Goal: Task Accomplishment & Management: Manage account settings

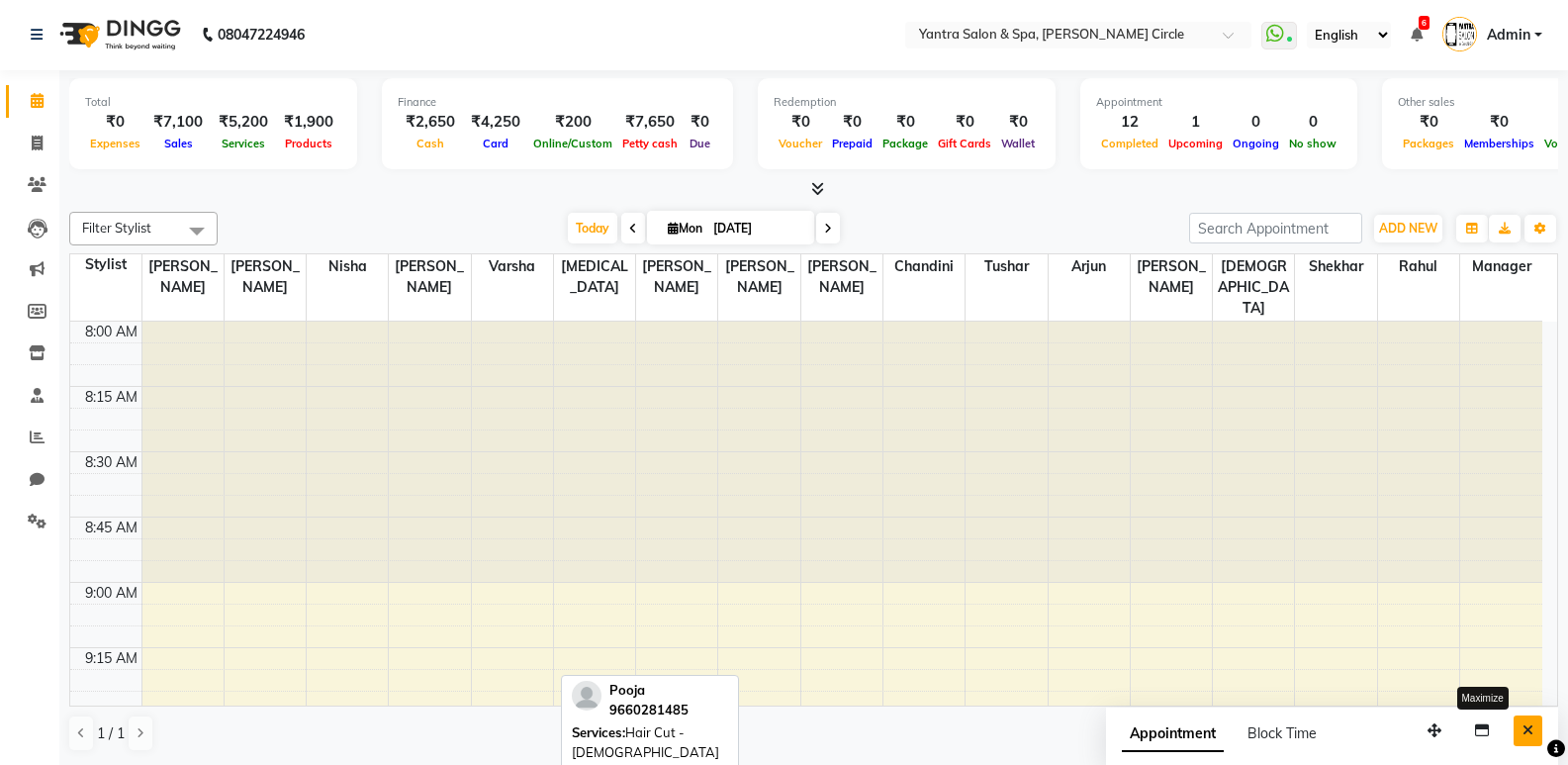
scroll to position [1188, 0]
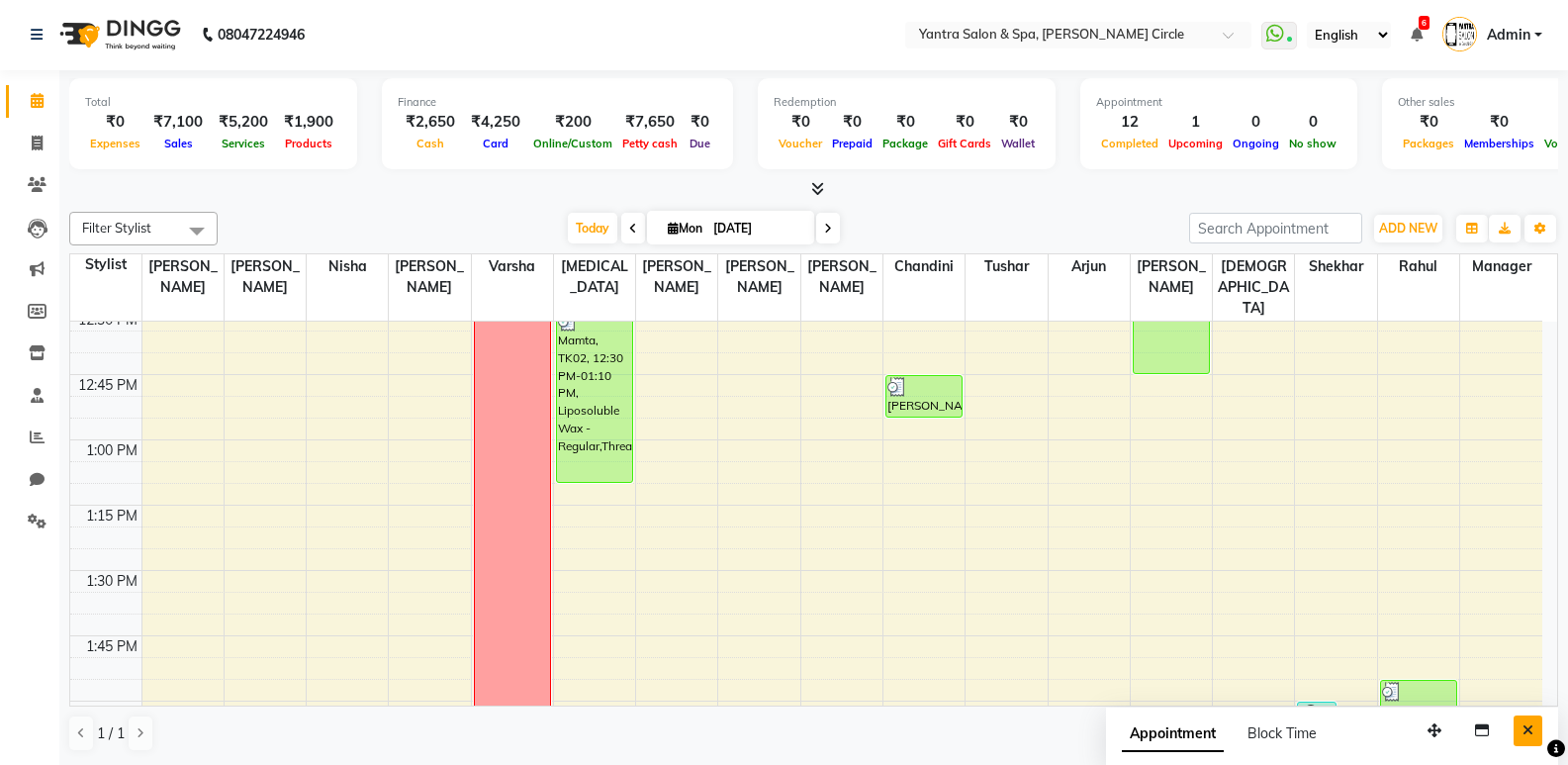
click at [1517, 727] on button "Close" at bounding box center [1528, 731] width 29 height 31
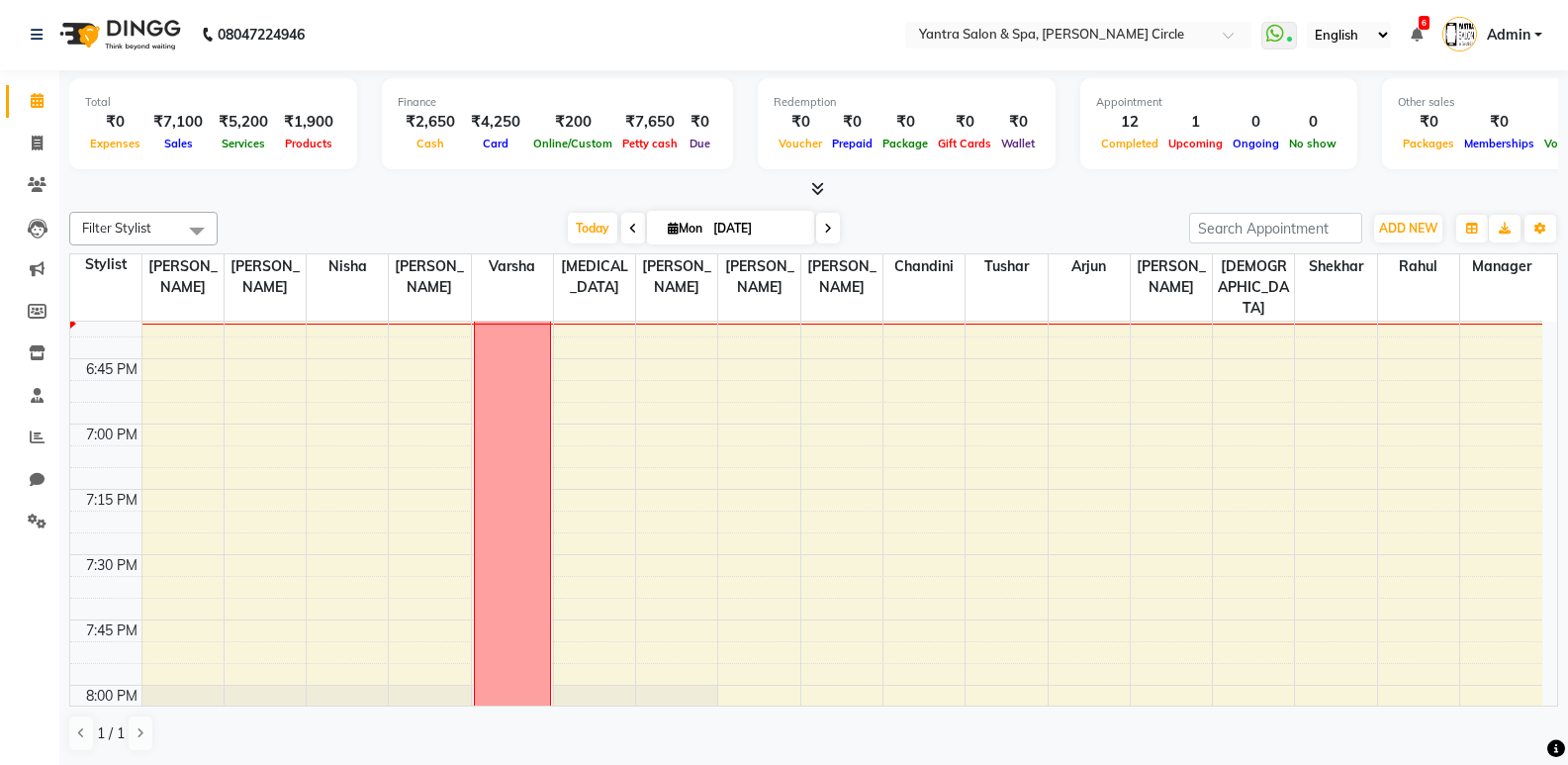
scroll to position [2673, 0]
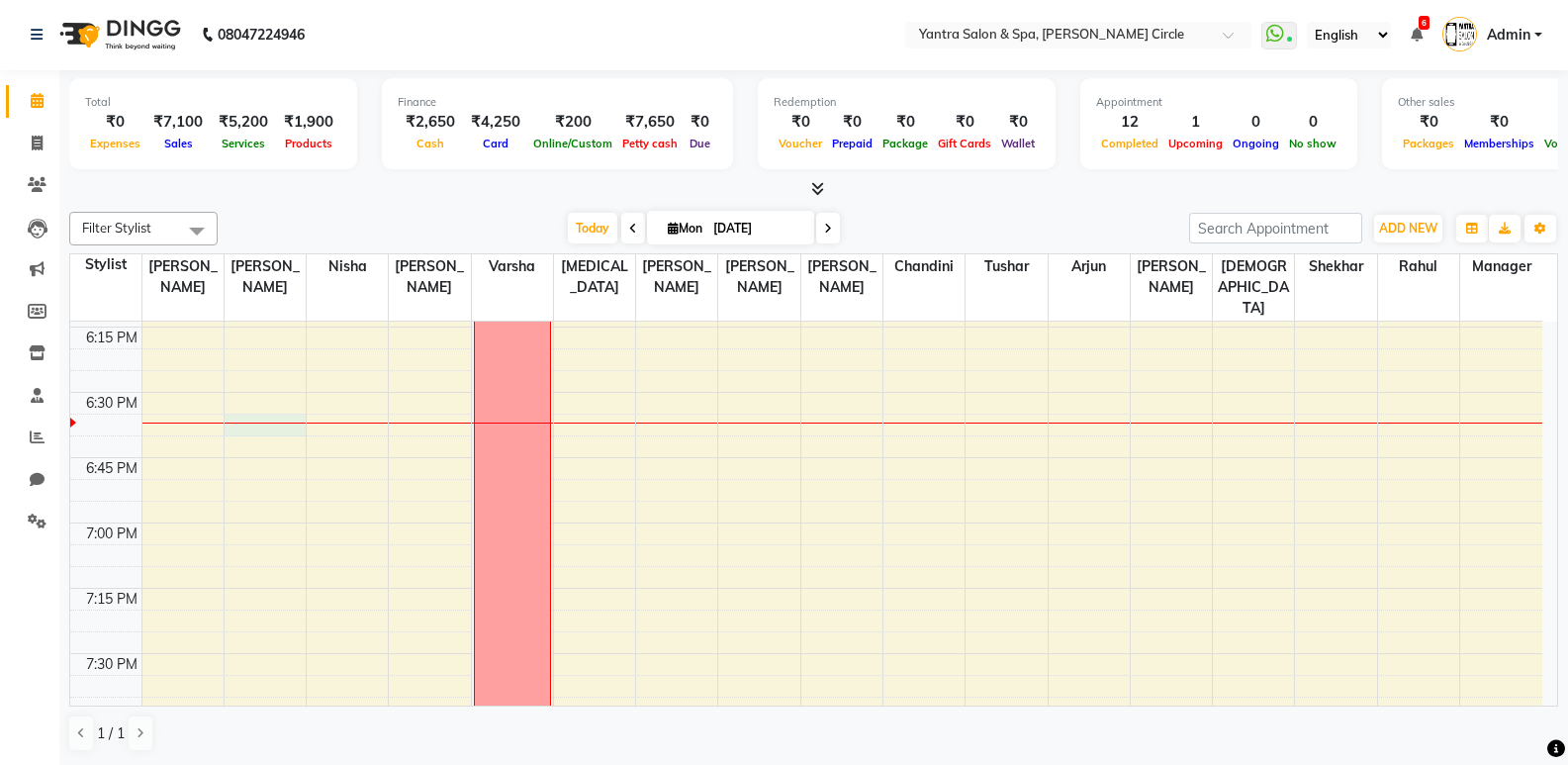
click at [247, 423] on div at bounding box center [265, 423] width 82 height 1
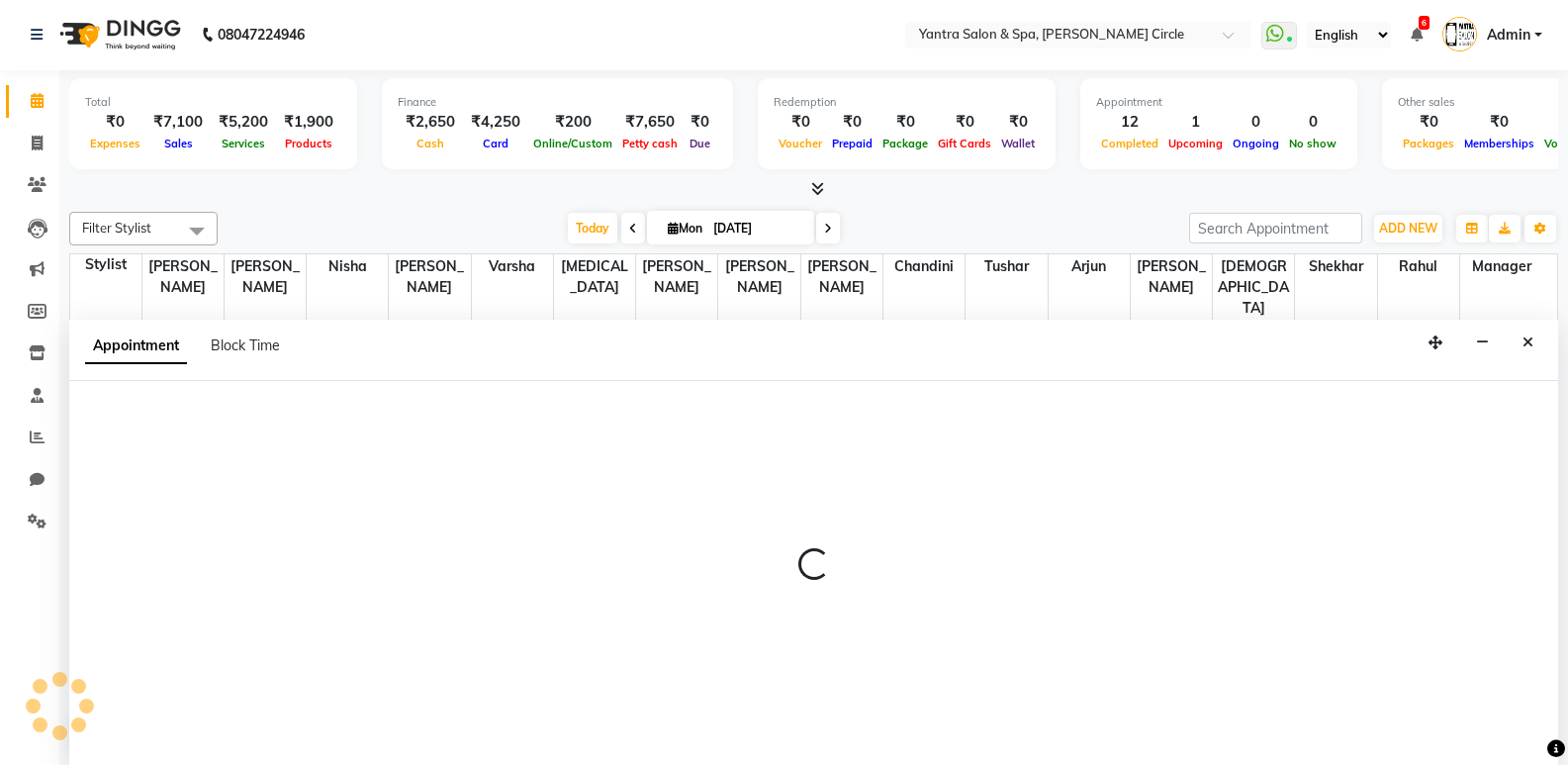
select select "4348"
select select "tentative"
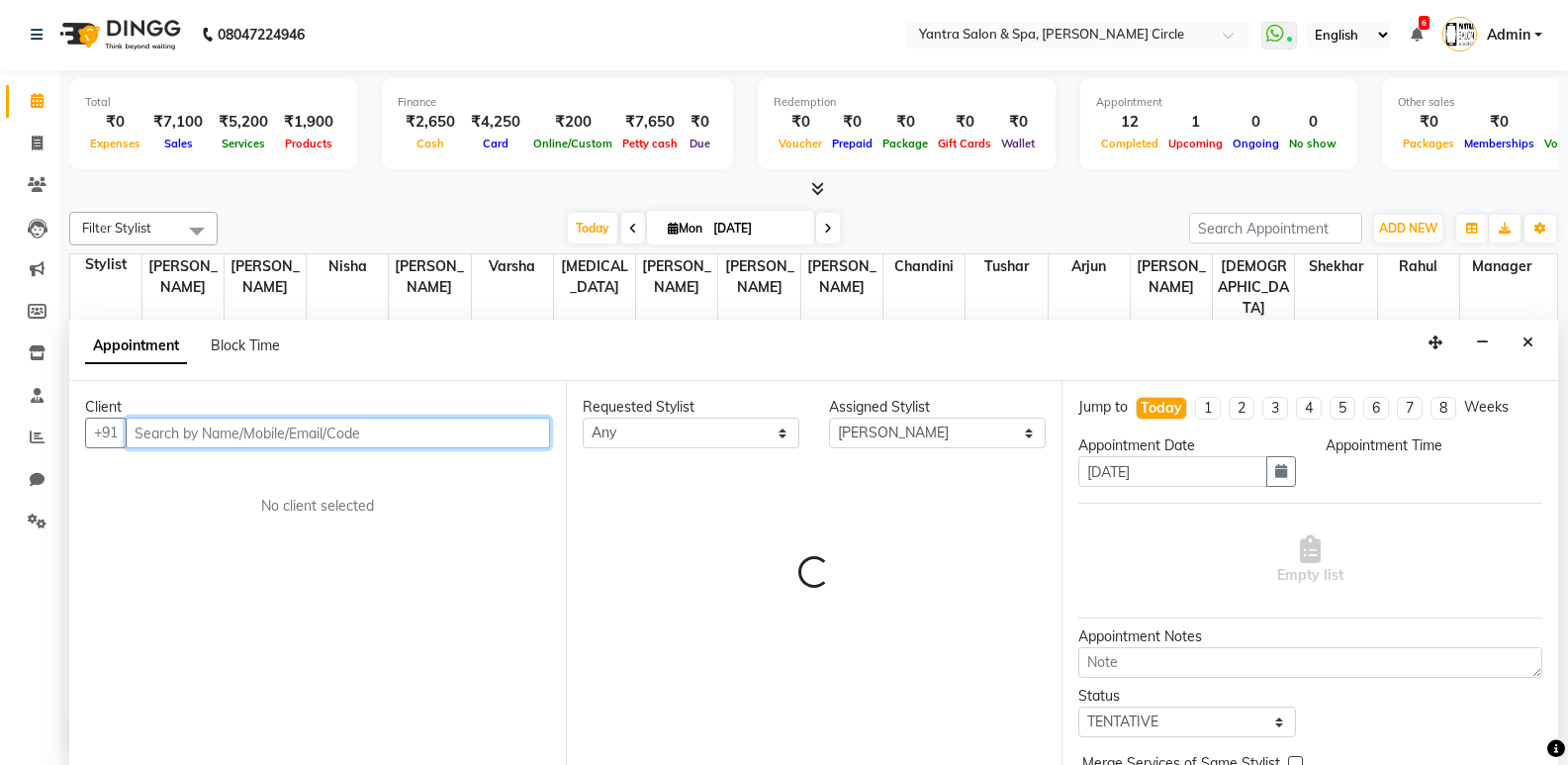
select select "1110"
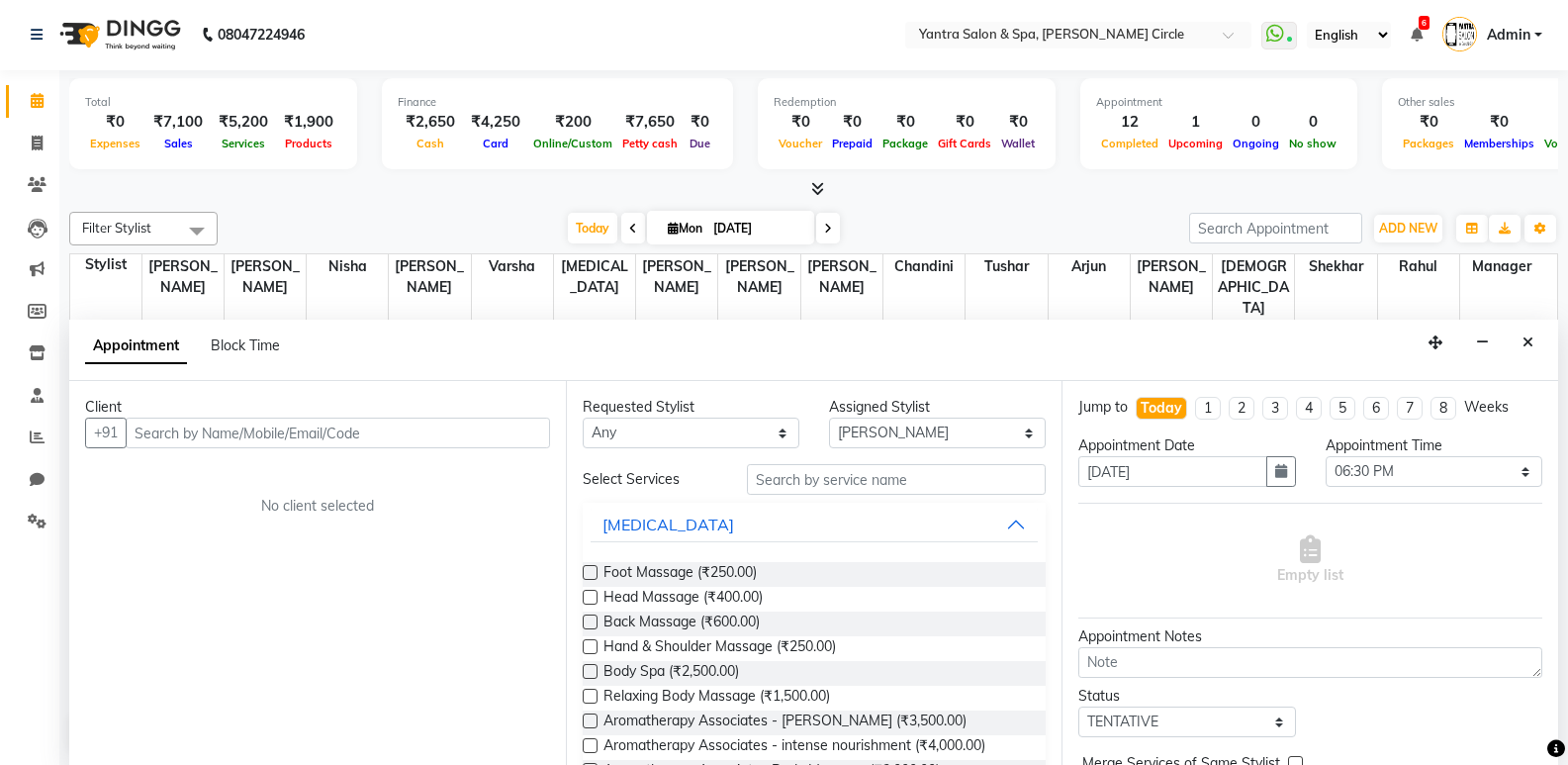
click at [413, 450] on div "Client +91 No client selected" at bounding box center [318, 573] width 497 height 384
click at [413, 440] on input "text" at bounding box center [337, 433] width 425 height 31
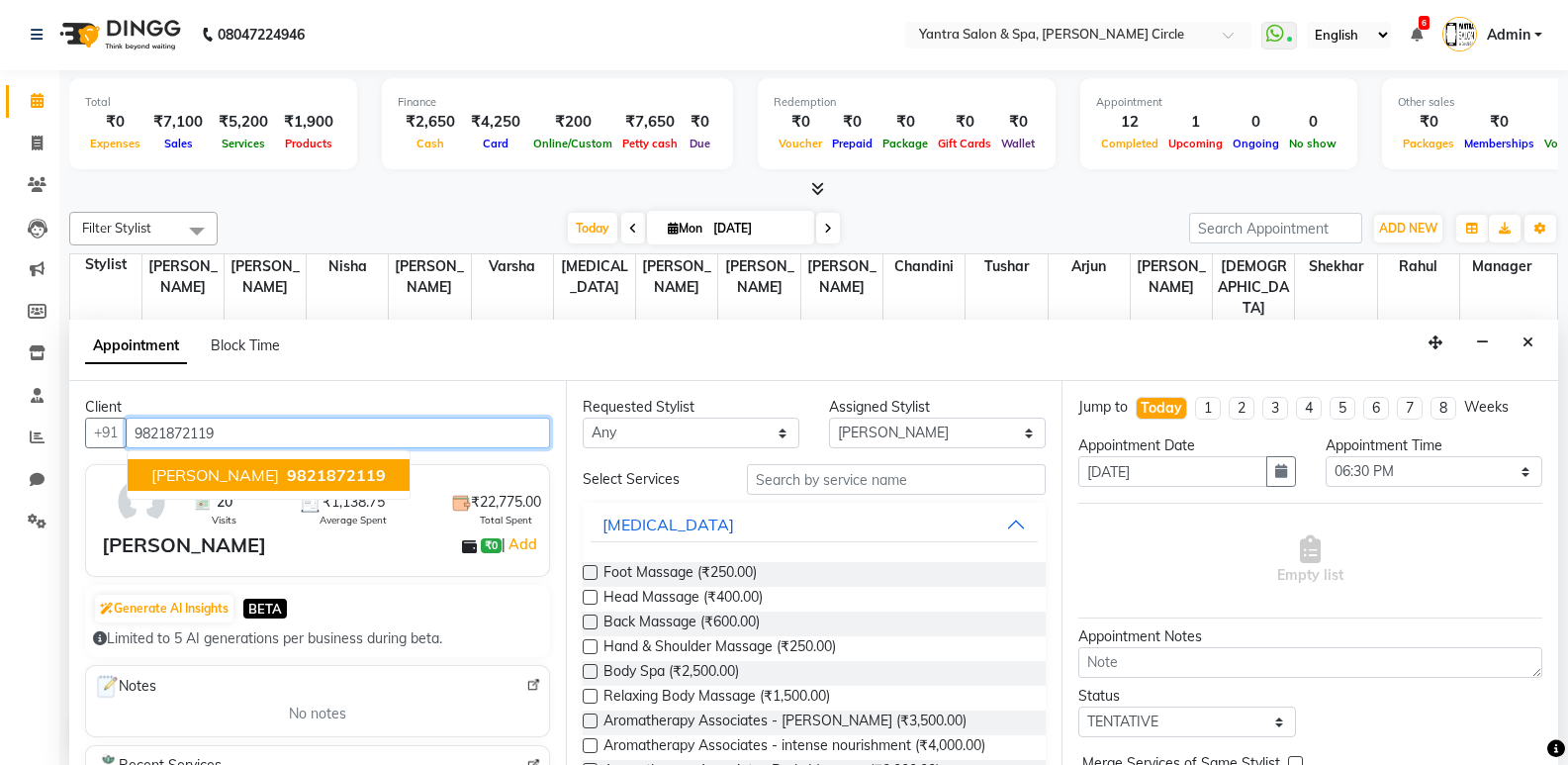
click at [168, 477] on span "Komal" at bounding box center [215, 476] width 127 height 20
type input "9821872119"
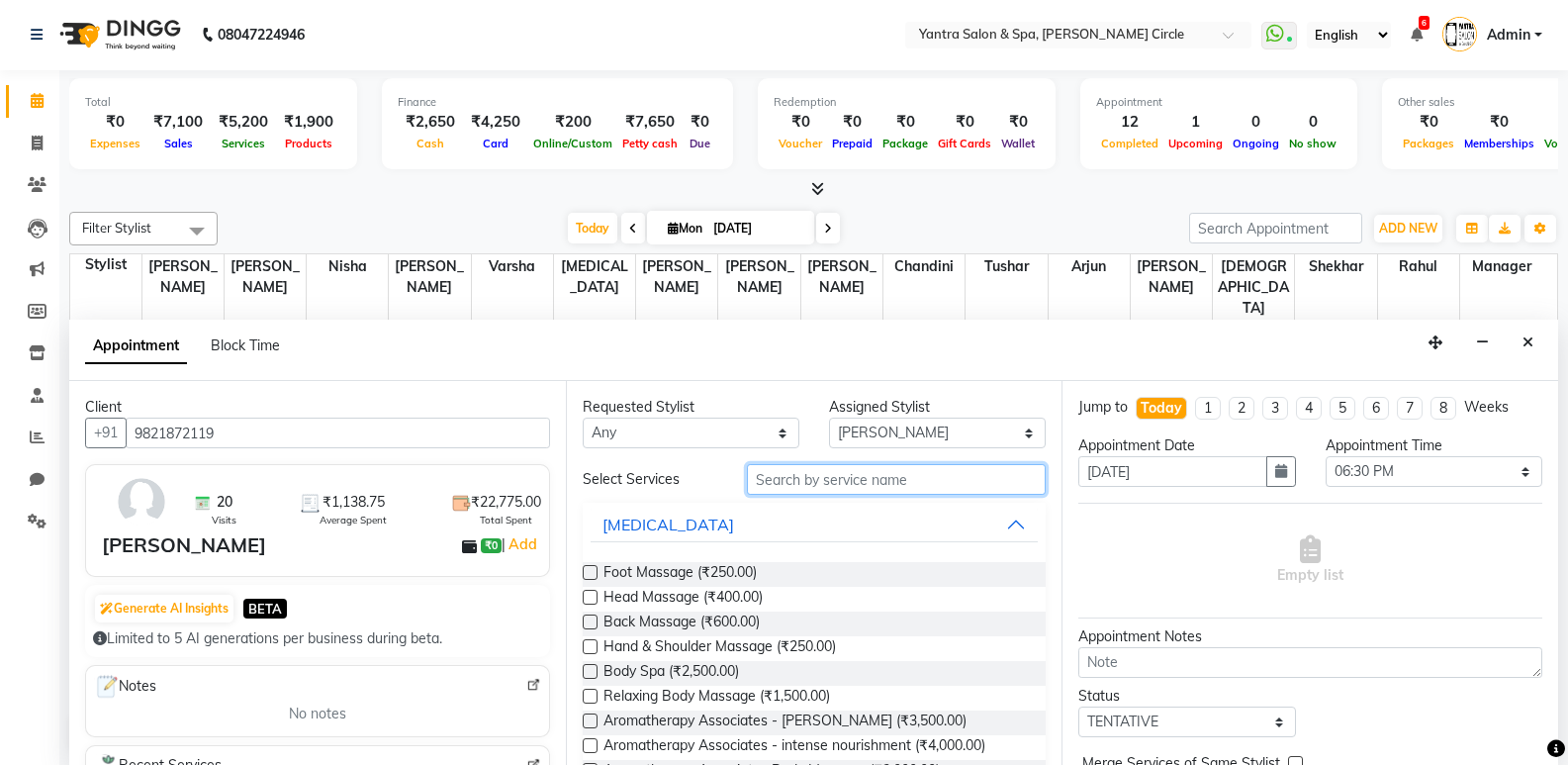
click at [811, 475] on input "text" at bounding box center [896, 479] width 299 height 31
click at [838, 486] on input "text" at bounding box center [896, 479] width 299 height 31
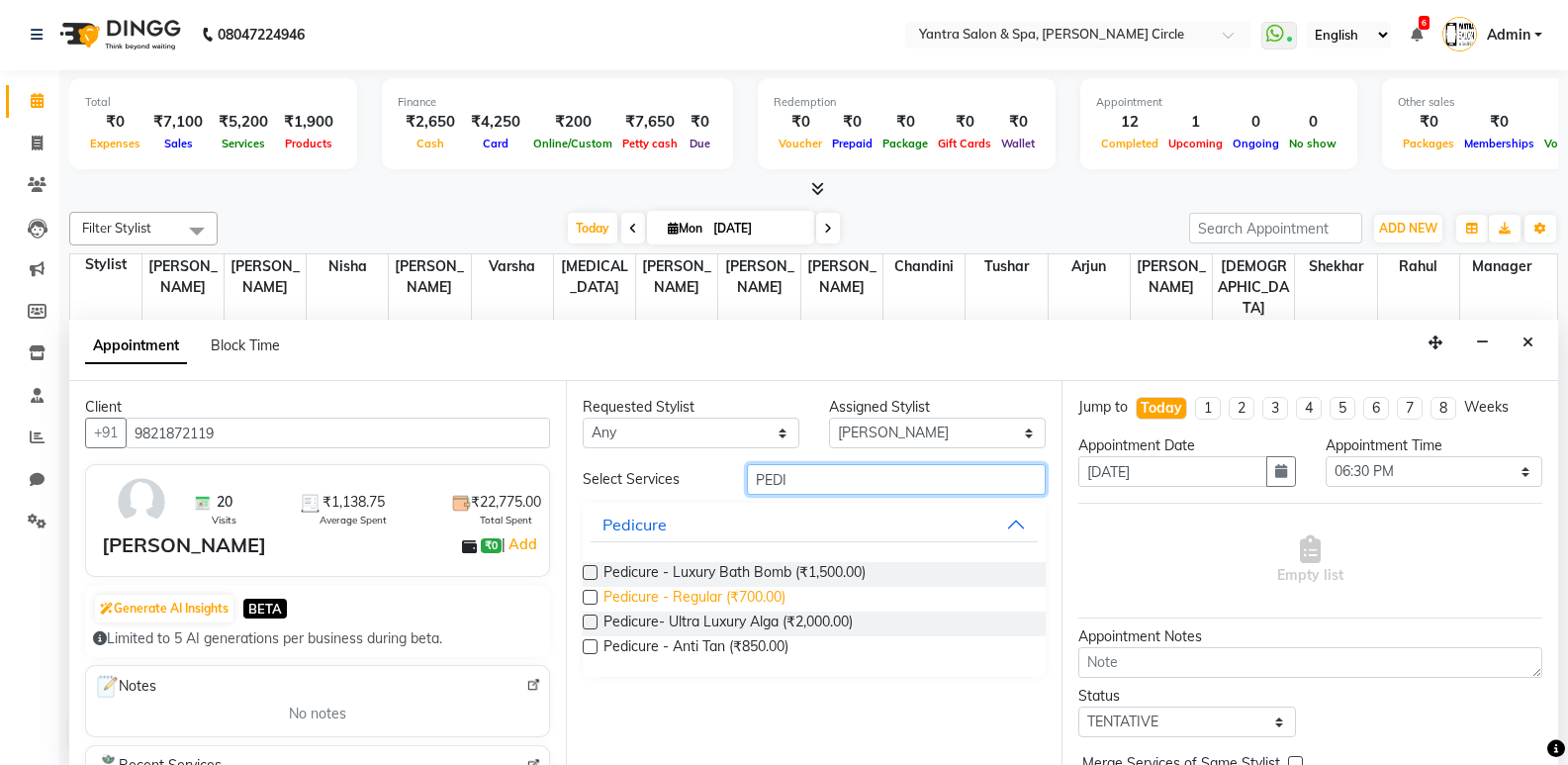
type input "PEDI"
click at [774, 599] on span "Pedicure - Regular (₹700.00)" at bounding box center [694, 599] width 182 height 25
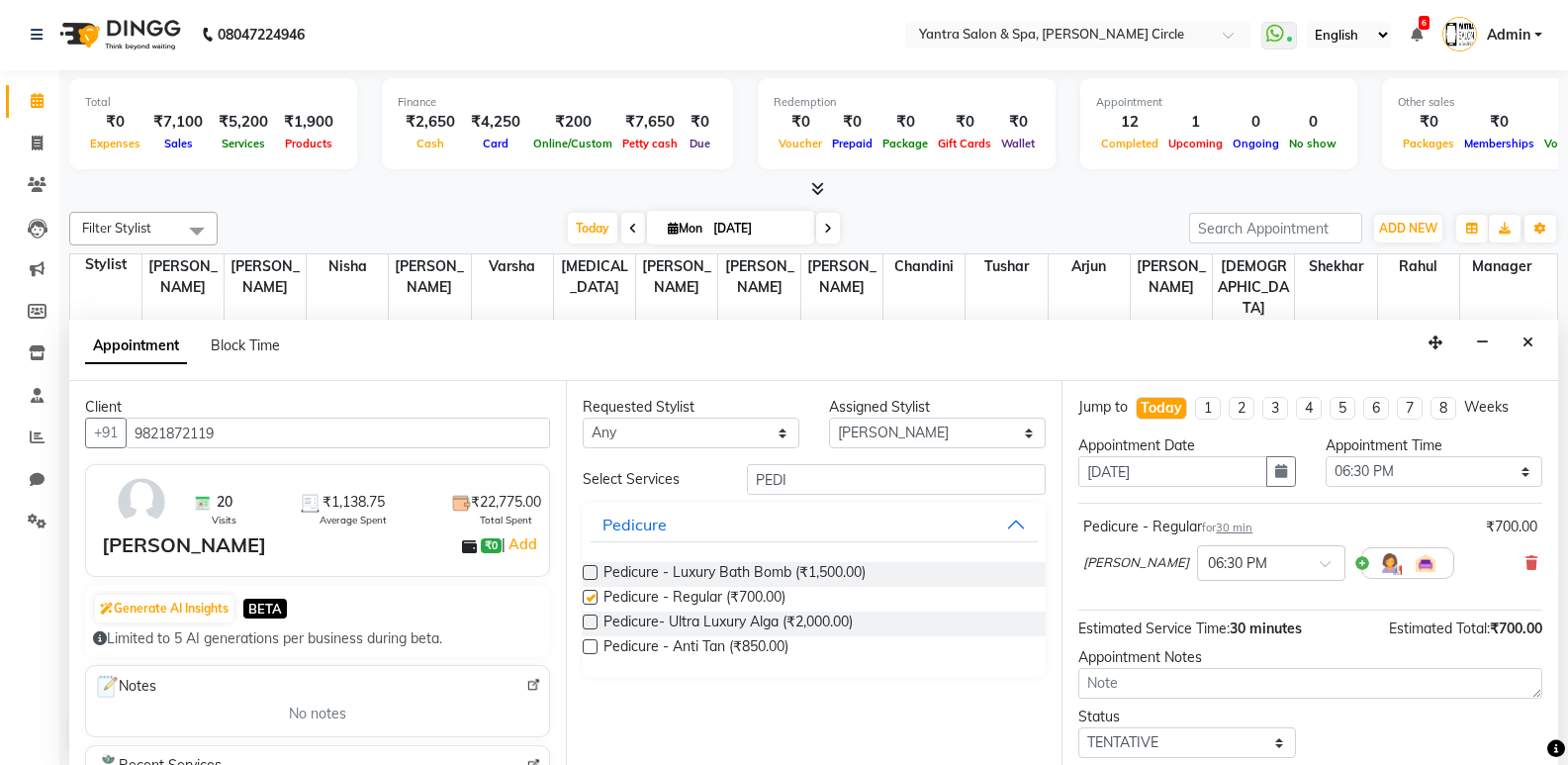
checkbox input "false"
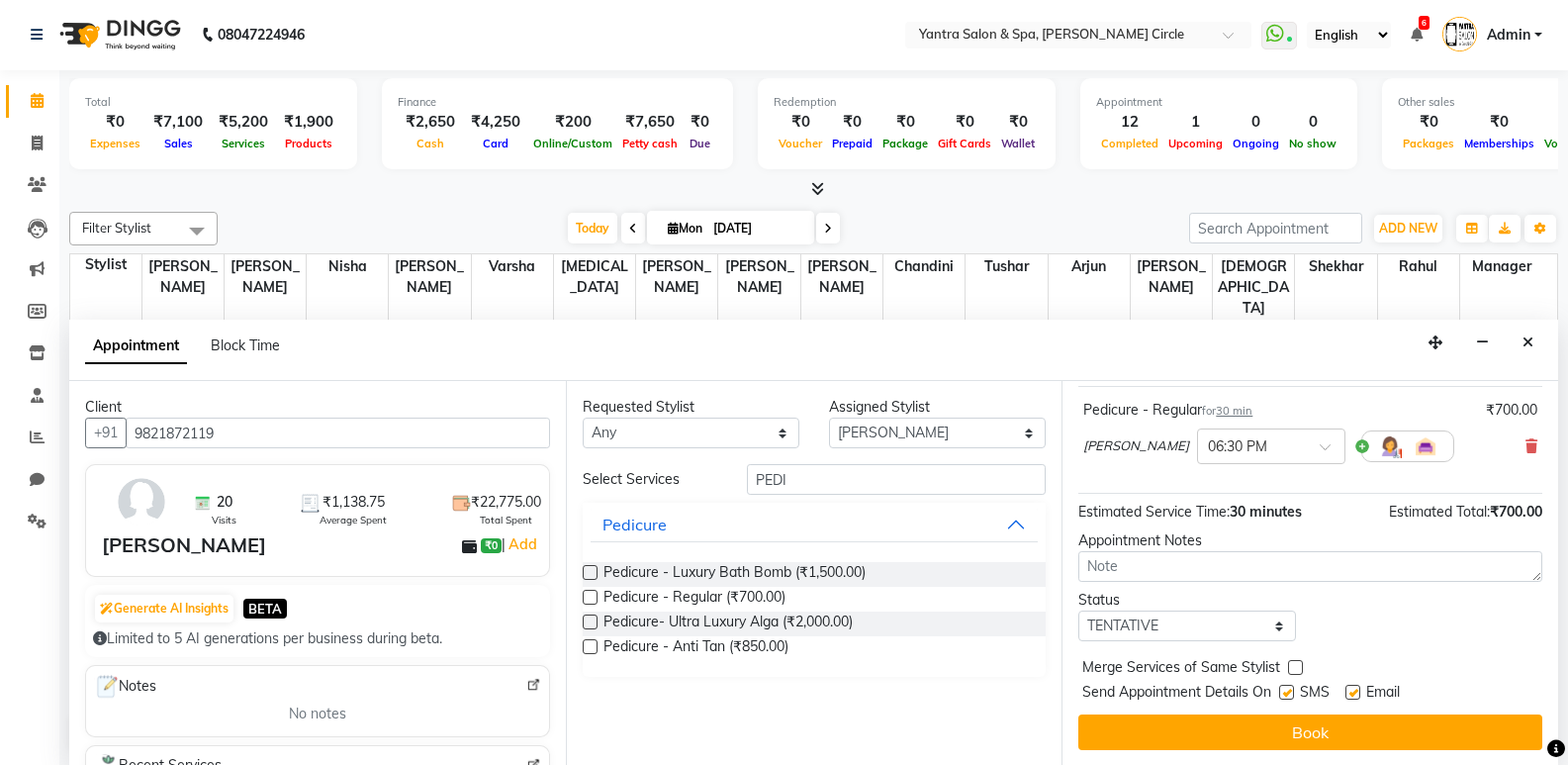
scroll to position [117, 0]
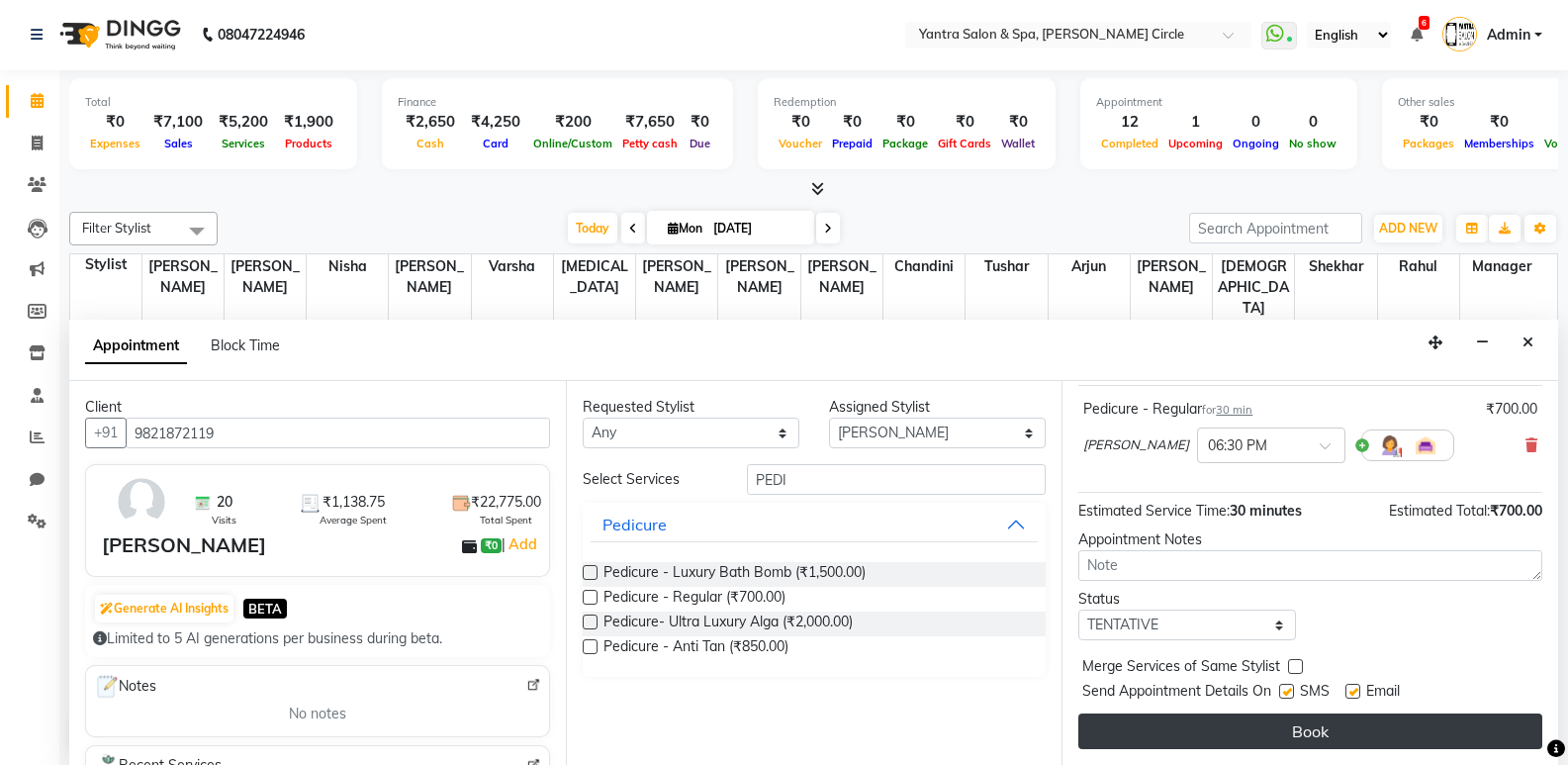
click at [1284, 730] on button "Book" at bounding box center [1310, 732] width 464 height 36
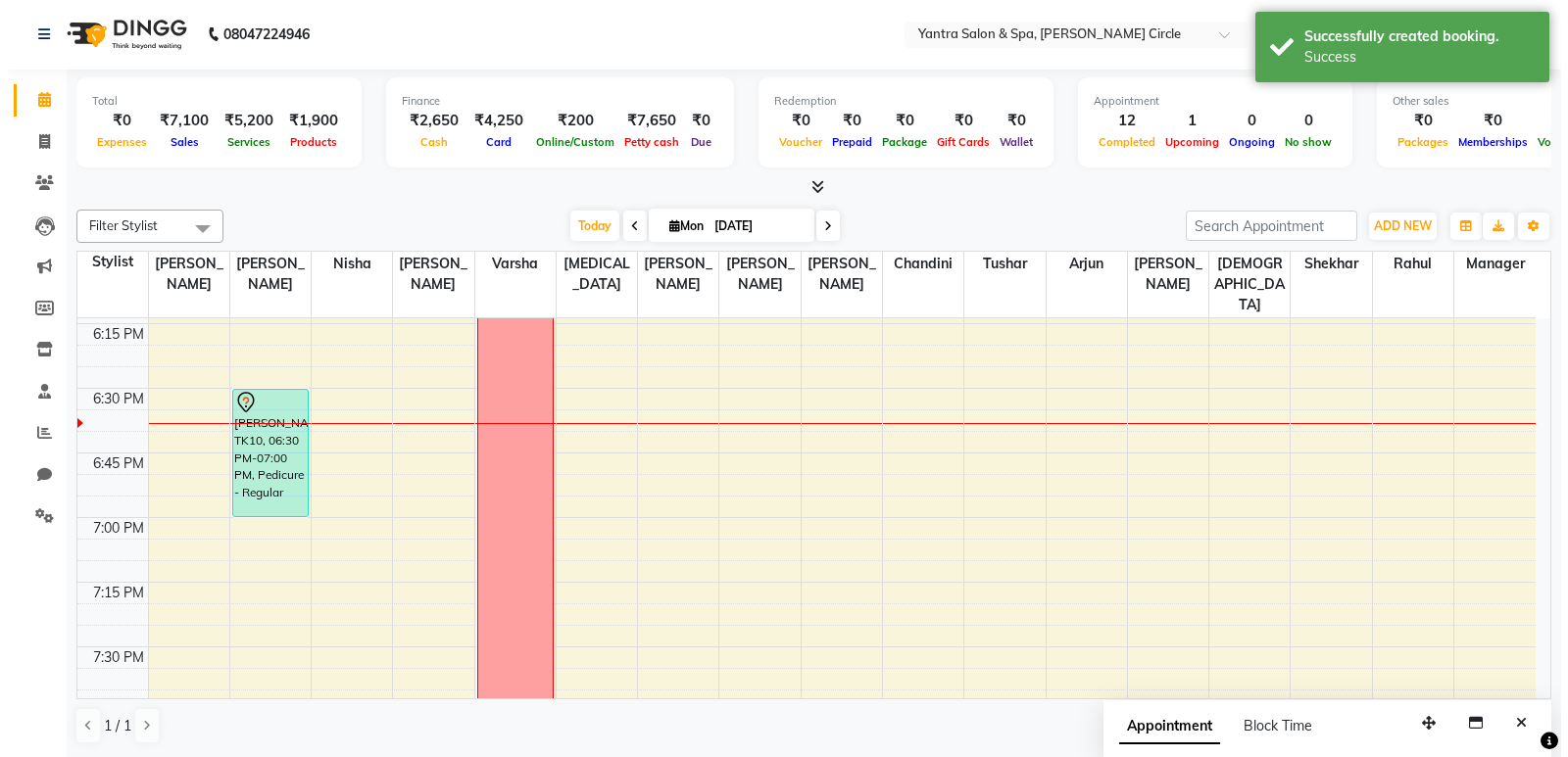
scroll to position [0, 0]
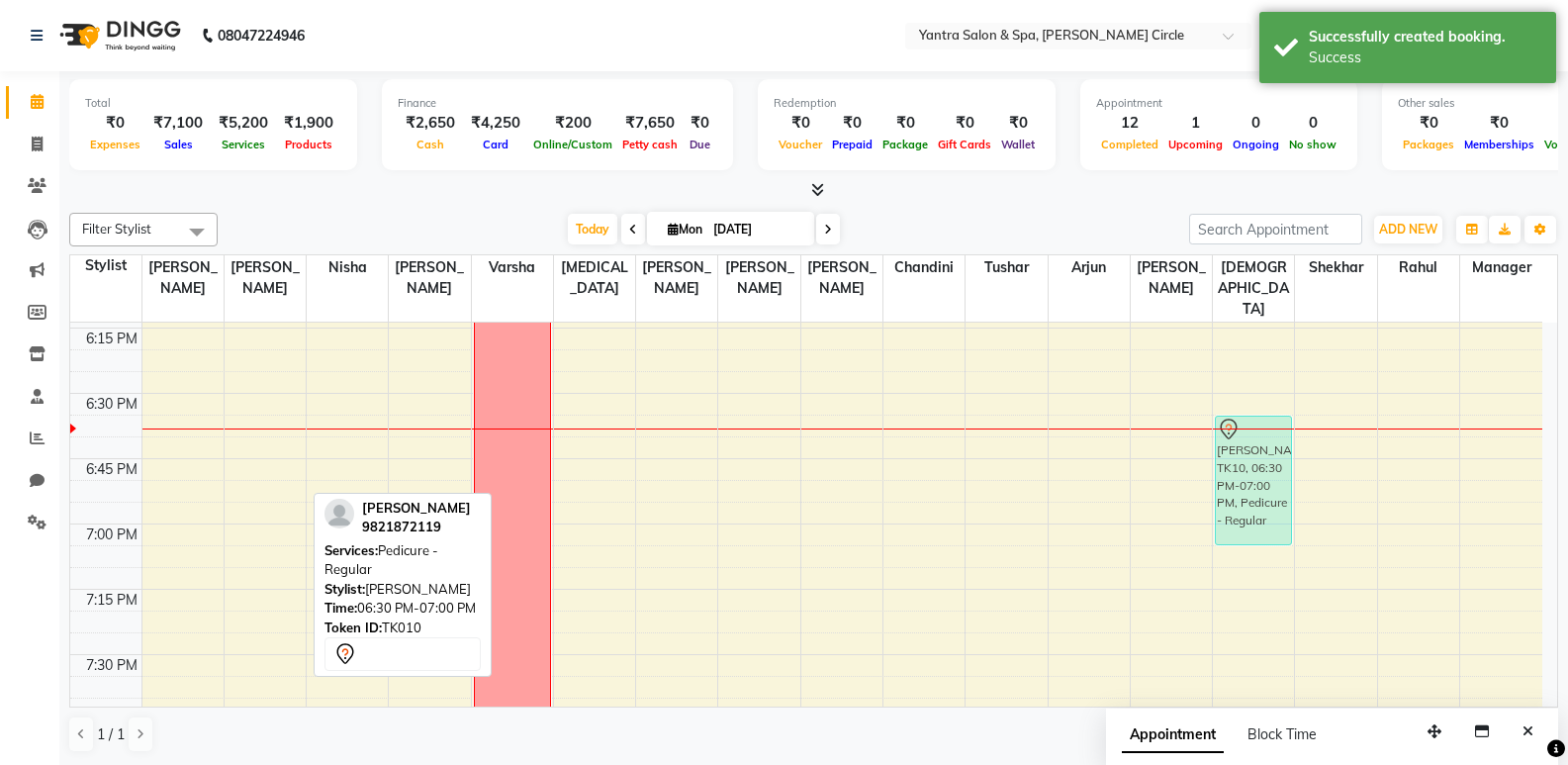
drag, startPoint x: 288, startPoint y: 426, endPoint x: 1213, endPoint y: 455, distance: 925.5
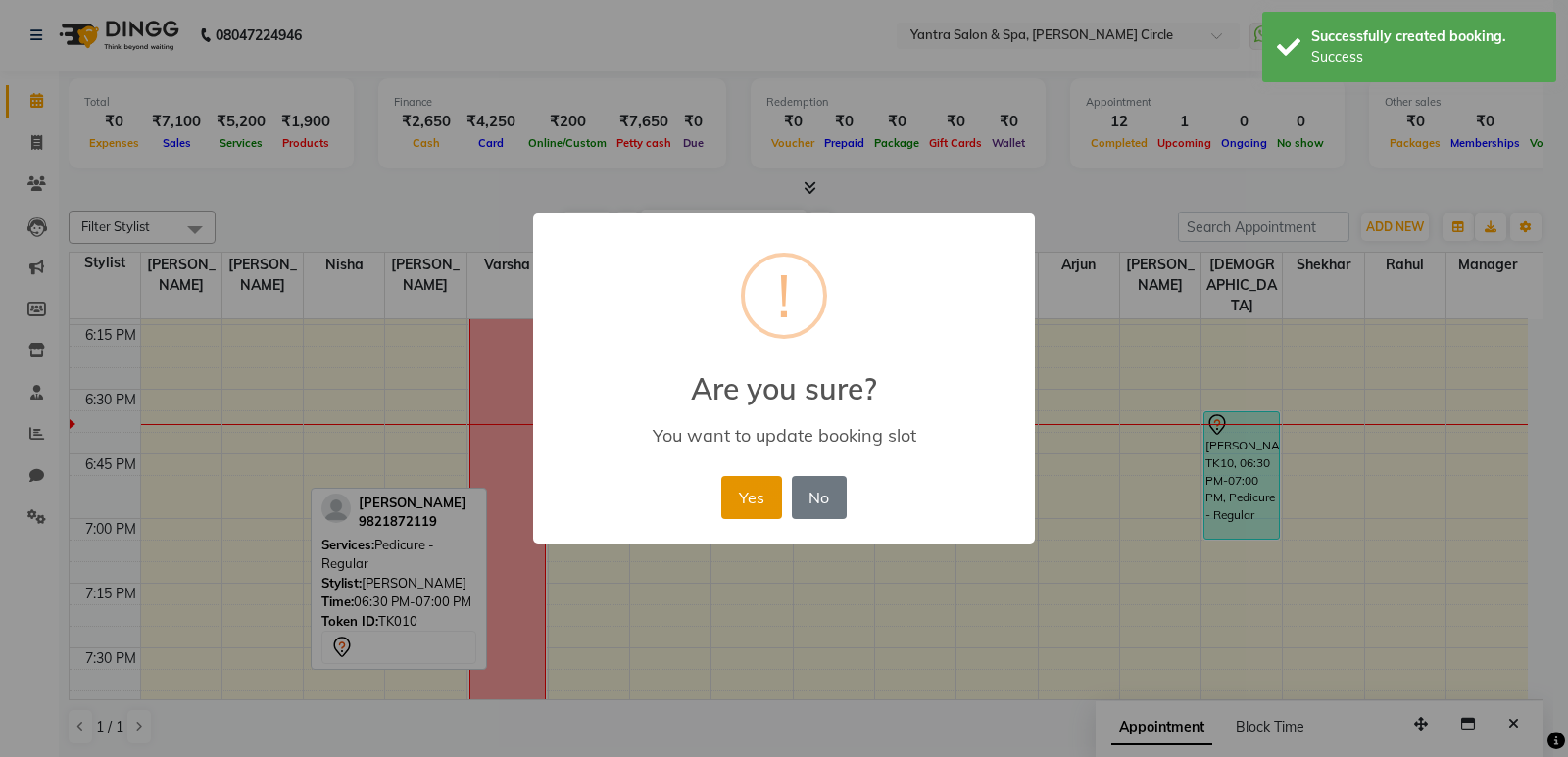
drag, startPoint x: 729, startPoint y: 491, endPoint x: 972, endPoint y: 477, distance: 243.4
click at [731, 490] on button "Yes" at bounding box center [751, 498] width 60 height 43
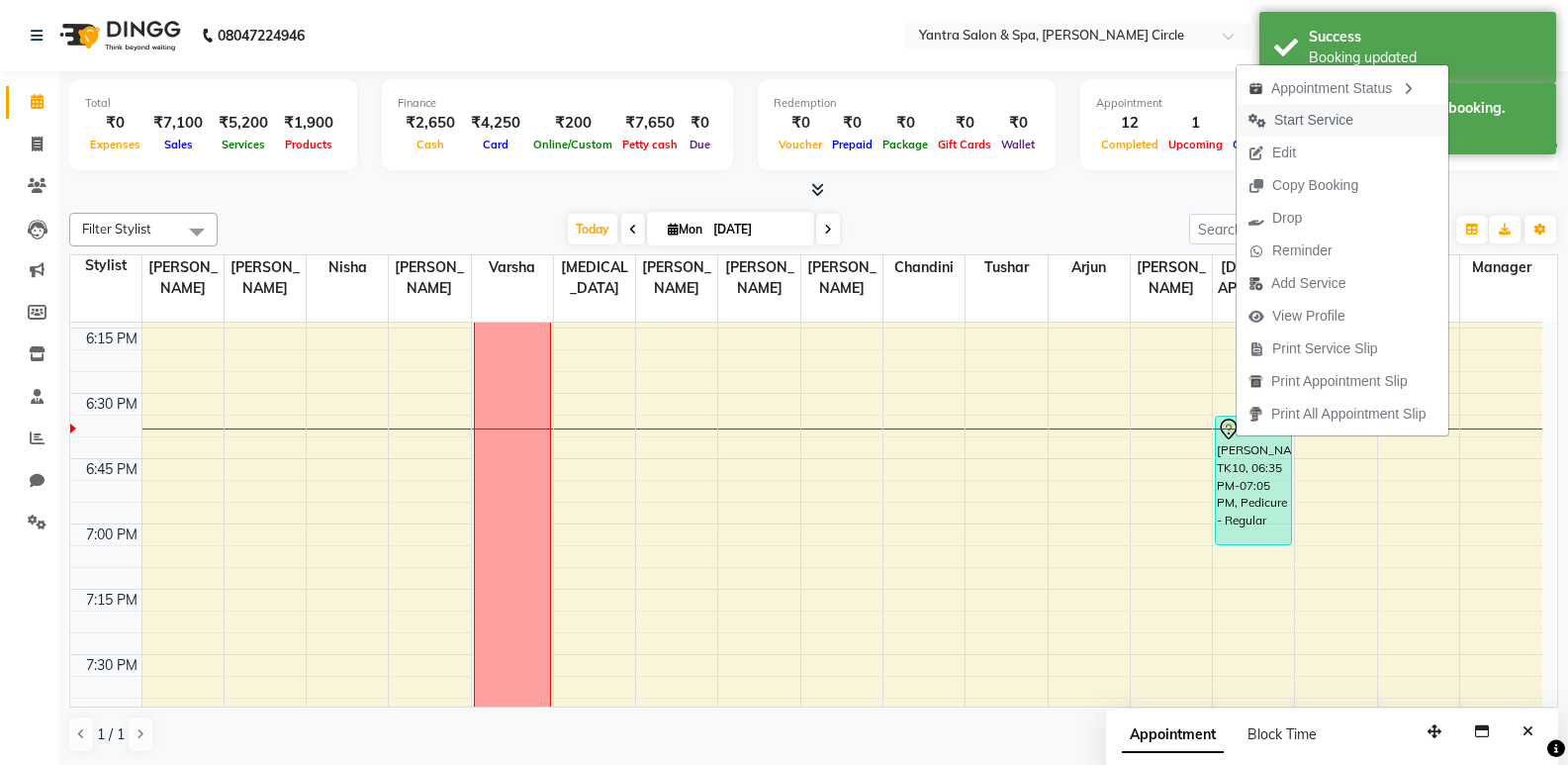
click at [1339, 119] on span "Start Service" at bounding box center [1314, 119] width 80 height 21
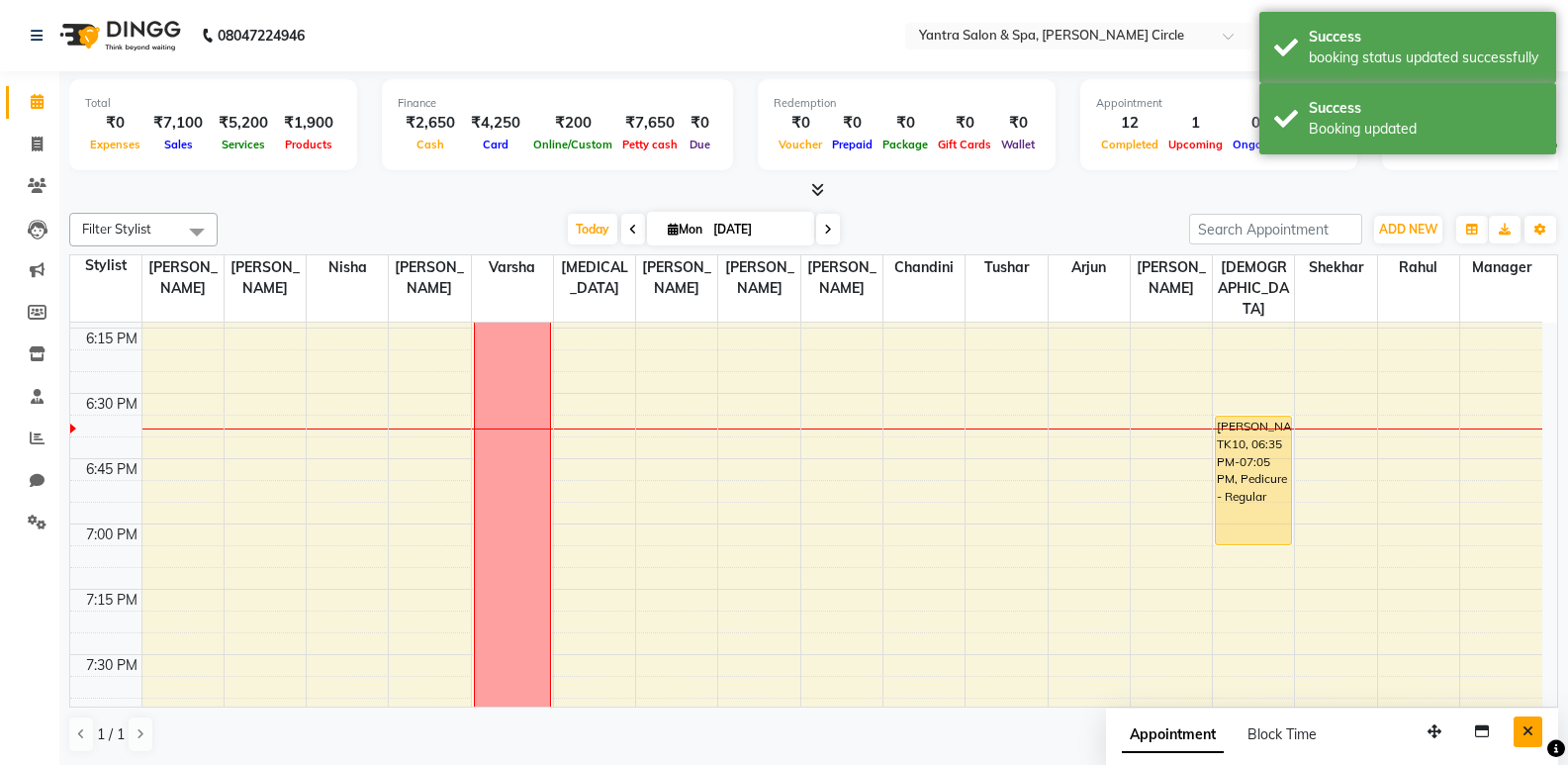
click at [1530, 723] on button "Close" at bounding box center [1528, 732] width 29 height 31
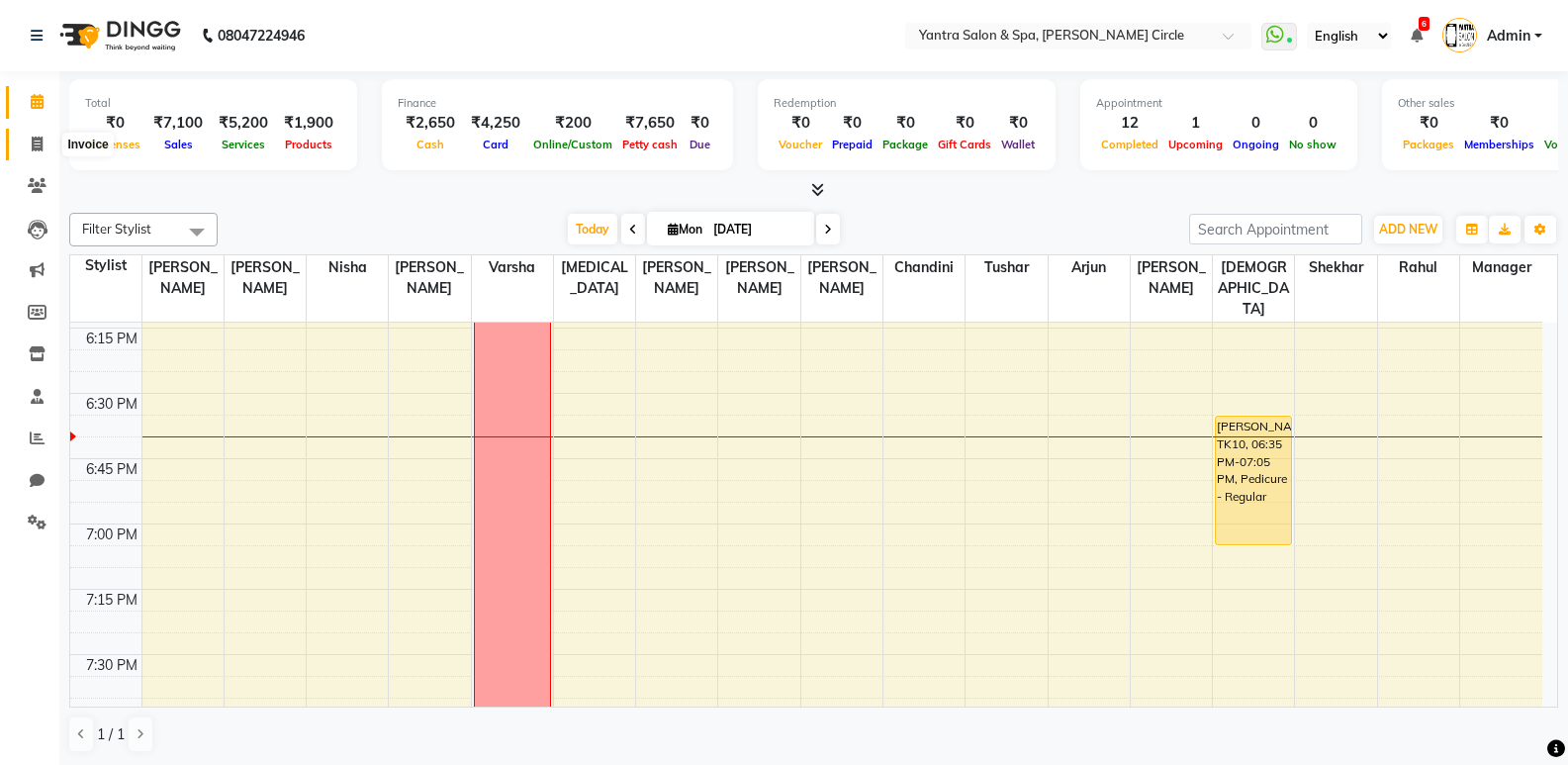
click at [44, 133] on span at bounding box center [37, 144] width 35 height 23
select select "service"
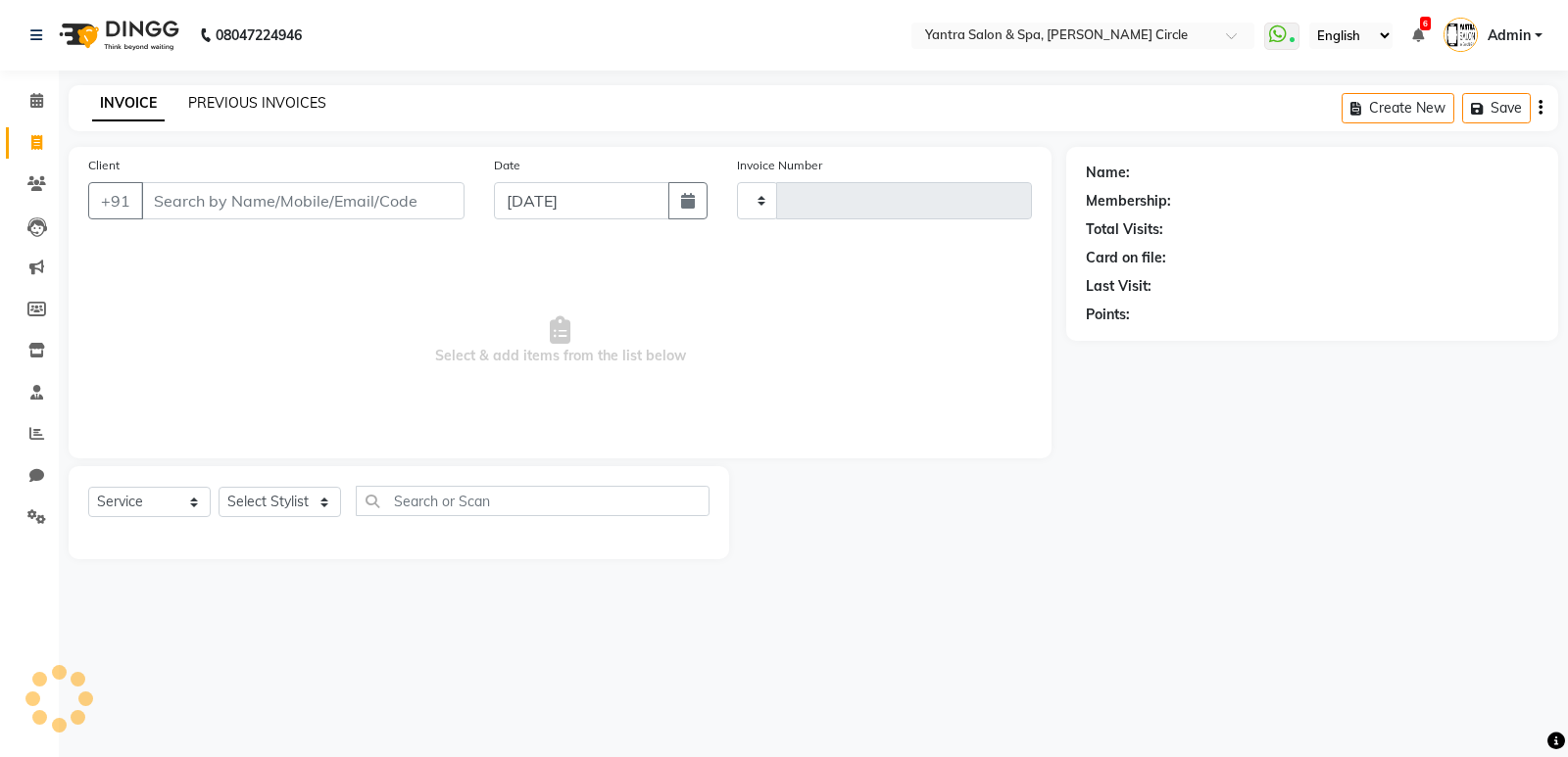
type input "3890"
select select "152"
click at [255, 95] on link "PREVIOUS INVOICES" at bounding box center [257, 103] width 138 height 18
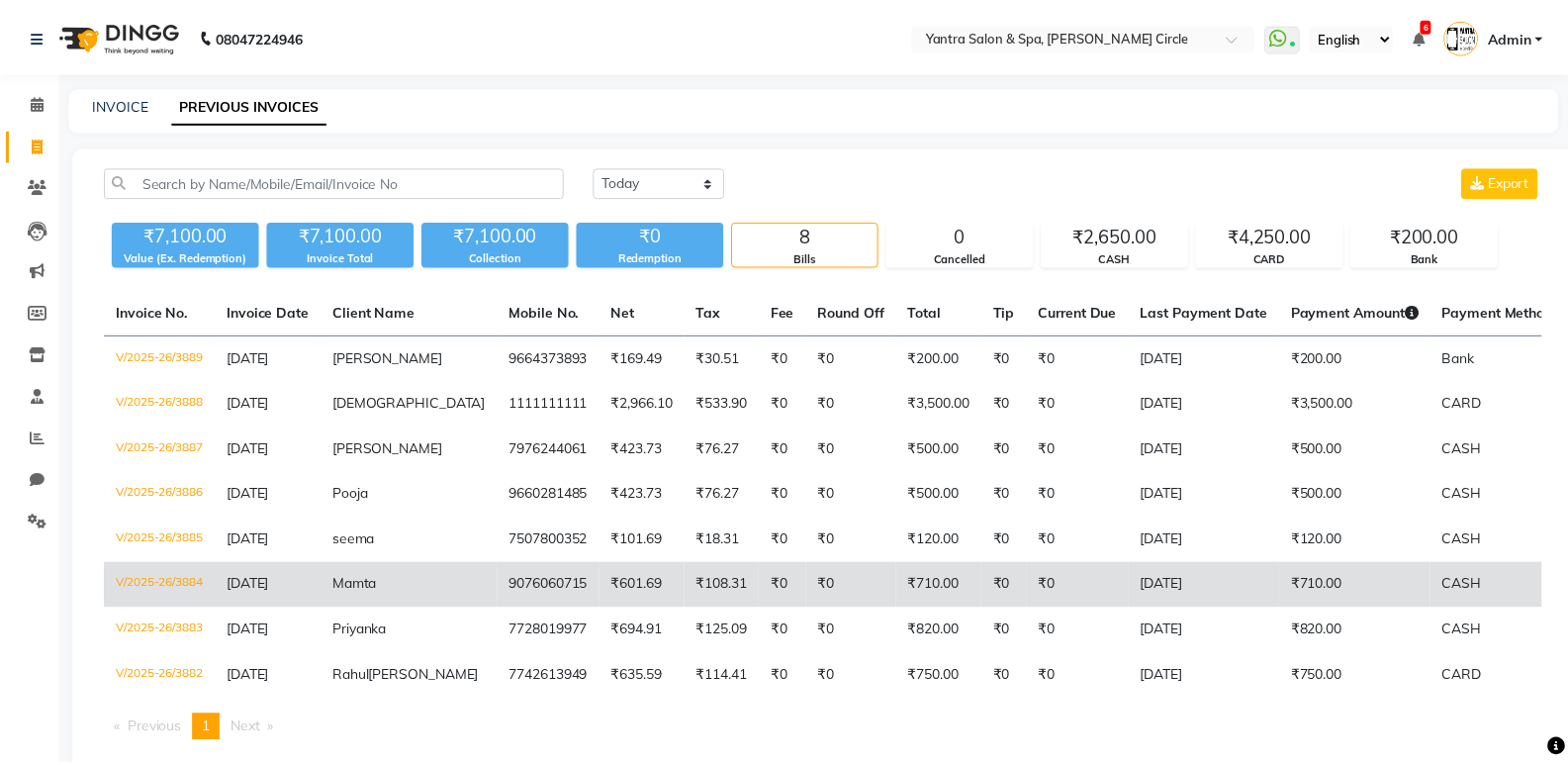
scroll to position [58, 0]
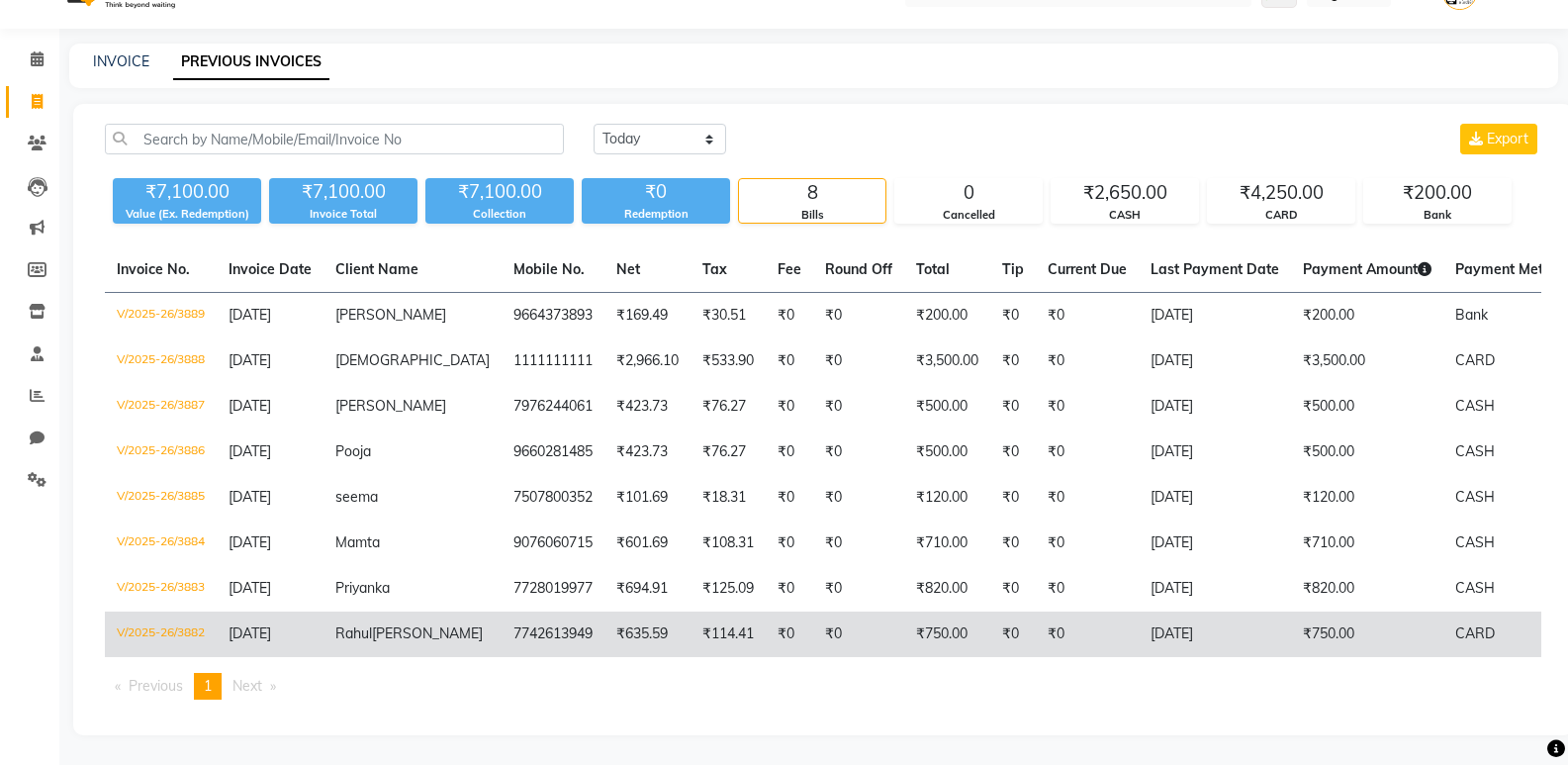
click at [372, 625] on span "Rahul" at bounding box center [353, 634] width 37 height 18
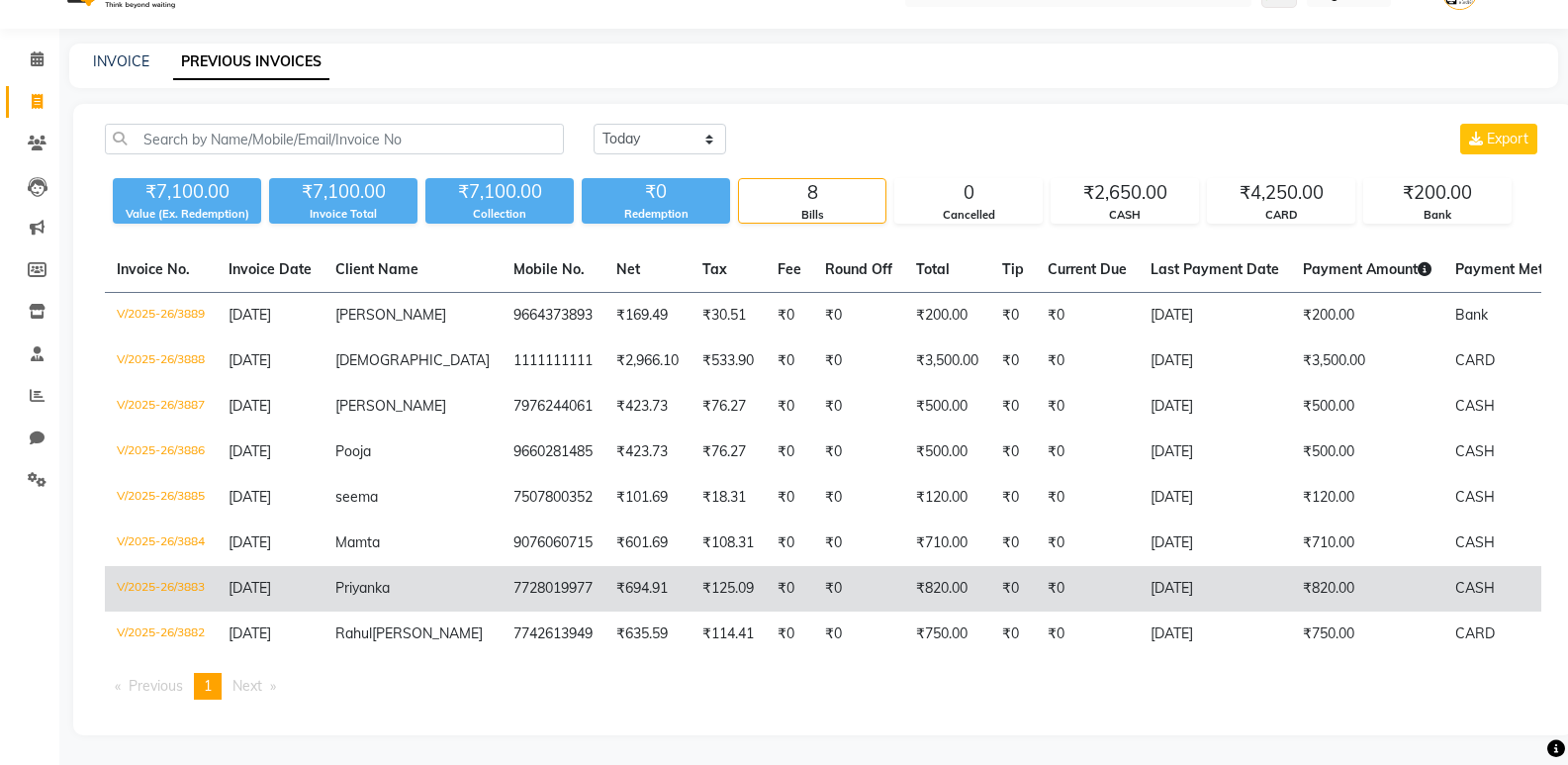
click at [358, 579] on span "Priyanka" at bounding box center [362, 588] width 55 height 18
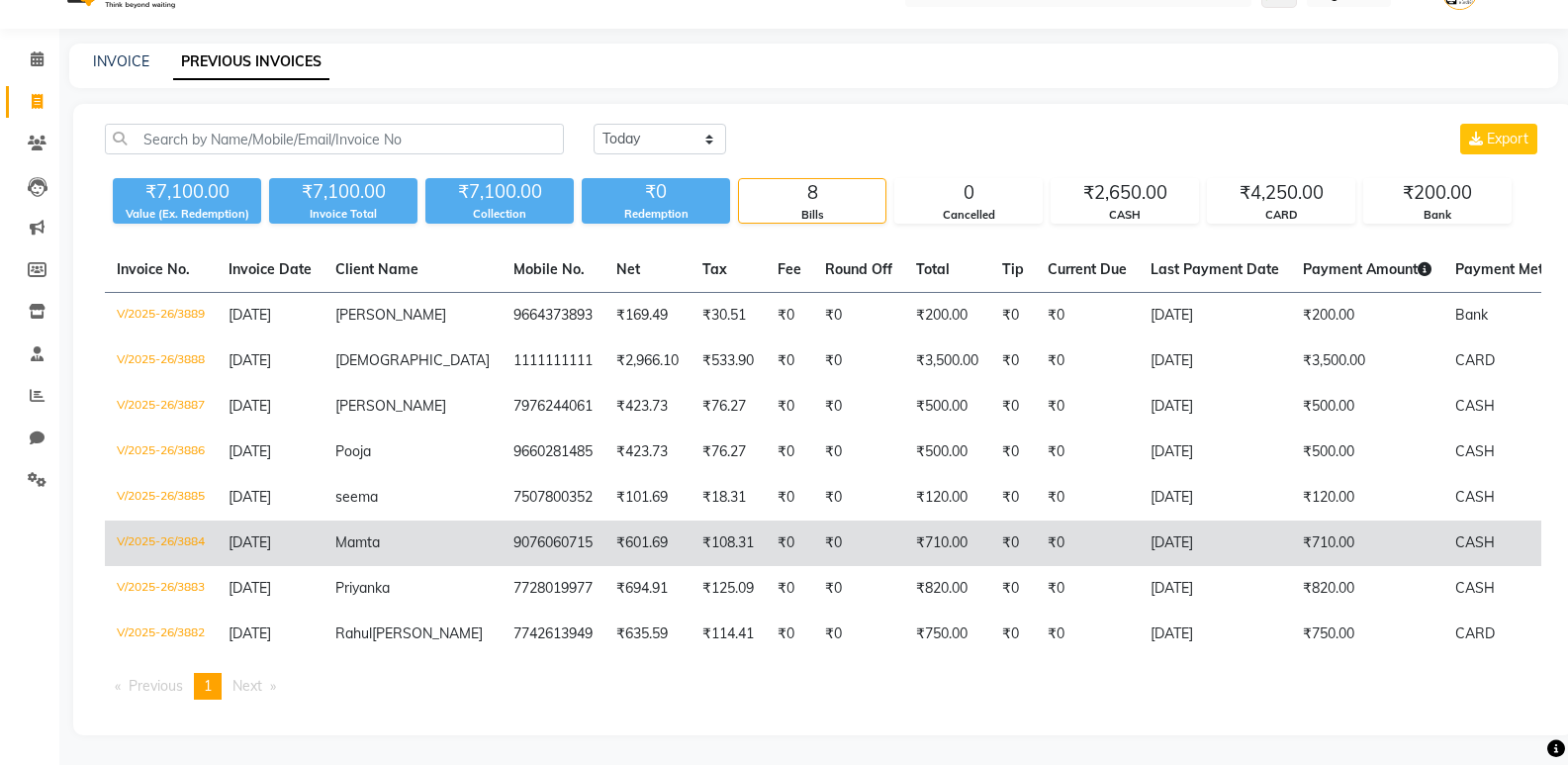
click at [344, 533] on span "Mamta" at bounding box center [357, 542] width 45 height 18
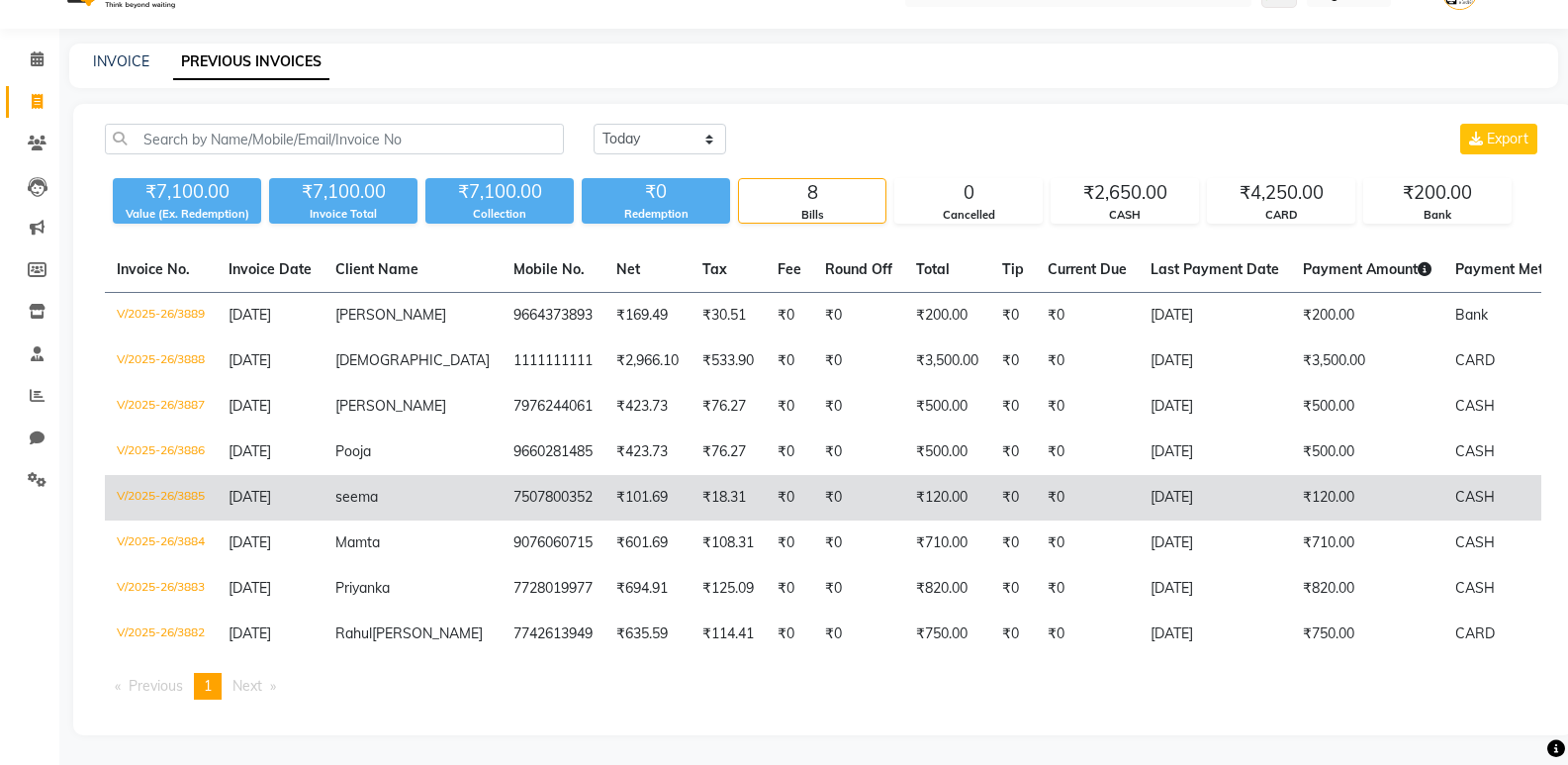
click at [363, 488] on span "seema" at bounding box center [356, 497] width 43 height 18
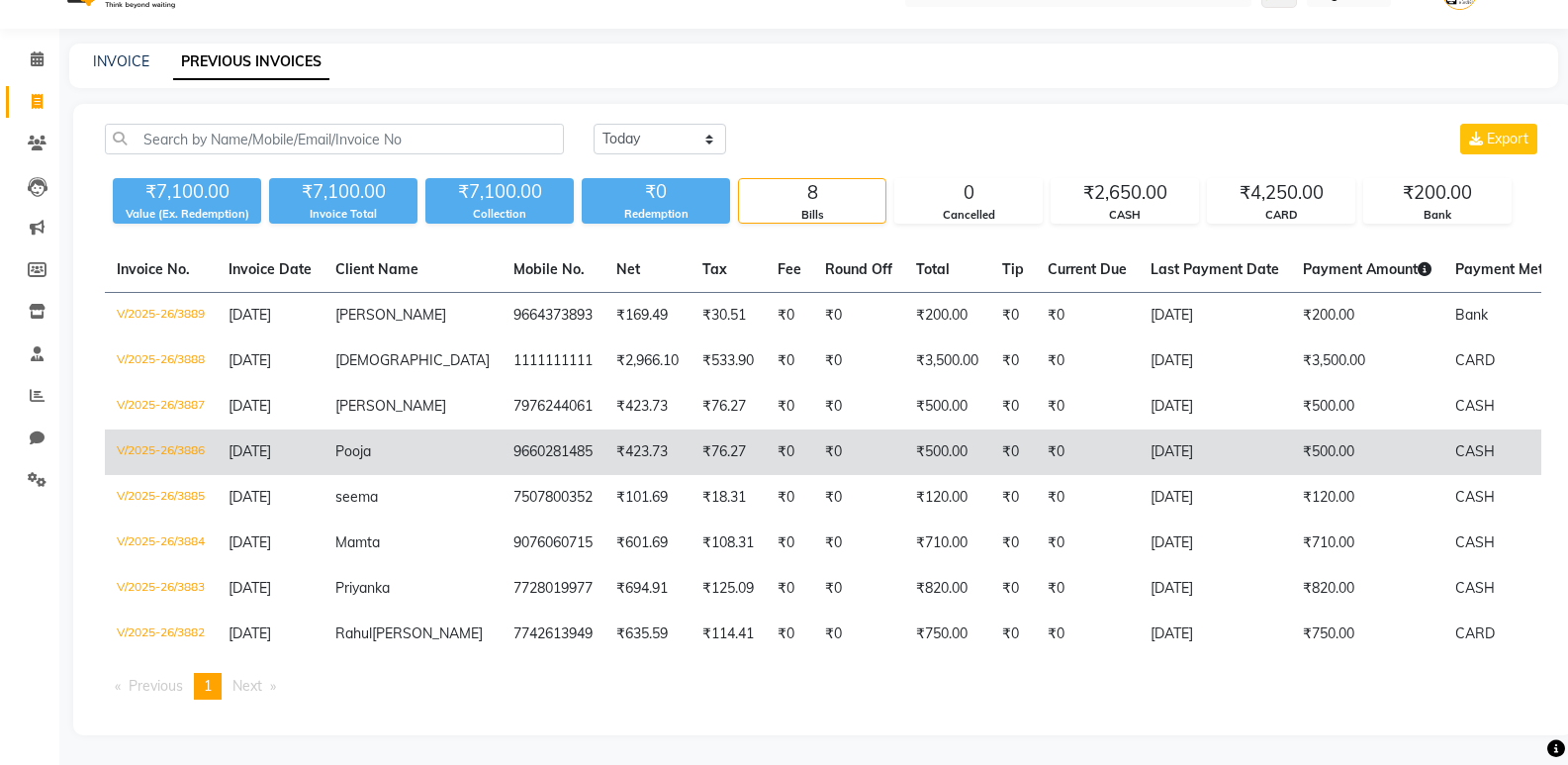
click at [361, 443] on span "Pooja" at bounding box center [353, 452] width 36 height 18
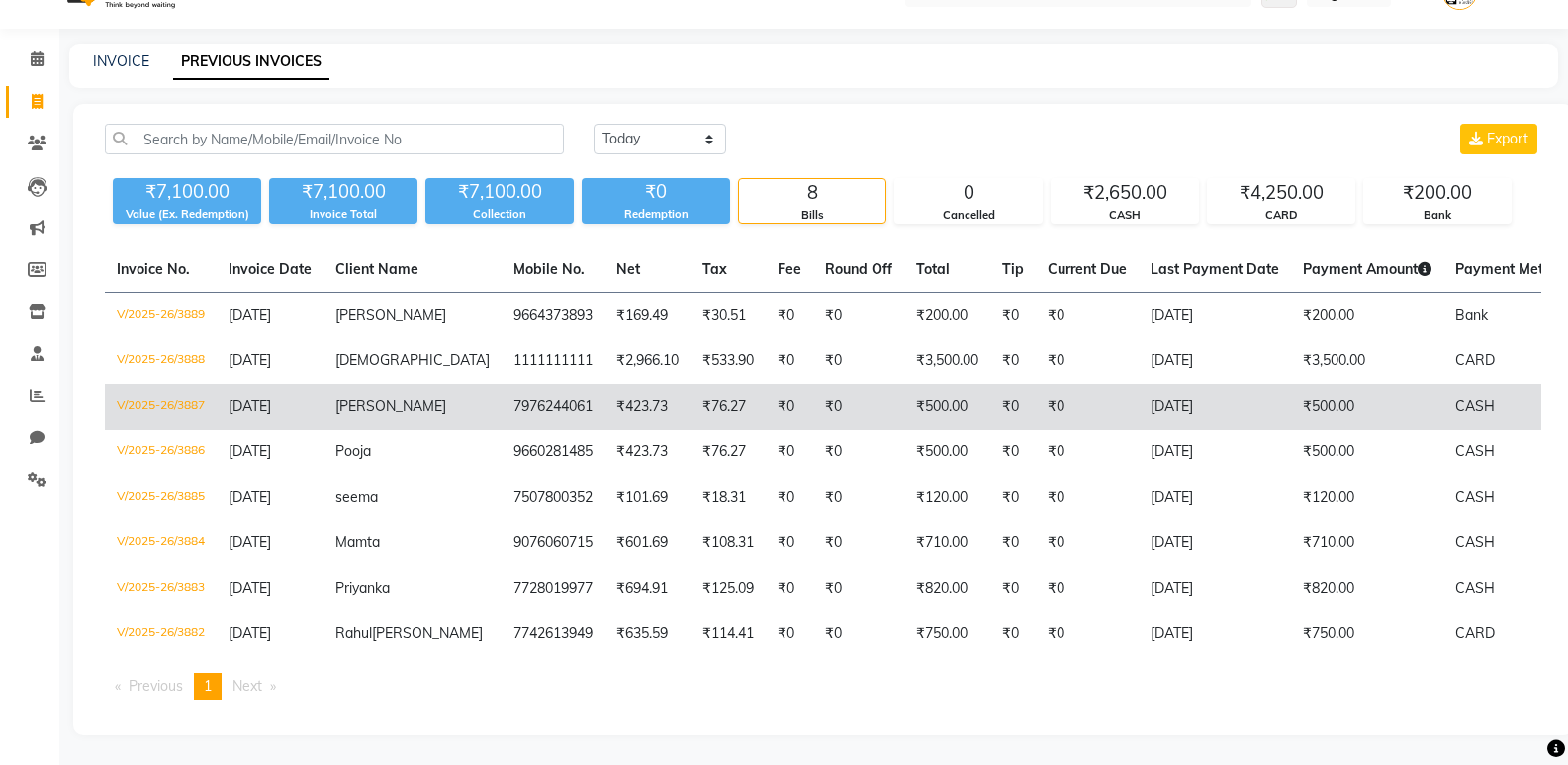
click at [368, 397] on span "Harshita" at bounding box center [390, 406] width 110 height 18
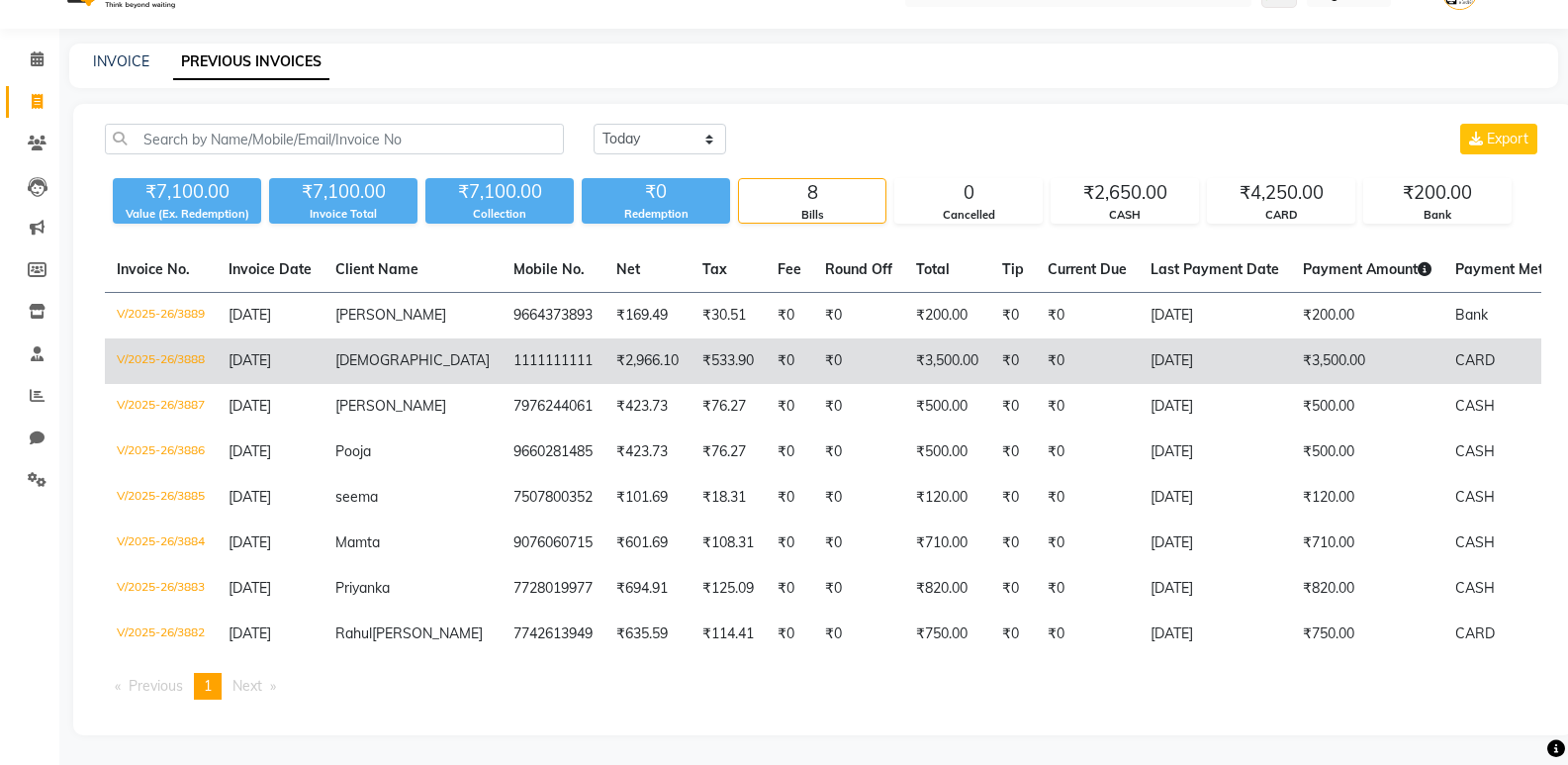
click at [365, 351] on span "female" at bounding box center [412, 360] width 154 height 18
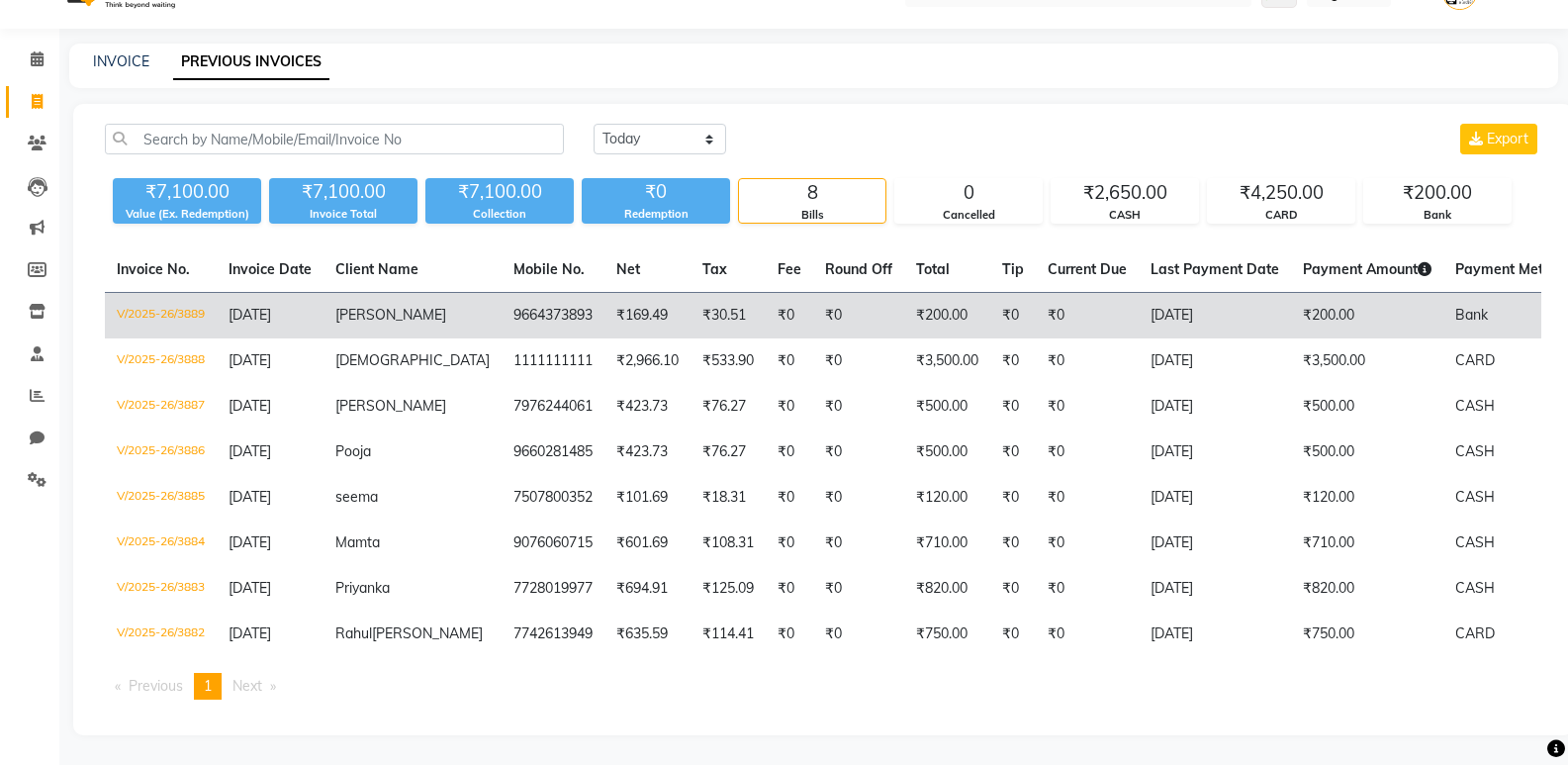
click at [352, 293] on td "Malik" at bounding box center [412, 316] width 178 height 47
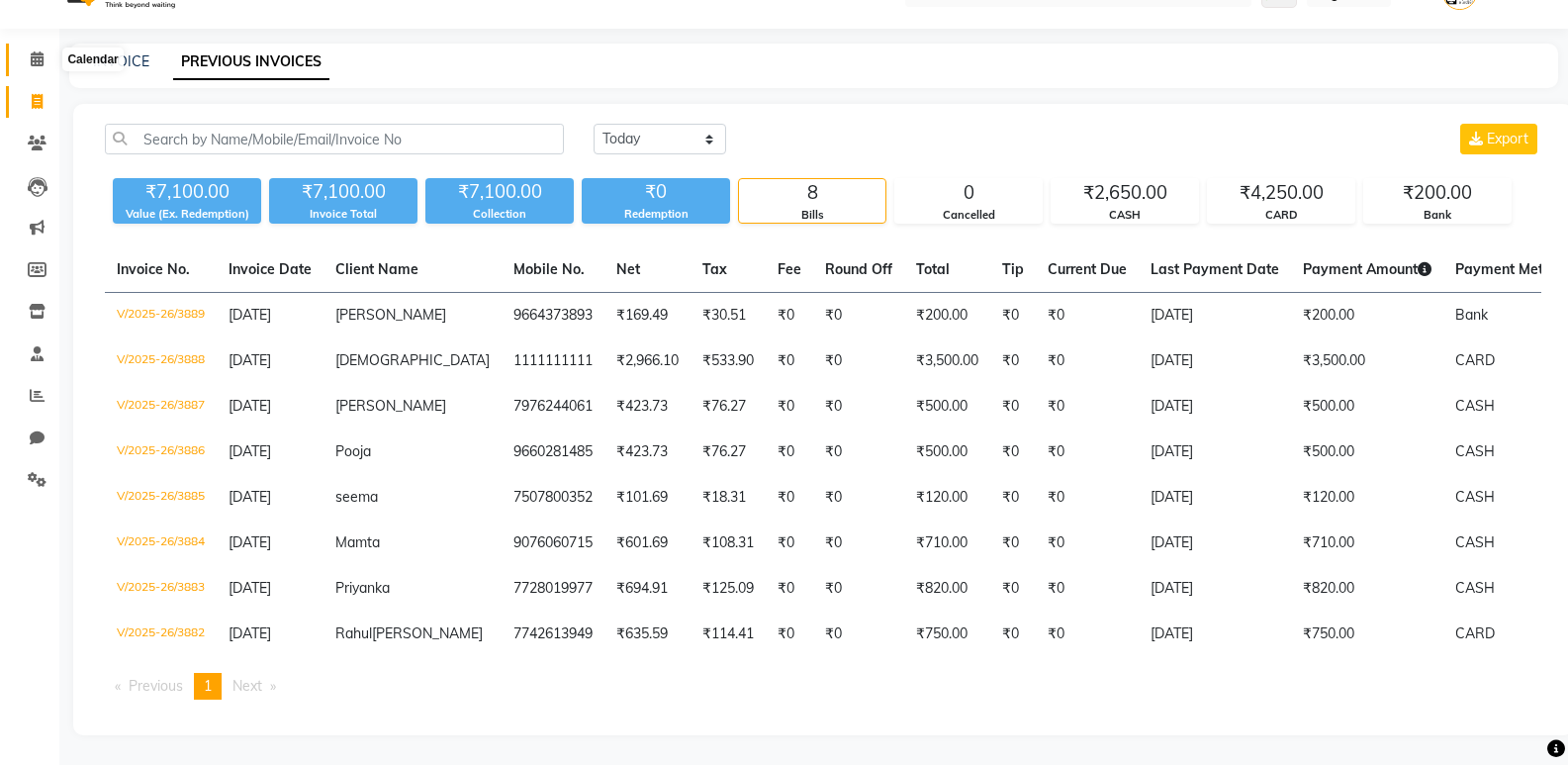
click at [37, 52] on icon at bounding box center [37, 59] width 13 height 15
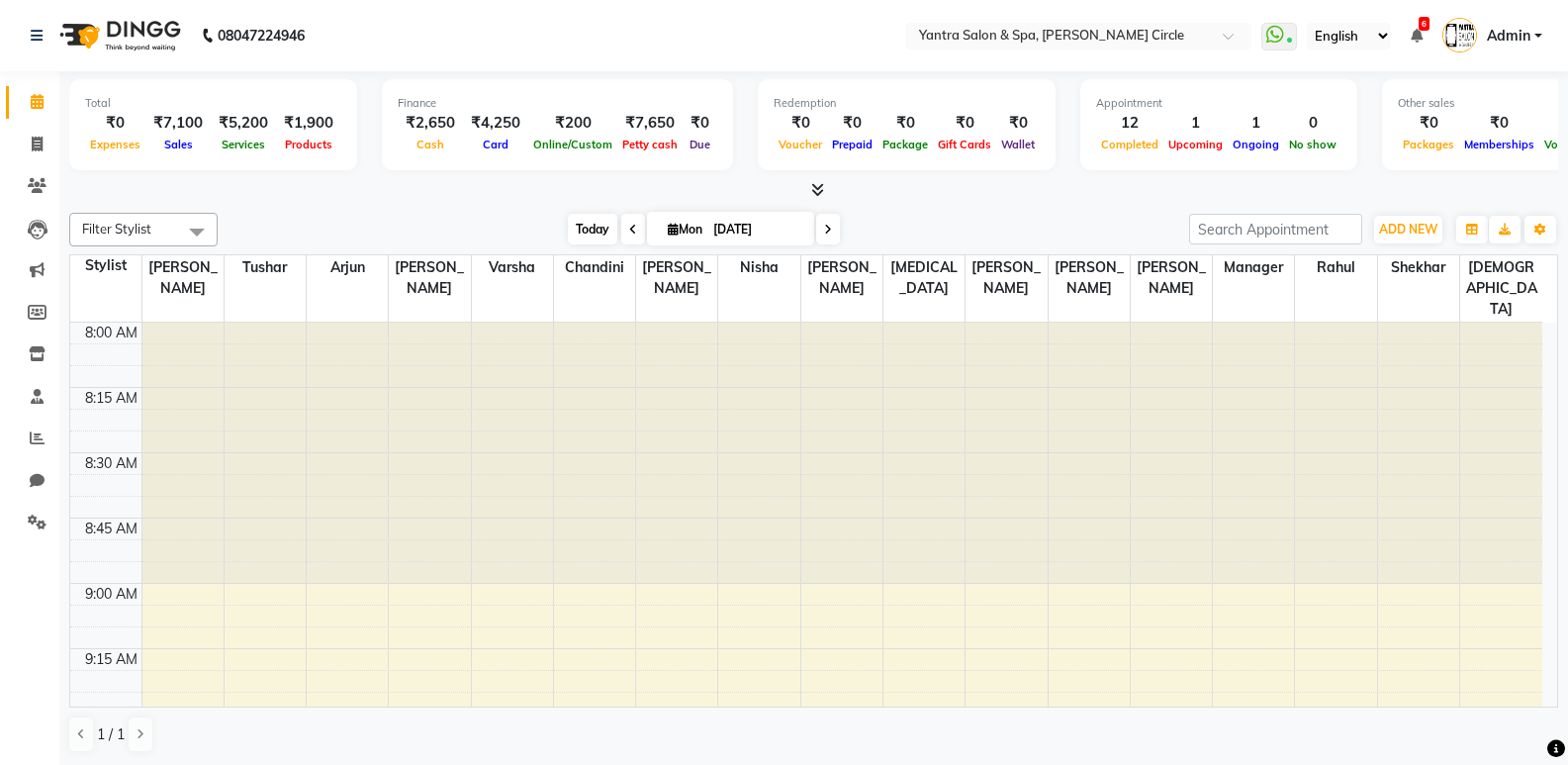
click at [576, 228] on span "Today" at bounding box center [593, 229] width 50 height 31
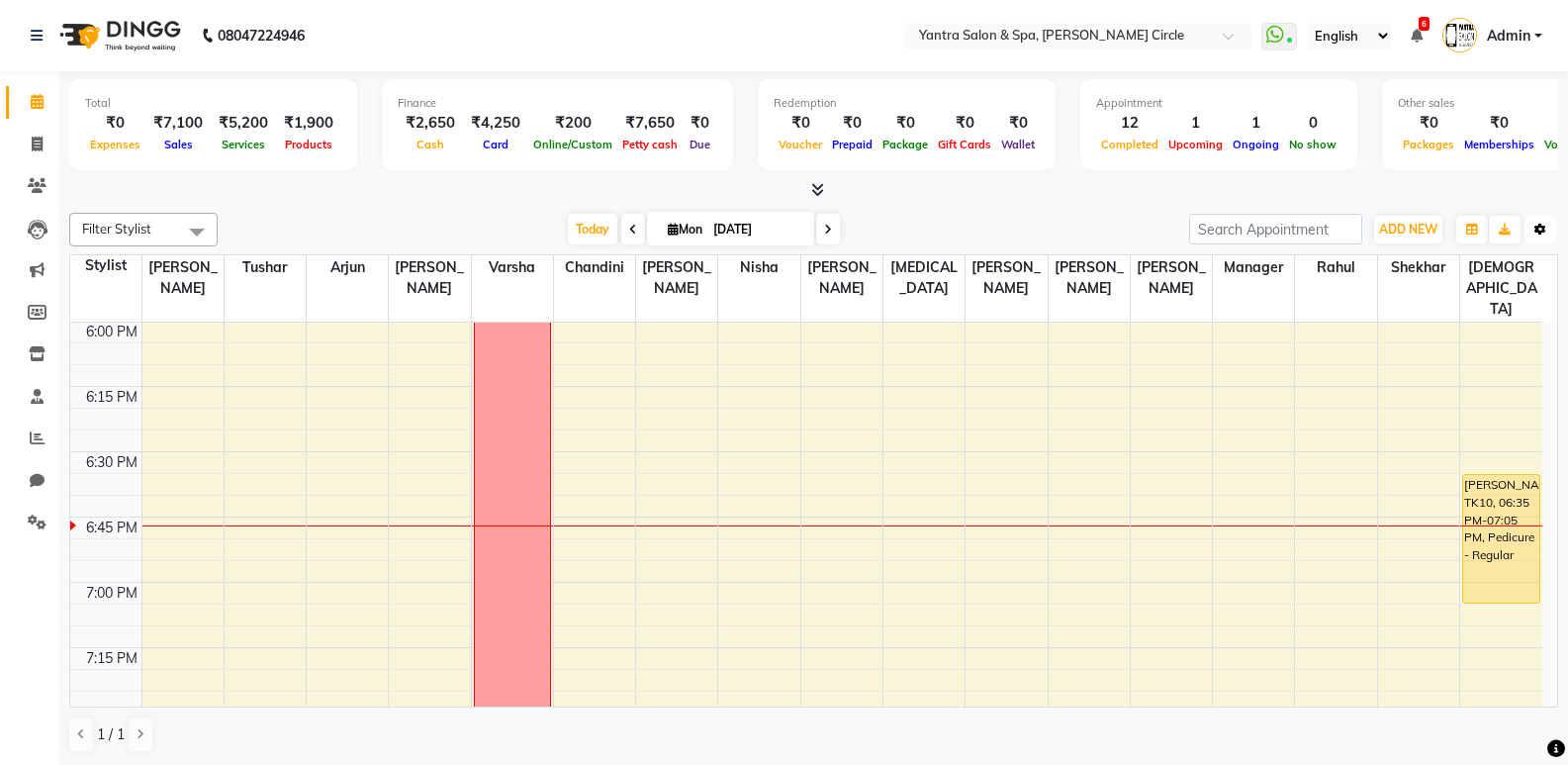
click at [1537, 237] on button "Toggle Dropdown" at bounding box center [1541, 230] width 32 height 28
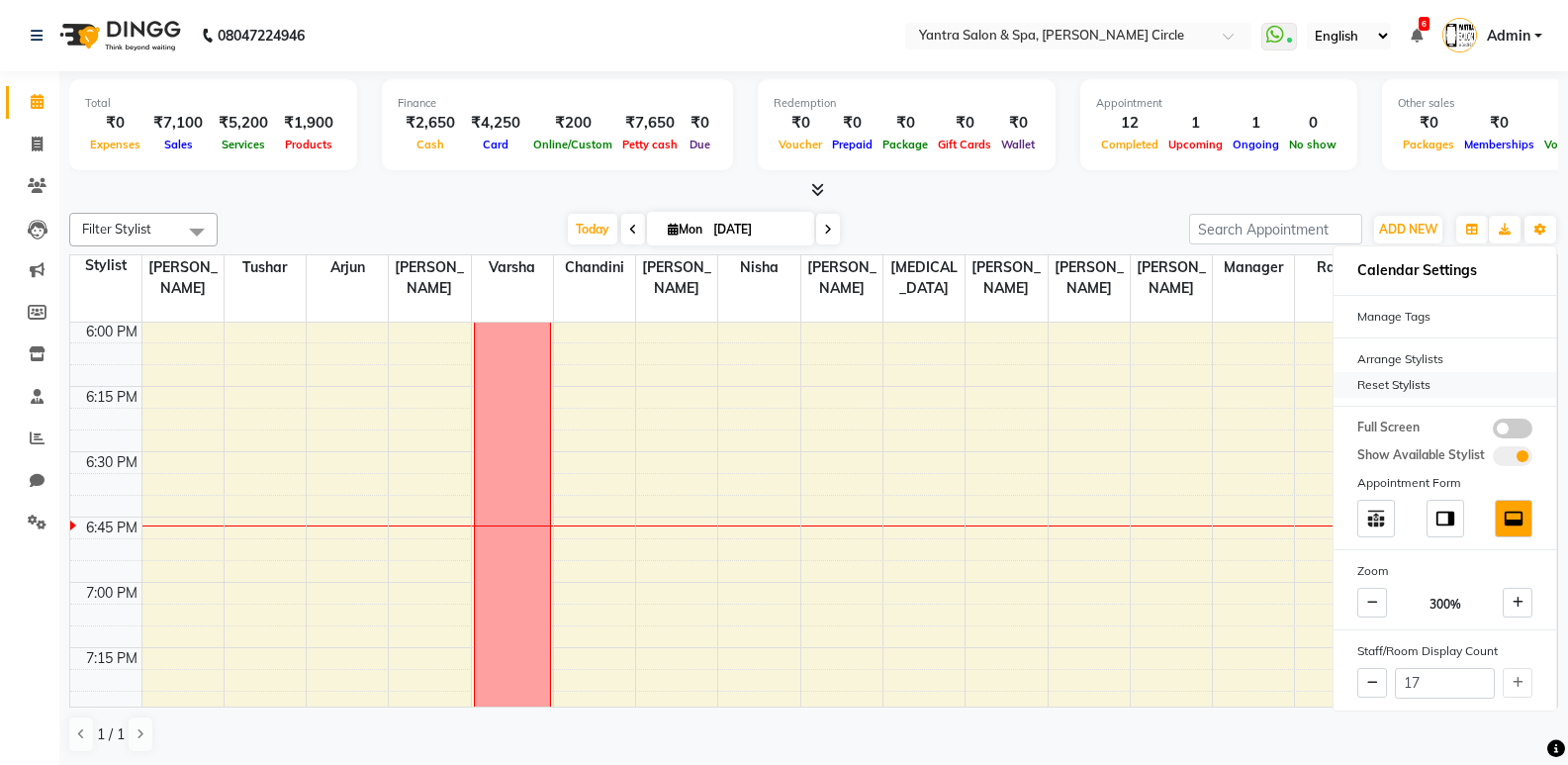
click at [1489, 385] on div "Reset Stylists" at bounding box center [1446, 385] width 223 height 26
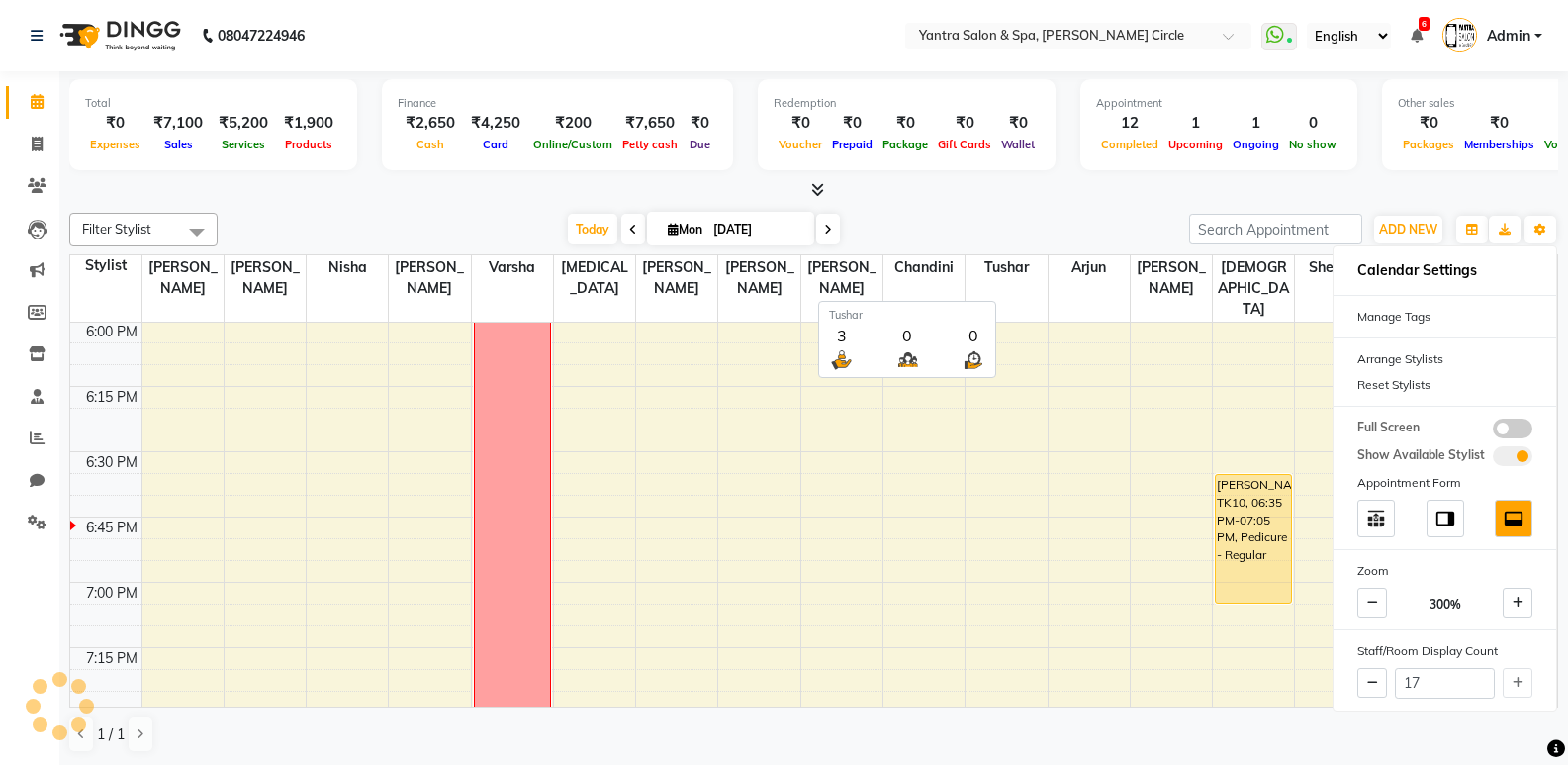
click at [986, 258] on span "Tushar" at bounding box center [1006, 268] width 82 height 25
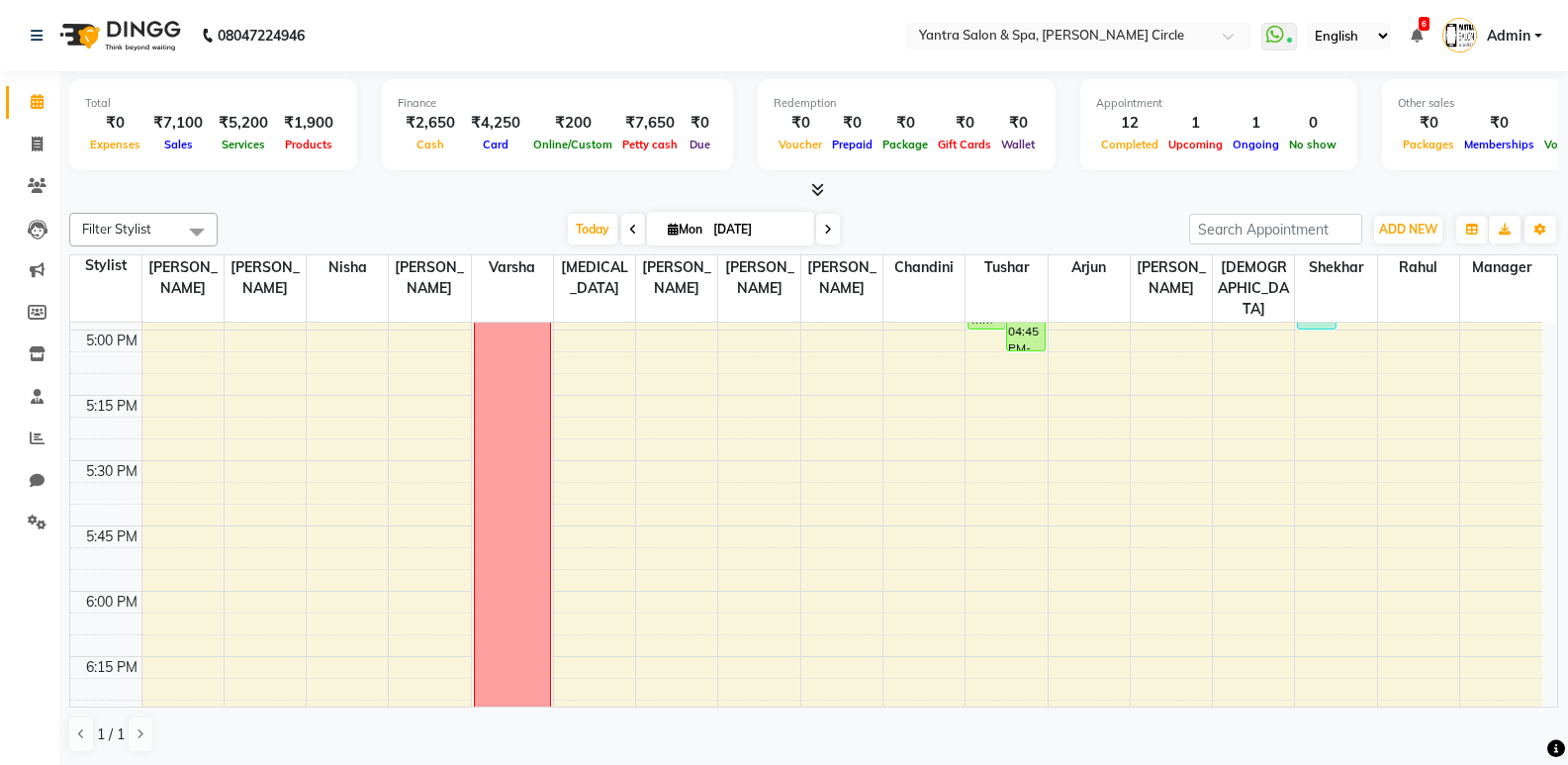
scroll to position [2318, 0]
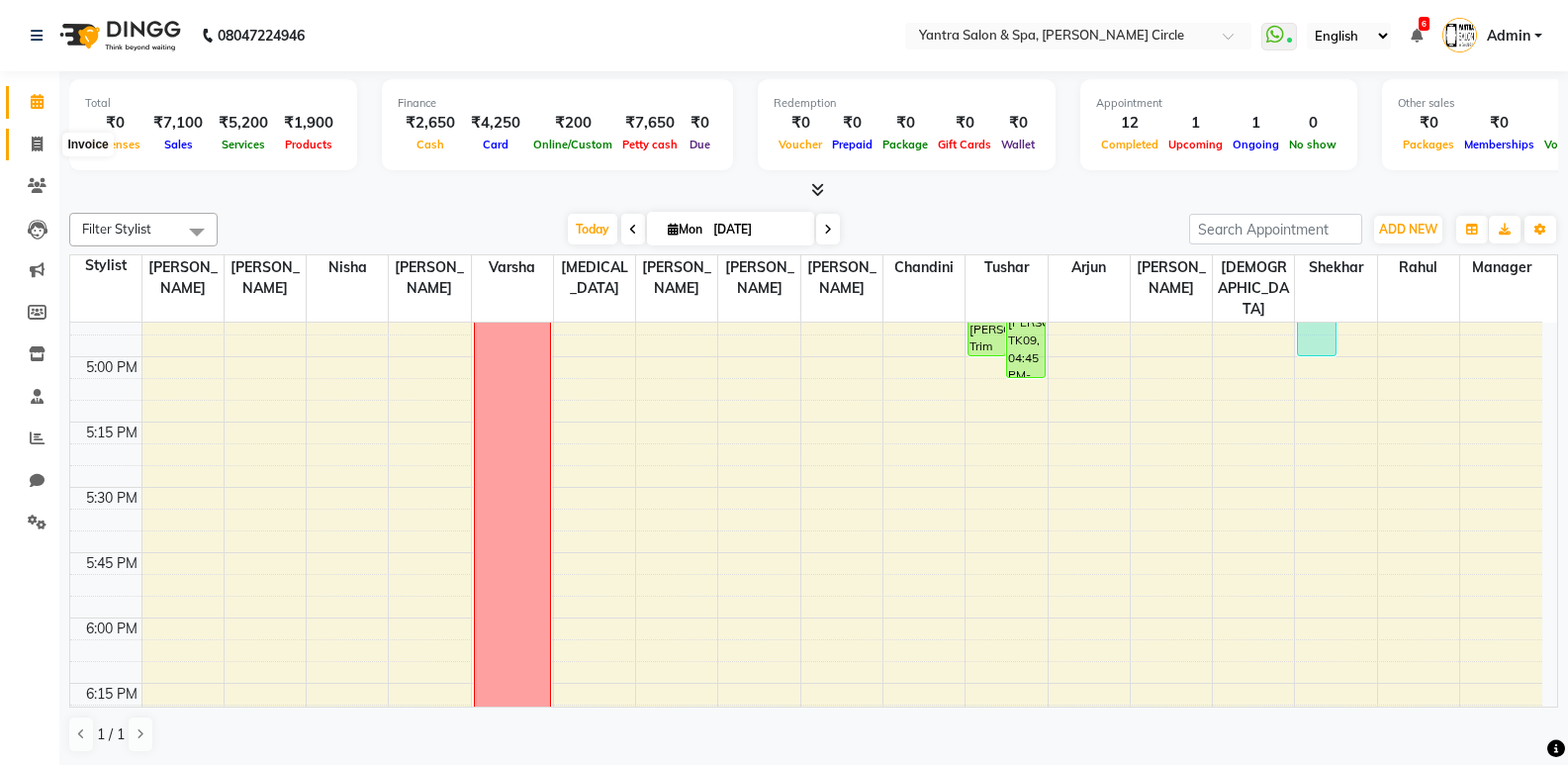
click at [38, 147] on icon at bounding box center [37, 143] width 11 height 15
select select "service"
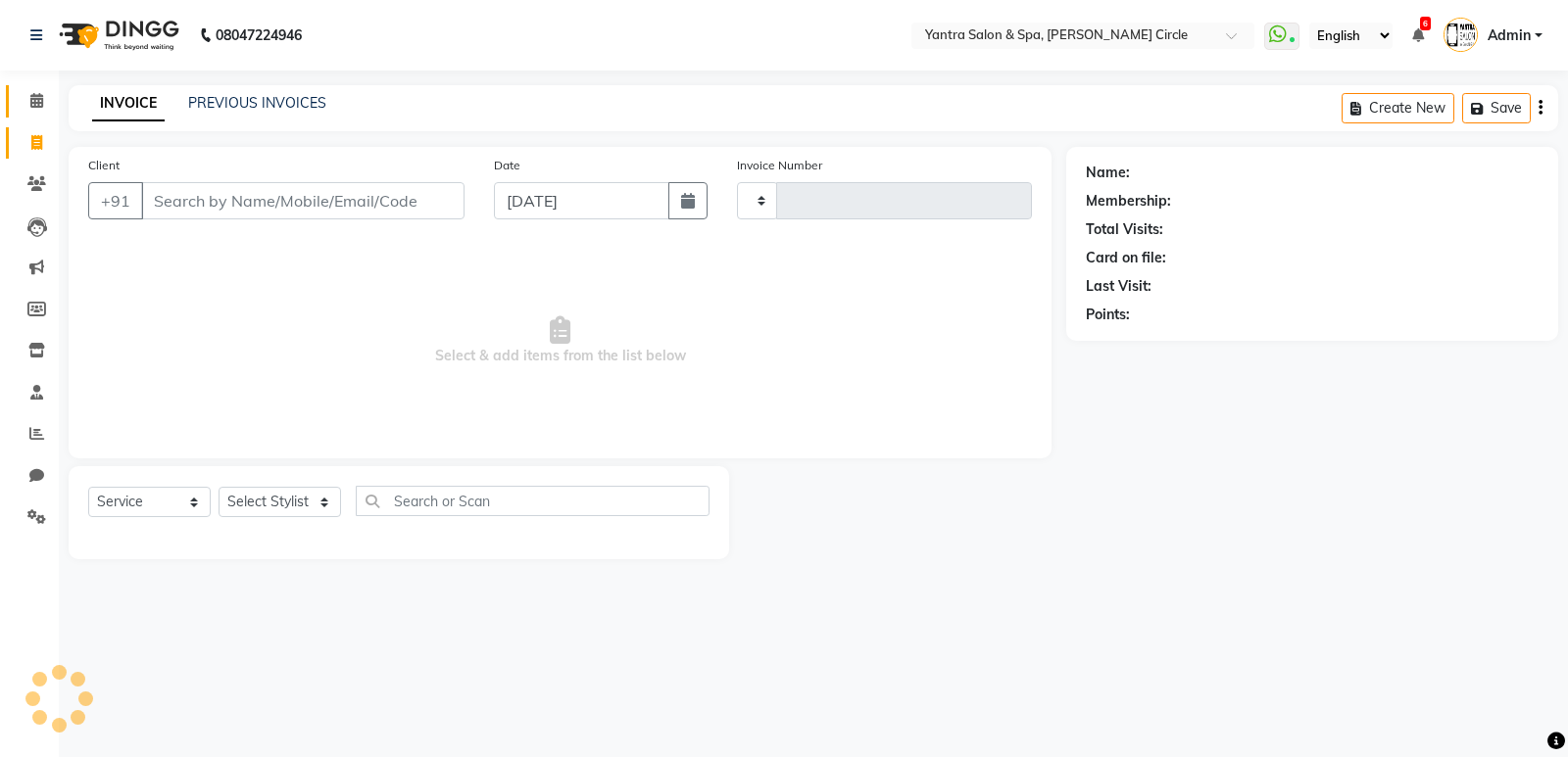
type input "3890"
select select "152"
click at [202, 200] on input "Client" at bounding box center [302, 201] width 323 height 37
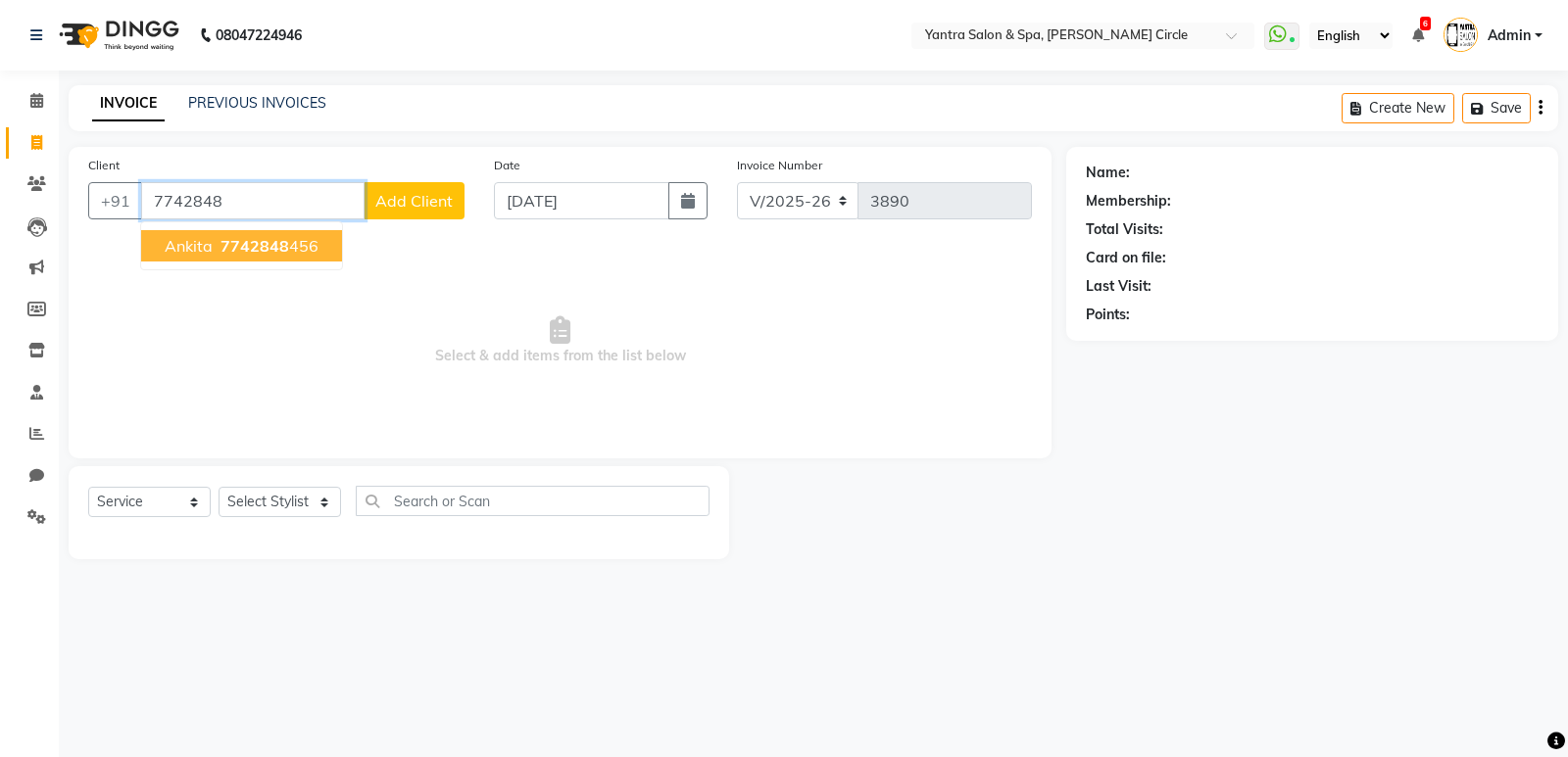
click at [236, 237] on span "7742848" at bounding box center [255, 246] width 69 height 20
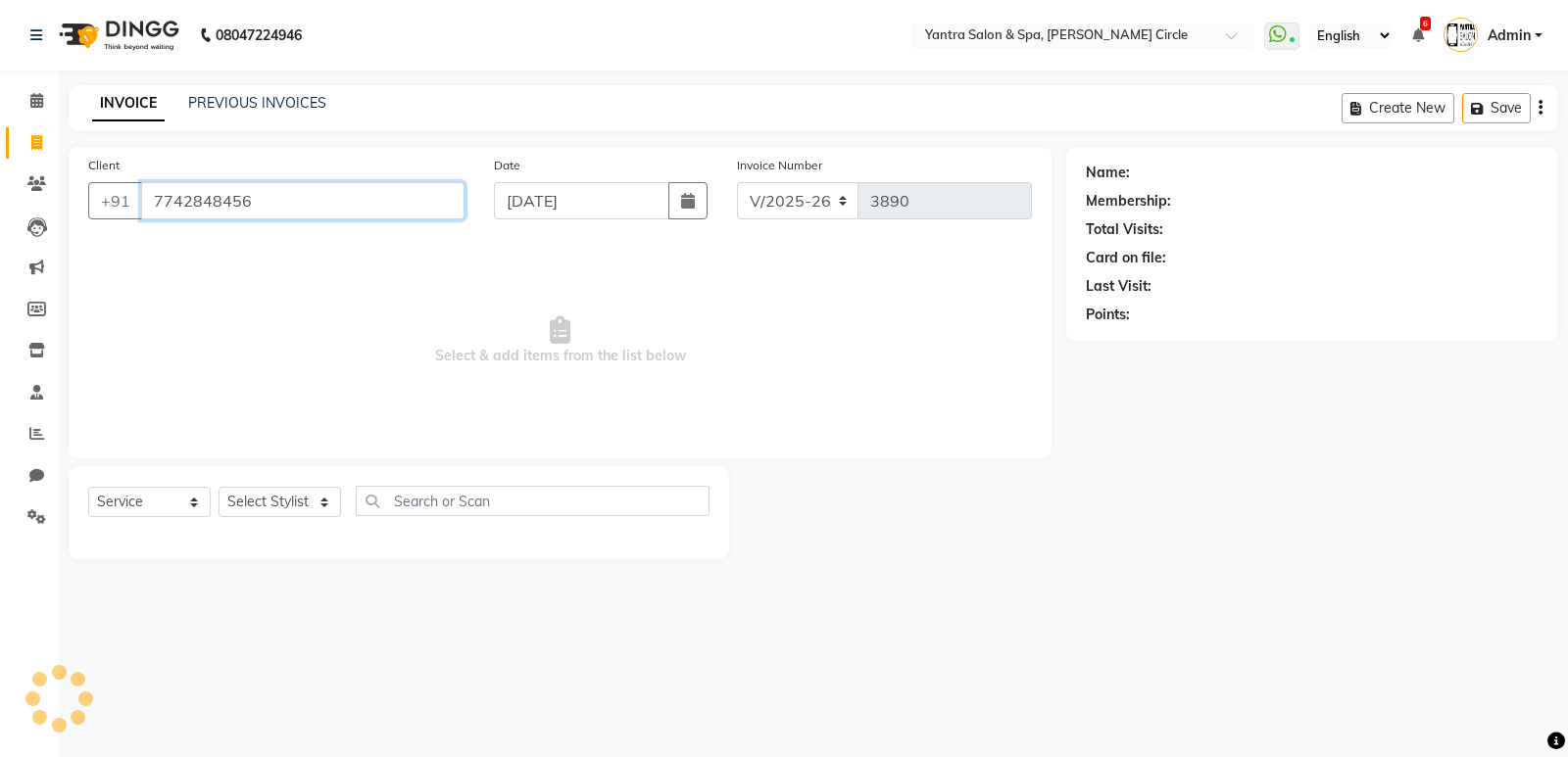
type input "7742848456"
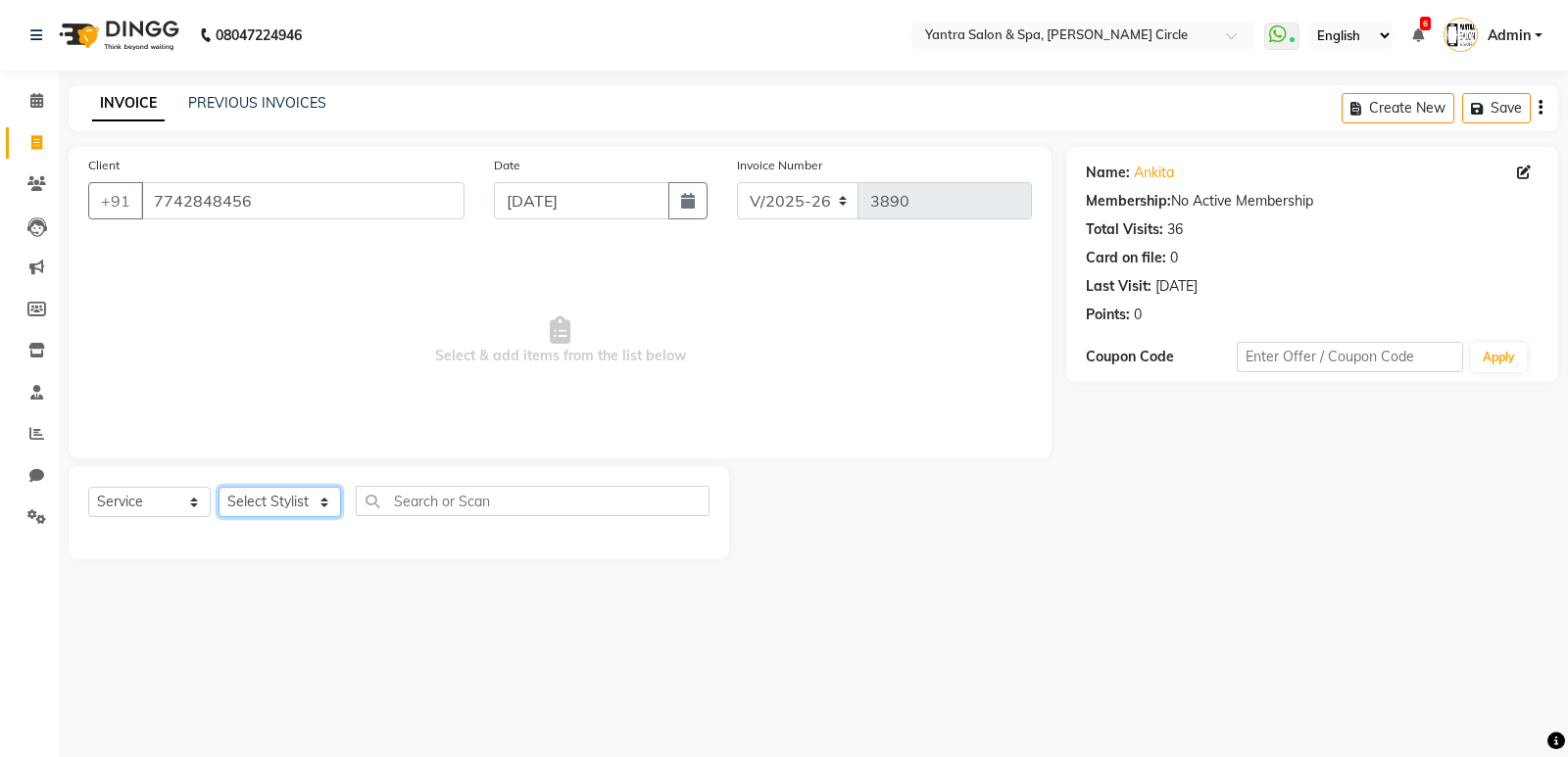
click at [272, 508] on select "Select Stylist Anil Jaipal Arjun Bhawna Chandini Khushboo Soni Lalita Manager N…" at bounding box center [280, 502] width 122 height 31
select select "4353"
click at [219, 487] on select "Select Stylist Anil Jaipal Arjun Bhawna Chandini Khushboo Soni Lalita Manager N…" at bounding box center [280, 502] width 122 height 31
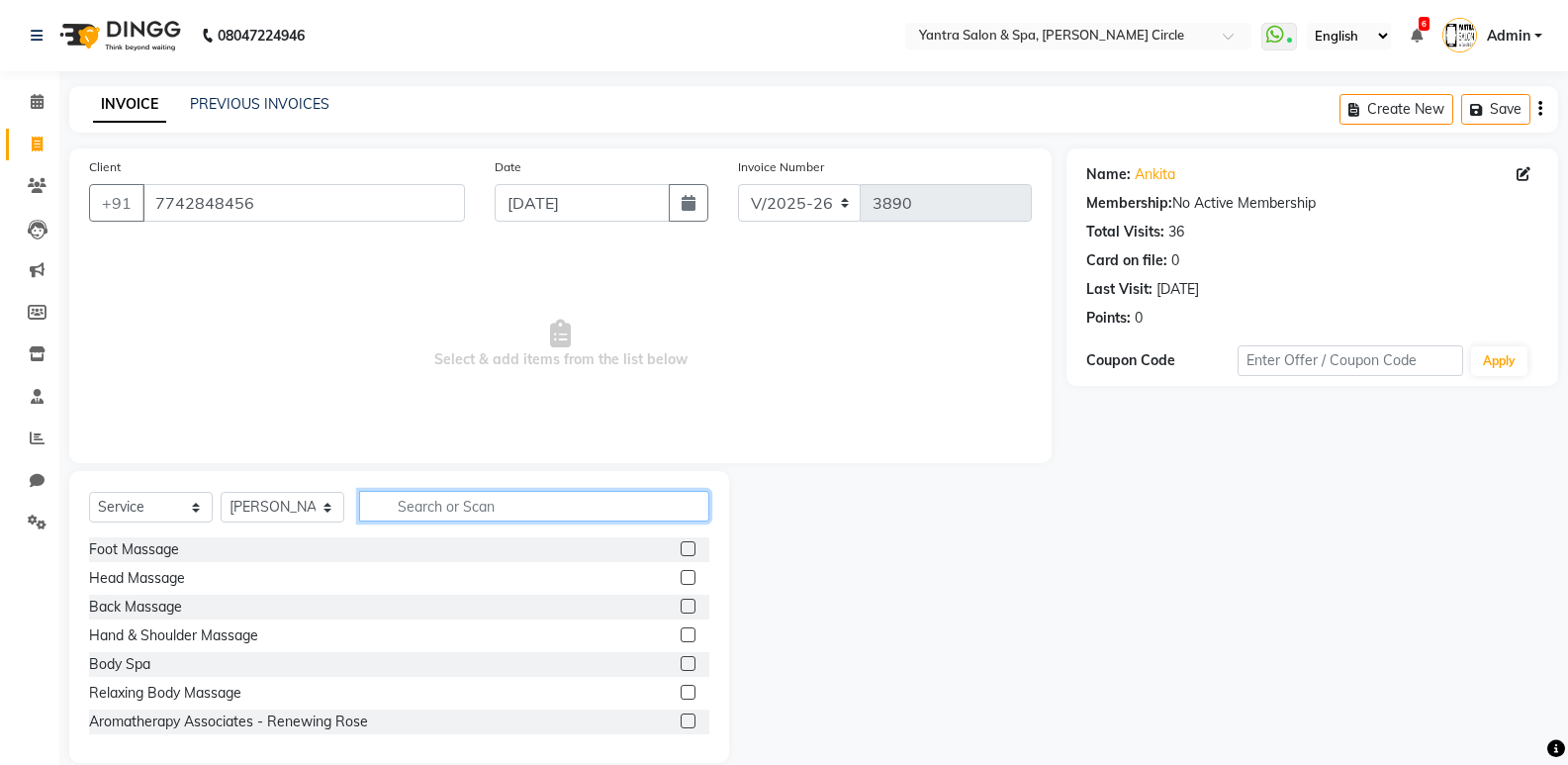
click at [414, 505] on input "text" at bounding box center [534, 506] width 350 height 31
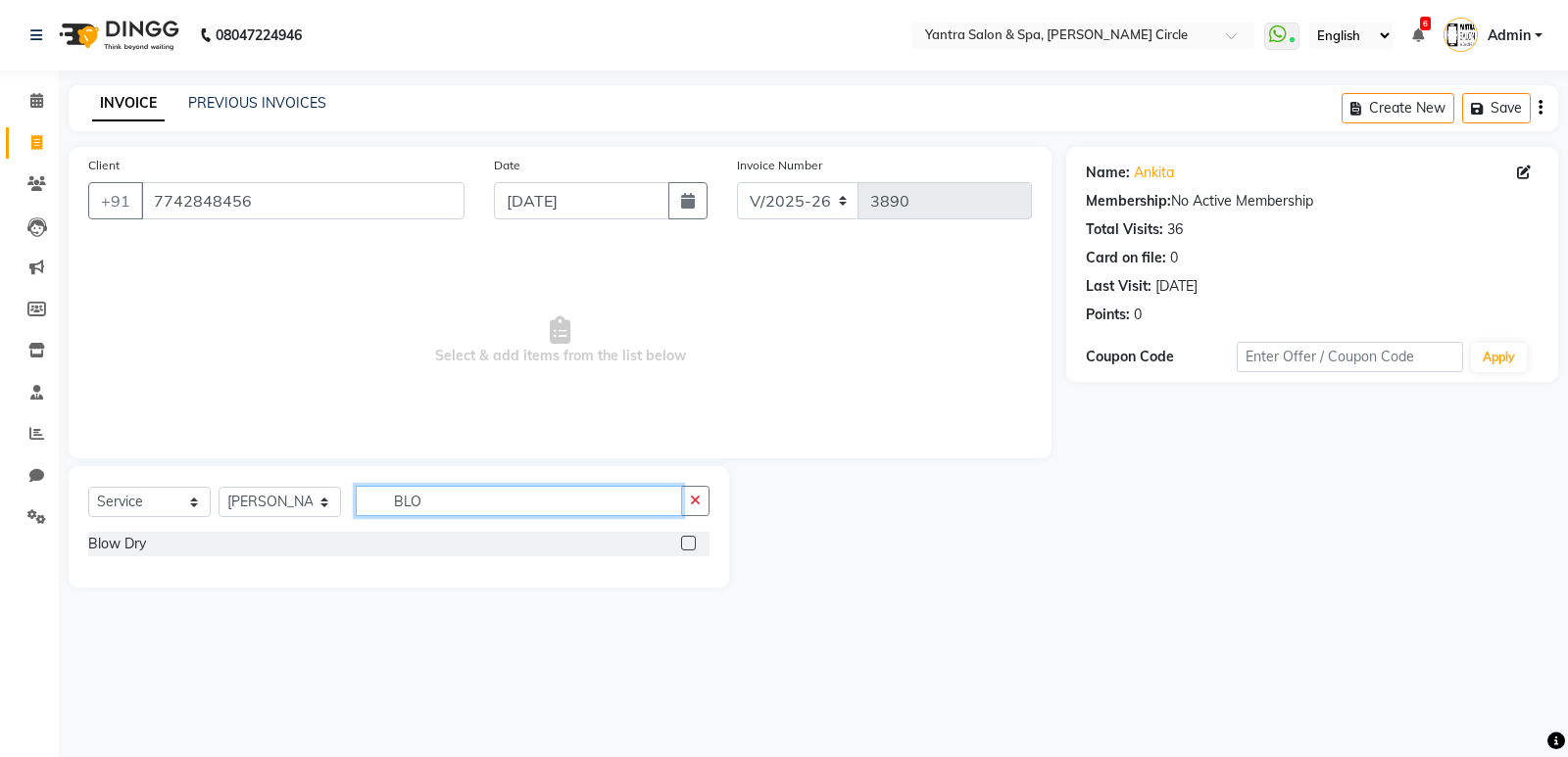
type input "BLO"
click at [686, 541] on label at bounding box center [688, 542] width 15 height 15
click at [686, 541] on input "checkbox" at bounding box center [687, 543] width 13 height 13
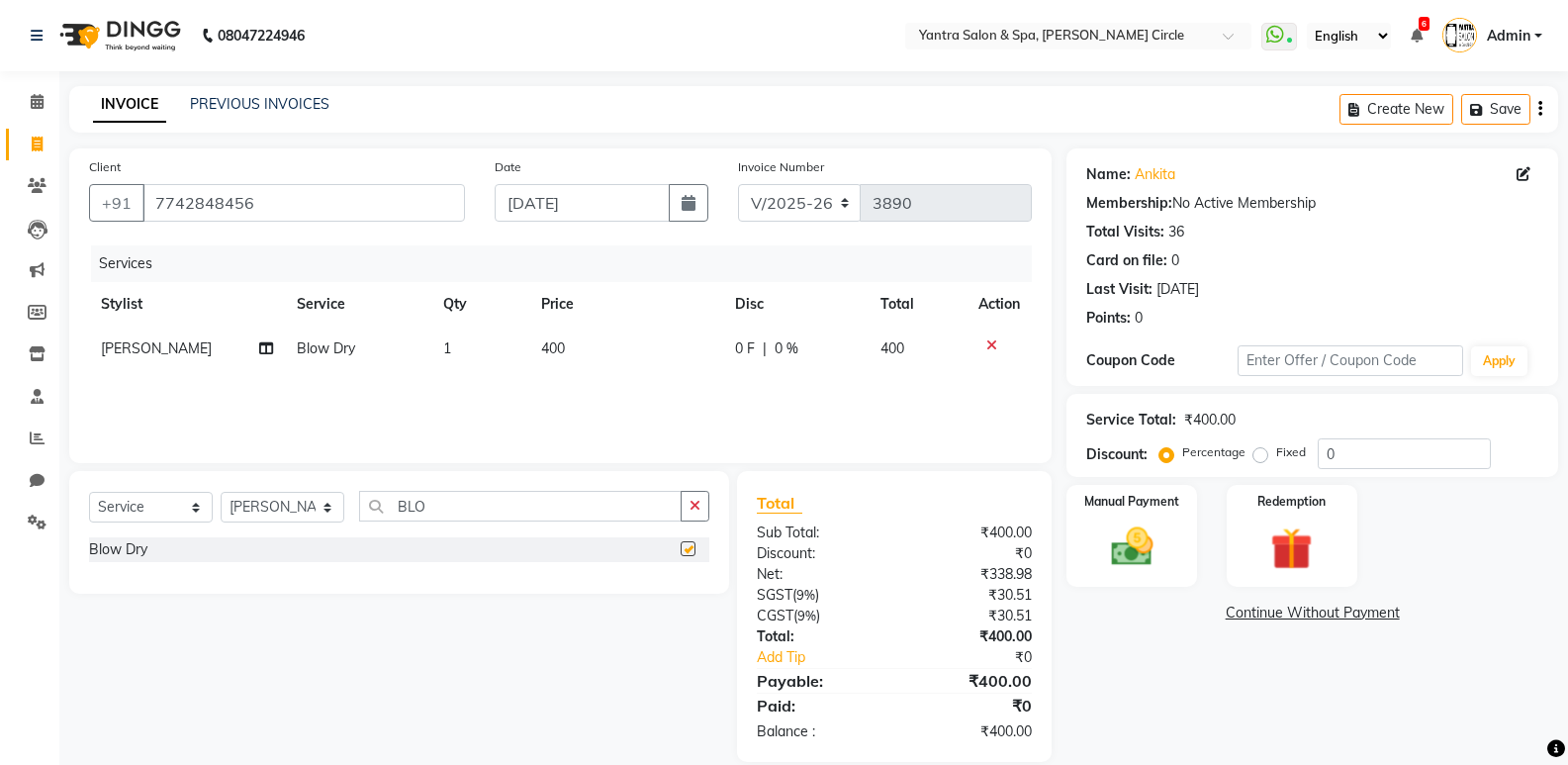
checkbox input "false"
click at [1149, 716] on div "Name: Ankita Membership: No Active Membership Total Visits: 36 Card on file: 0 …" at bounding box center [1320, 455] width 507 height 614
click at [1145, 521] on img at bounding box center [1132, 546] width 71 height 51
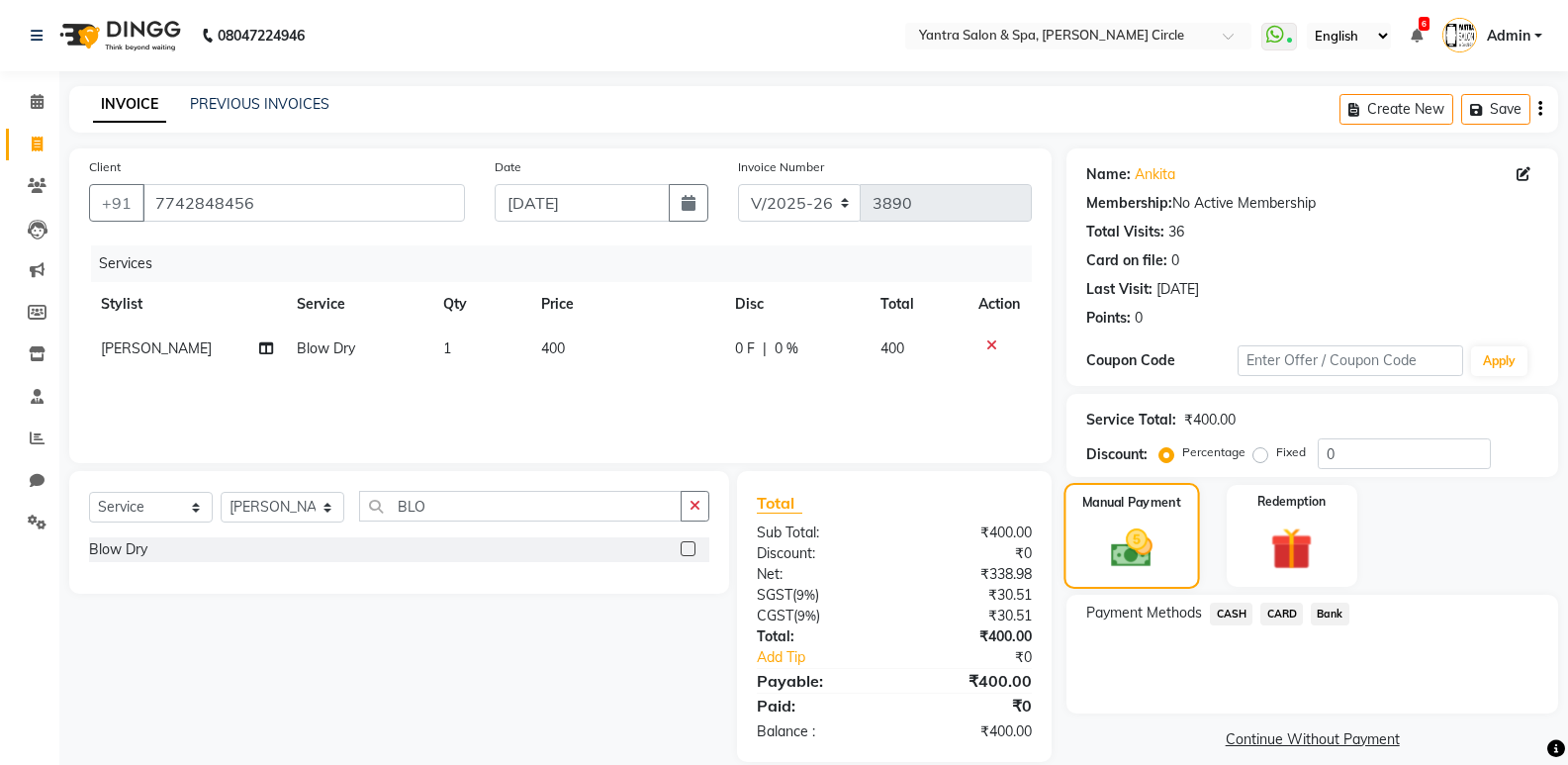
scroll to position [27, 0]
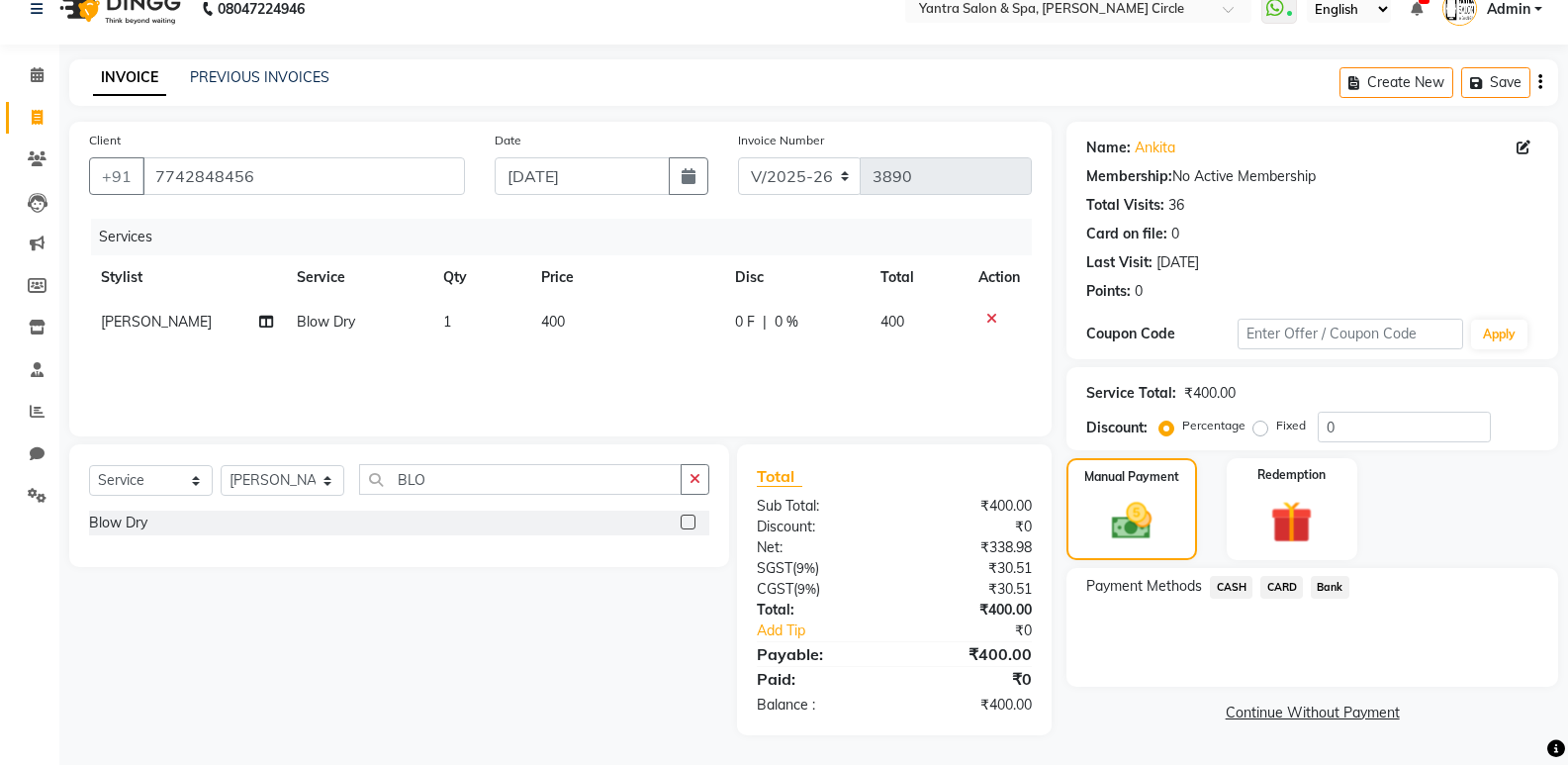
click at [1327, 590] on span "Bank" at bounding box center [1330, 587] width 39 height 23
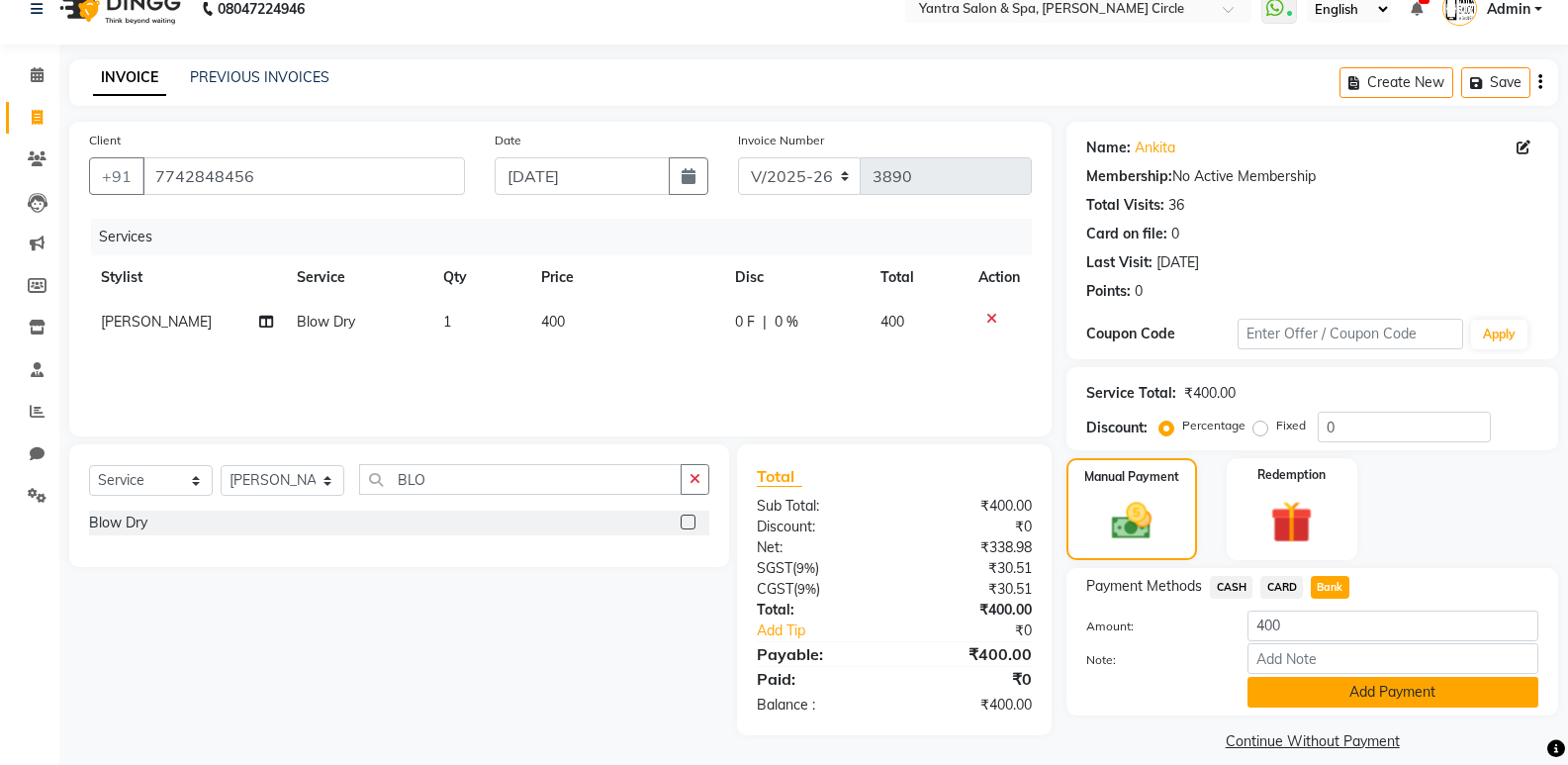
click at [1366, 699] on button "Add Payment" at bounding box center [1393, 692] width 291 height 31
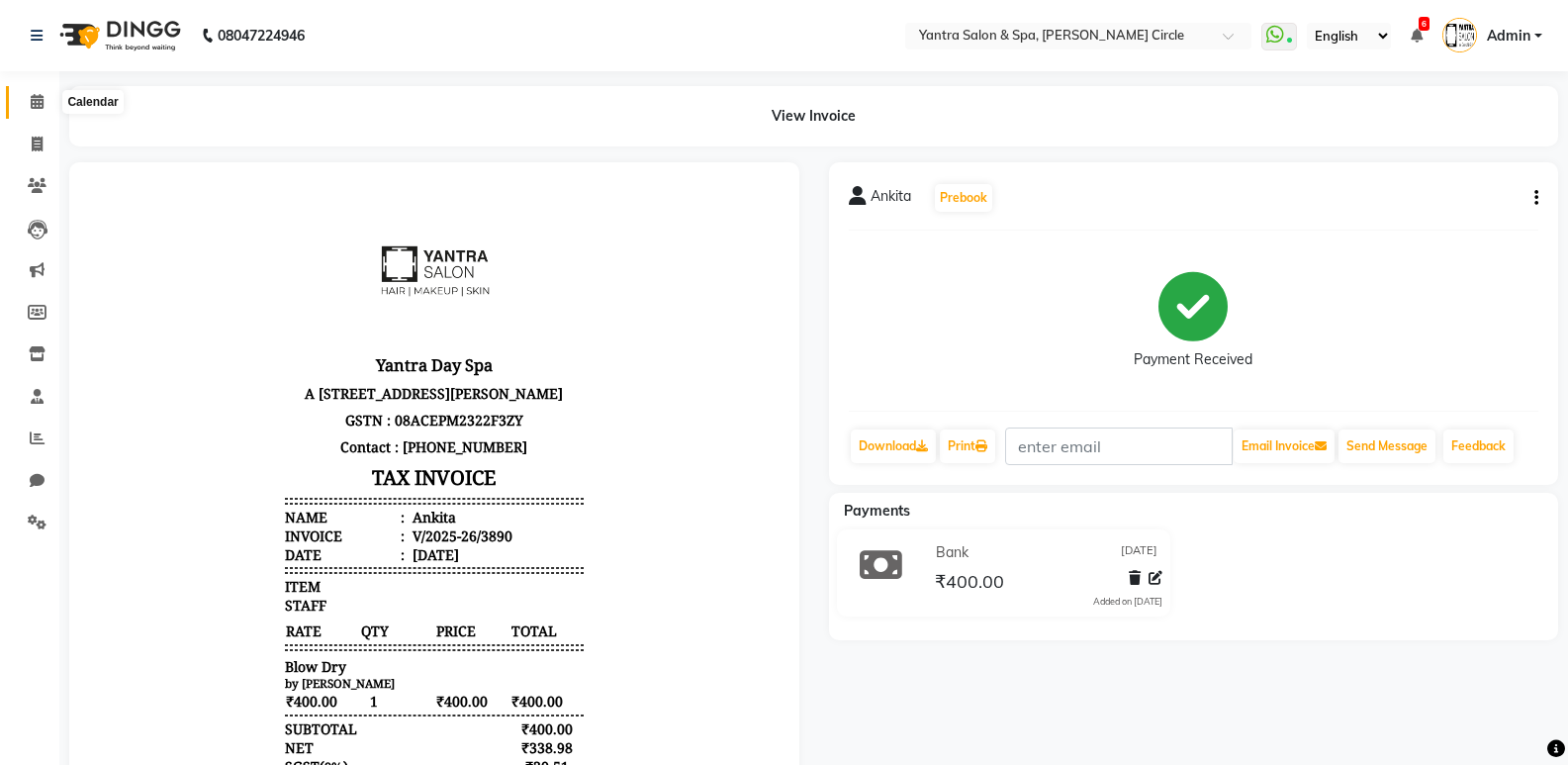
click at [34, 103] on icon at bounding box center [37, 101] width 13 height 15
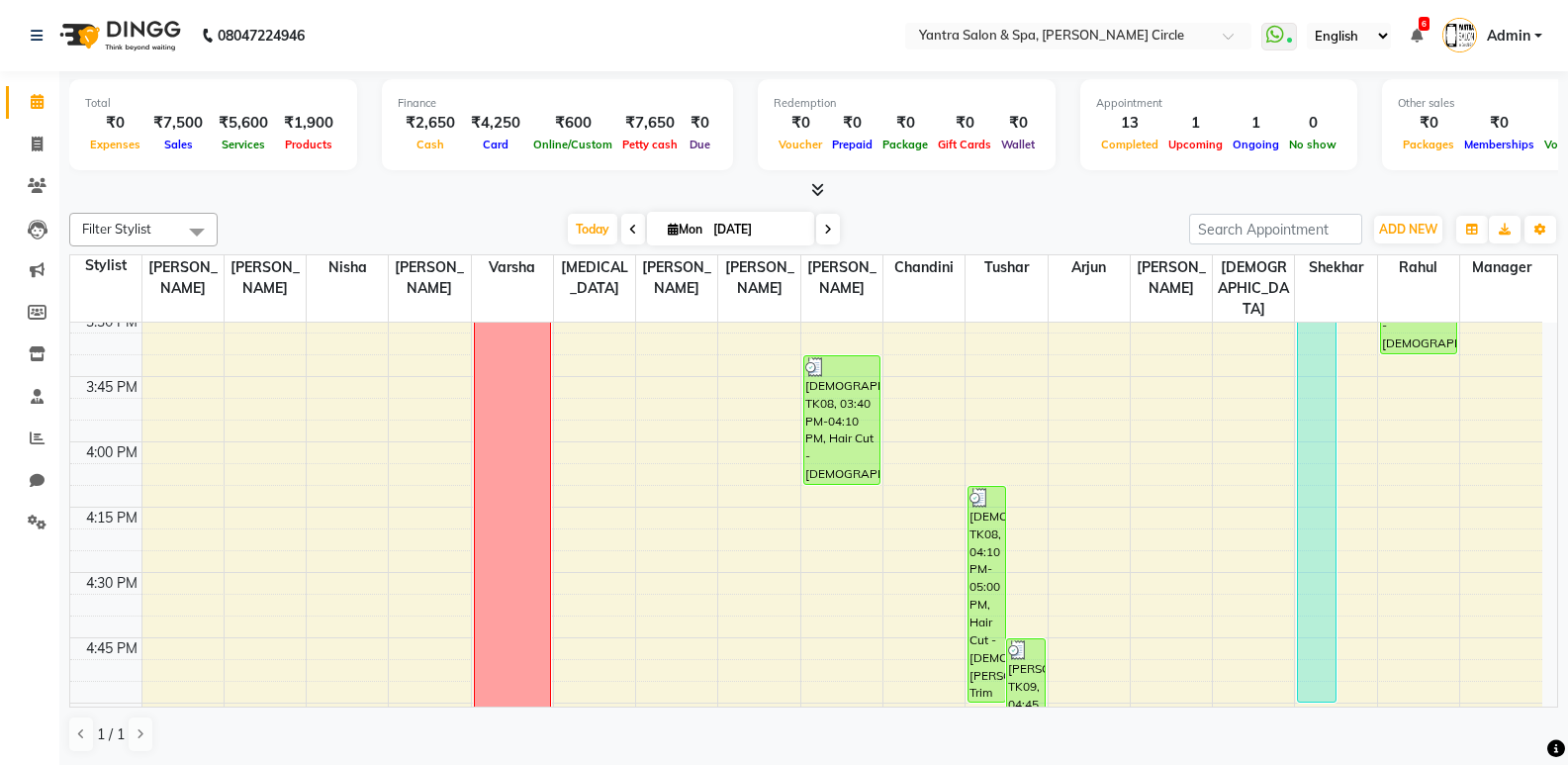
scroll to position [2179, 0]
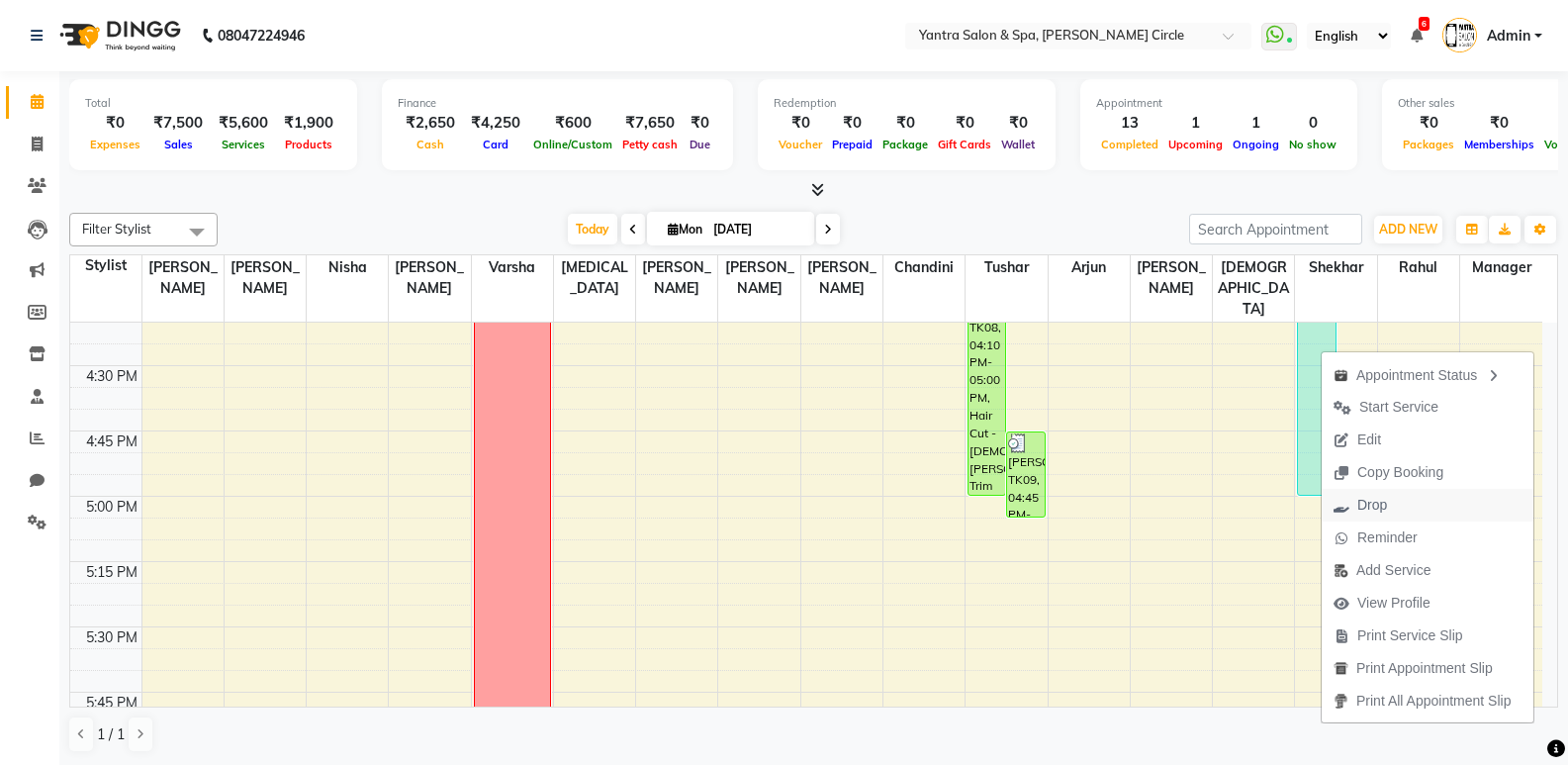
click at [1394, 499] on span "Drop" at bounding box center [1361, 505] width 78 height 33
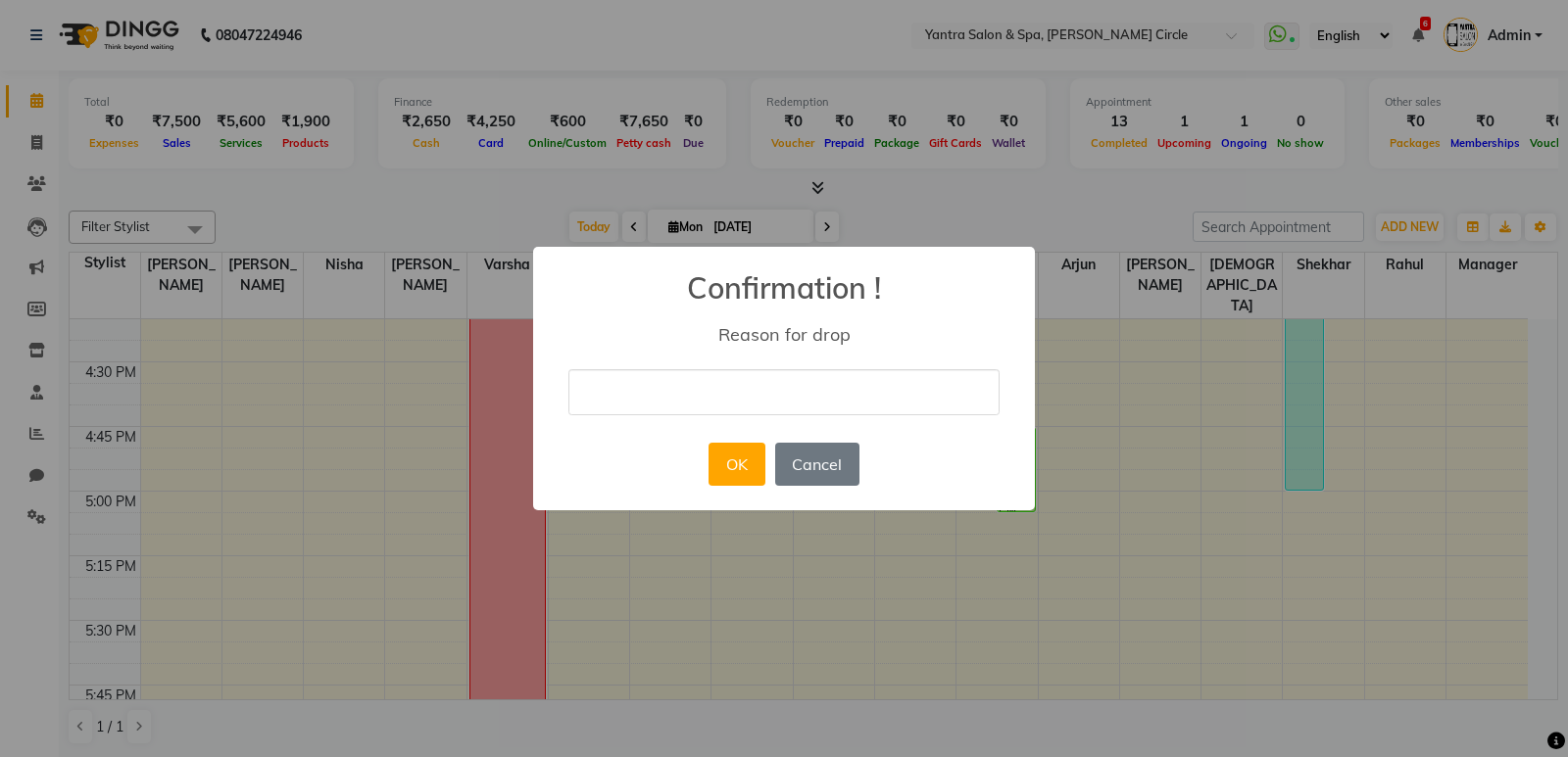
drag, startPoint x: 773, startPoint y: 400, endPoint x: 743, endPoint y: 412, distance: 32.3
click at [773, 400] on input "text" at bounding box center [784, 392] width 431 height 46
type input "delete"
click at [722, 471] on button "OK" at bounding box center [737, 465] width 56 height 43
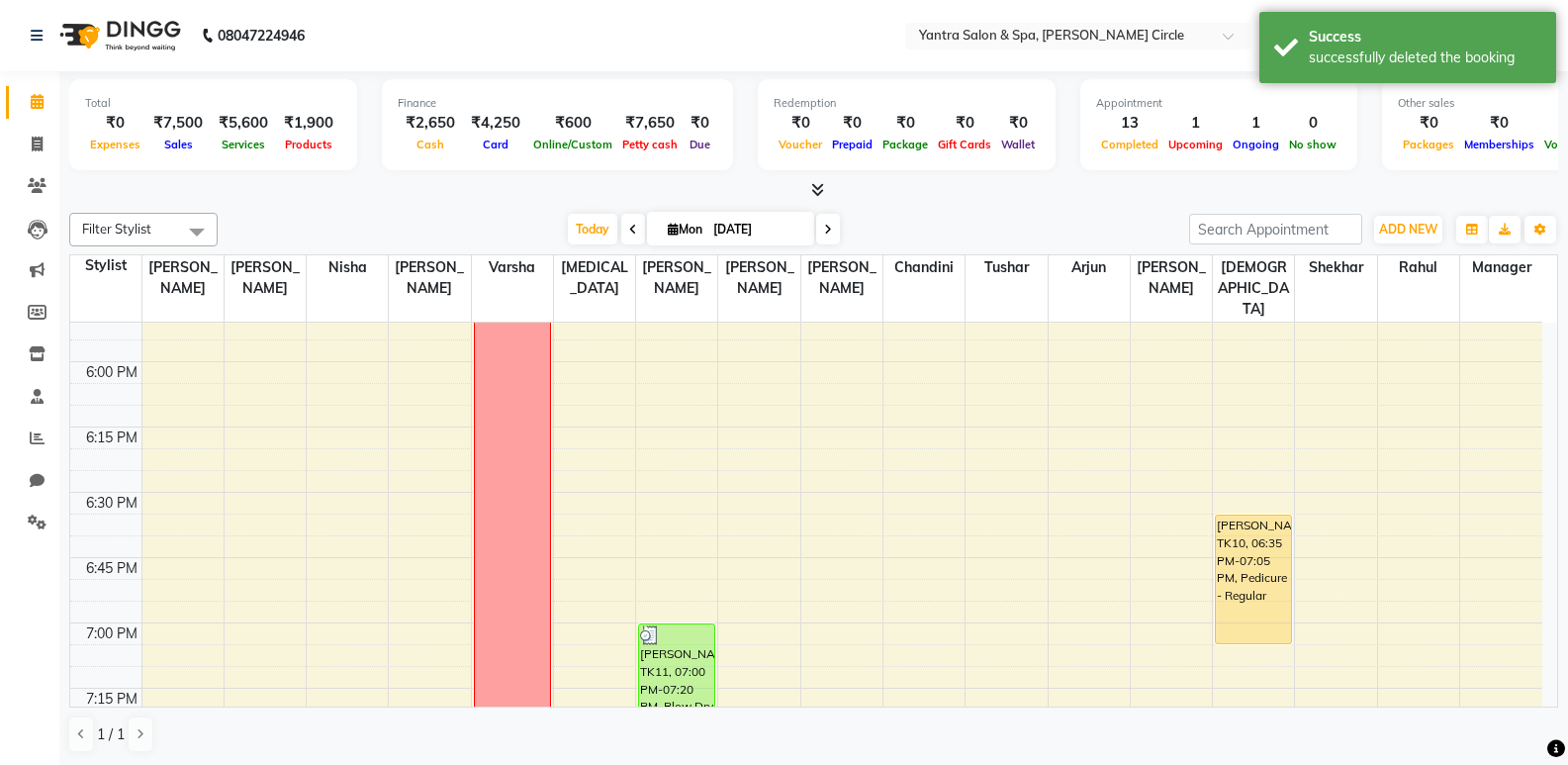
scroll to position [2871, 0]
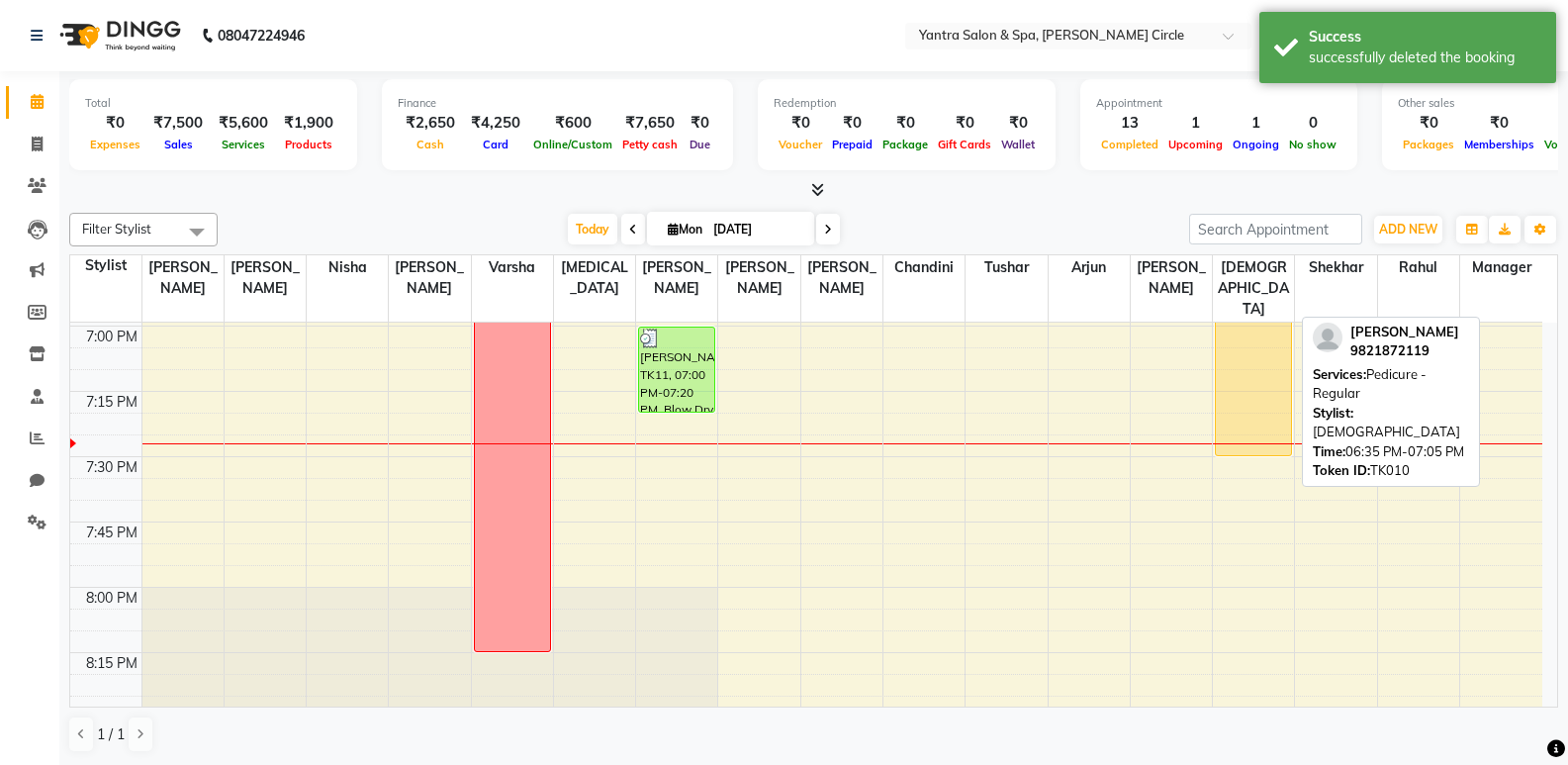
drag, startPoint x: 1266, startPoint y: 320, endPoint x: 1094, endPoint y: 424, distance: 201.0
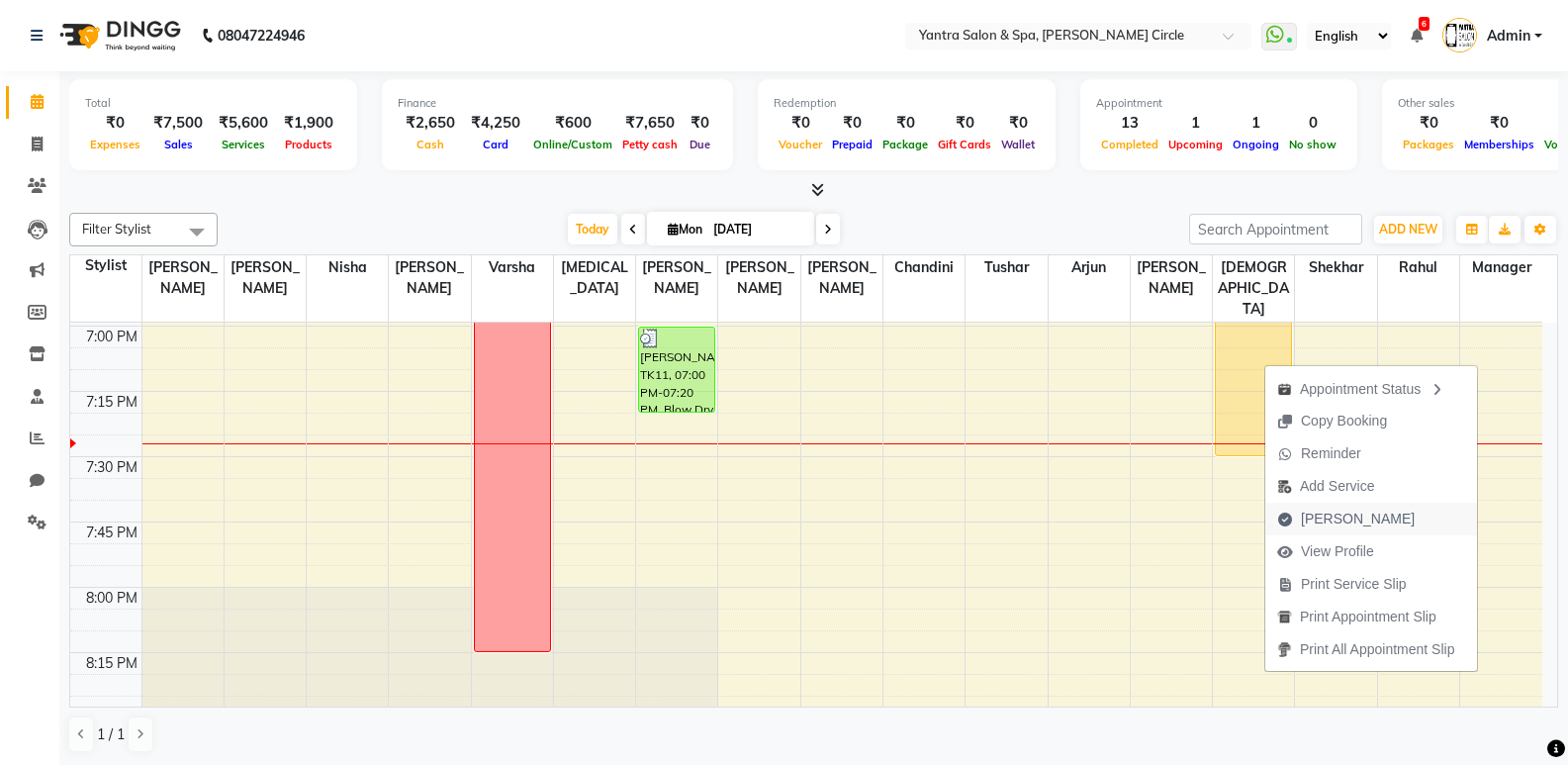
click at [1332, 515] on span "Mark Done" at bounding box center [1358, 519] width 113 height 21
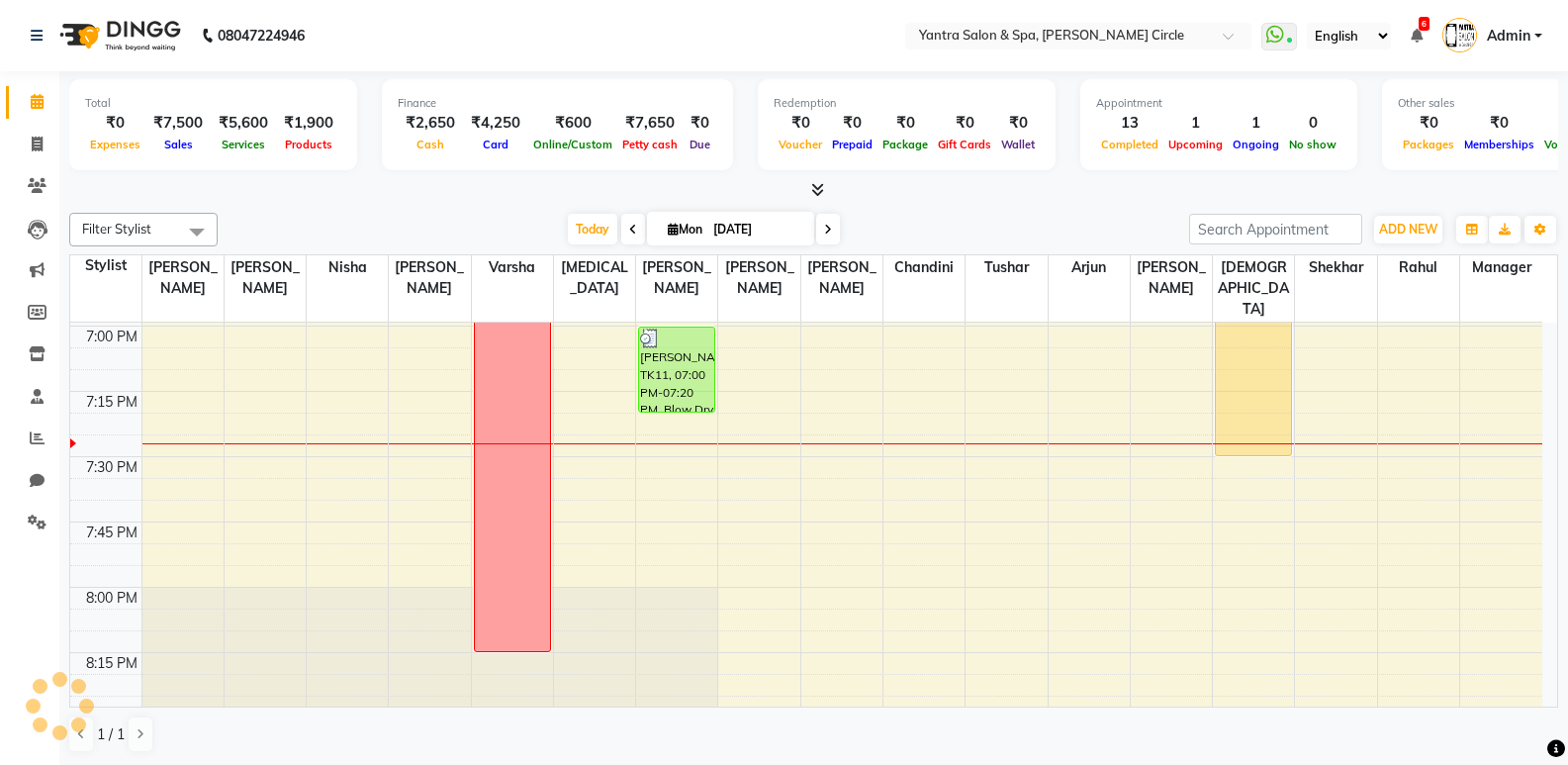
select select "service"
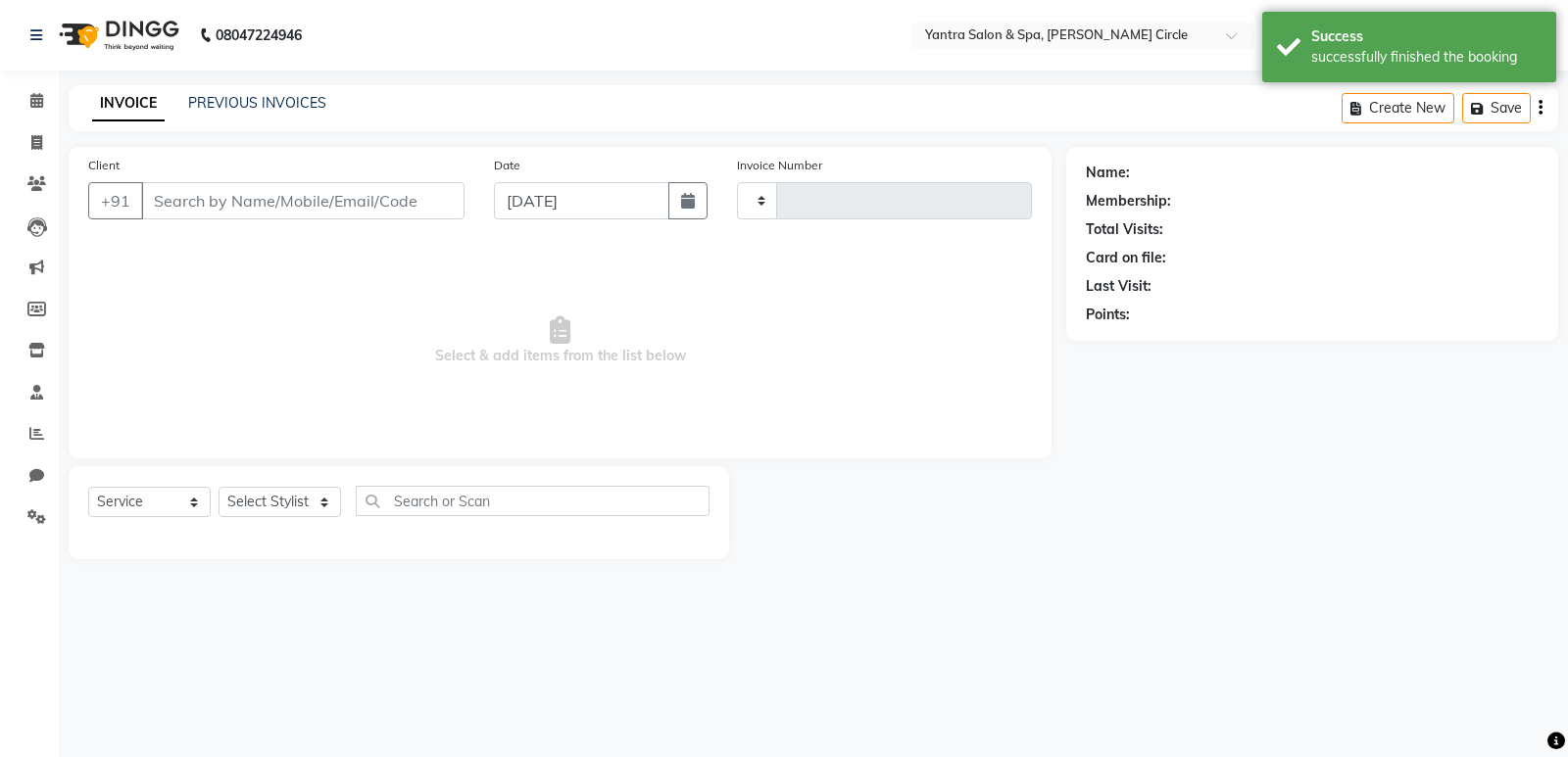
type input "3891"
select select "152"
type input "9821872119"
select select "41724"
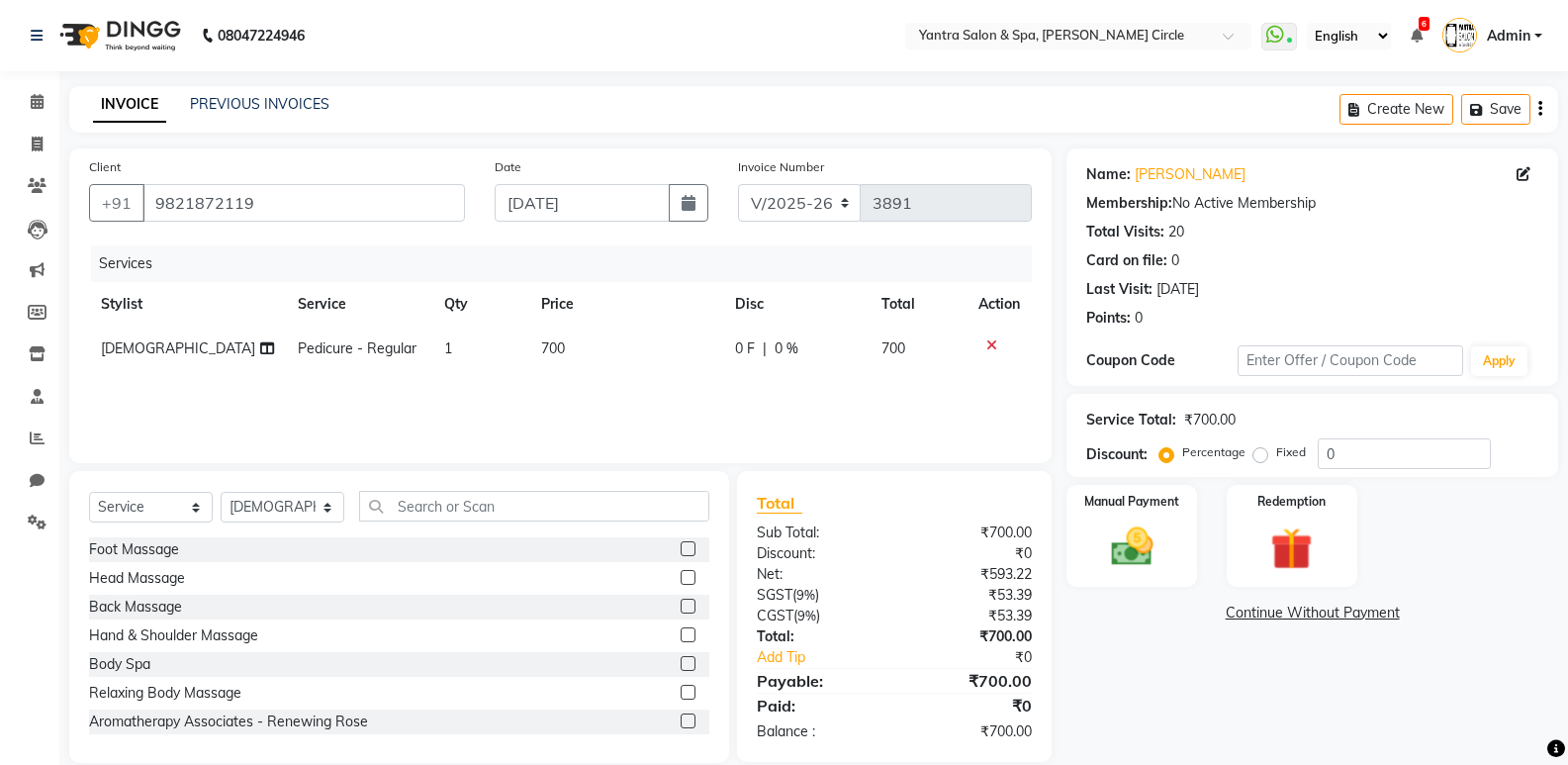
click at [579, 346] on td "700" at bounding box center [625, 348] width 194 height 45
select select "41724"
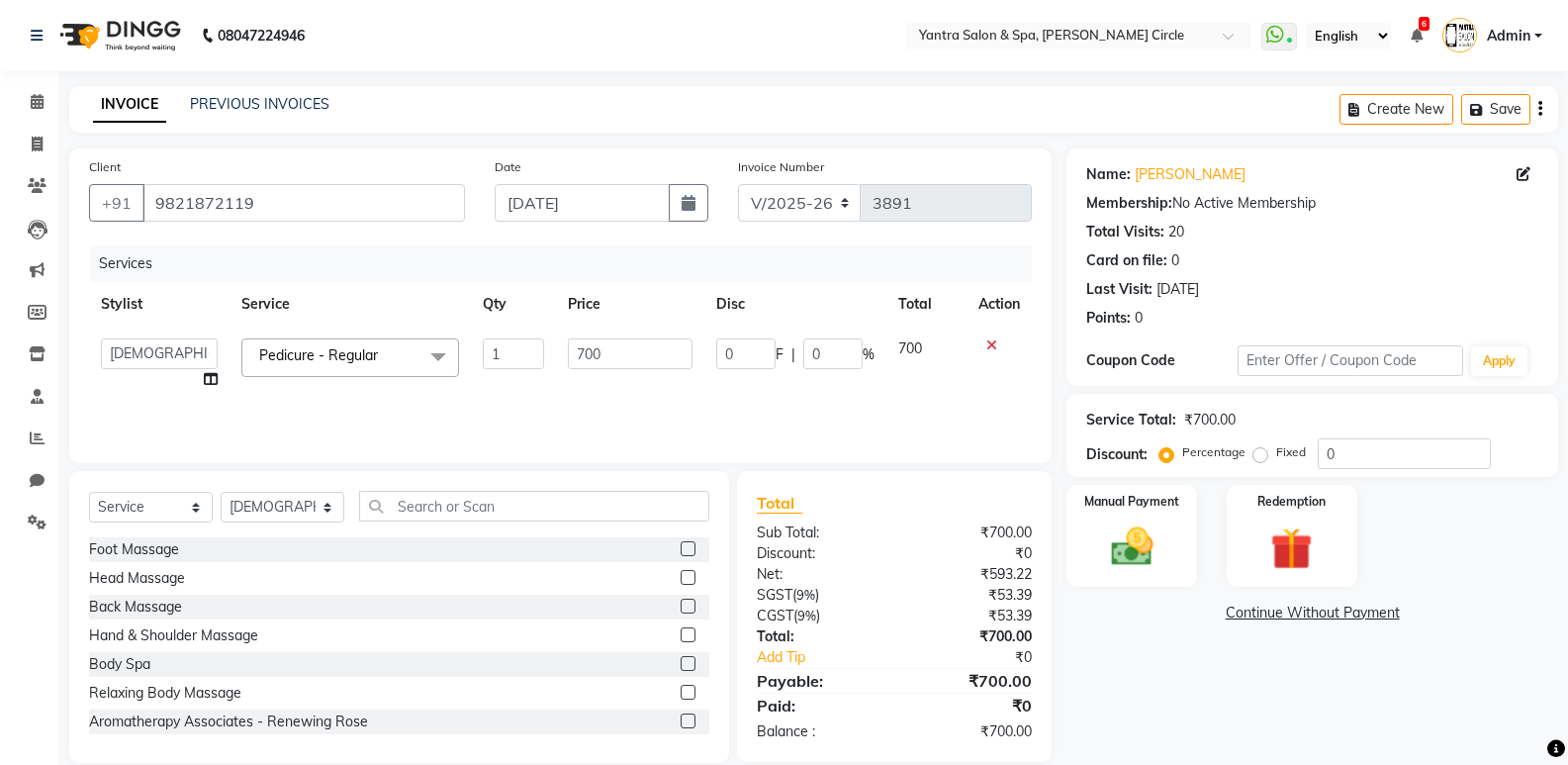
click at [579, 346] on input "700" at bounding box center [629, 353] width 123 height 31
type input "850"
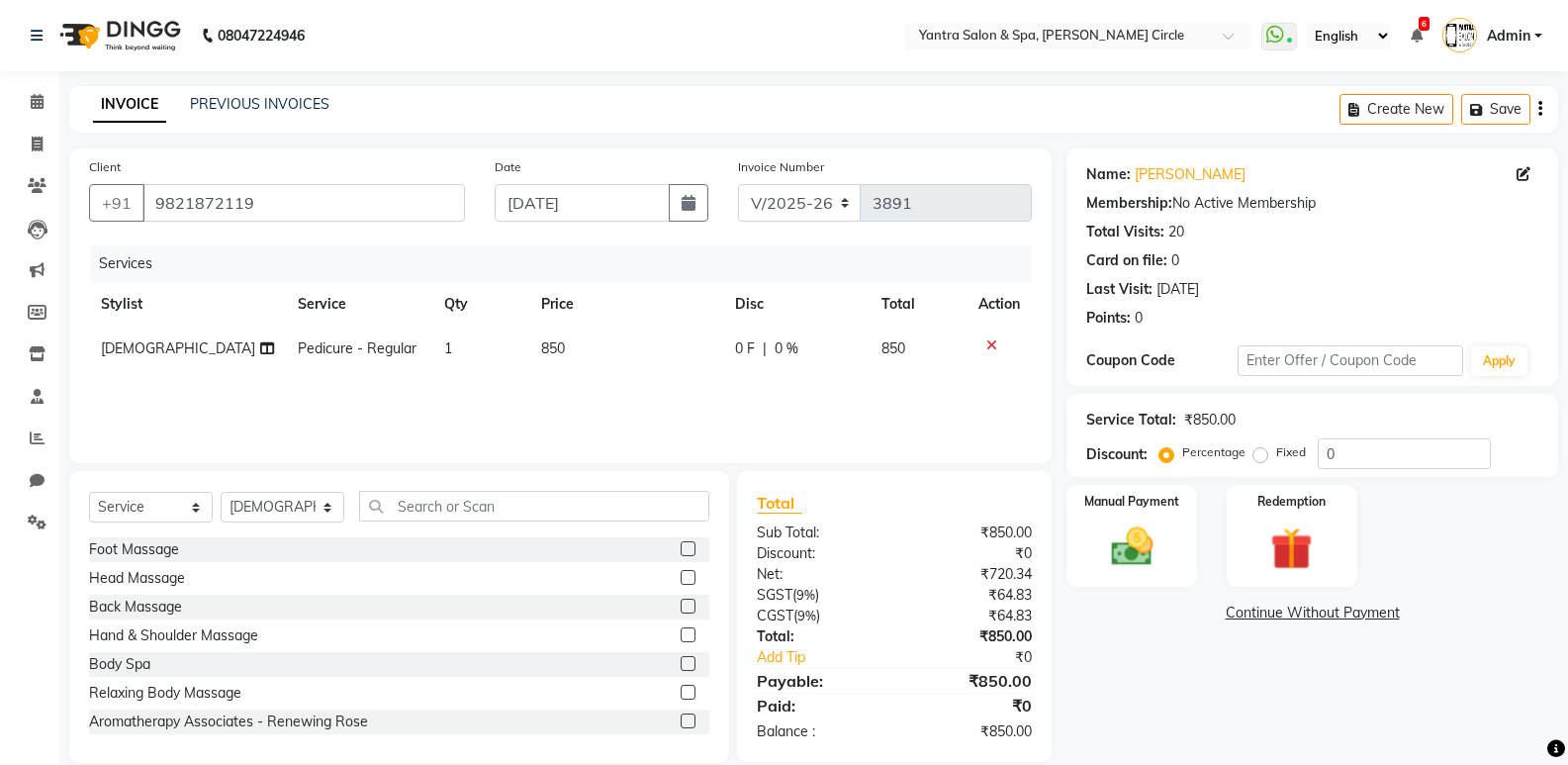
click at [331, 491] on div "Select Service Product Membership Package Voucher Prepaid Gift Card Select Styl…" at bounding box center [400, 514] width 620 height 47
drag, startPoint x: 284, startPoint y: 515, endPoint x: 269, endPoint y: 495, distance: 25.0
click at [284, 515] on select "Select Stylist Anil Jaipal Arjun Bhawna Chandini Khushboo Soni Lalita Manager N…" at bounding box center [282, 507] width 123 height 31
select select "72571"
click at [221, 492] on select "Select Stylist Anil Jaipal Arjun Bhawna Chandini Khushboo Soni Lalita Manager N…" at bounding box center [282, 507] width 123 height 31
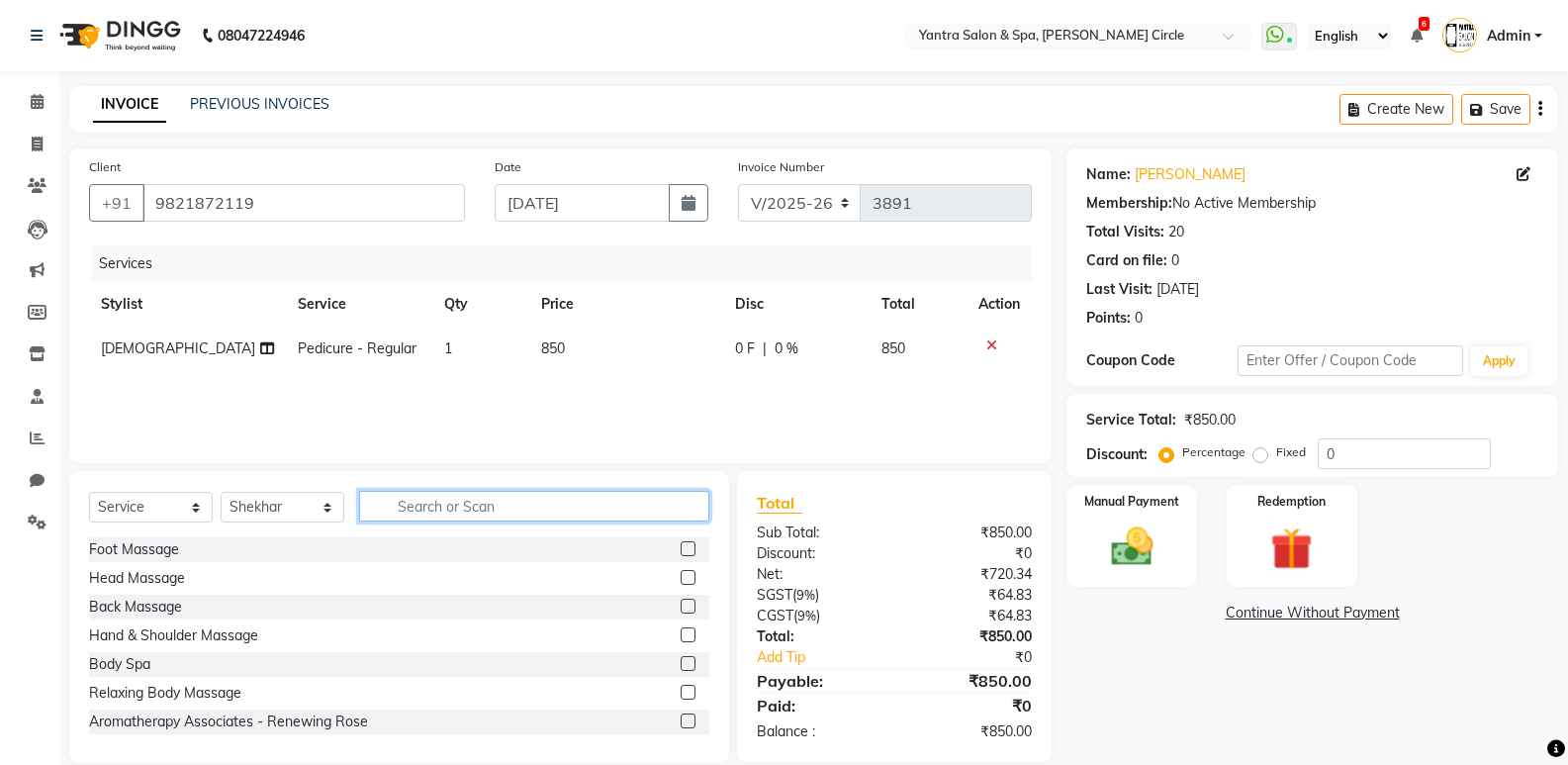
click at [497, 499] on input "text" at bounding box center [534, 506] width 350 height 31
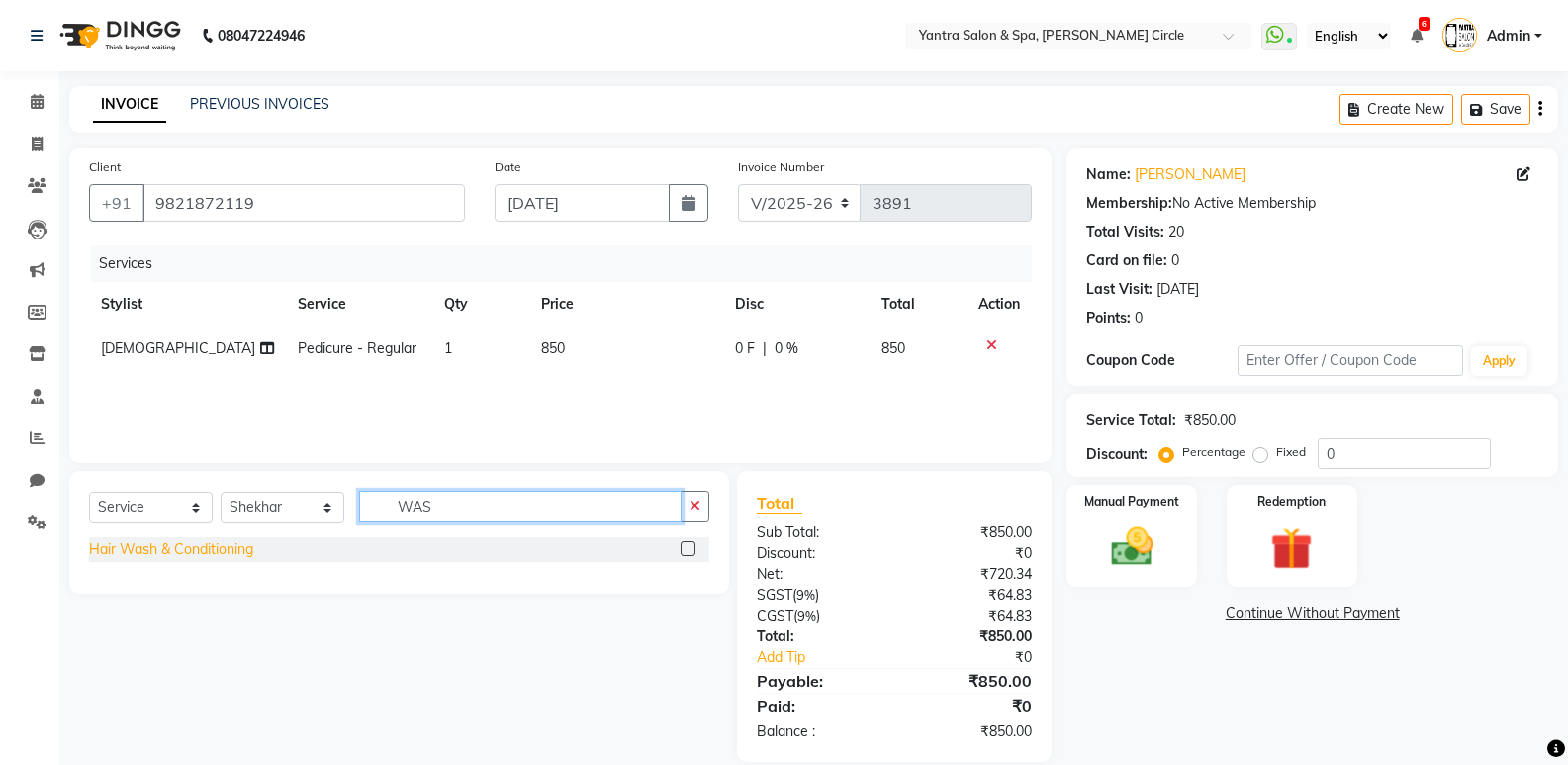
type input "WAS"
click at [244, 557] on div "Hair Wash & Conditioning" at bounding box center [171, 549] width 164 height 21
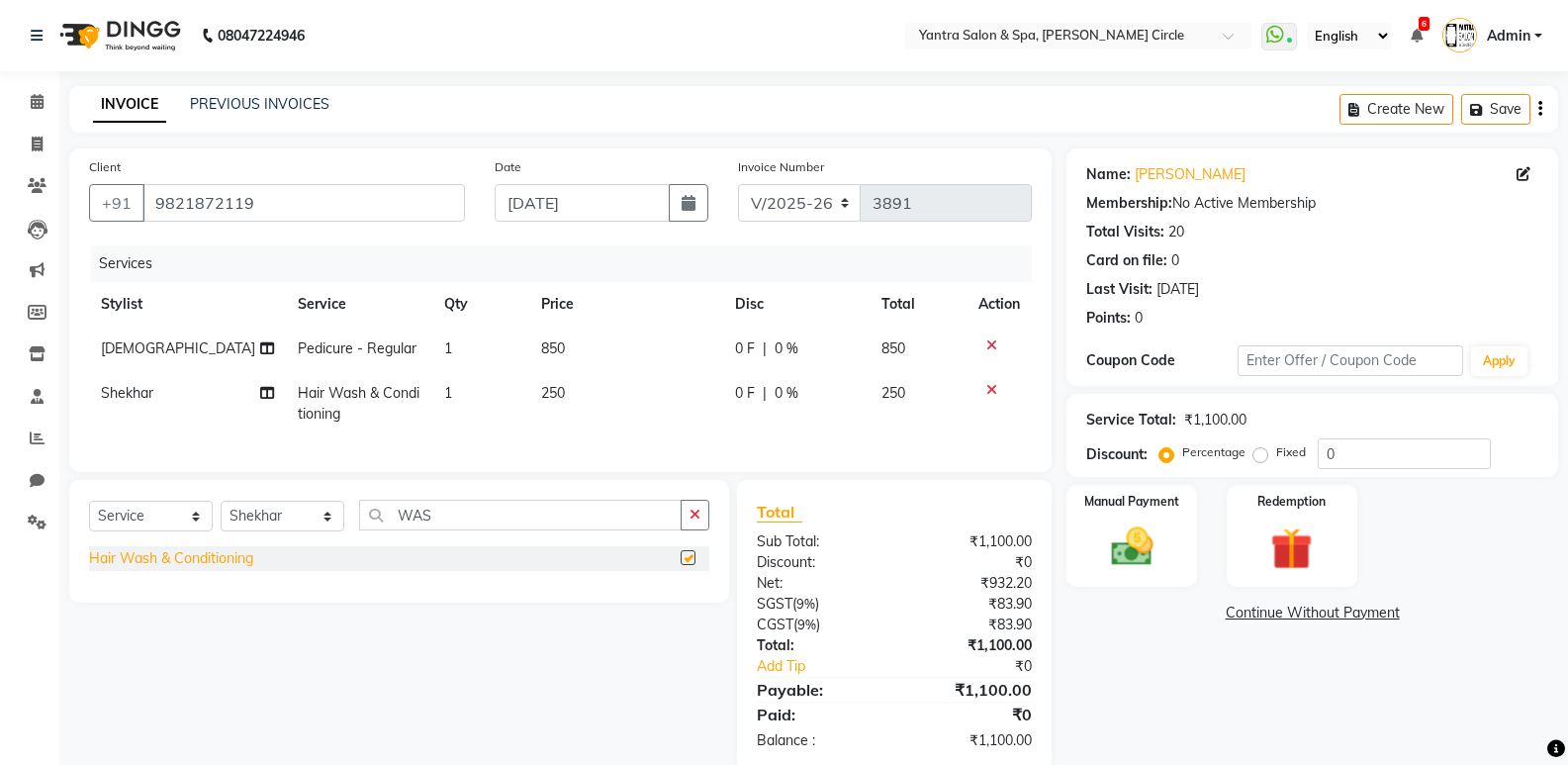
checkbox input "false"
click at [522, 522] on input "WAS" at bounding box center [520, 515] width 322 height 31
type input "blo"
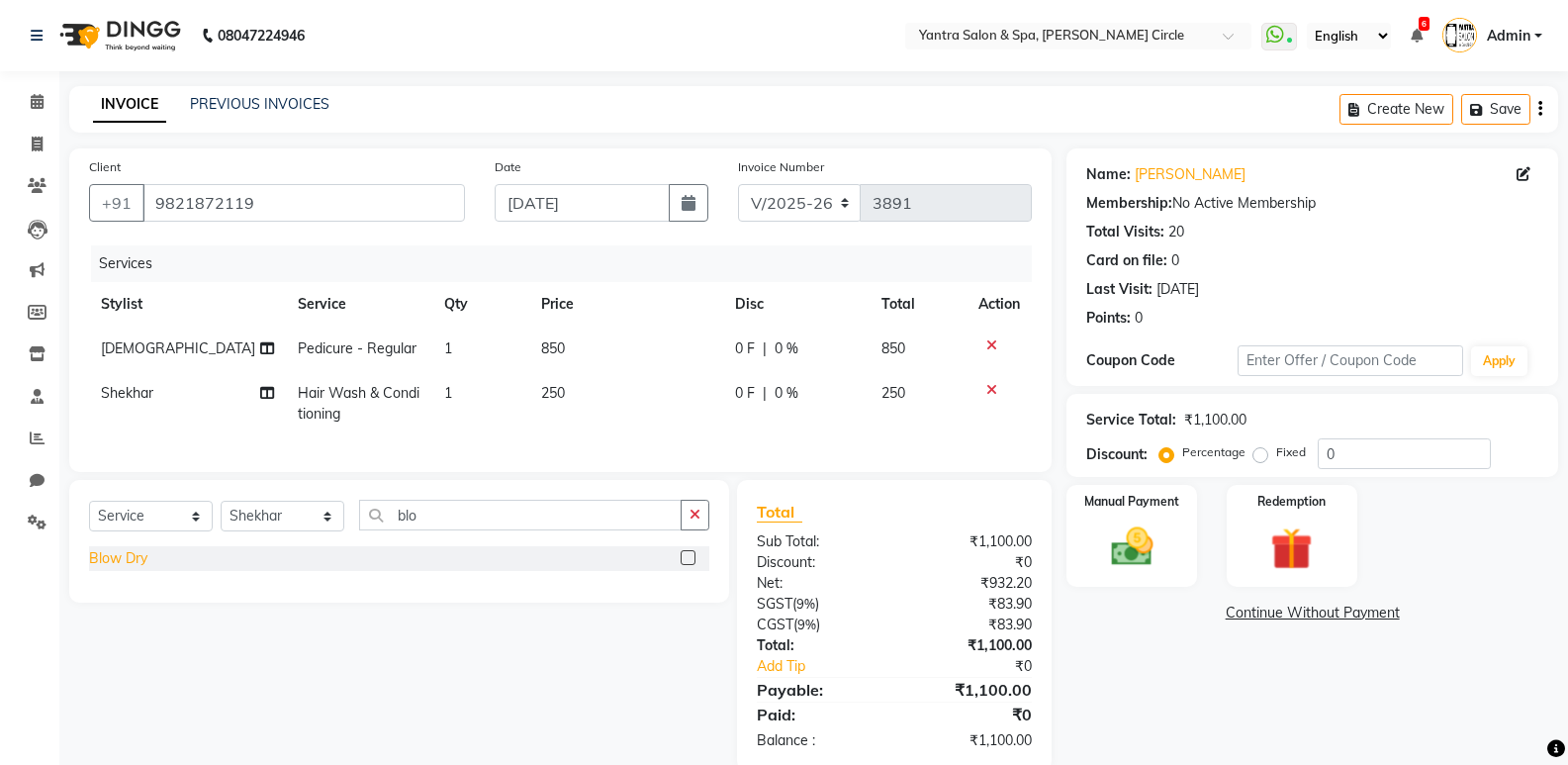
click at [107, 565] on div "Blow Dry" at bounding box center [118, 558] width 59 height 21
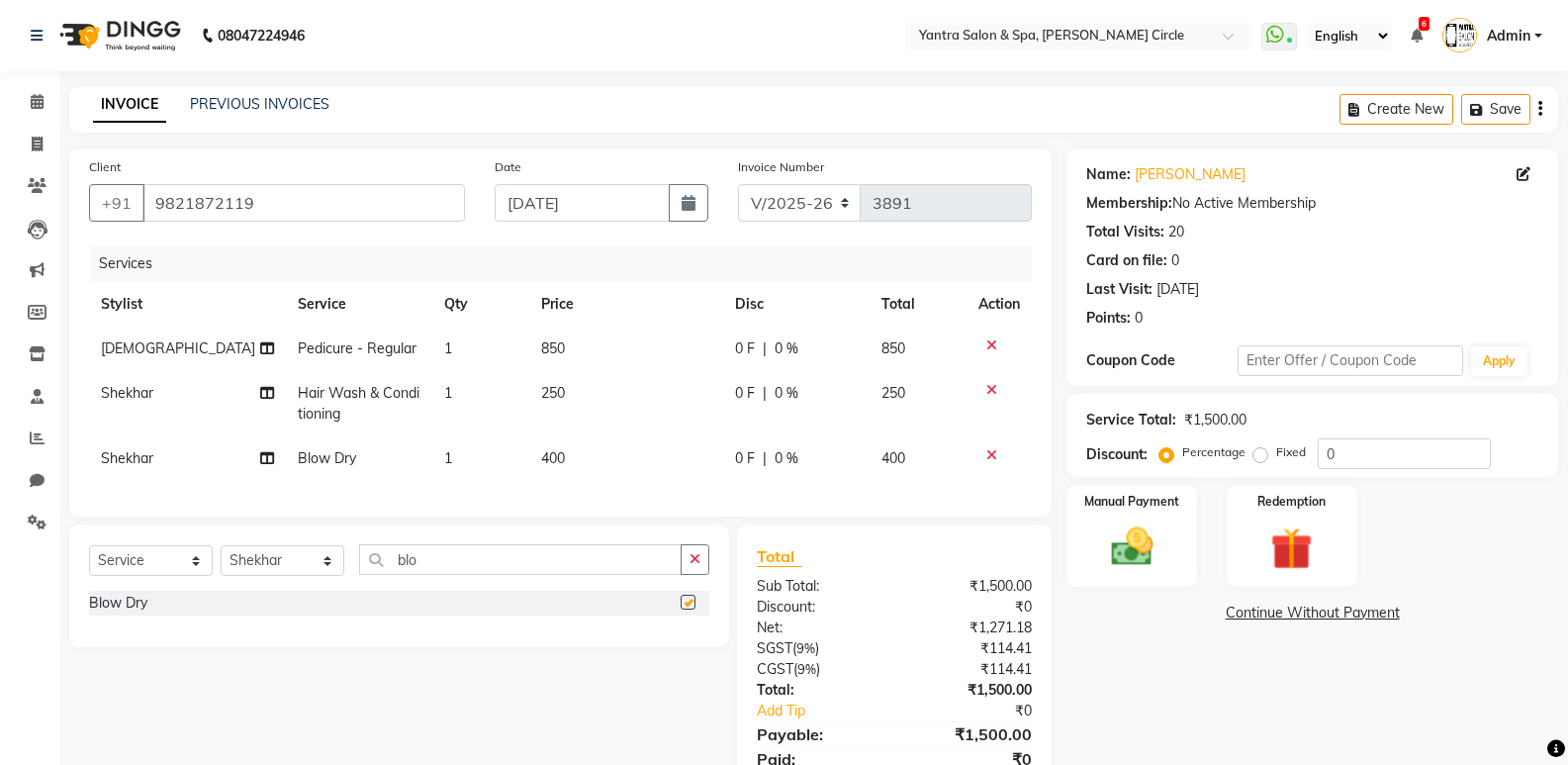
checkbox input "false"
click at [552, 448] on td "400" at bounding box center [625, 459] width 194 height 45
select select "72571"
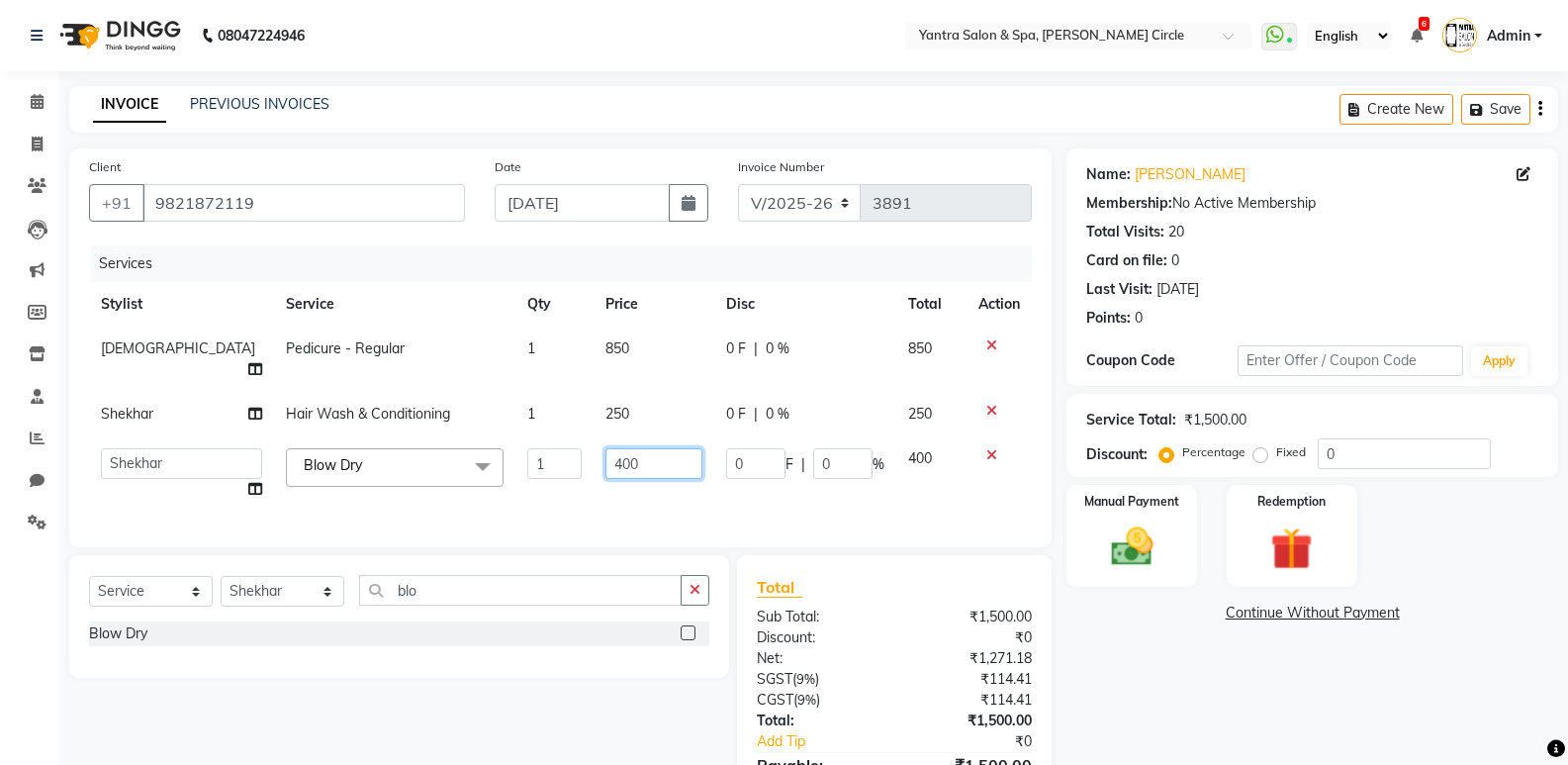
click at [606, 449] on input "400" at bounding box center [654, 464] width 97 height 31
type input "450"
click at [917, 609] on div "₹1,500.00" at bounding box center [970, 617] width 152 height 21
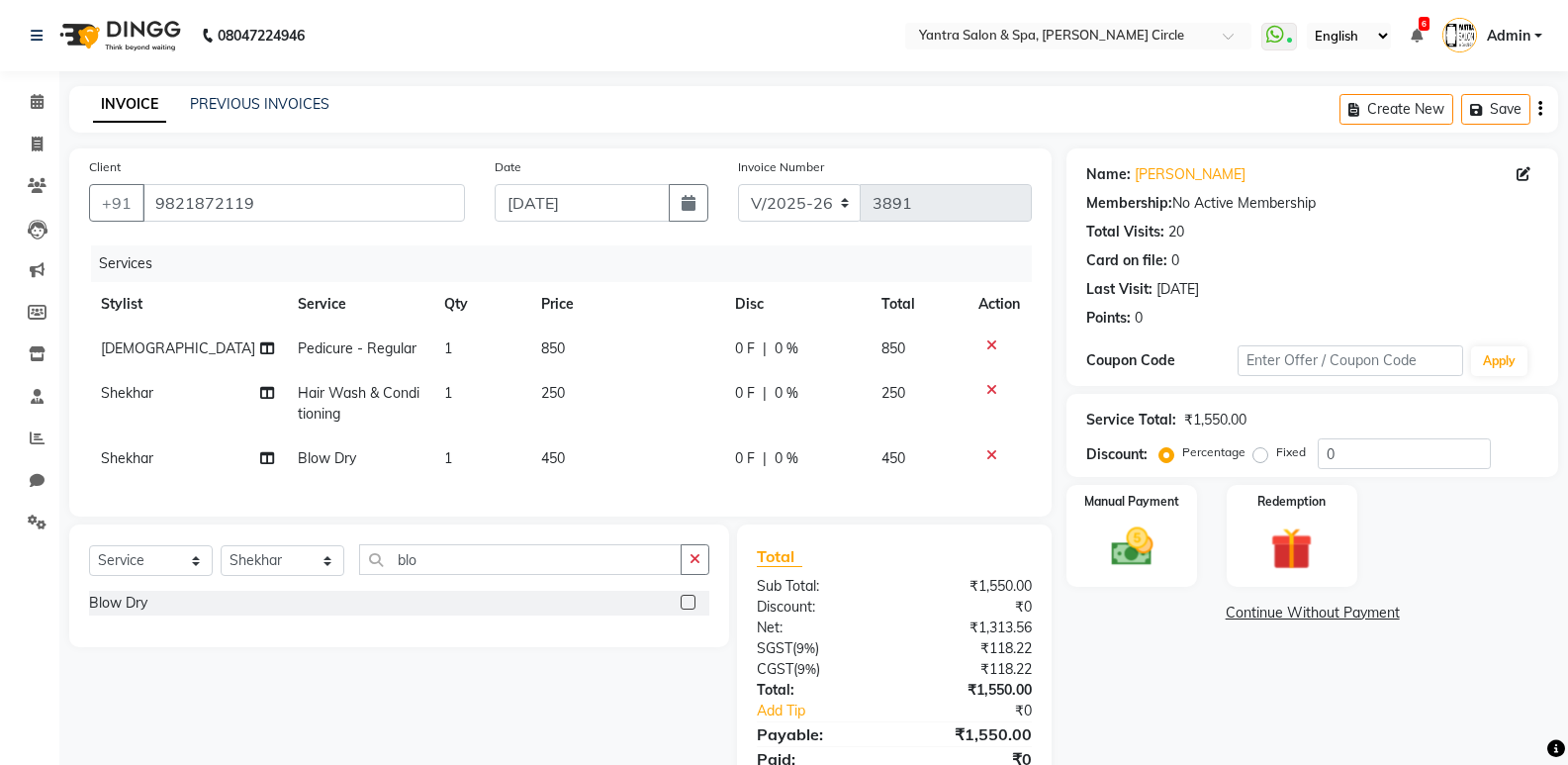
click at [604, 400] on td "250" at bounding box center [625, 404] width 194 height 66
select select "72571"
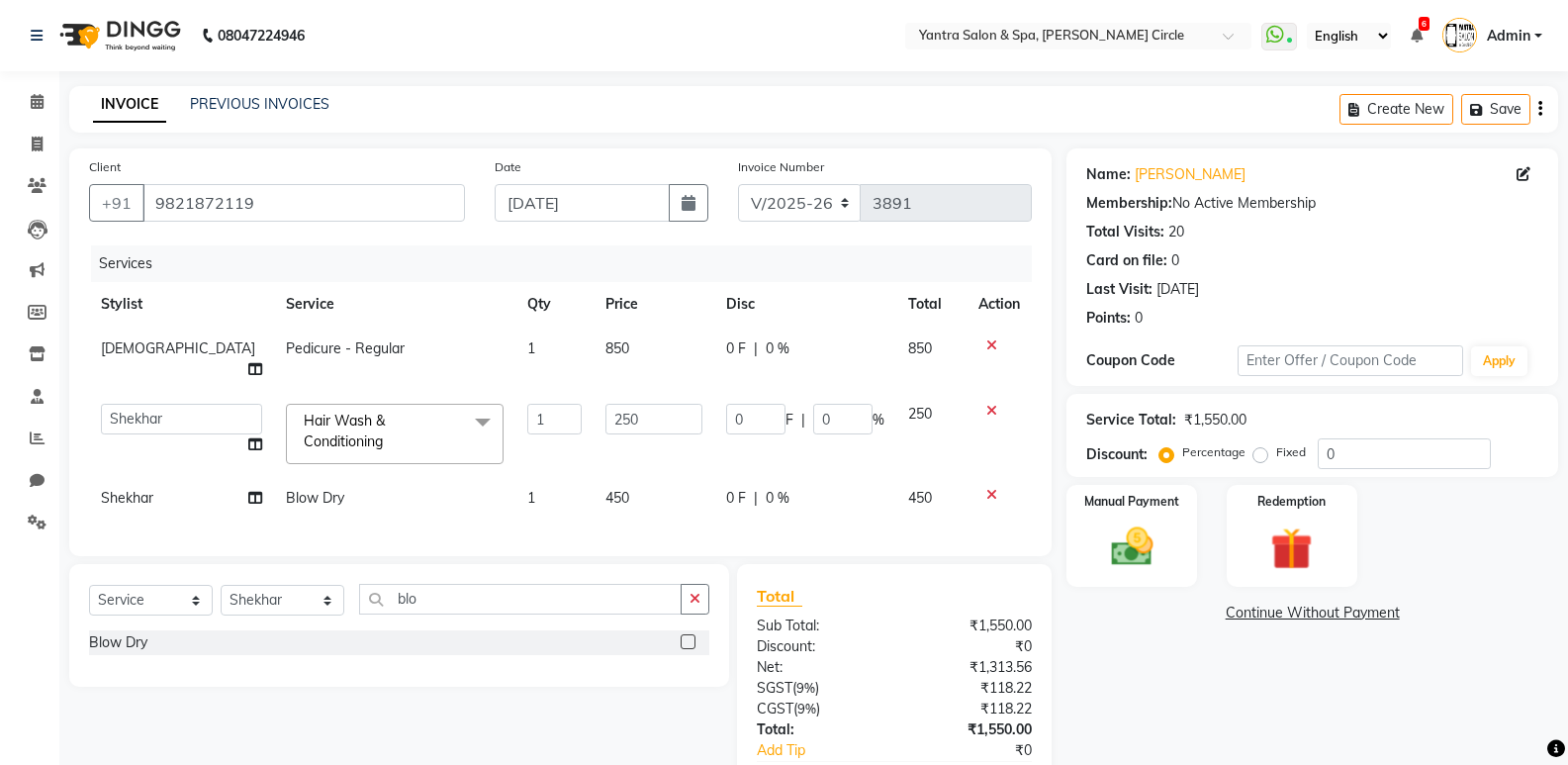
click at [606, 404] on input "250" at bounding box center [654, 419] width 97 height 31
type input "350"
click at [949, 638] on div "Total Sub Total: ₹1,550.00 Discount: ₹0 Net: ₹1,313.56 SGST ( 9% ) ₹118.22 CGST…" at bounding box center [894, 709] width 275 height 252
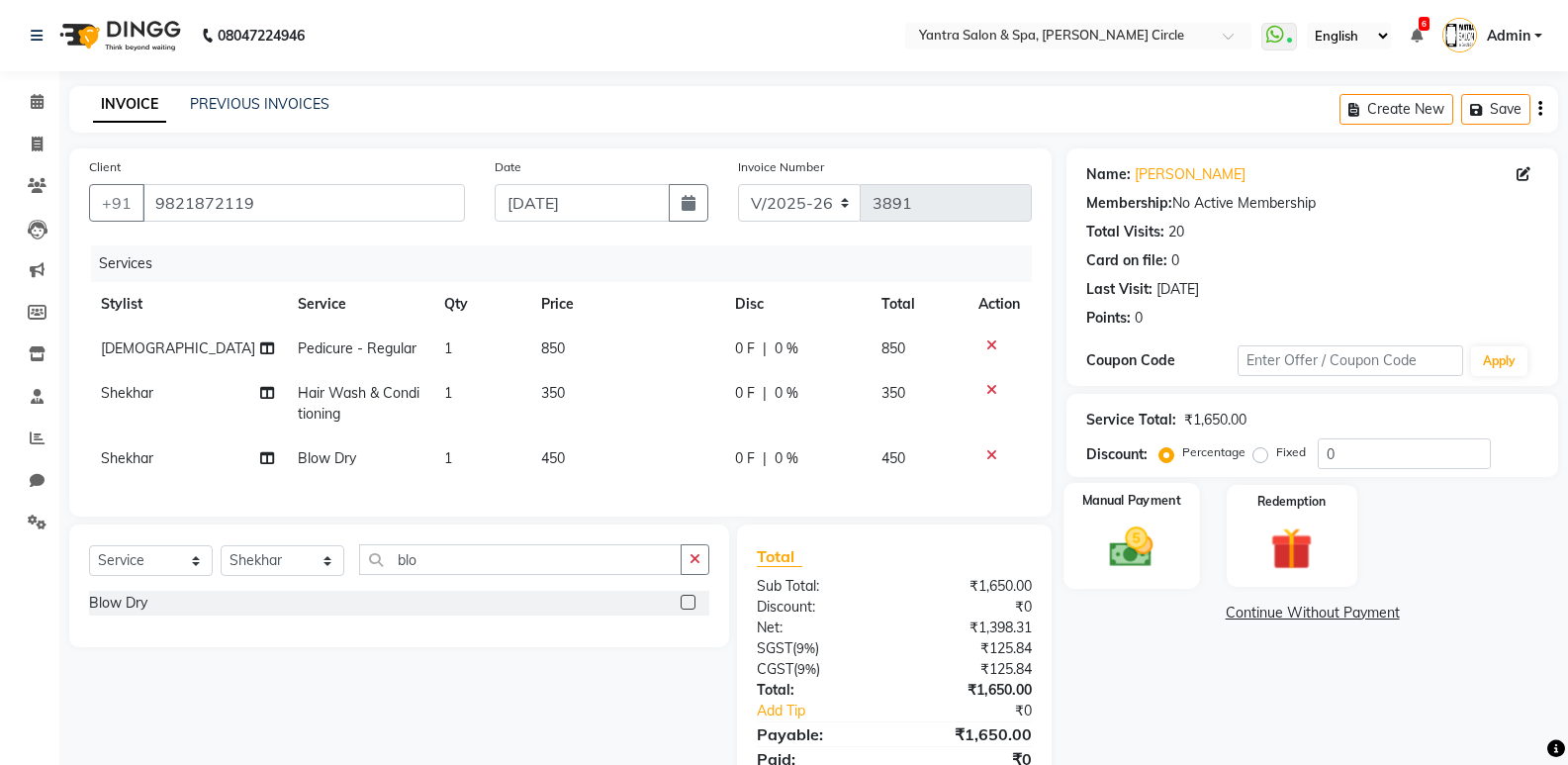
click at [1114, 542] on img at bounding box center [1132, 546] width 71 height 51
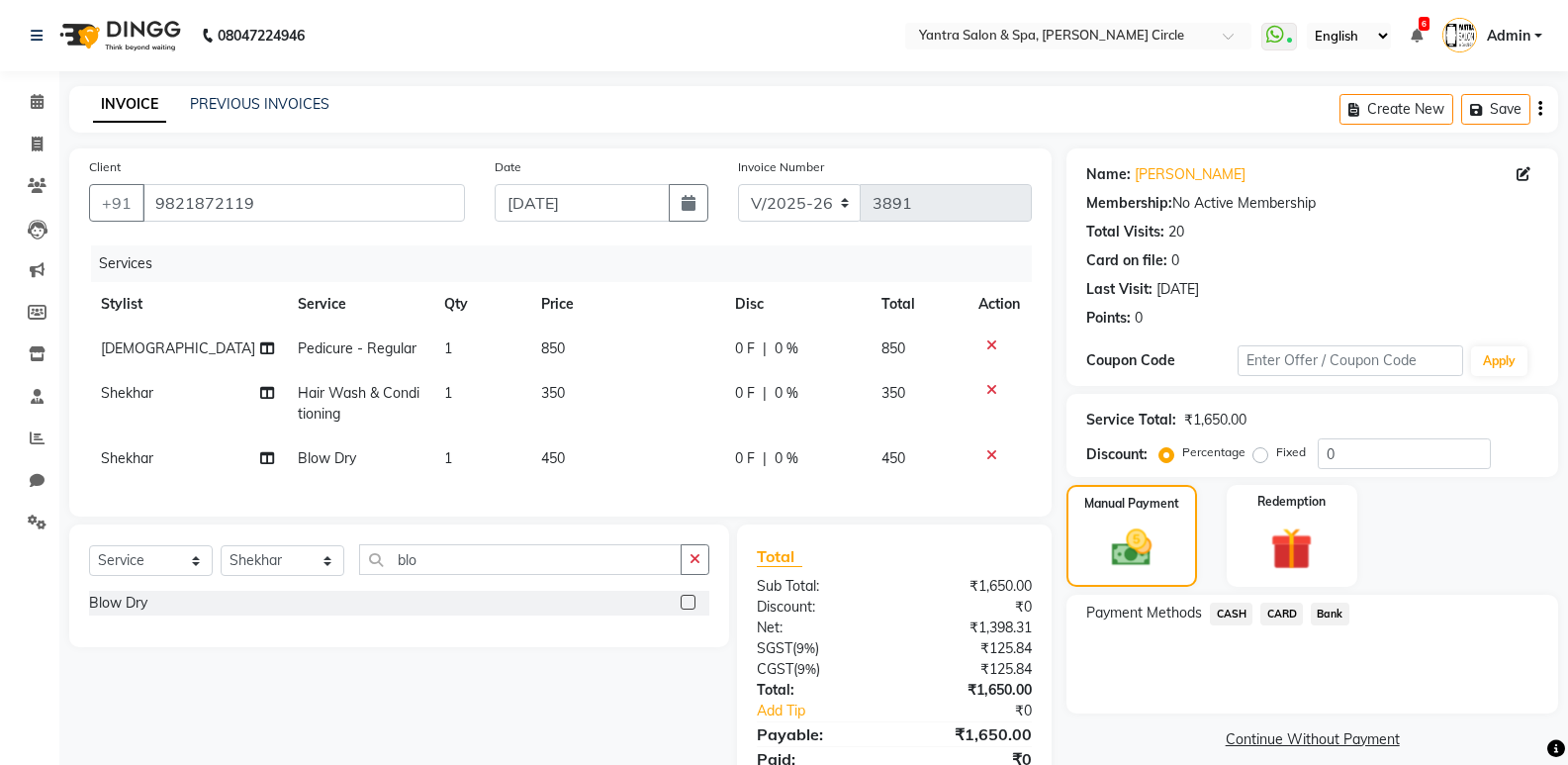
click at [1206, 614] on div "CASH" at bounding box center [1227, 616] width 51 height 27
click at [1237, 615] on span "CASH" at bounding box center [1231, 614] width 43 height 23
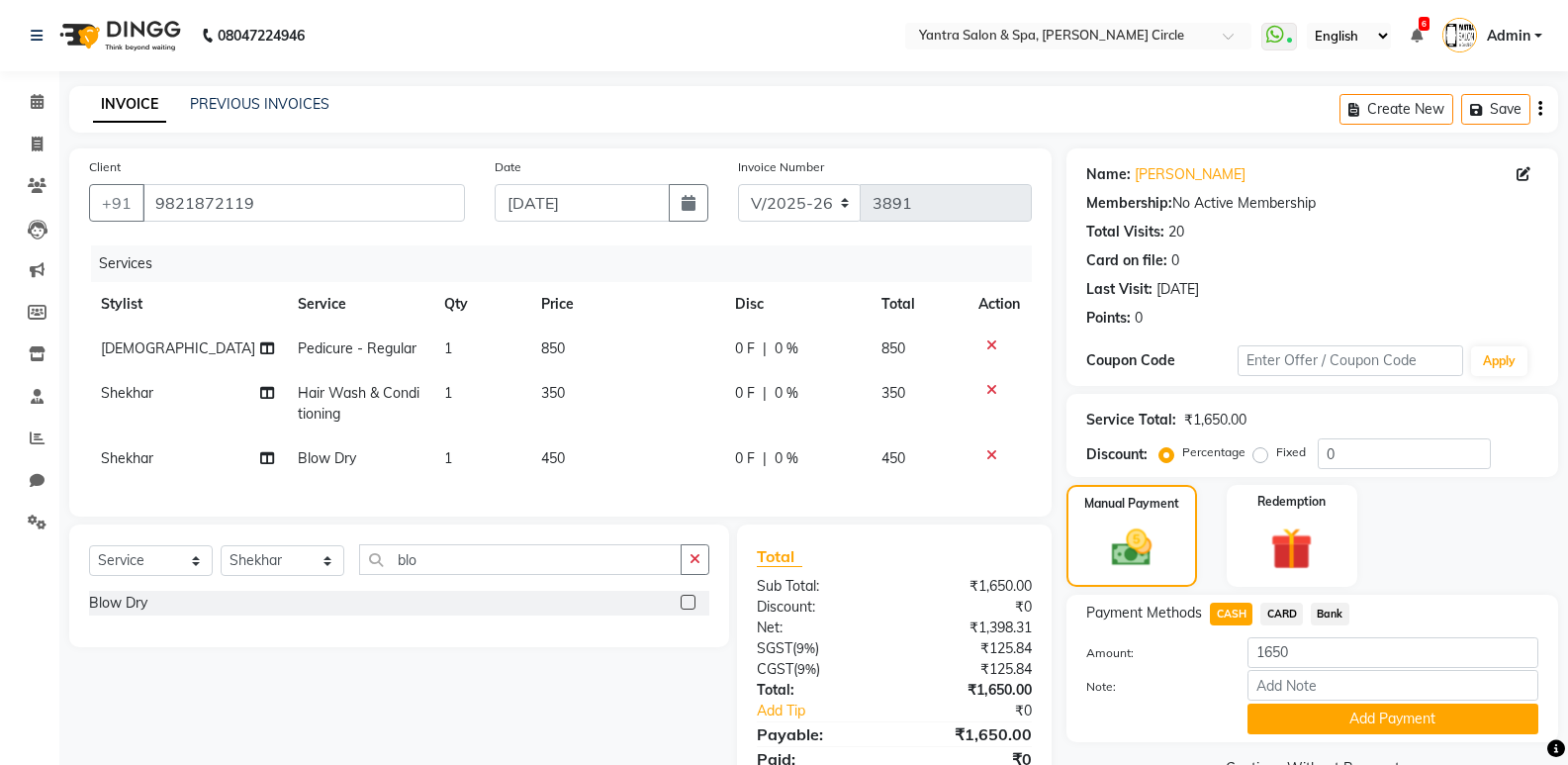
click at [1296, 710] on button "Add Payment" at bounding box center [1393, 719] width 291 height 31
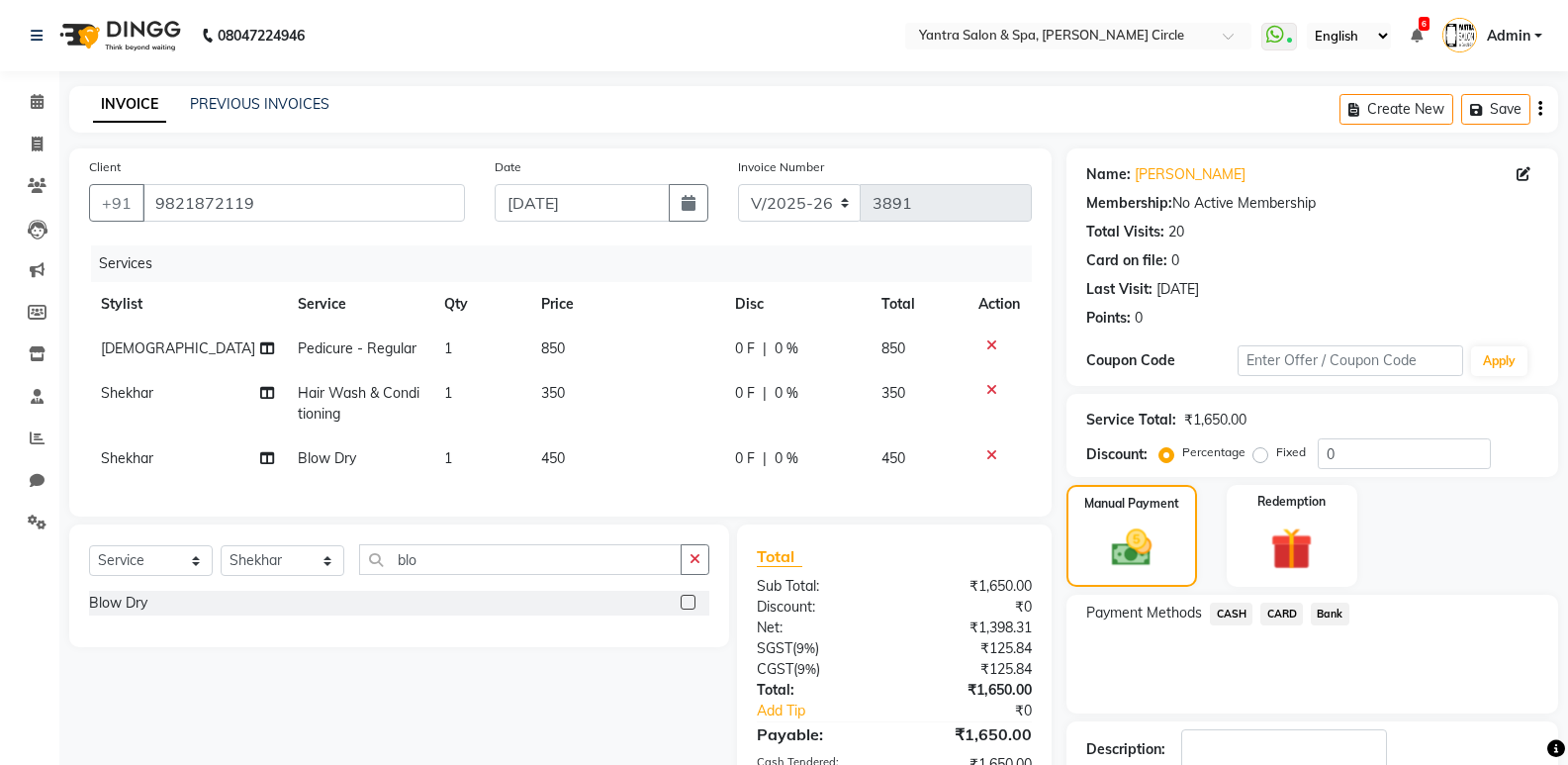
scroll to position [165, 0]
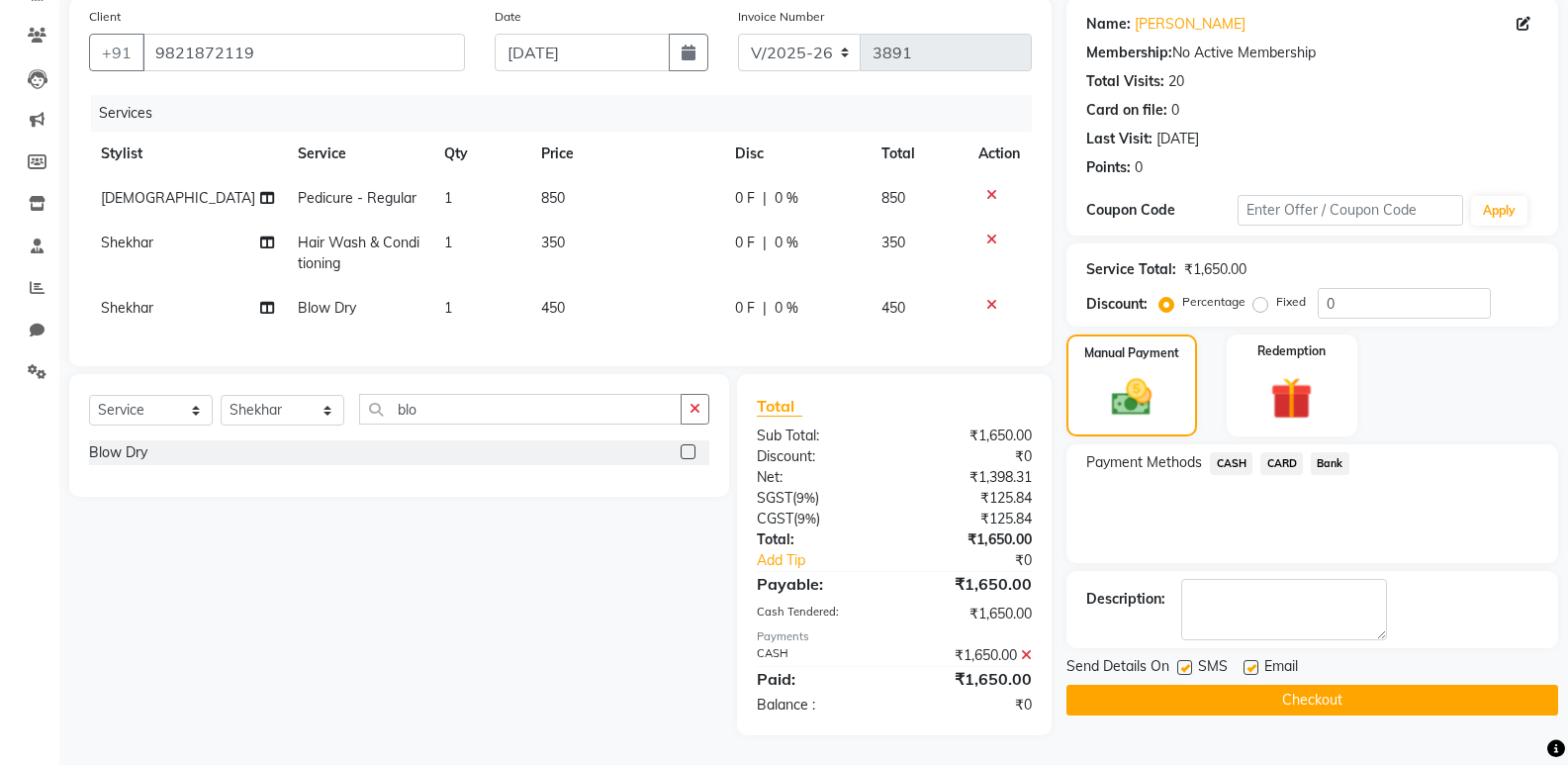
click at [1029, 651] on icon at bounding box center [1026, 656] width 11 height 14
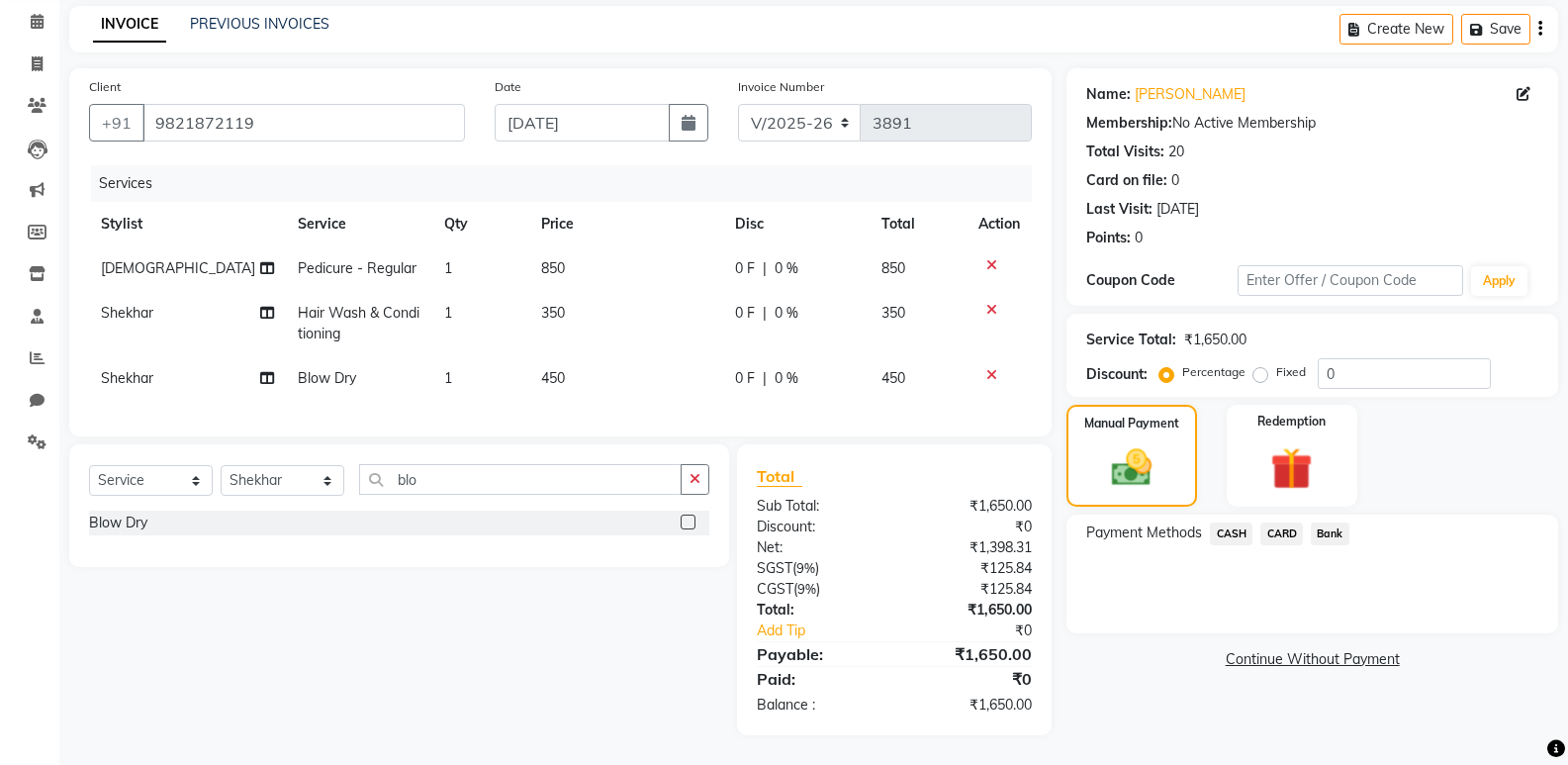
scroll to position [96, 0]
click at [591, 300] on td "350" at bounding box center [625, 324] width 194 height 66
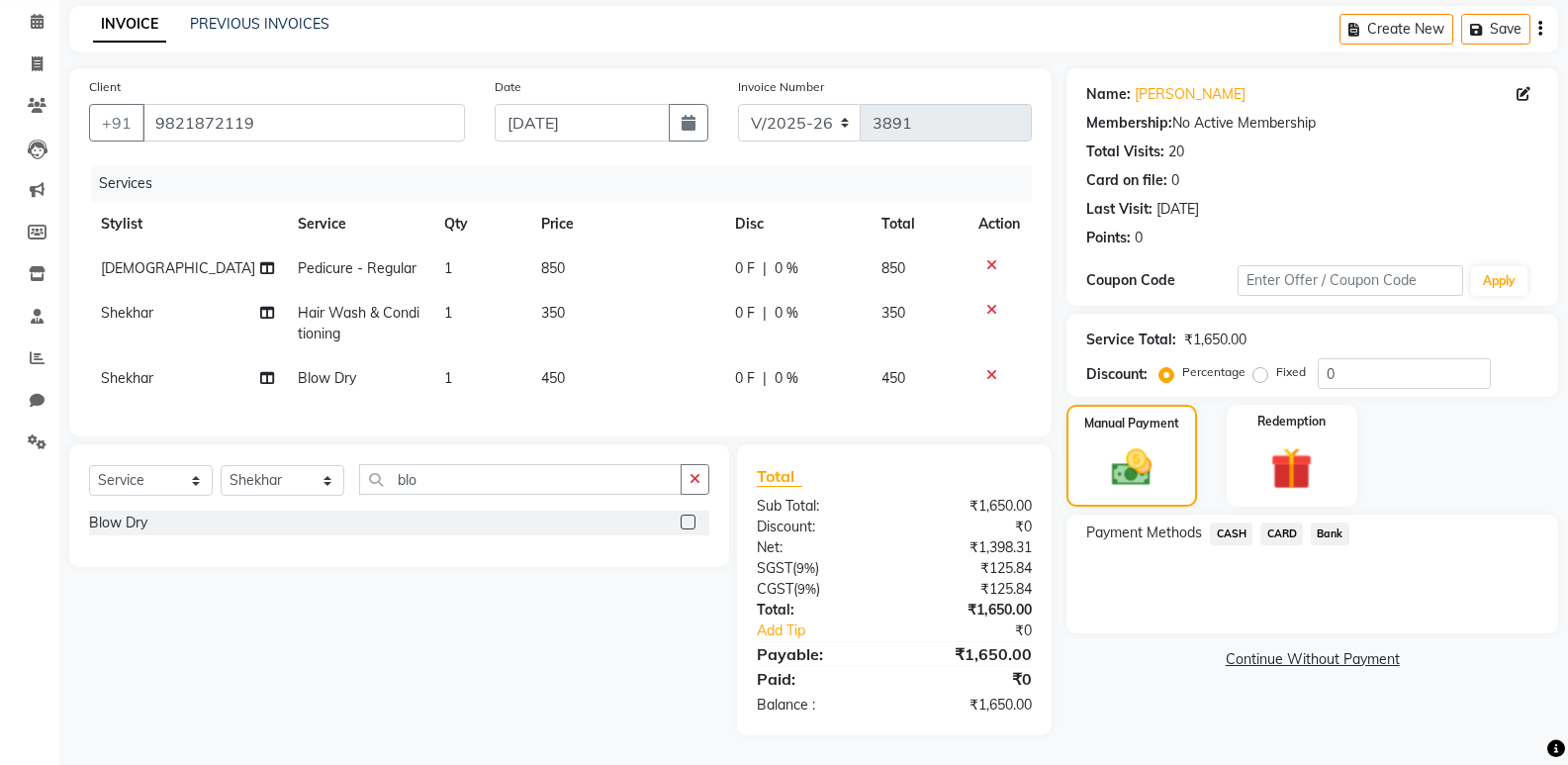
select select "72571"
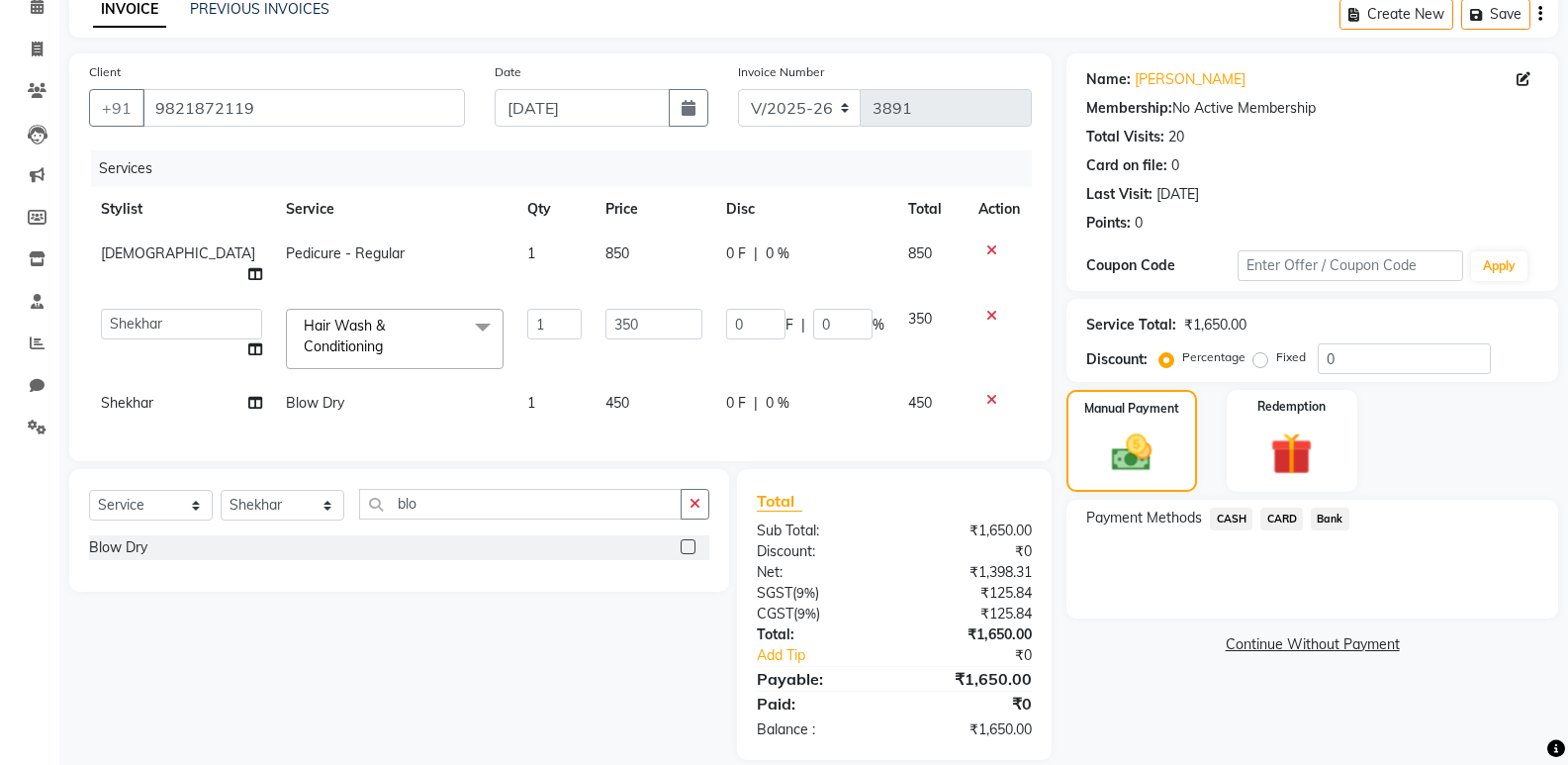
scroll to position [113, 0]
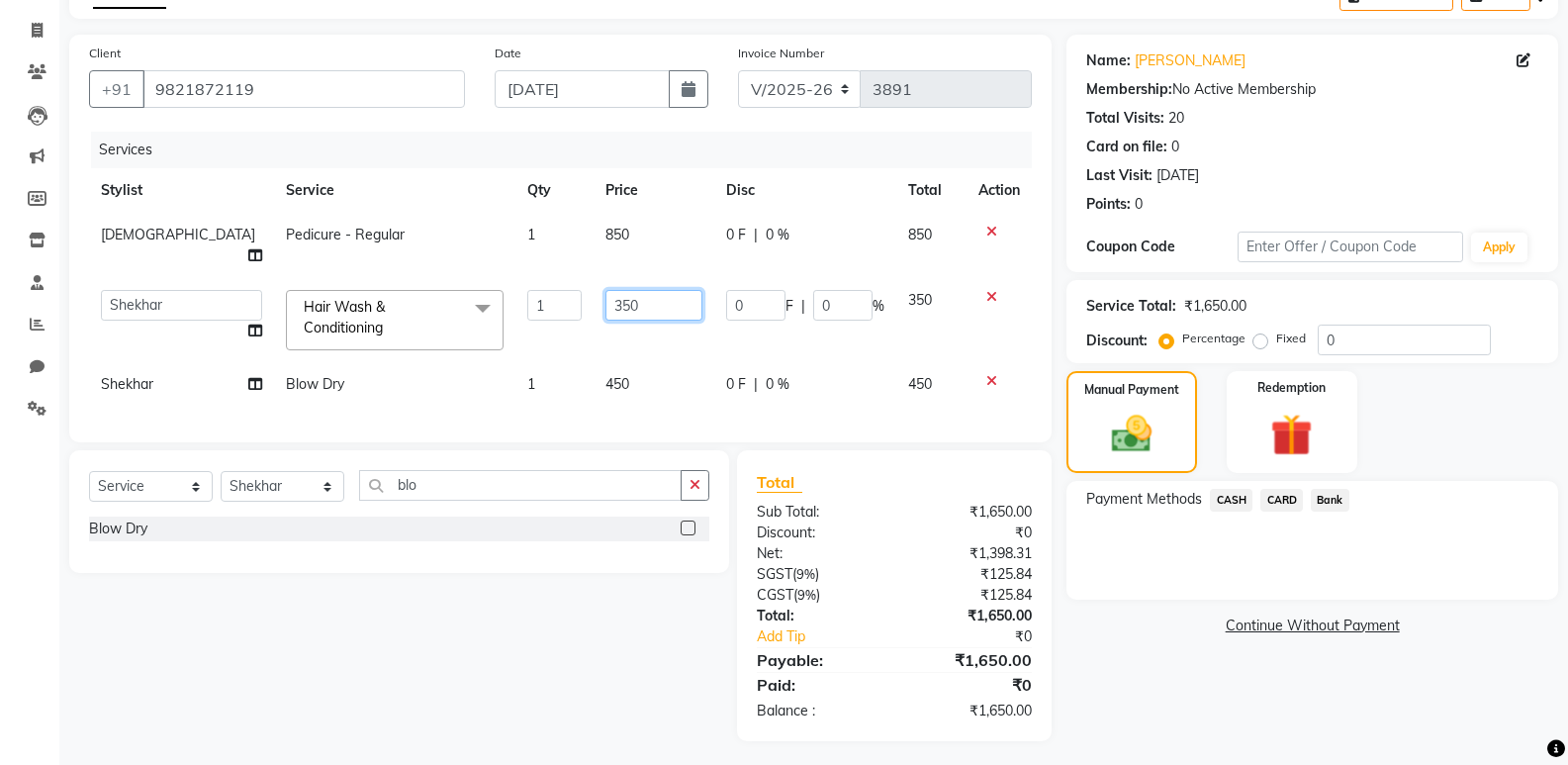
click at [606, 292] on input "350" at bounding box center [654, 305] width 97 height 31
type input "300"
click at [991, 531] on div "₹0" at bounding box center [970, 532] width 152 height 21
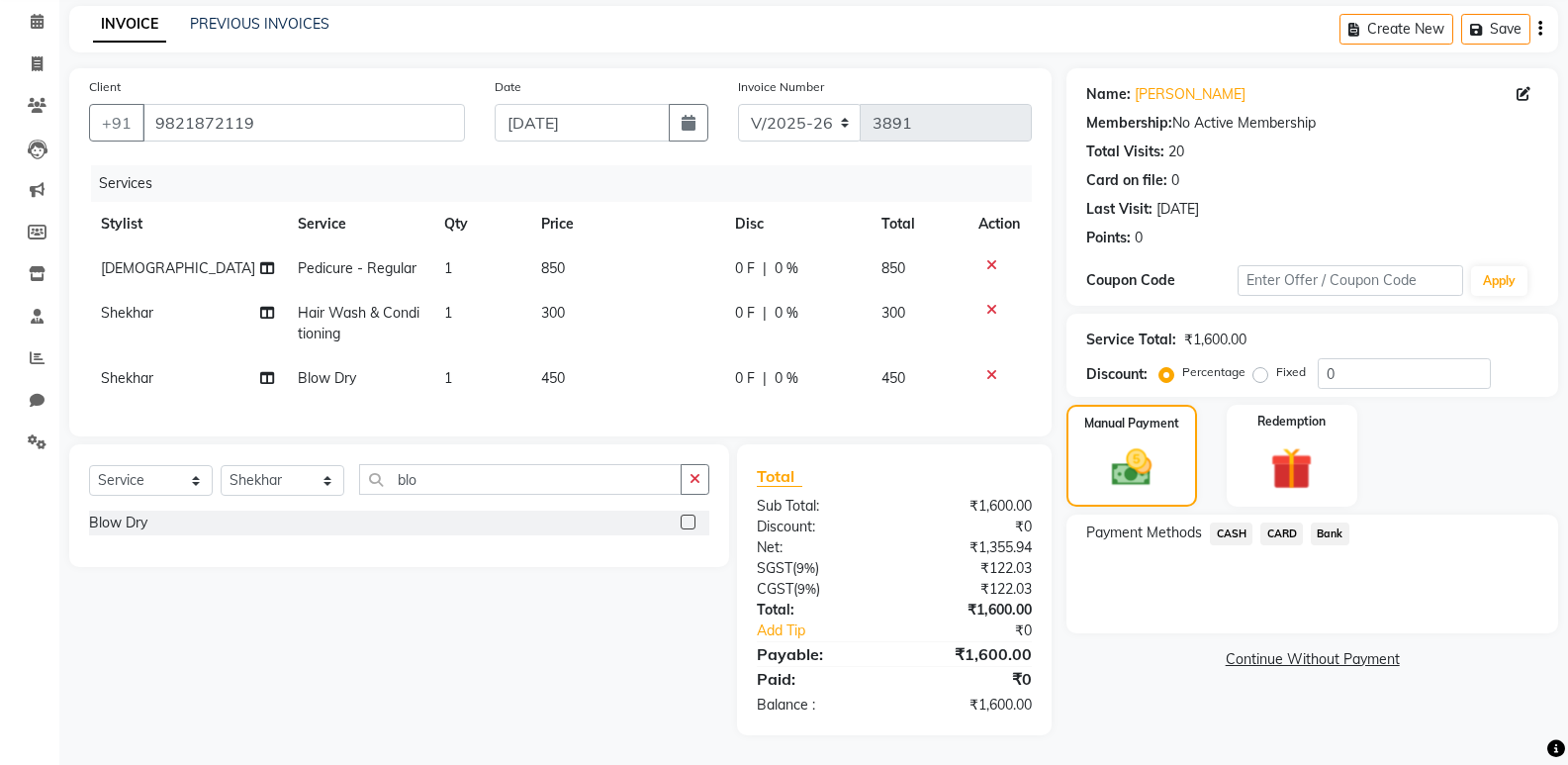
scroll to position [96, 0]
click at [1241, 522] on span "CASH" at bounding box center [1231, 533] width 43 height 23
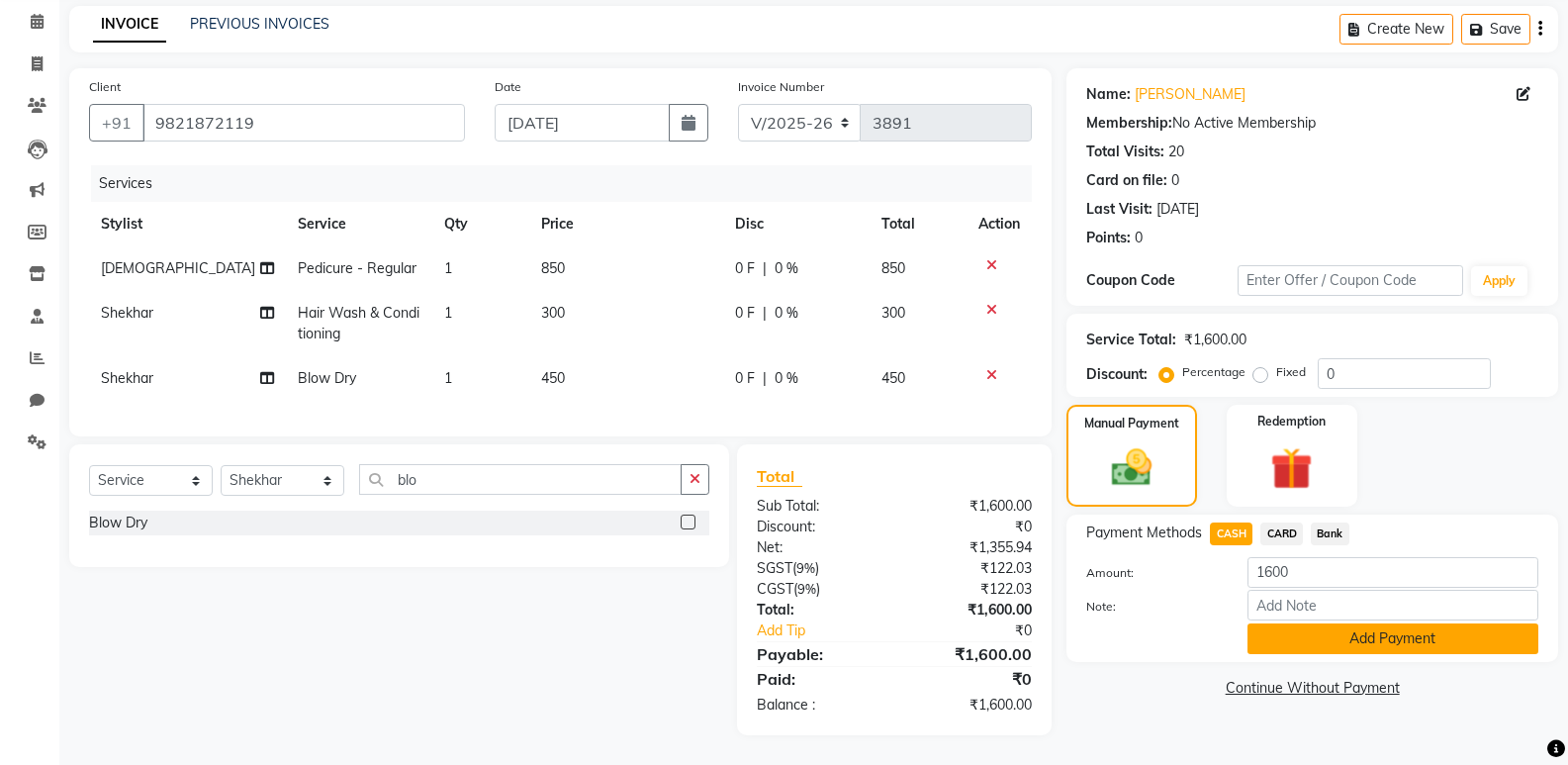
click at [1329, 624] on button "Add Payment" at bounding box center [1393, 639] width 291 height 31
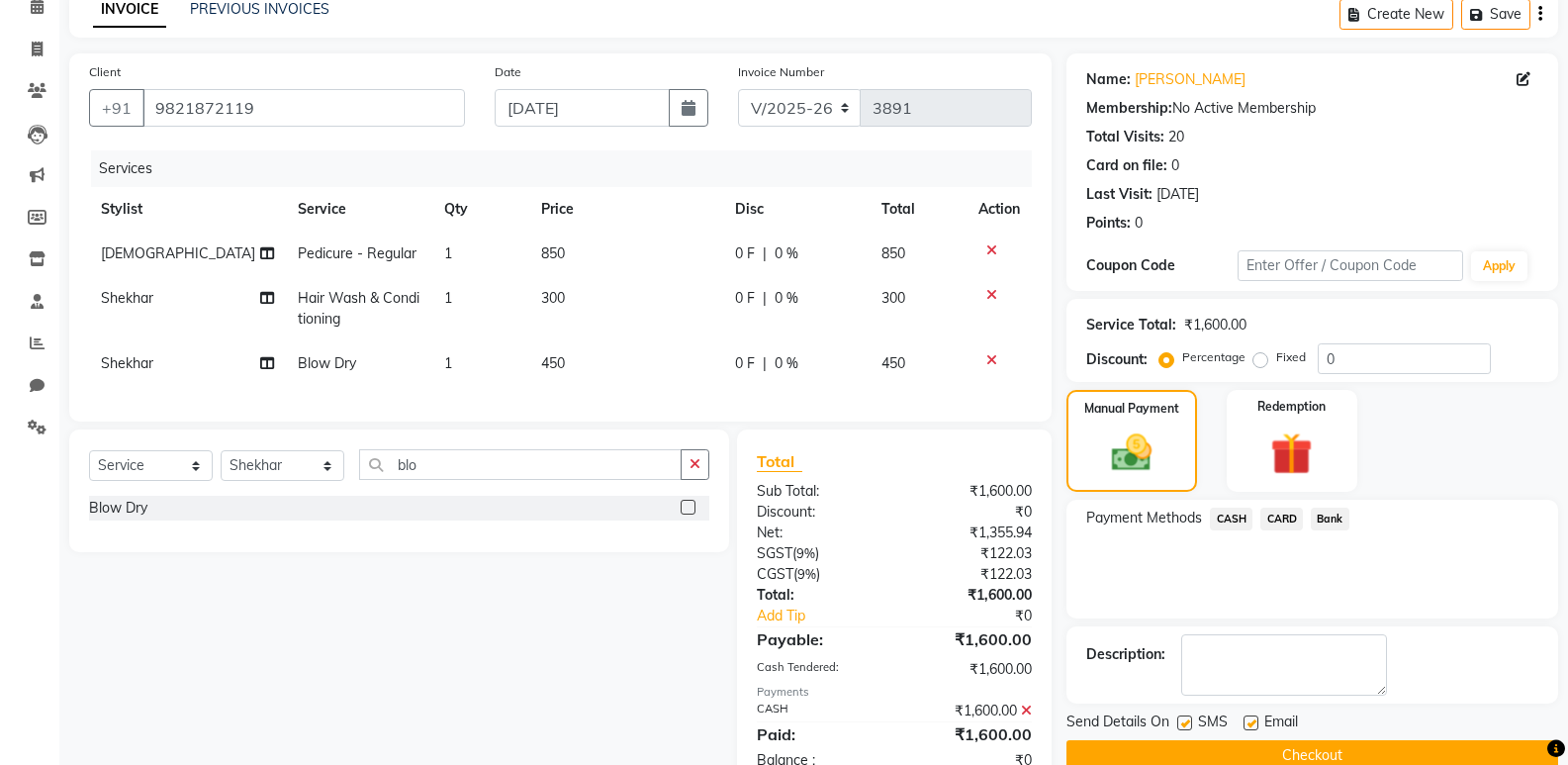
click at [1197, 740] on button "Checkout" at bounding box center [1312, 755] width 492 height 31
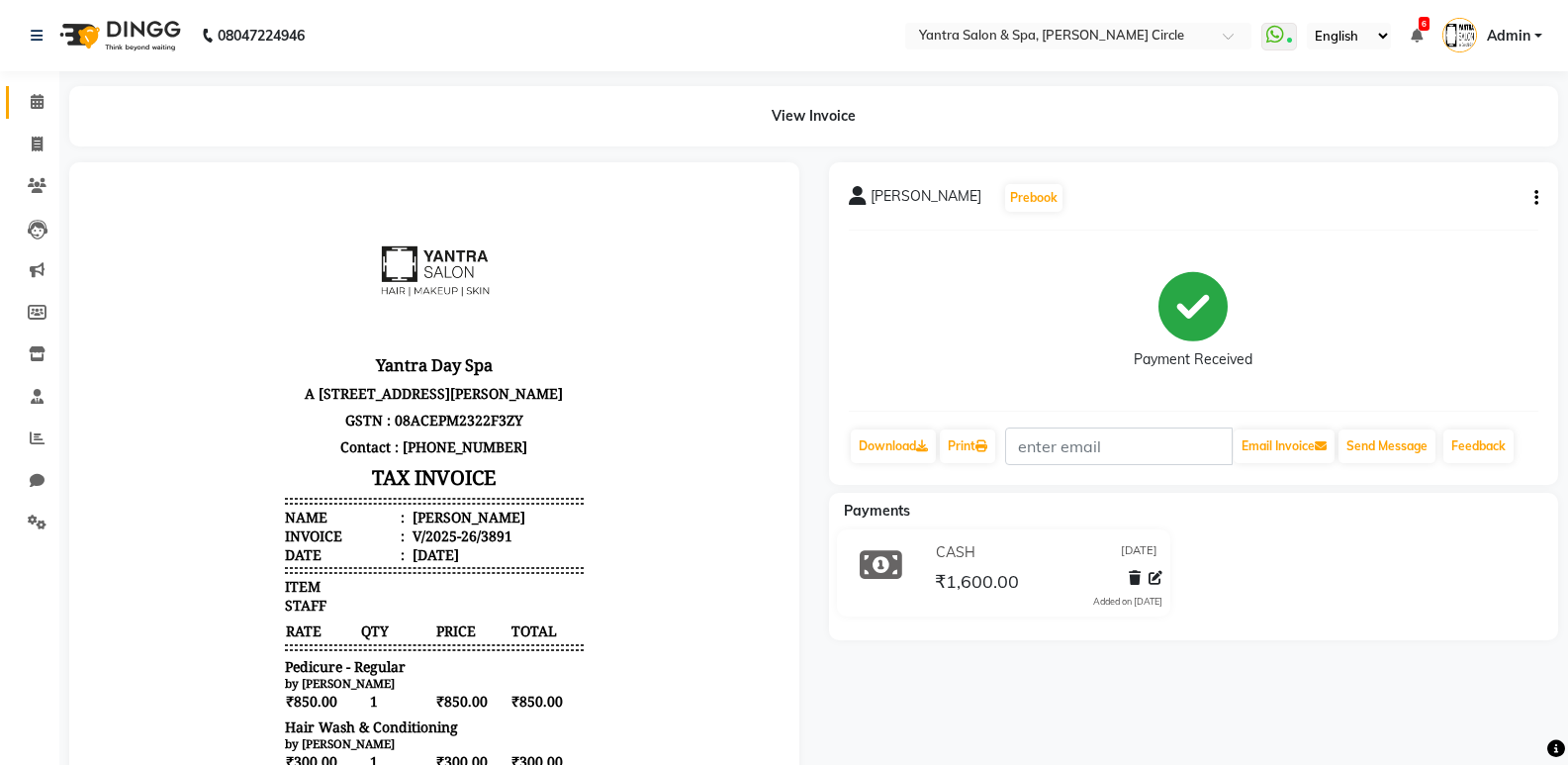
click at [31, 114] on link "Calendar" at bounding box center [30, 102] width 48 height 33
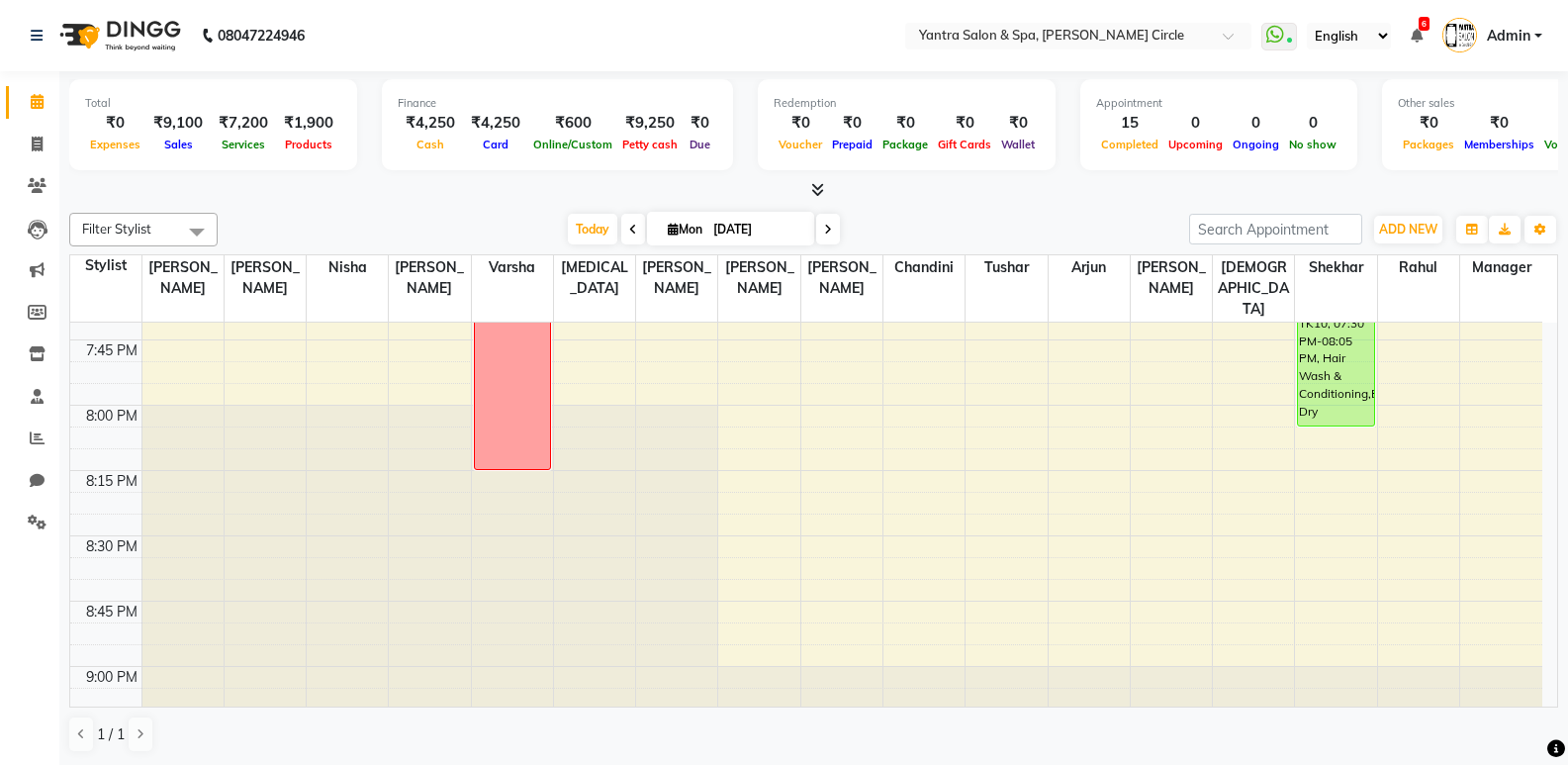
scroll to position [2871, 0]
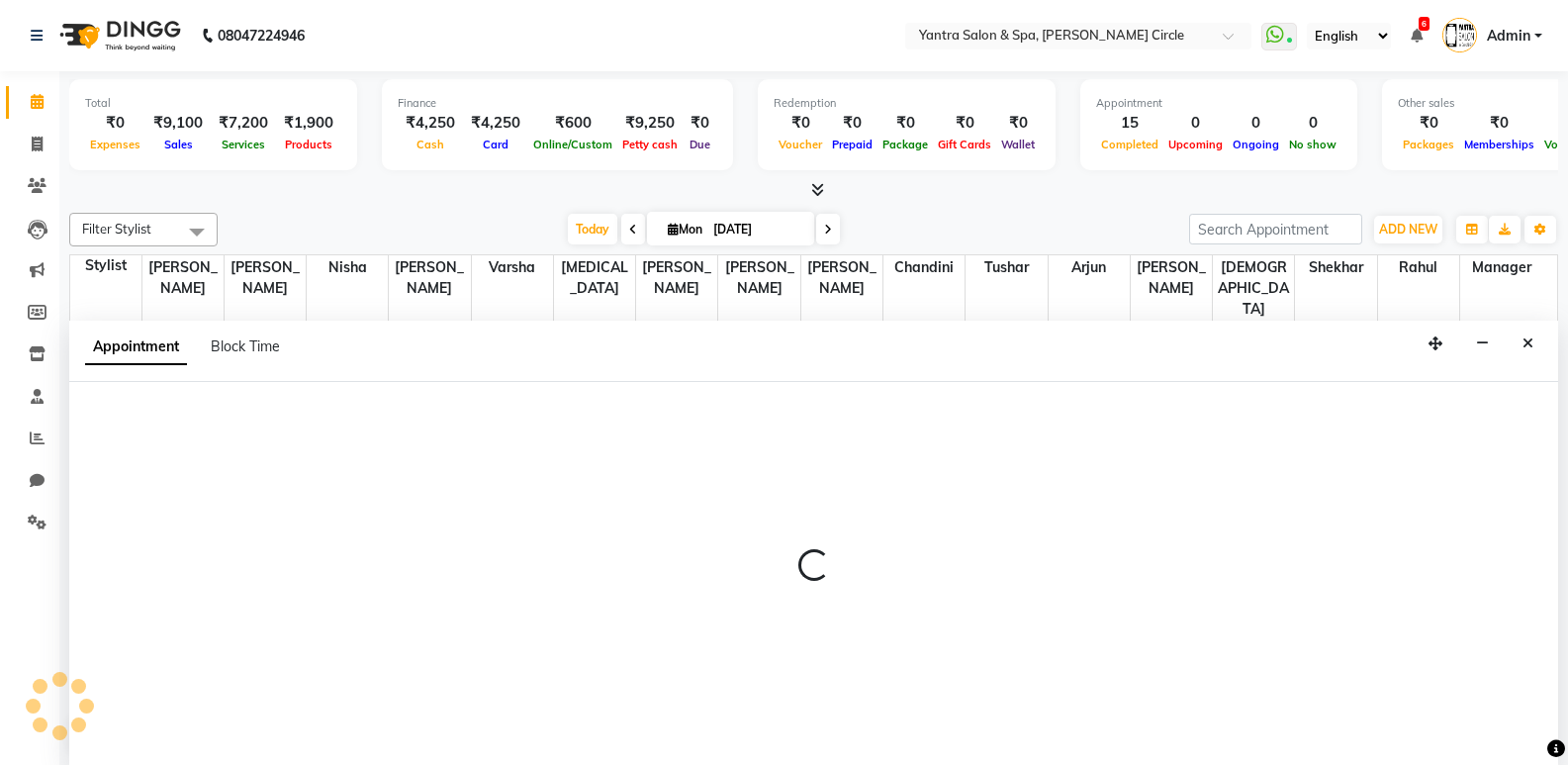
select select "18094"
select select "tentative"
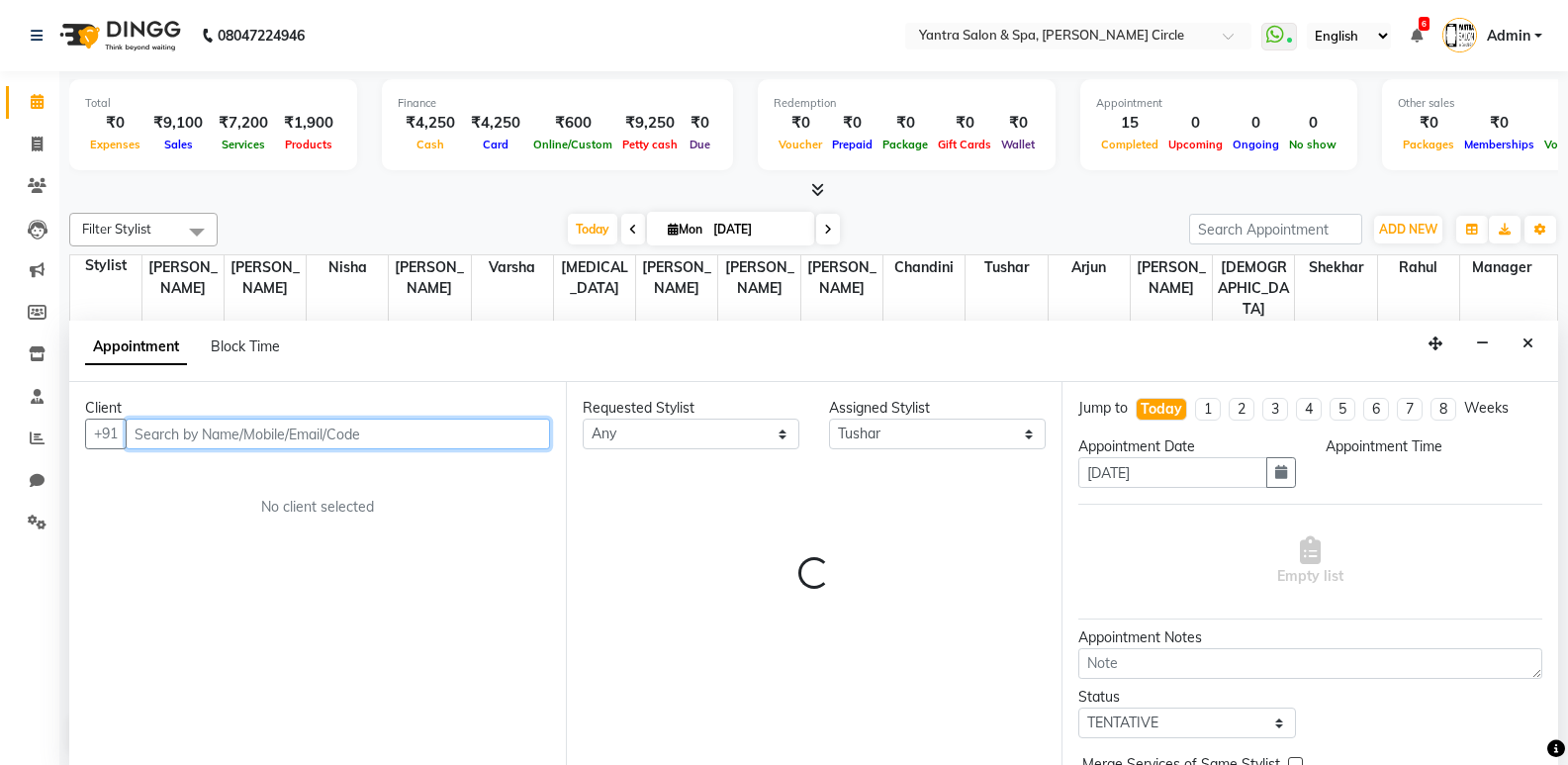
select select "1170"
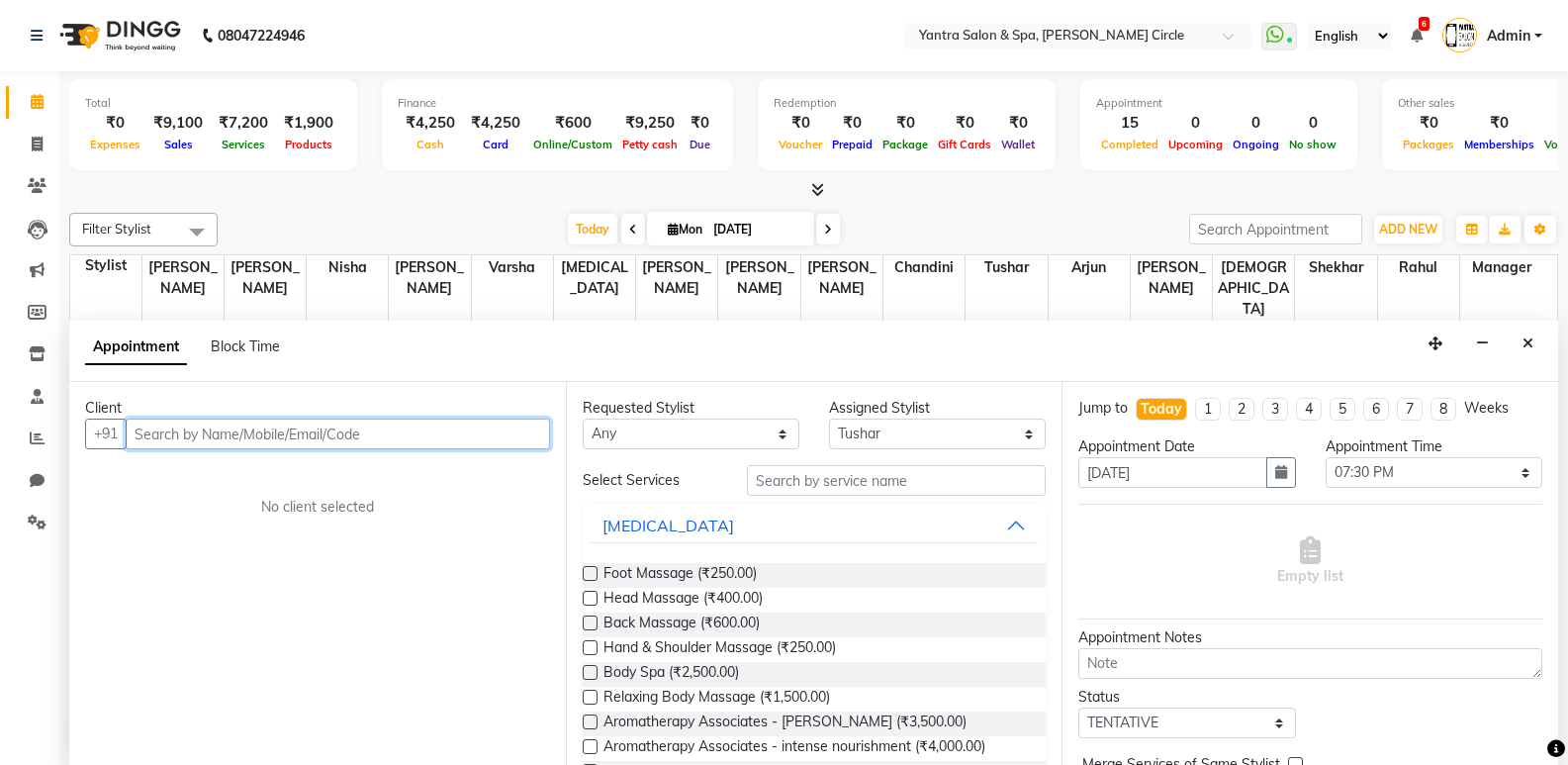
scroll to position [1, 0]
click at [404, 444] on input "text" at bounding box center [337, 433] width 425 height 31
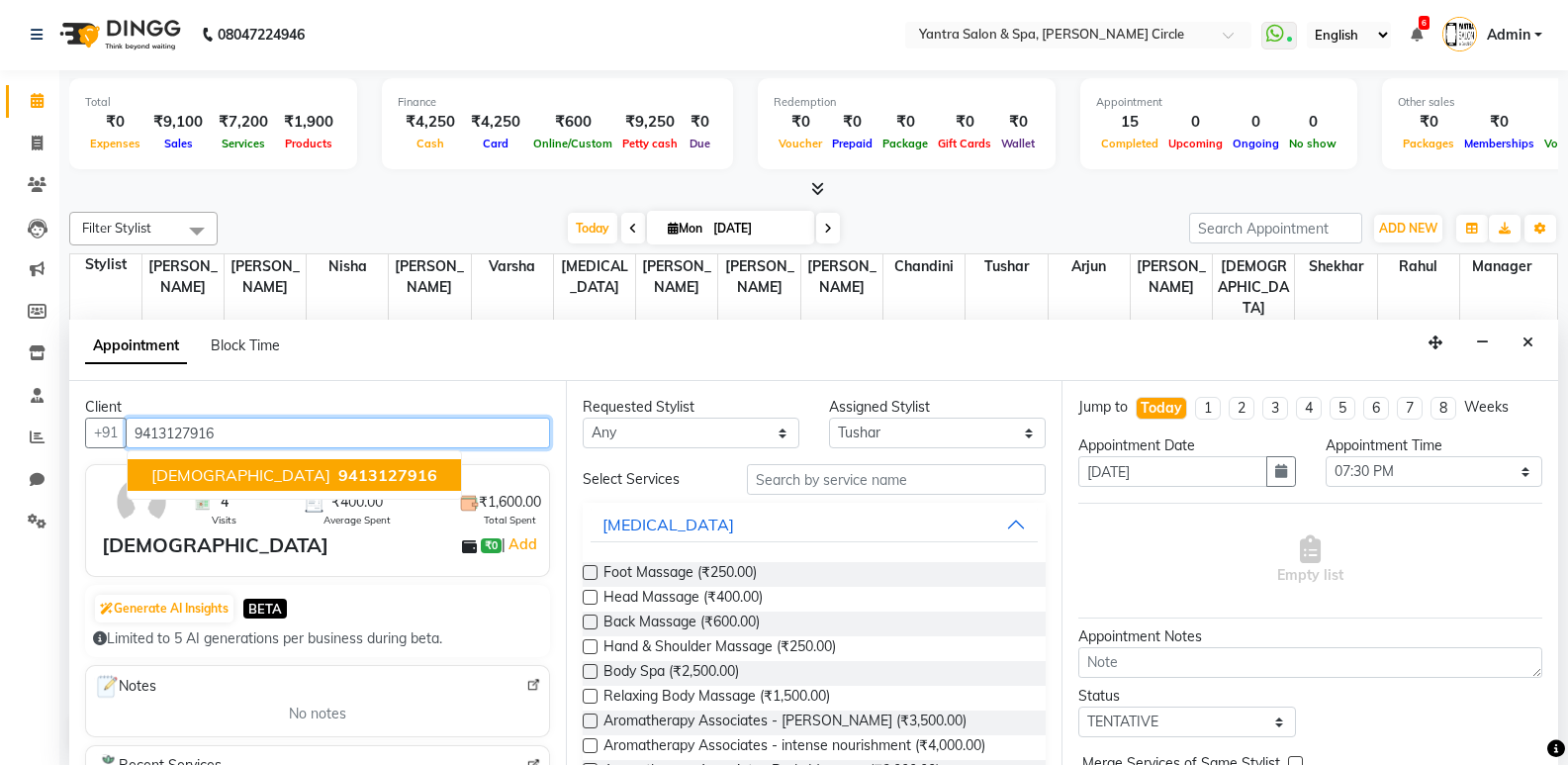
click at [338, 474] on span "9413127916" at bounding box center [388, 476] width 99 height 20
type input "9413127916"
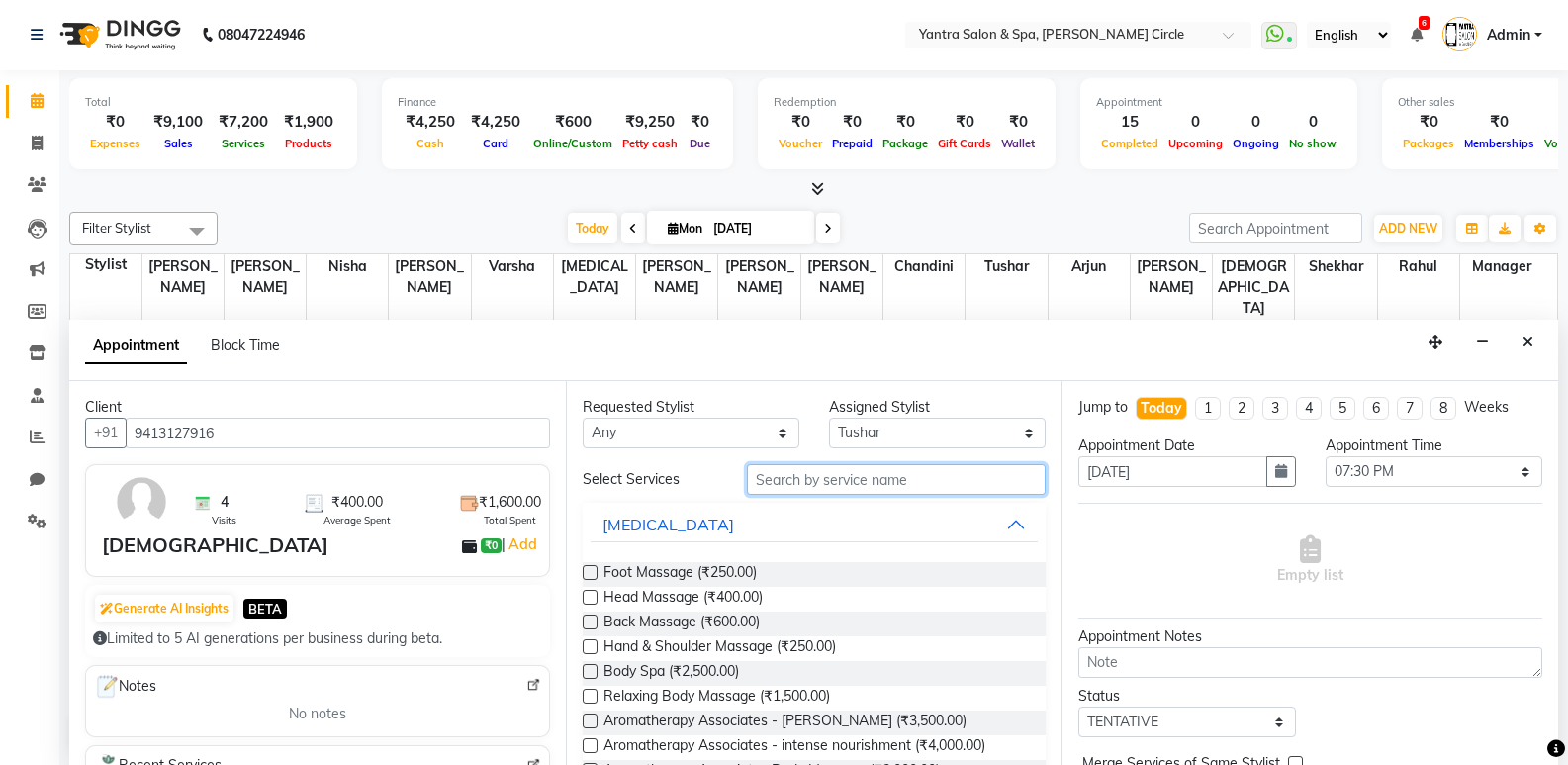
click at [861, 480] on input "text" at bounding box center [896, 479] width 299 height 31
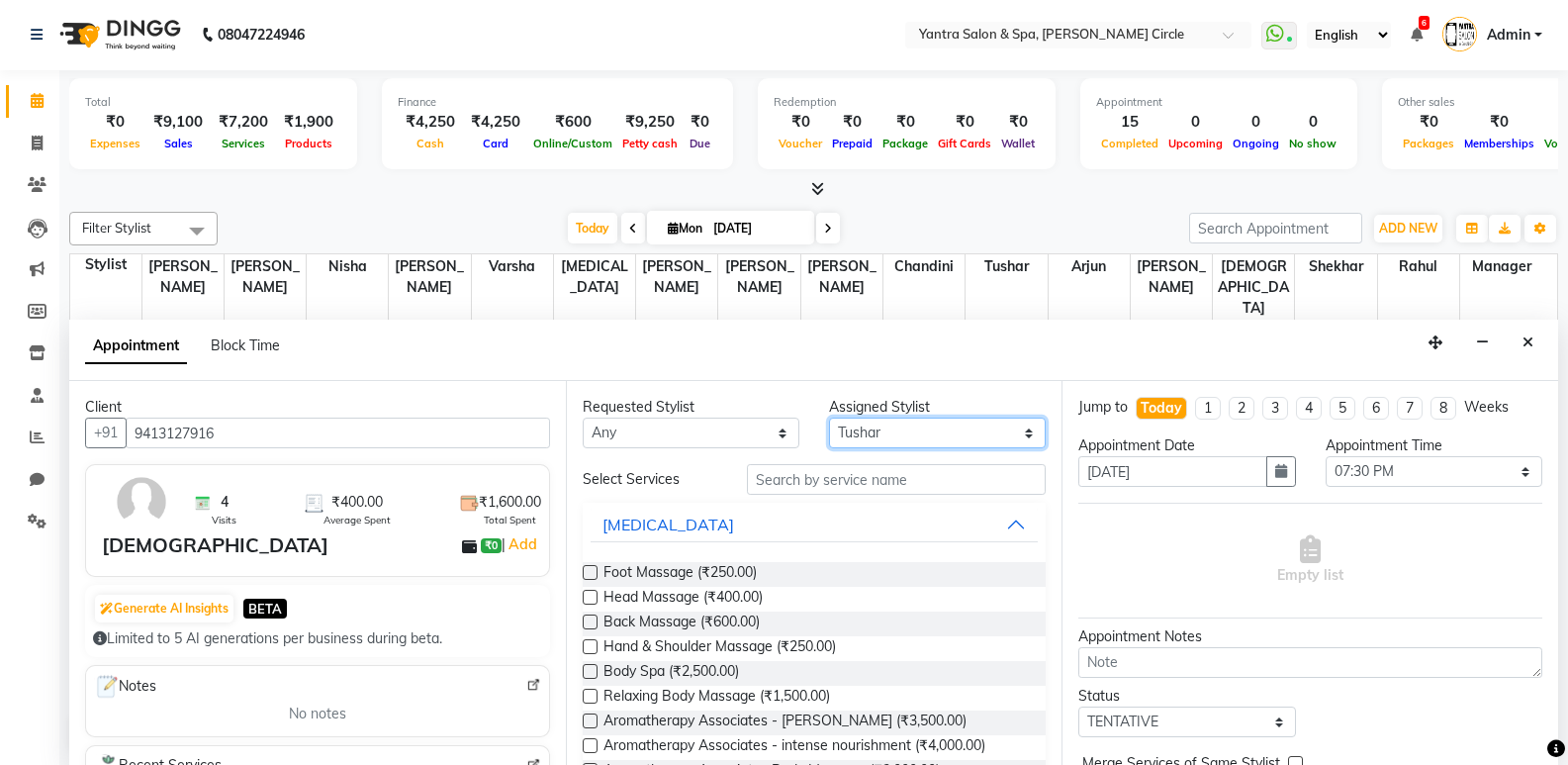
click at [885, 431] on select "Select Anil Jaipal Arjun Bhawna Chandini Khushboo Soni Lalita Manager Nasrin Ni…" at bounding box center [938, 433] width 217 height 31
click at [841, 463] on div "Requested Stylist Any Anil Jaipal Arjun Bhawna Chandini Khushboo Soni Lalita Ma…" at bounding box center [814, 573] width 497 height 384
click at [862, 432] on select "Select Anil Jaipal Arjun Bhawna Chandini Khushboo Soni Lalita Manager Nasrin Ni…" at bounding box center [938, 433] width 217 height 31
select select "11925"
click at [829, 418] on select "Select Anil Jaipal Arjun Bhawna Chandini Khushboo Soni Lalita Manager Nasrin Ni…" at bounding box center [938, 433] width 217 height 31
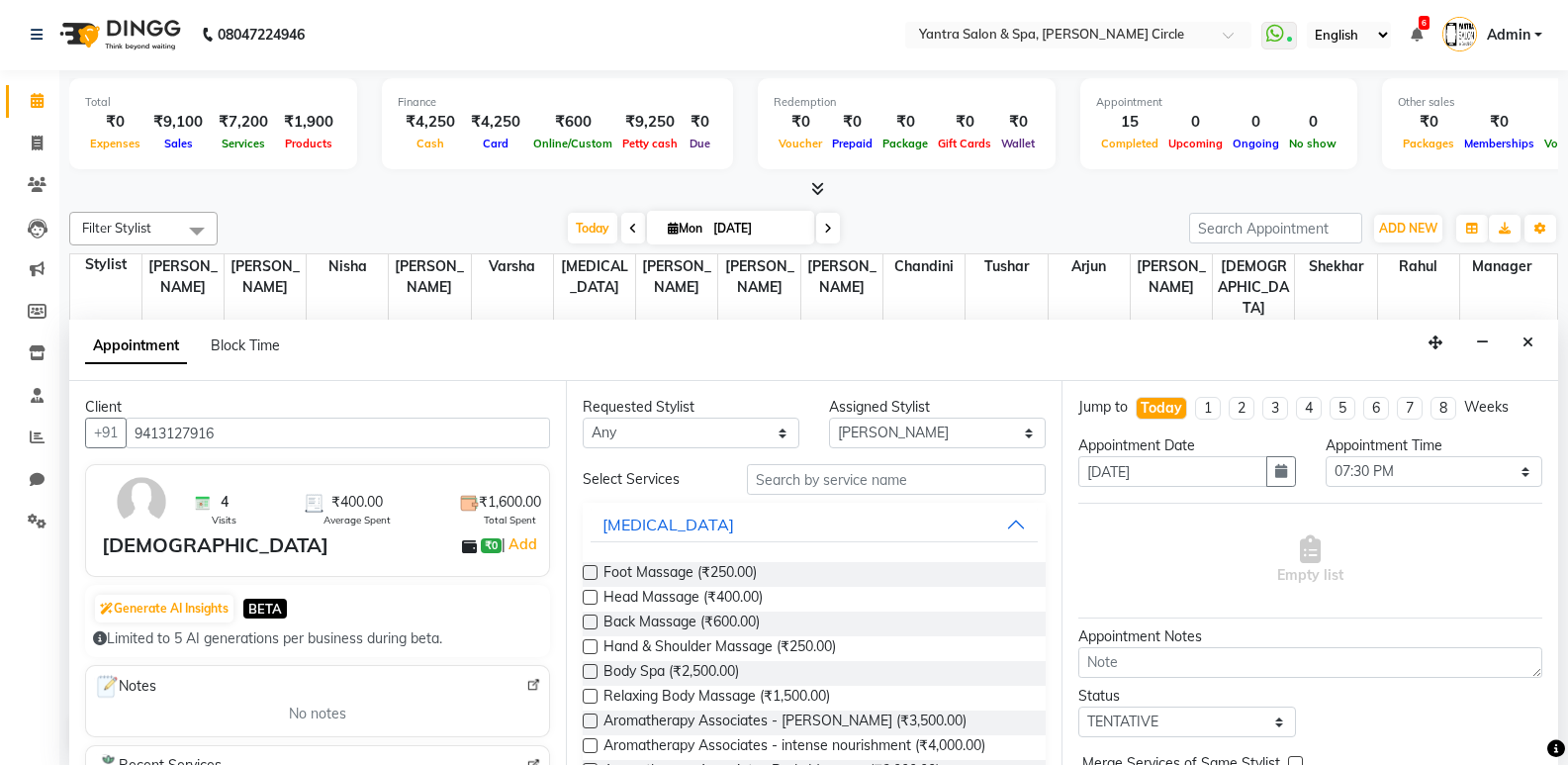
click at [885, 457] on div "Requested Stylist Any Anil Jaipal Arjun Bhawna Chandini Khushboo Soni Lalita Ma…" at bounding box center [814, 573] width 497 height 384
click at [846, 480] on input "text" at bounding box center [896, 479] width 299 height 31
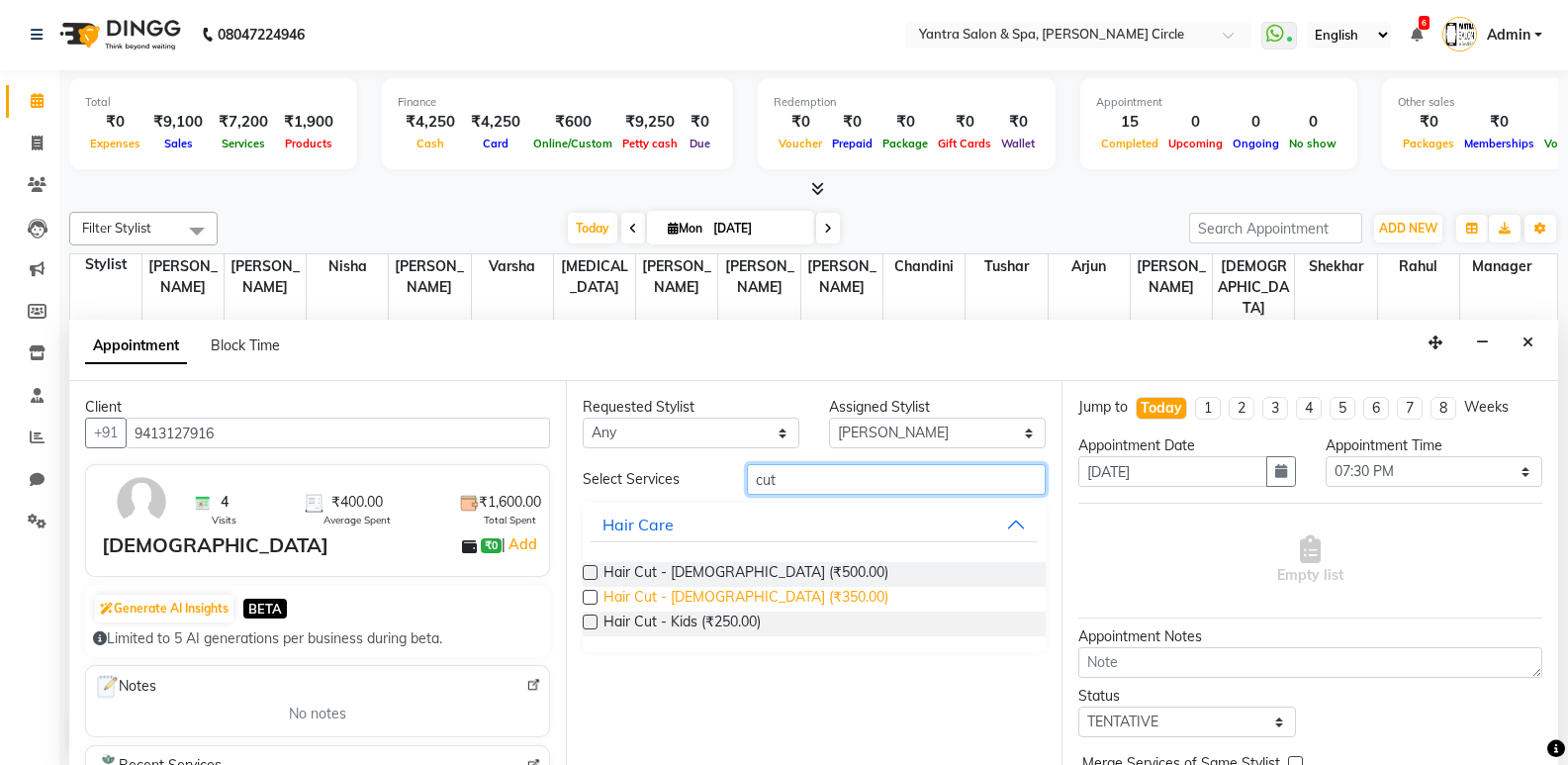
type input "cut"
click at [706, 596] on span "Hair Cut - Male (₹350.00)" at bounding box center [746, 599] width 285 height 25
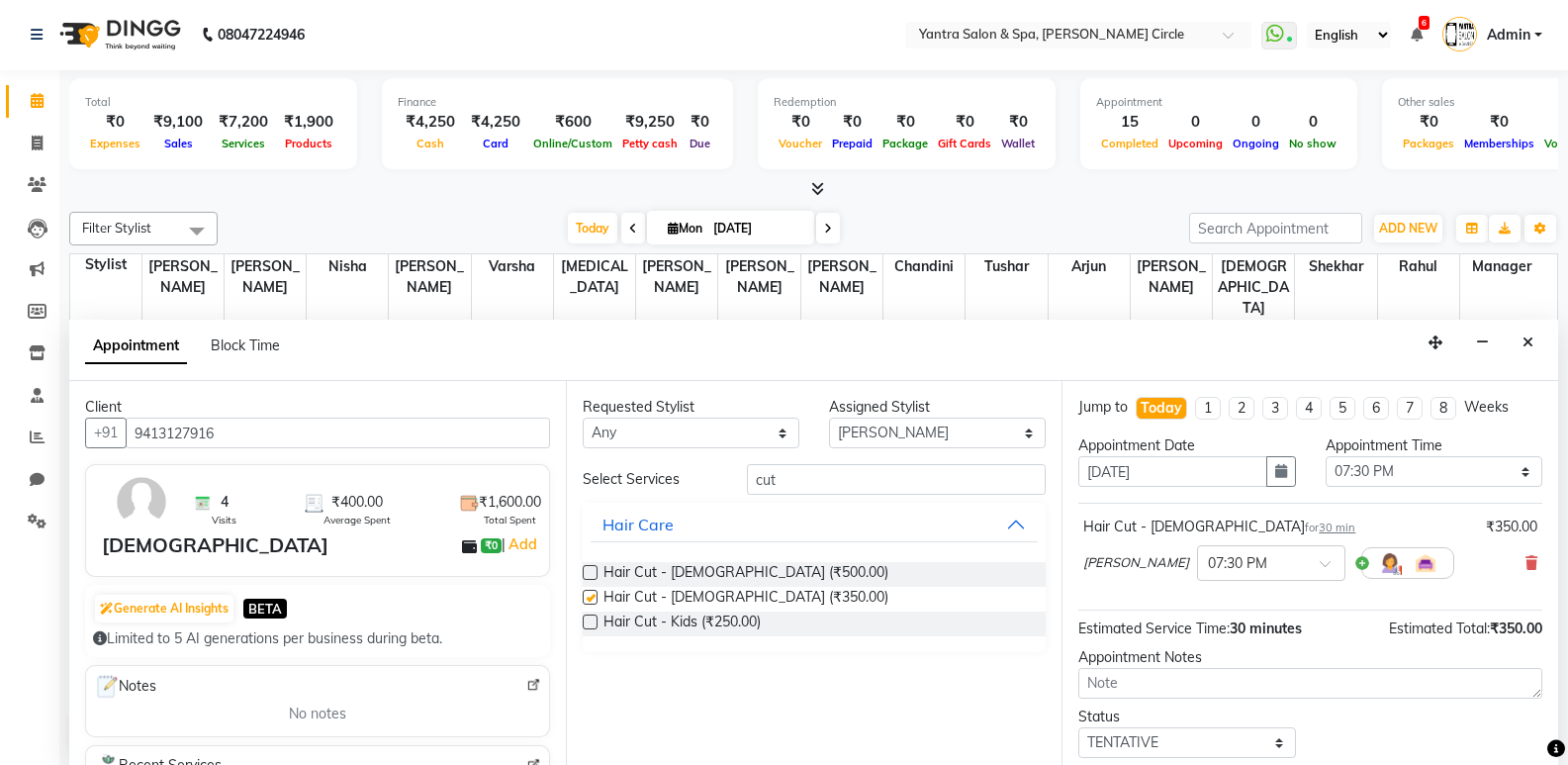
checkbox input "false"
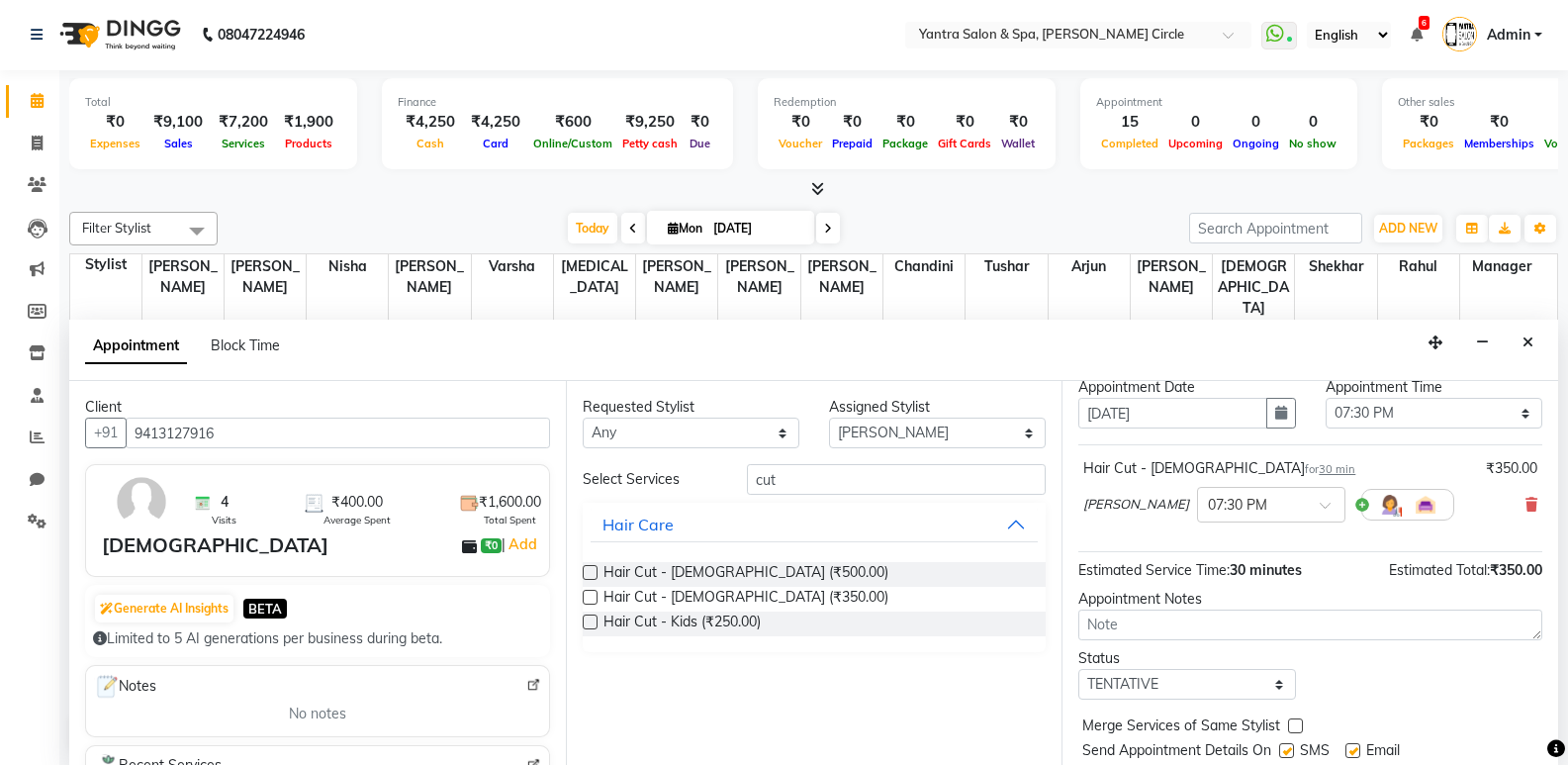
scroll to position [117, 0]
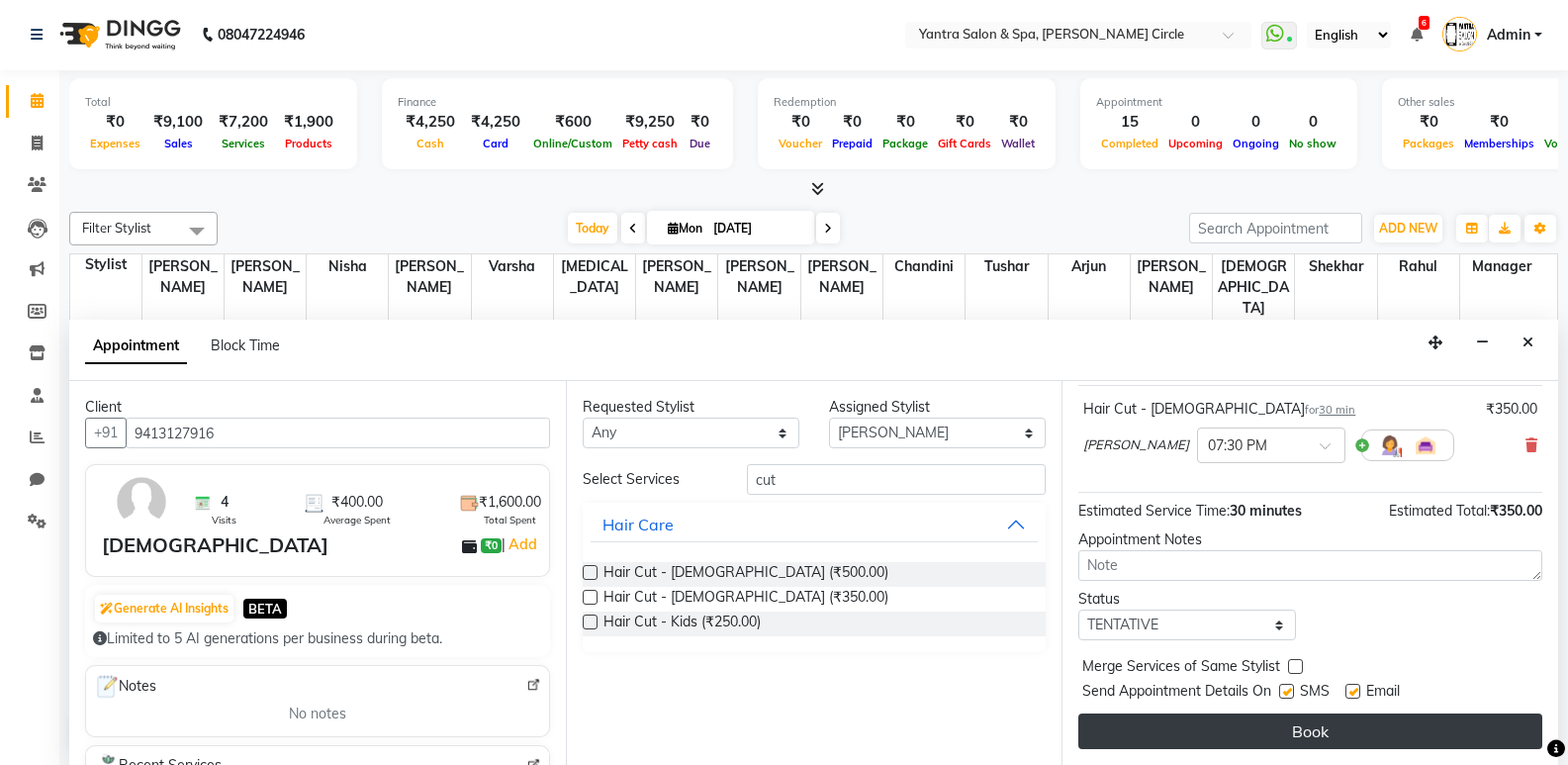
click at [1279, 730] on button "Book" at bounding box center [1310, 732] width 464 height 36
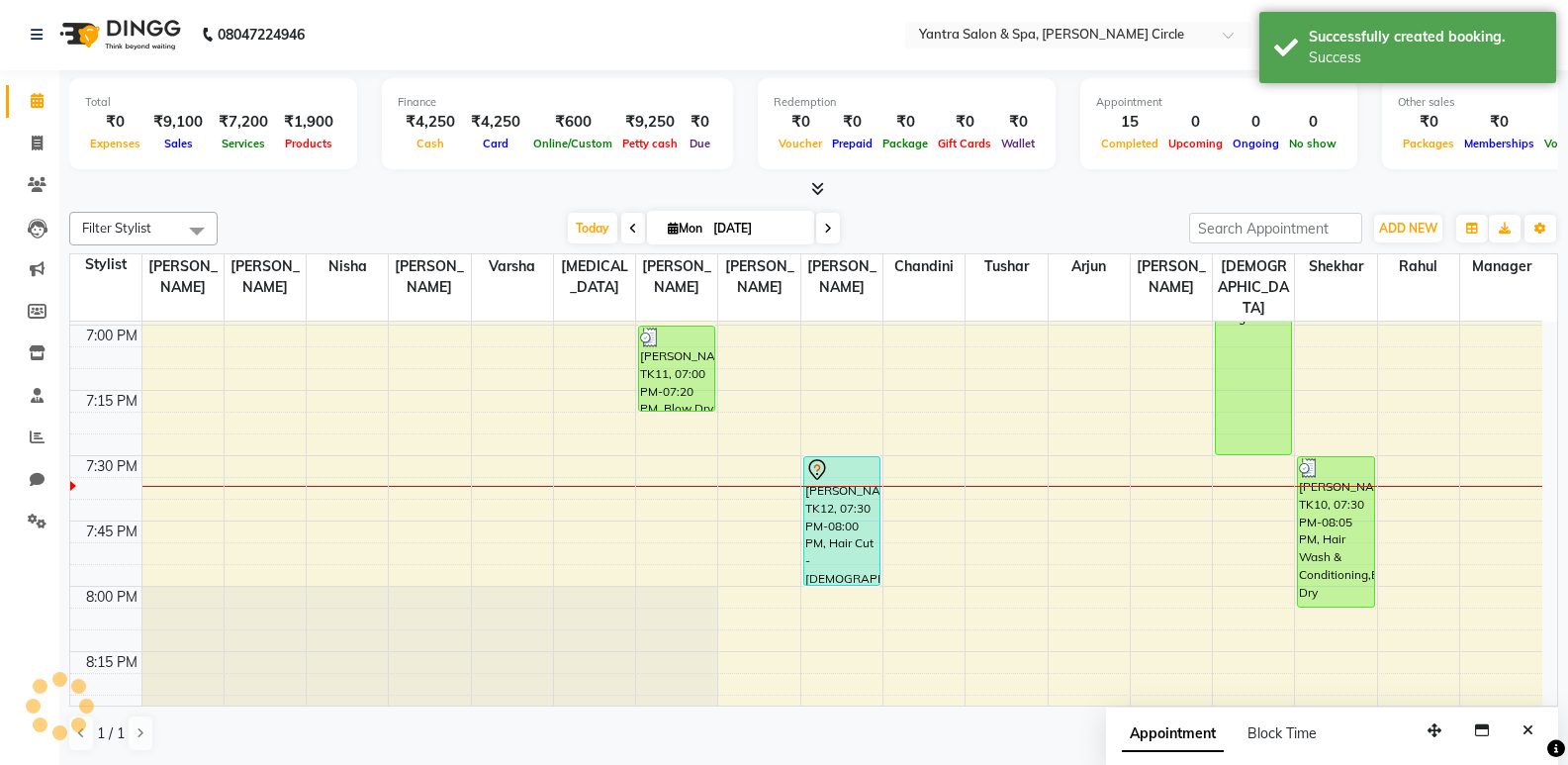
scroll to position [0, 0]
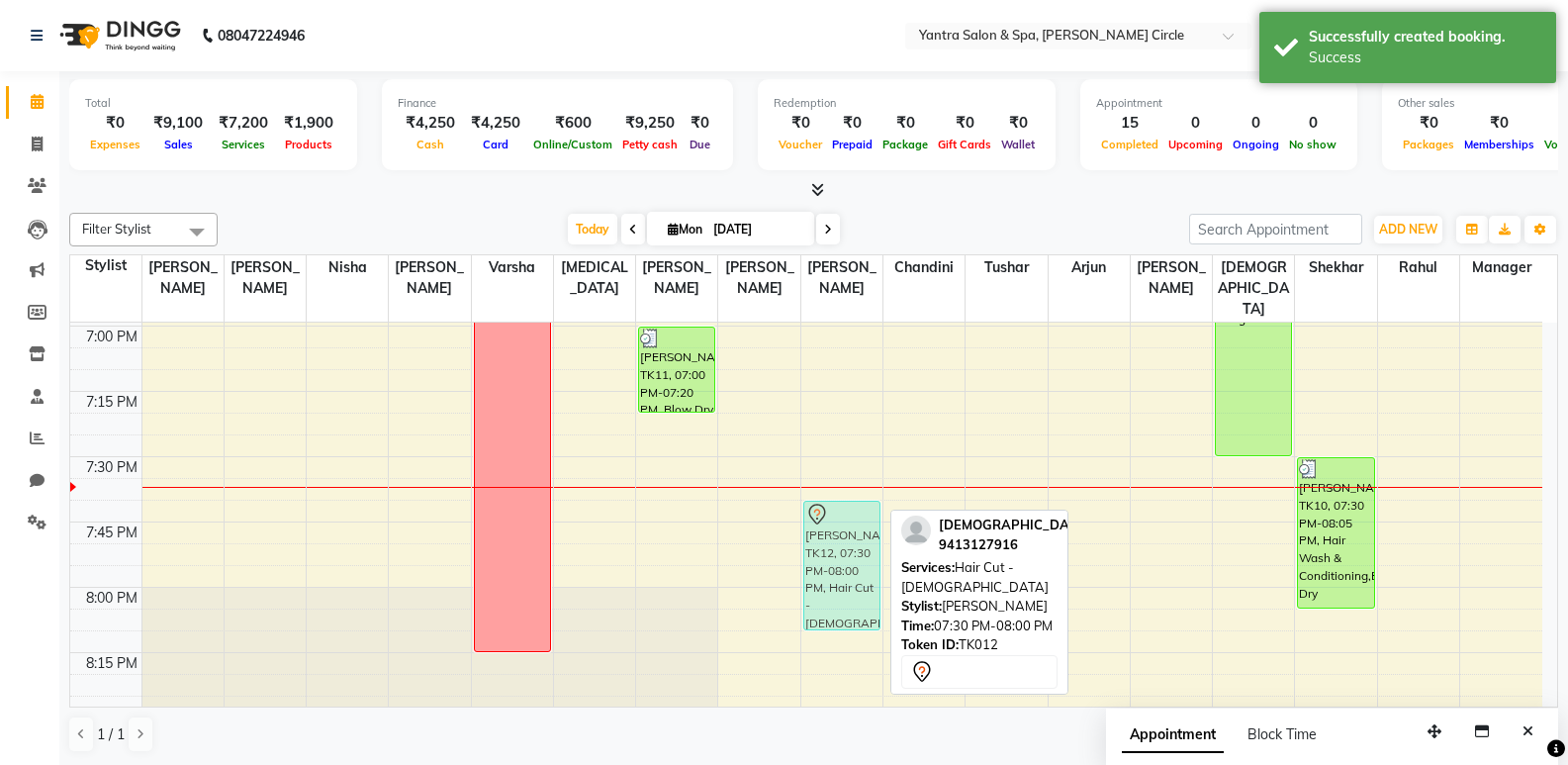
drag, startPoint x: 839, startPoint y: 502, endPoint x: 841, endPoint y: 546, distance: 44.0
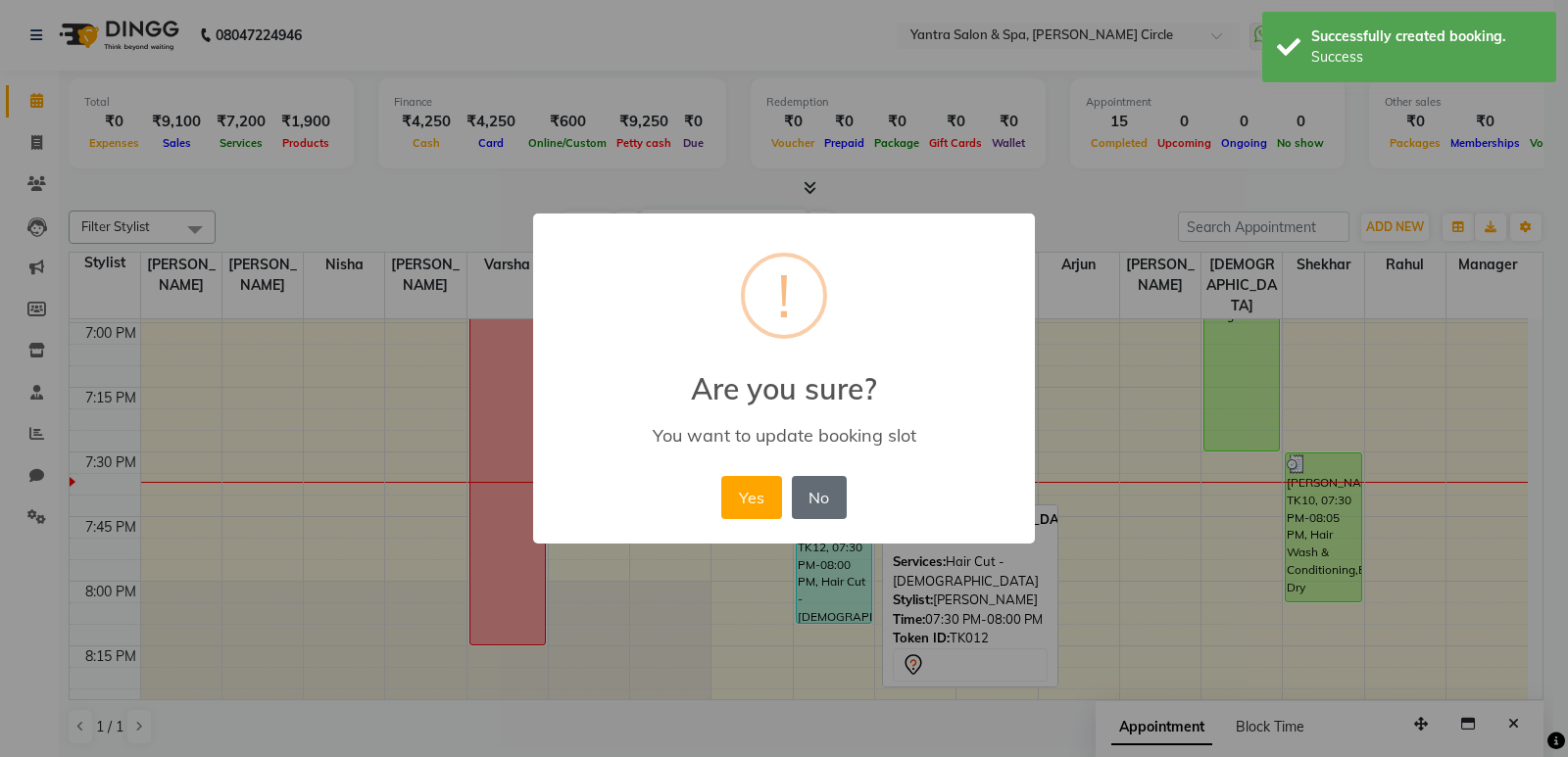
click at [800, 499] on button "No" at bounding box center [819, 498] width 55 height 43
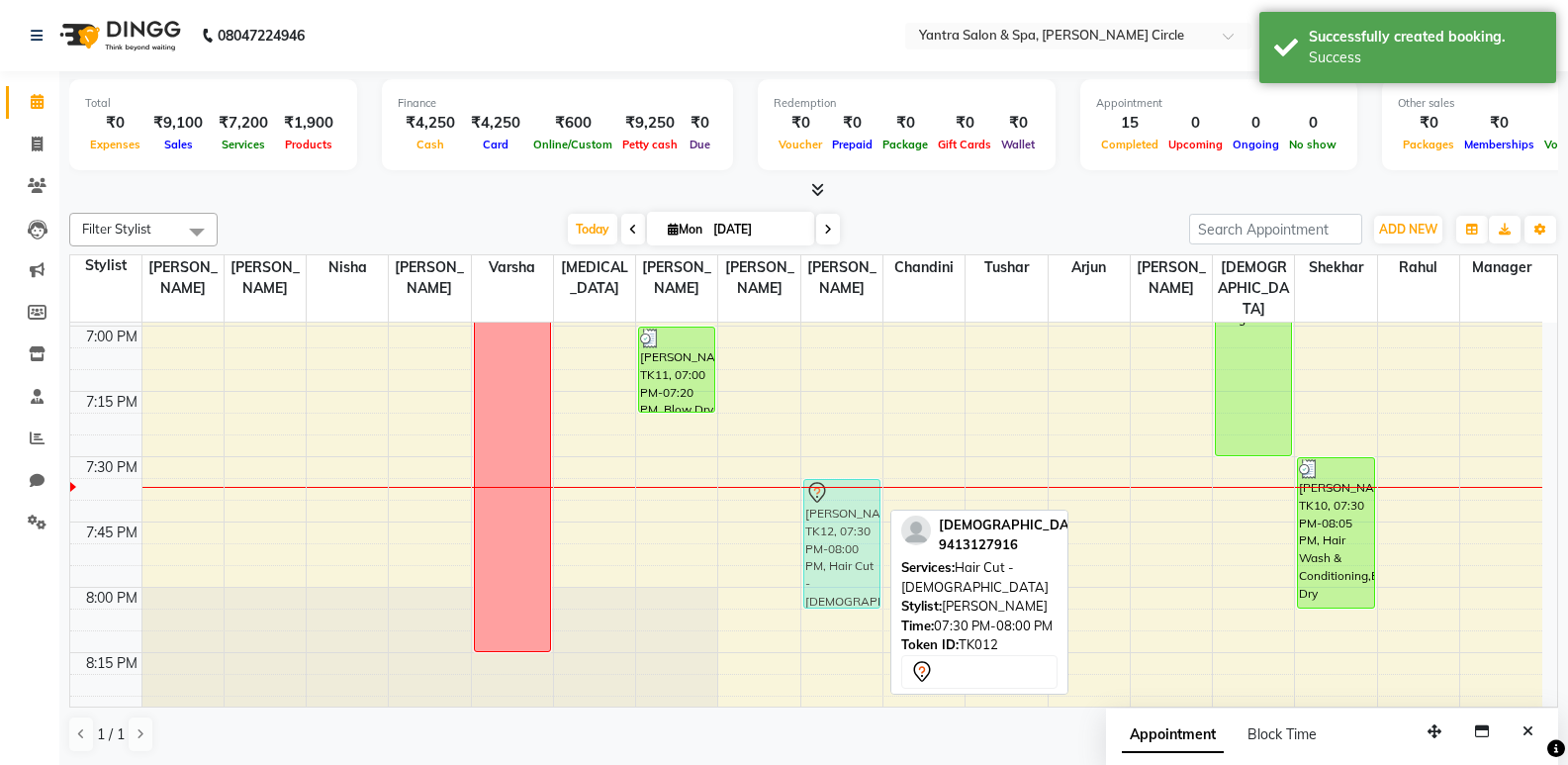
drag, startPoint x: 854, startPoint y: 503, endPoint x: 855, endPoint y: 524, distance: 21.0
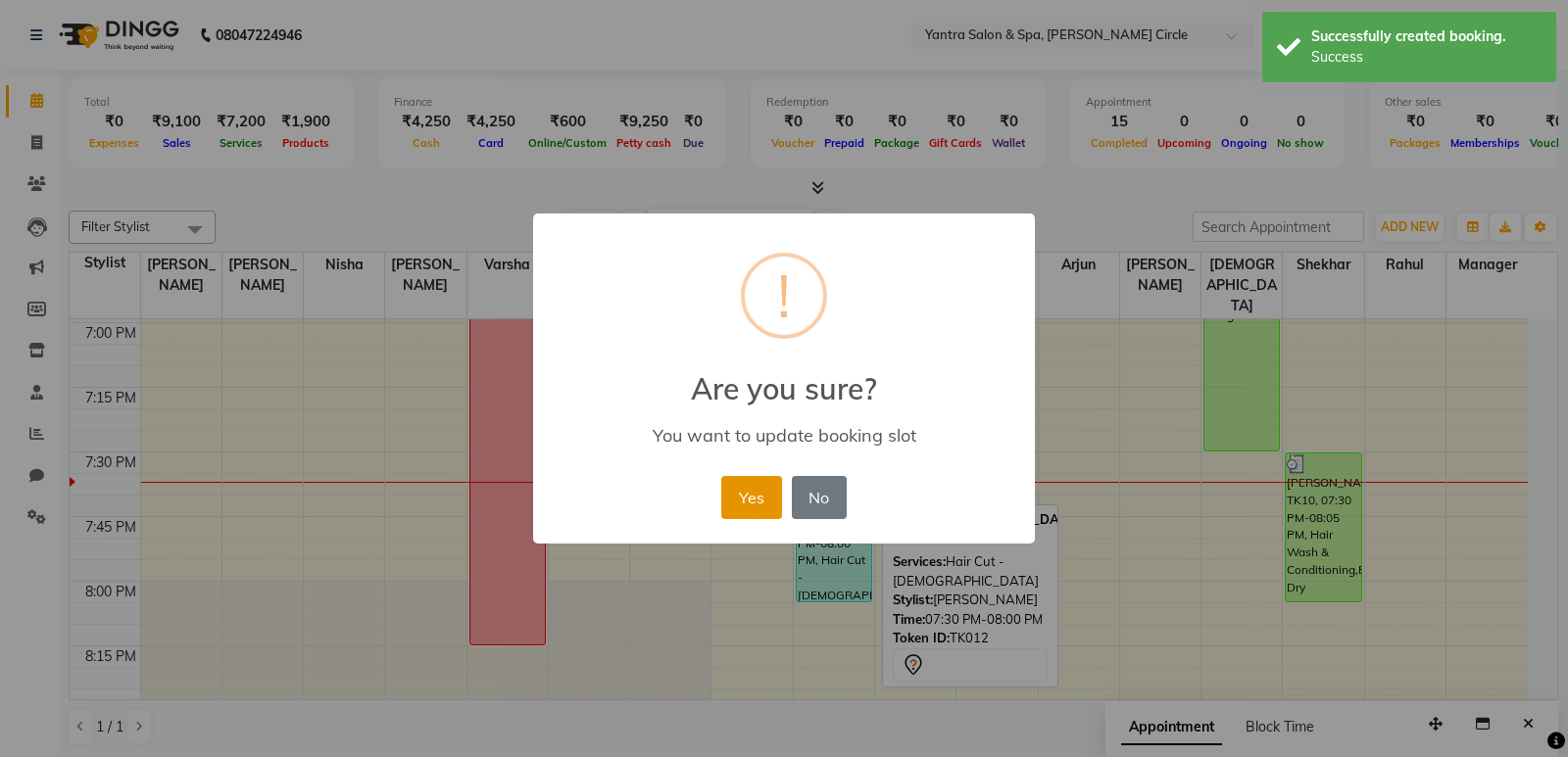
click at [758, 506] on button "Yes" at bounding box center [751, 498] width 60 height 43
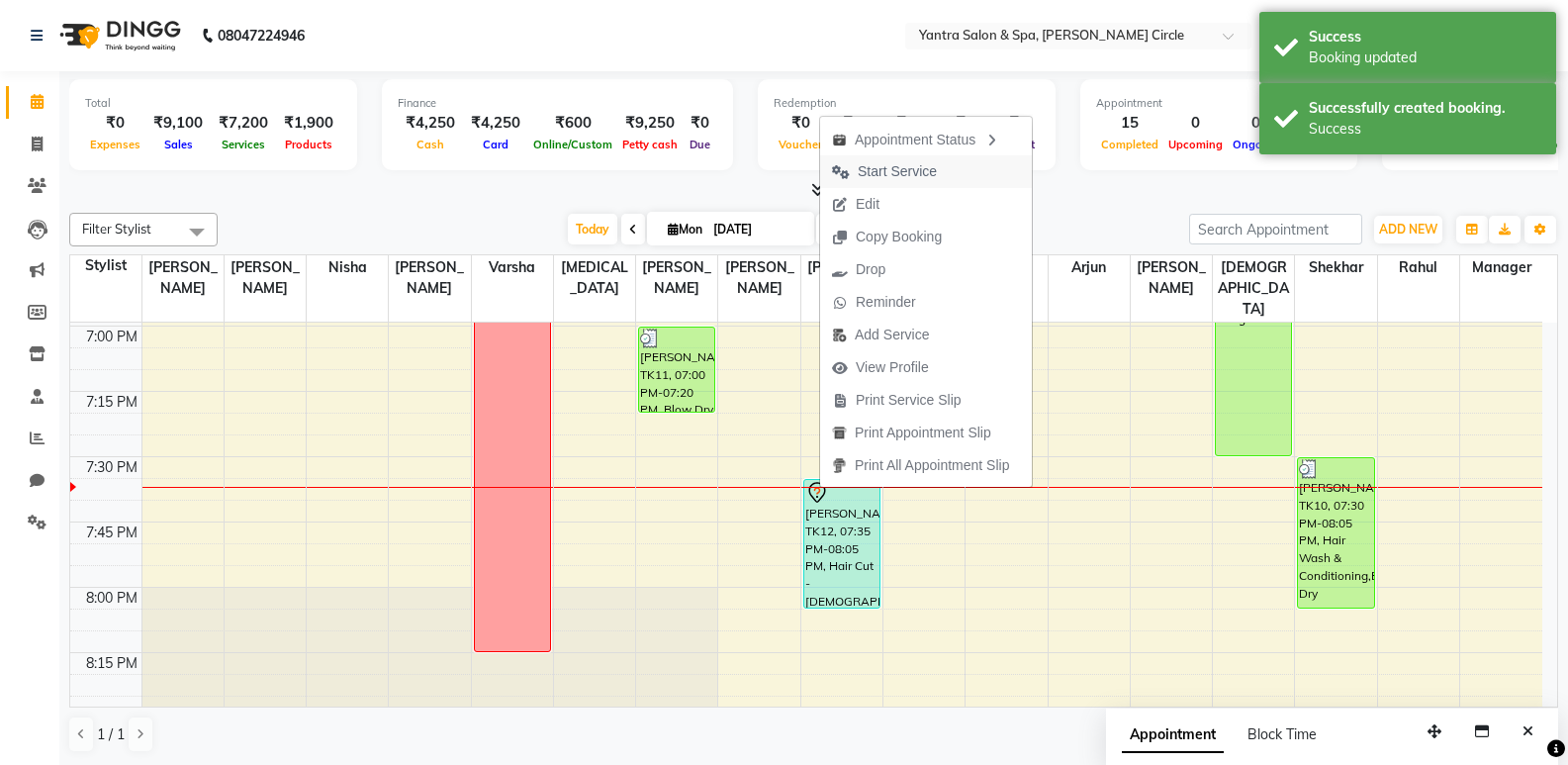
click at [898, 182] on span "Start Service" at bounding box center [884, 171] width 128 height 33
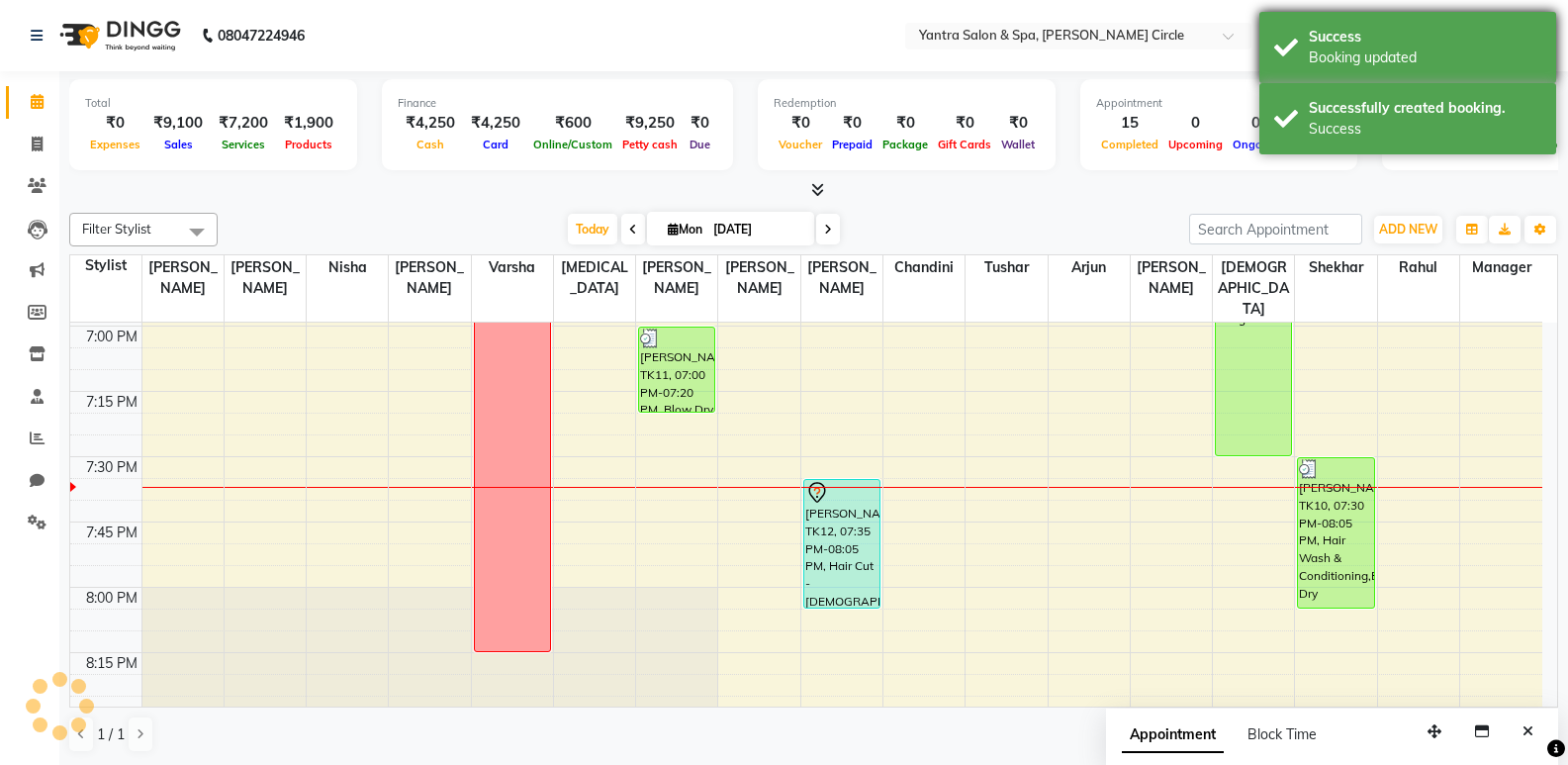
click at [1337, 84] on div "Success Booking updated" at bounding box center [1408, 48] width 297 height 72
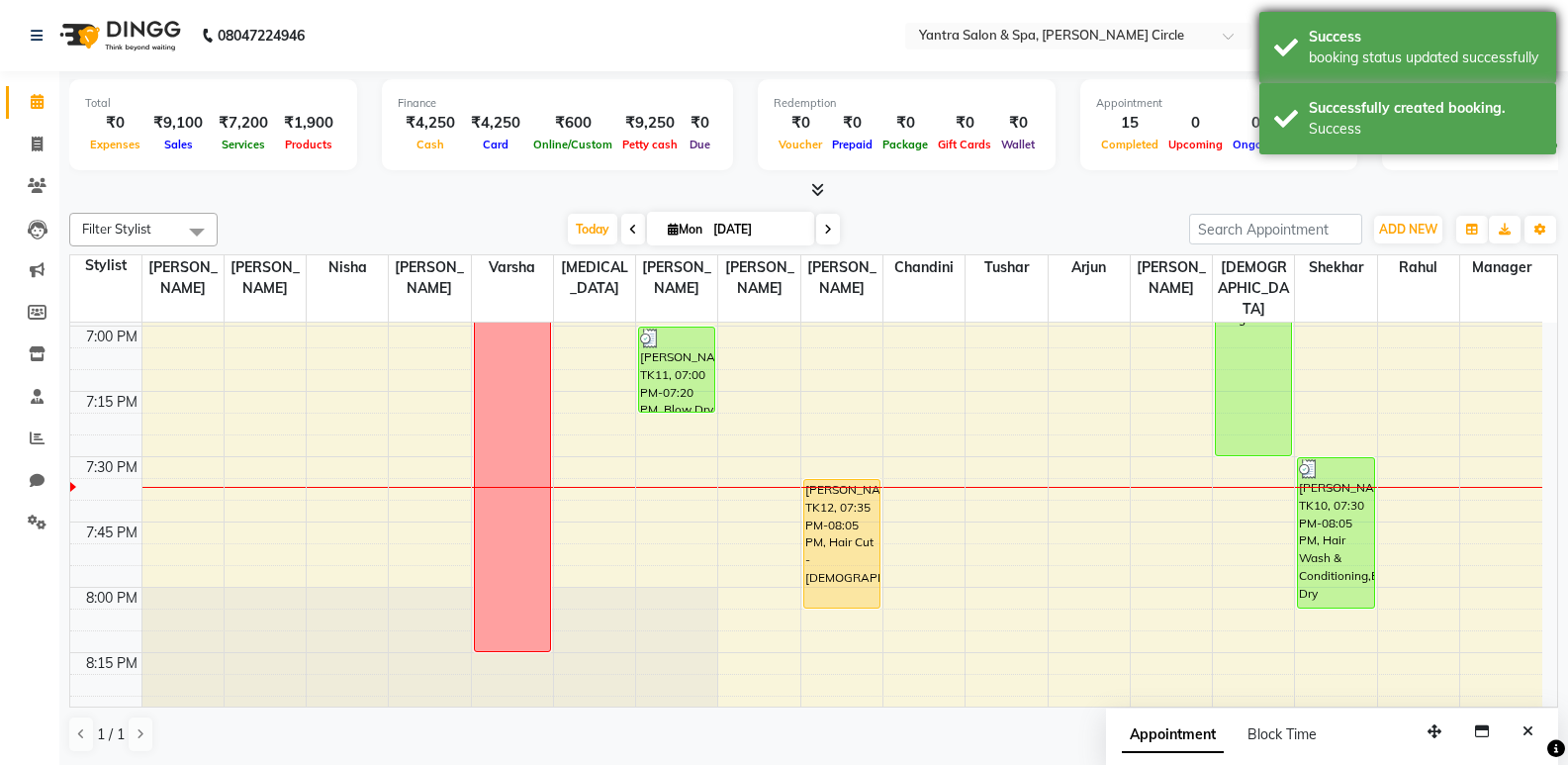
click at [1352, 66] on div "booking status updated successfully" at bounding box center [1426, 58] width 233 height 21
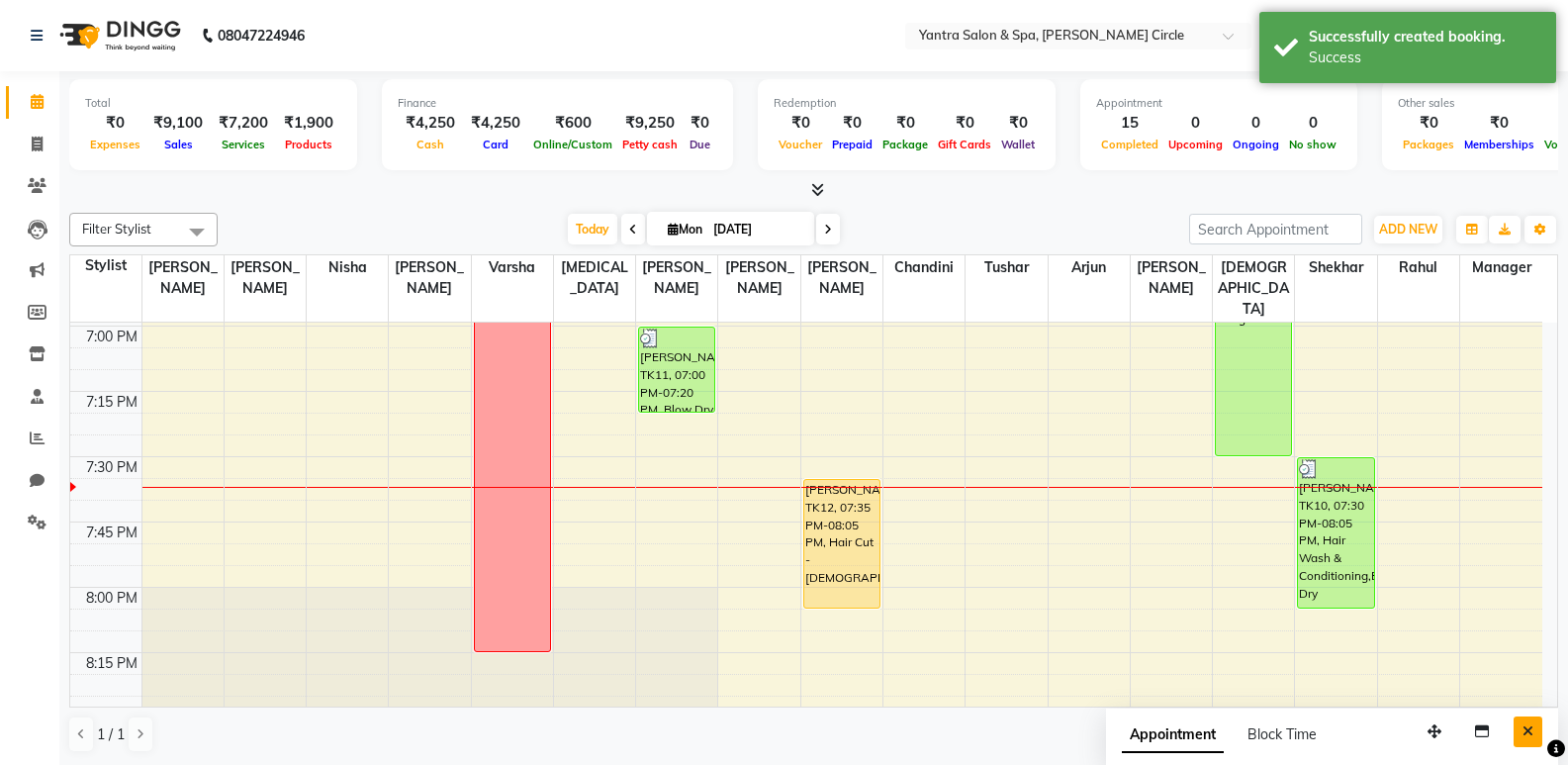
click at [1537, 740] on button "Close" at bounding box center [1528, 732] width 29 height 31
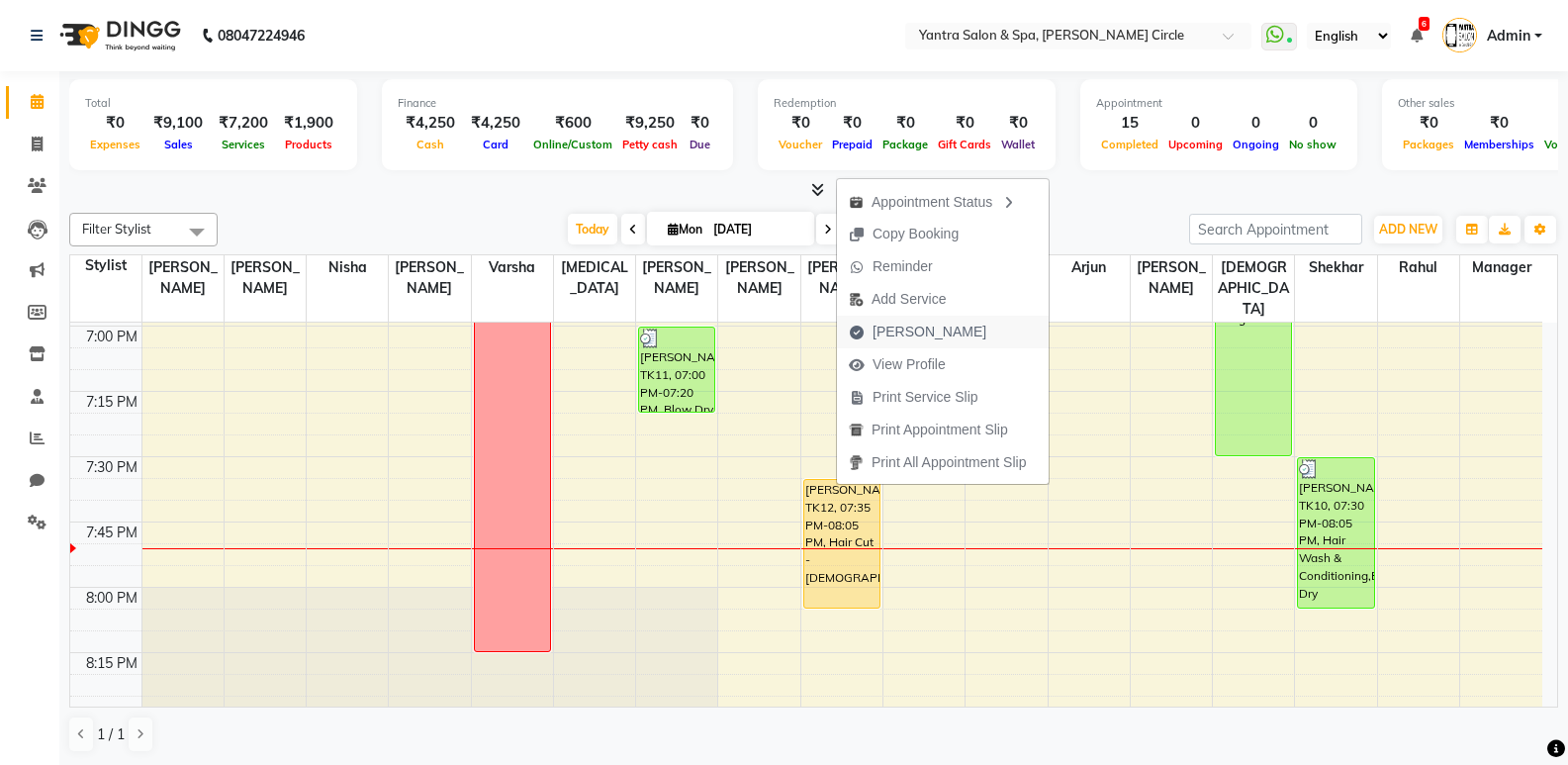
click at [935, 321] on span "Mark Done" at bounding box center [930, 331] width 113 height 21
select select "service"
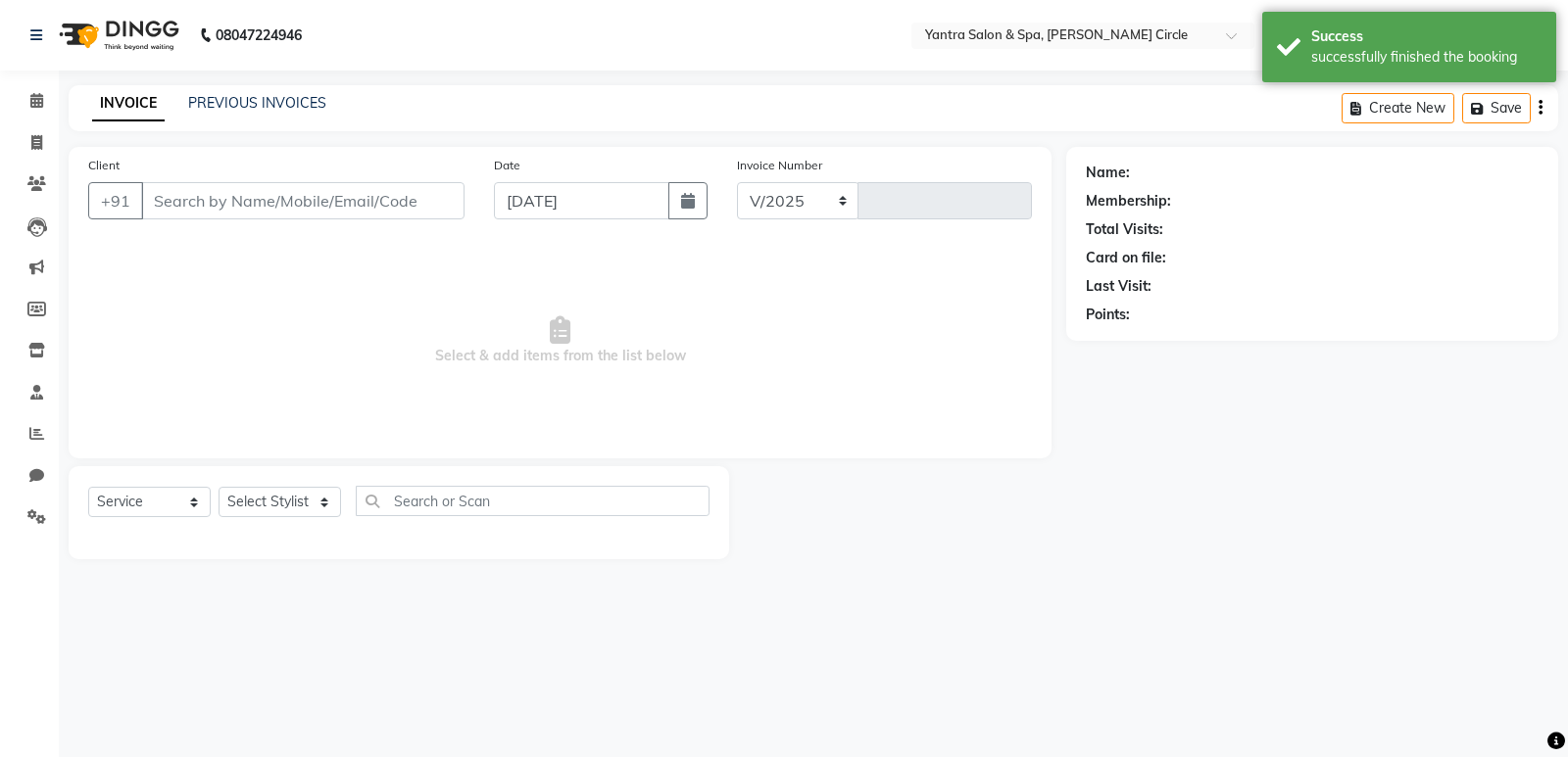
select select "152"
type input "3892"
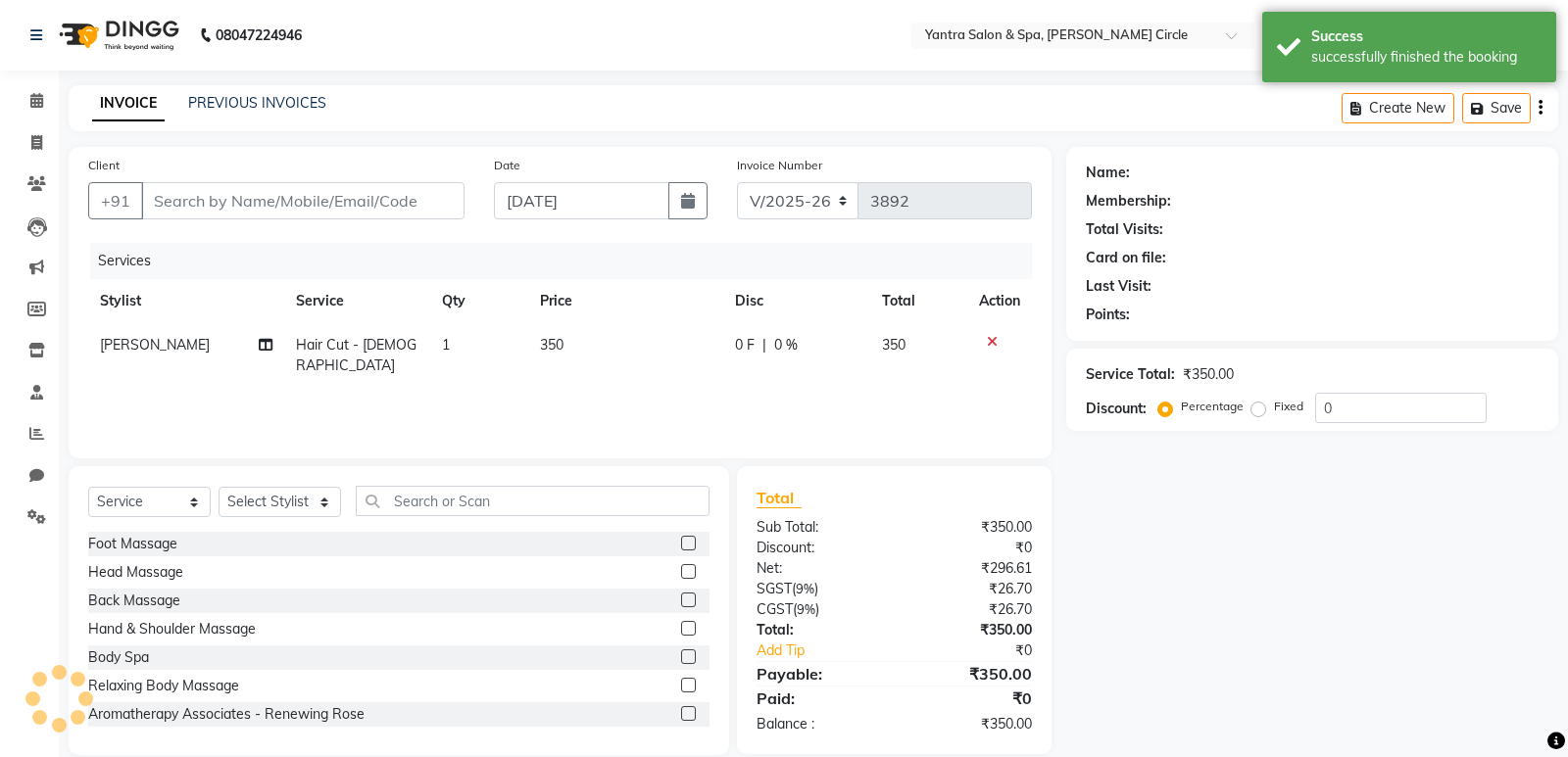
type input "9413127916"
select select "11925"
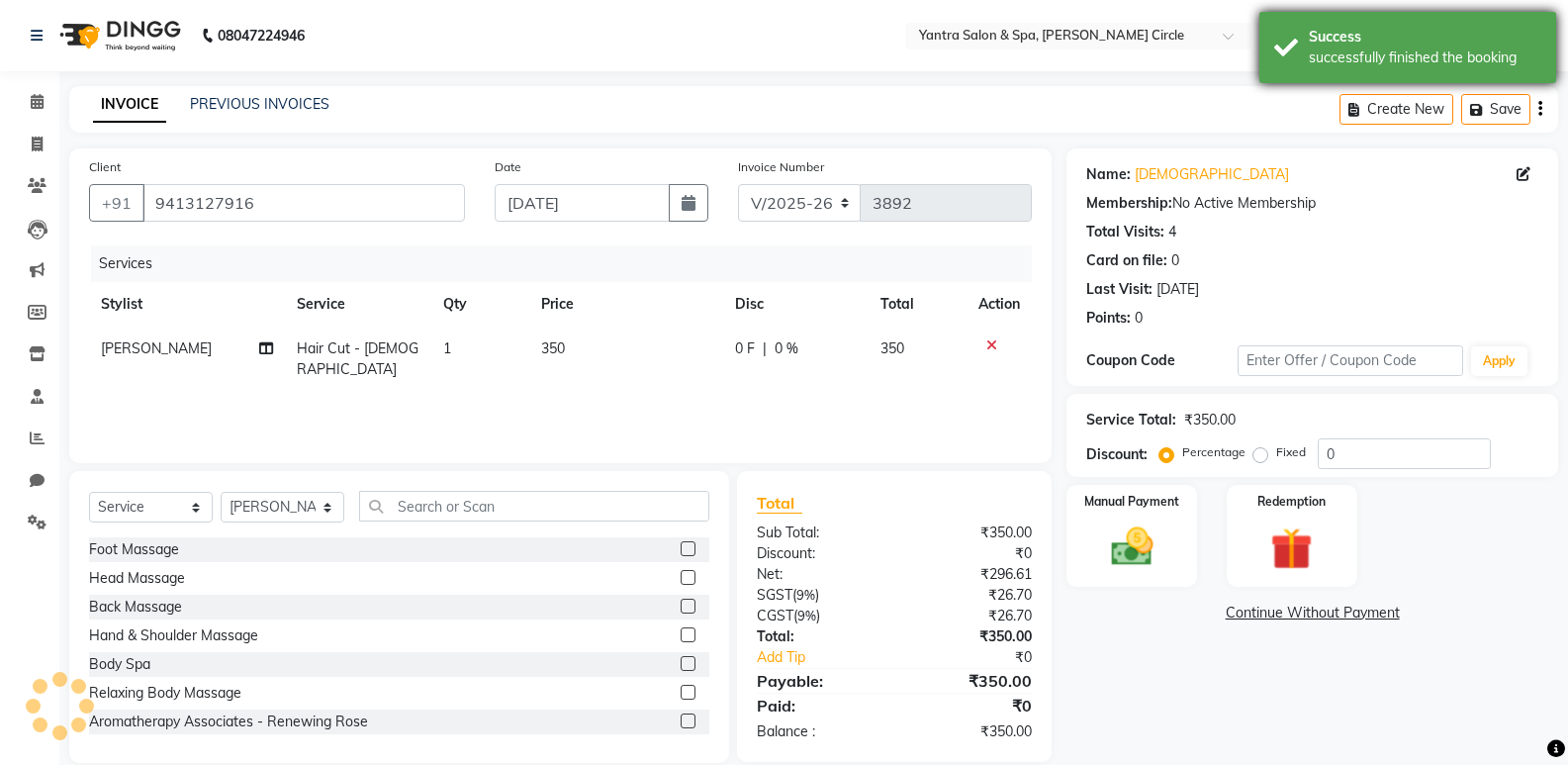
click at [1304, 83] on div "Success successfully finished the booking" at bounding box center [1408, 48] width 297 height 72
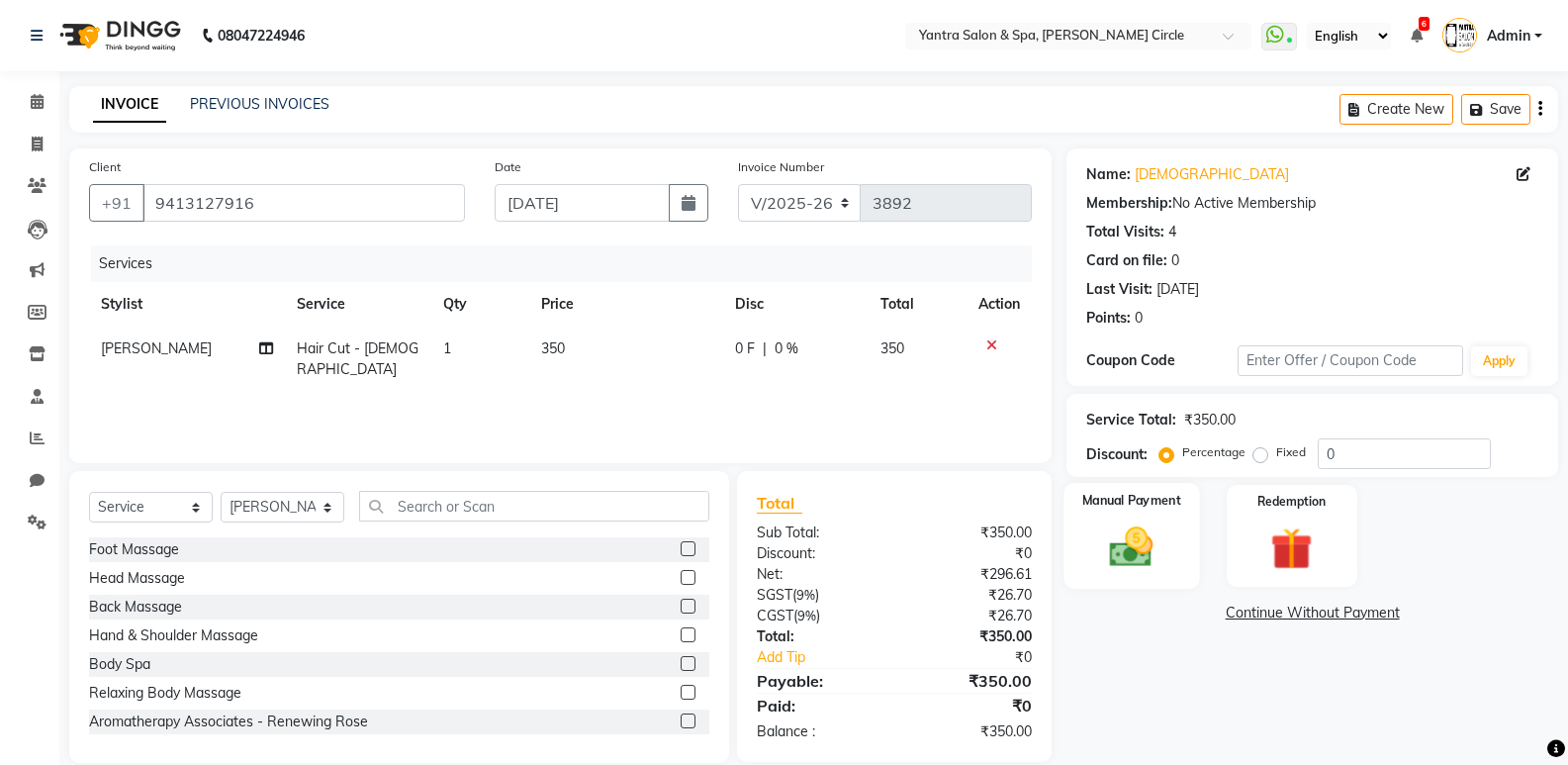
click at [1173, 519] on div "Manual Payment" at bounding box center [1132, 536] width 135 height 105
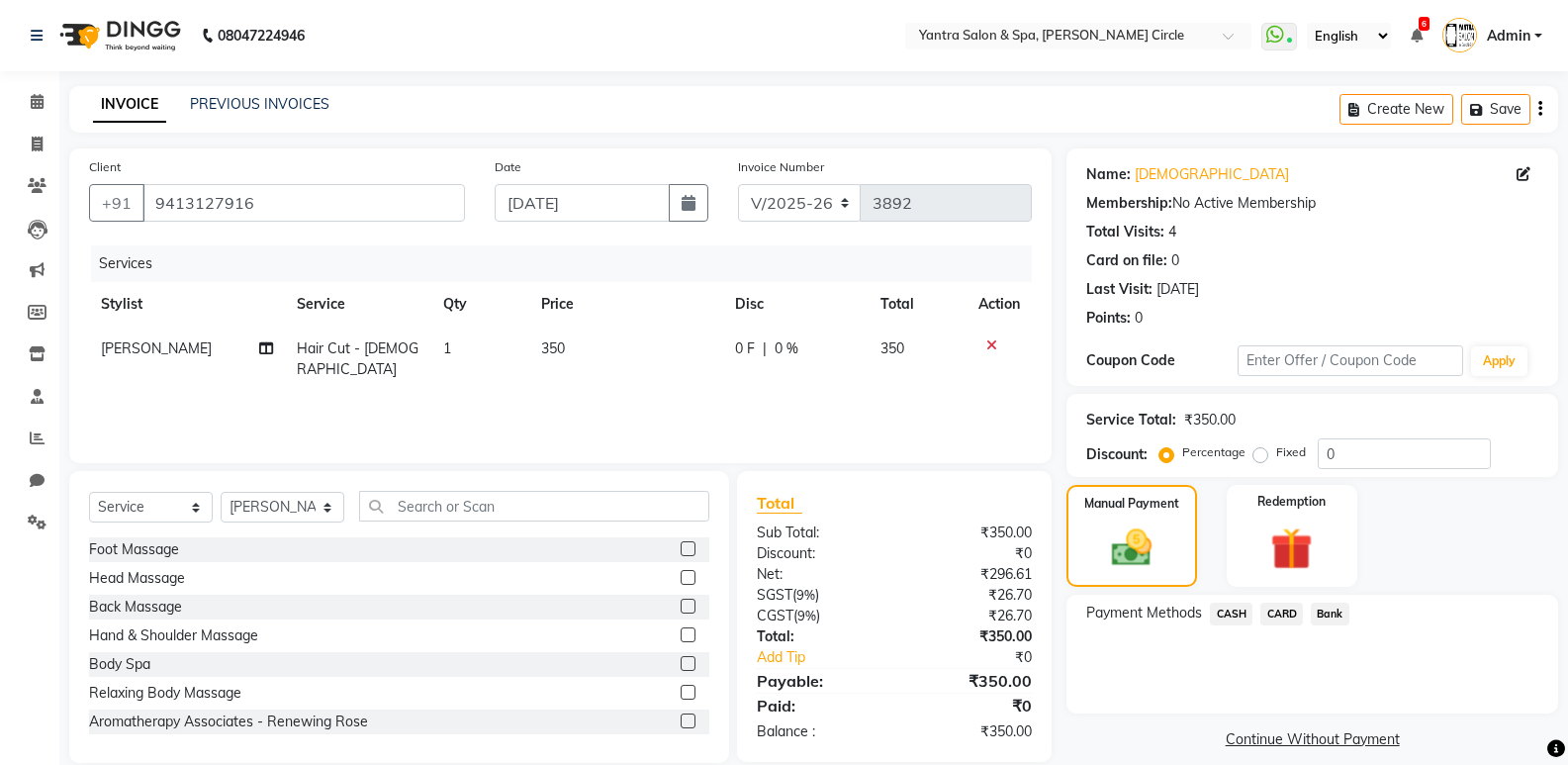
click at [1230, 616] on span "CASH" at bounding box center [1231, 614] width 43 height 23
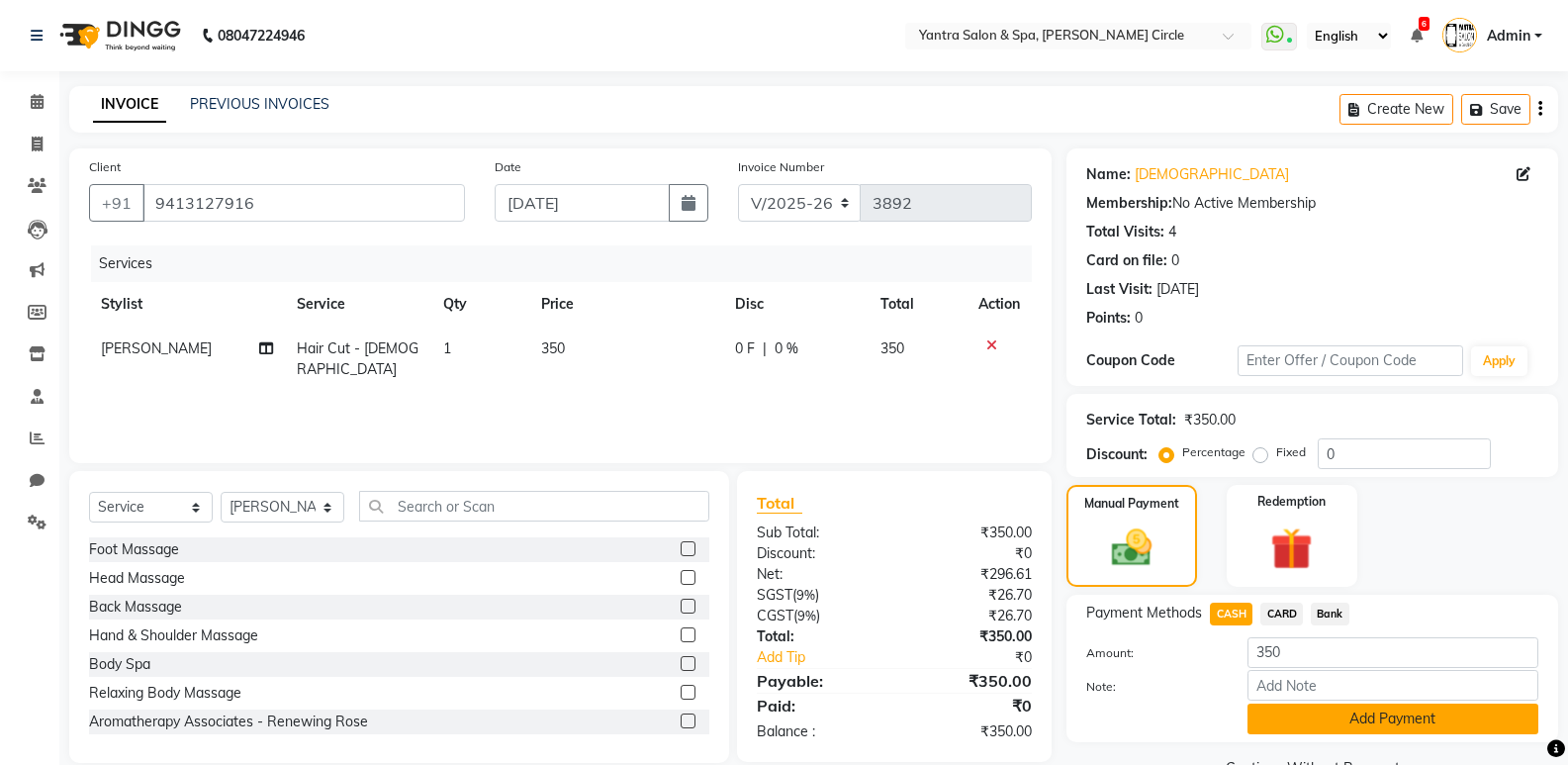
click at [1281, 706] on button "Add Payment" at bounding box center [1393, 719] width 291 height 31
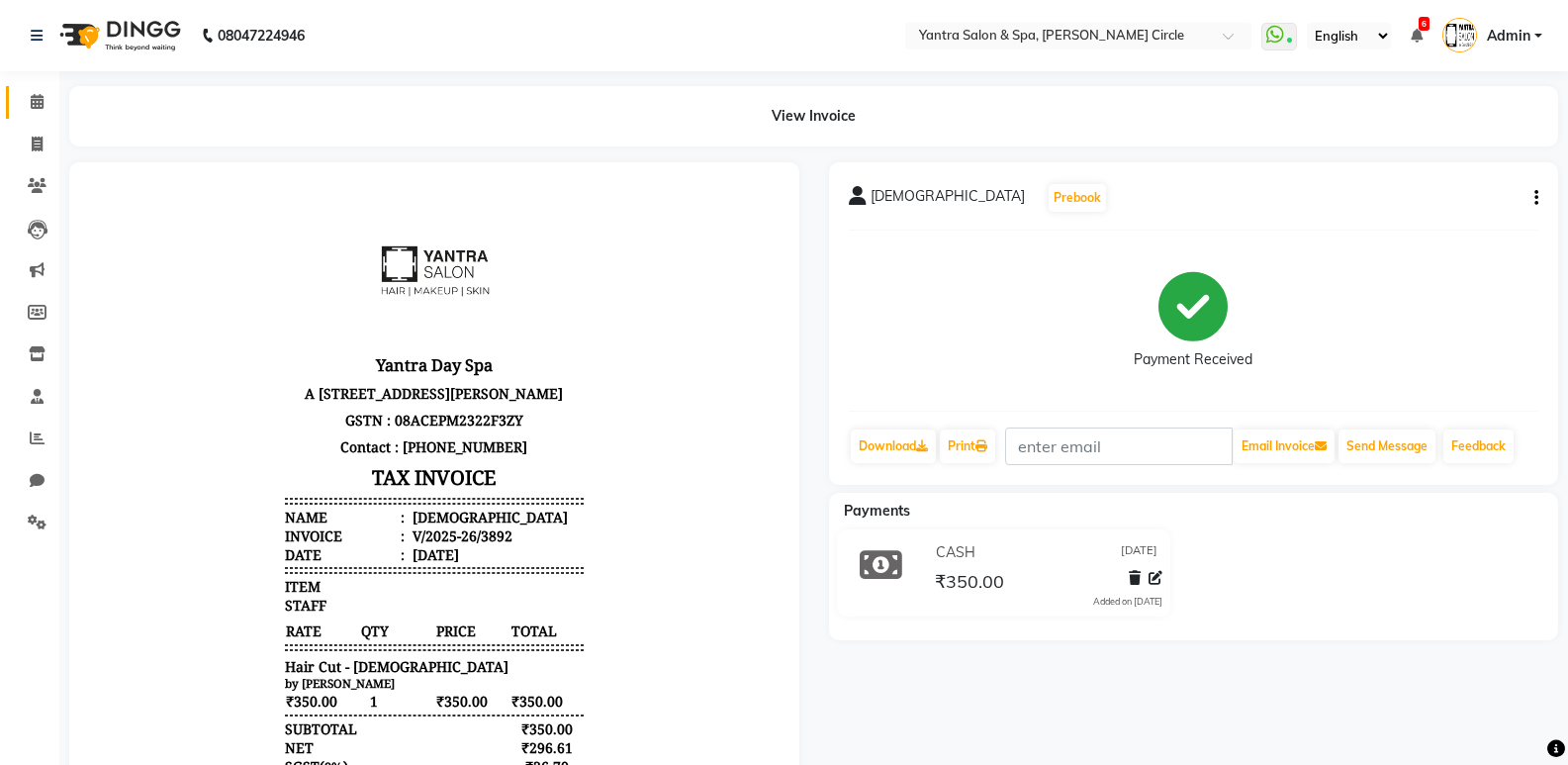
click at [36, 87] on link "Calendar" at bounding box center [30, 102] width 48 height 33
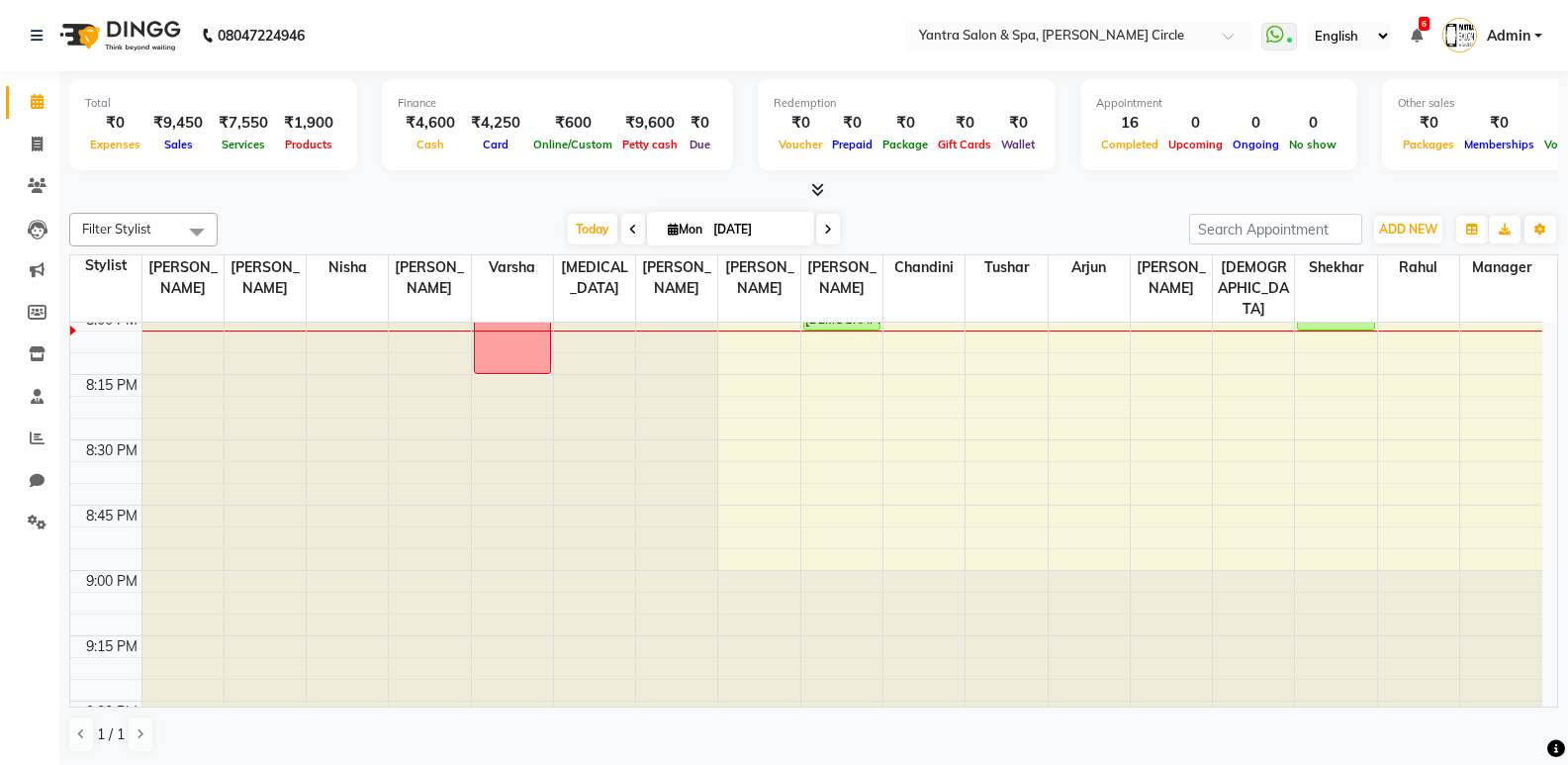
scroll to position [3253, 0]
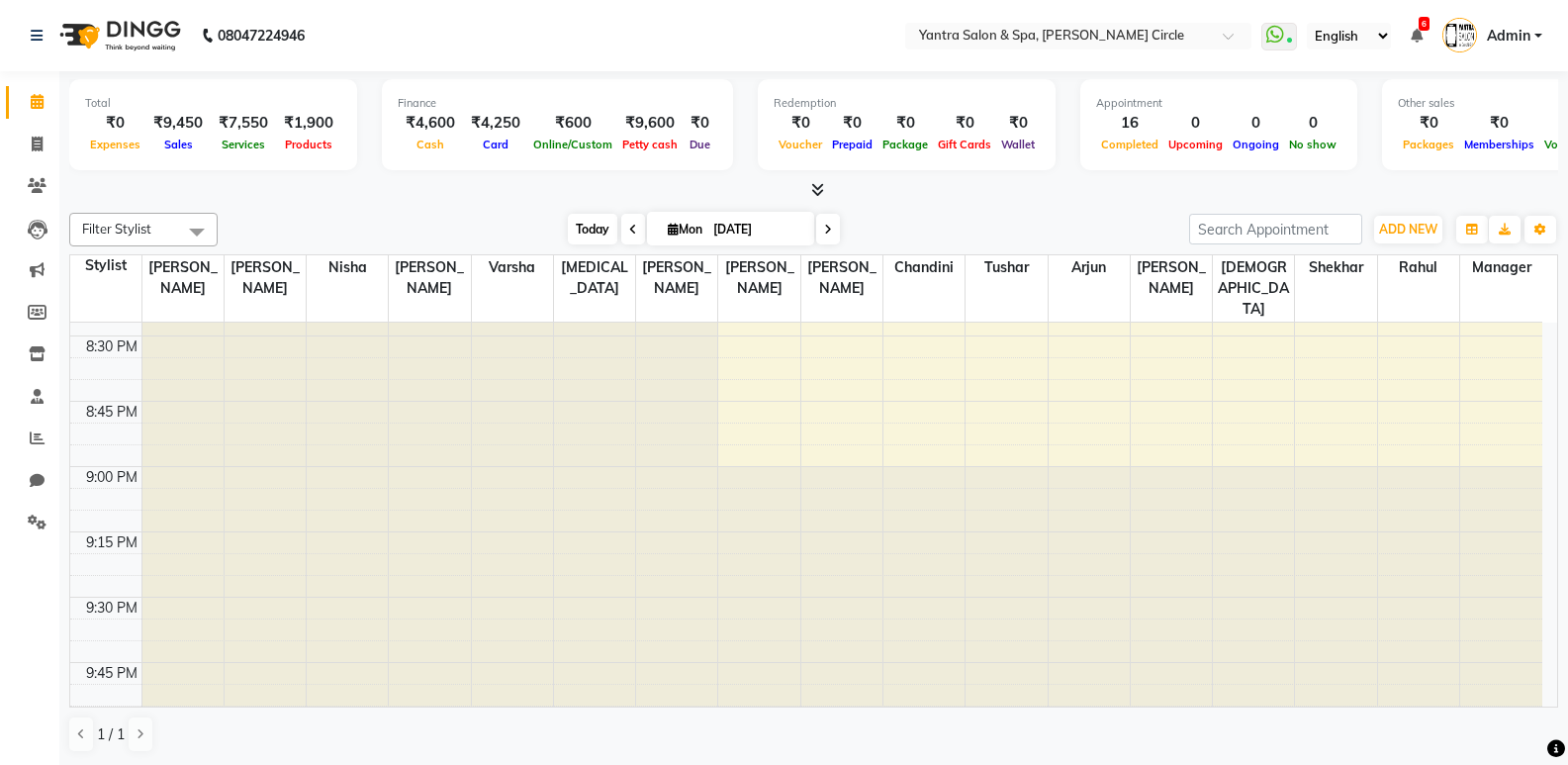
click at [601, 226] on span "Today" at bounding box center [593, 229] width 50 height 31
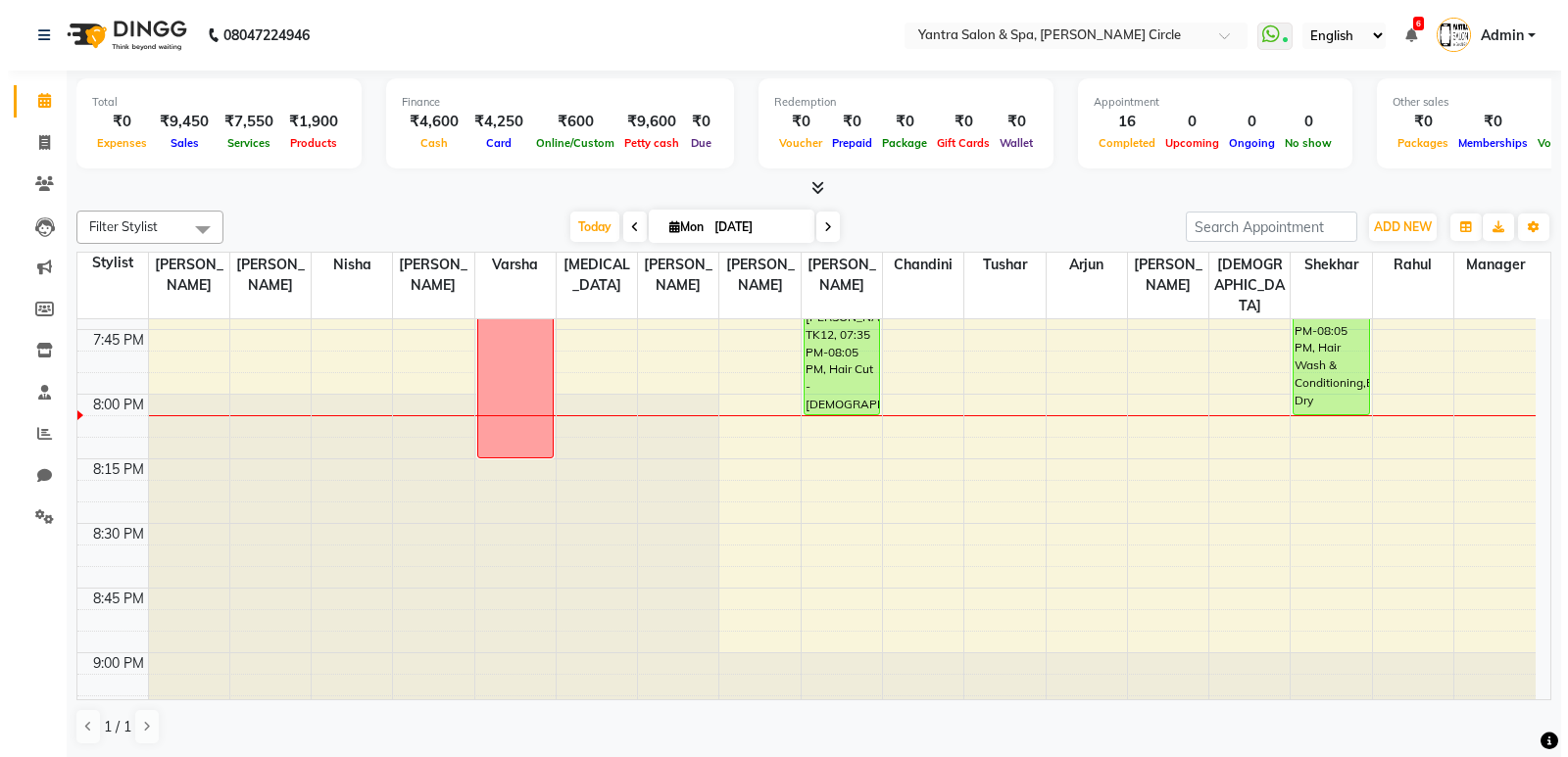
scroll to position [3006, 0]
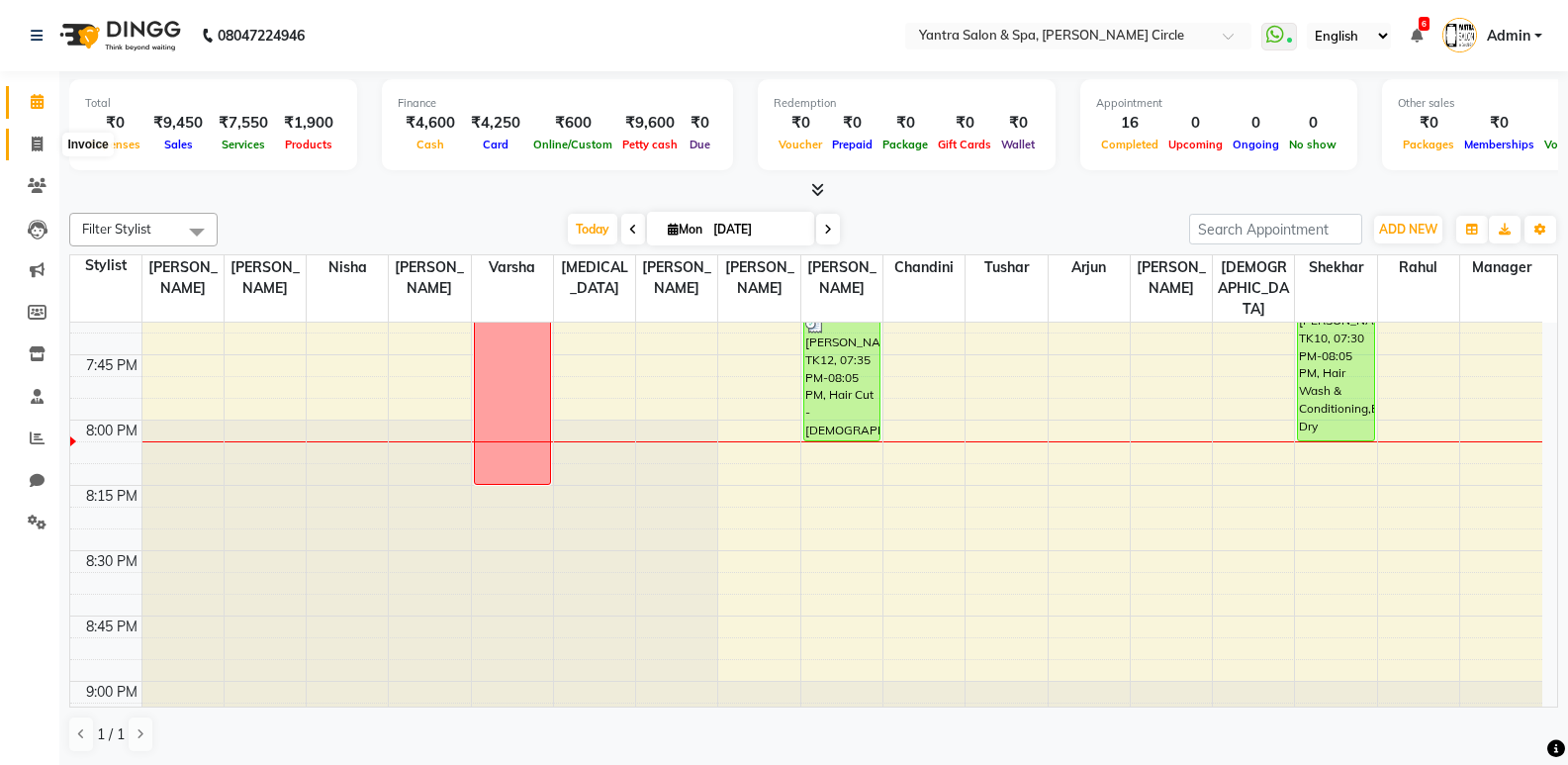
click at [47, 147] on span at bounding box center [37, 144] width 35 height 23
select select "service"
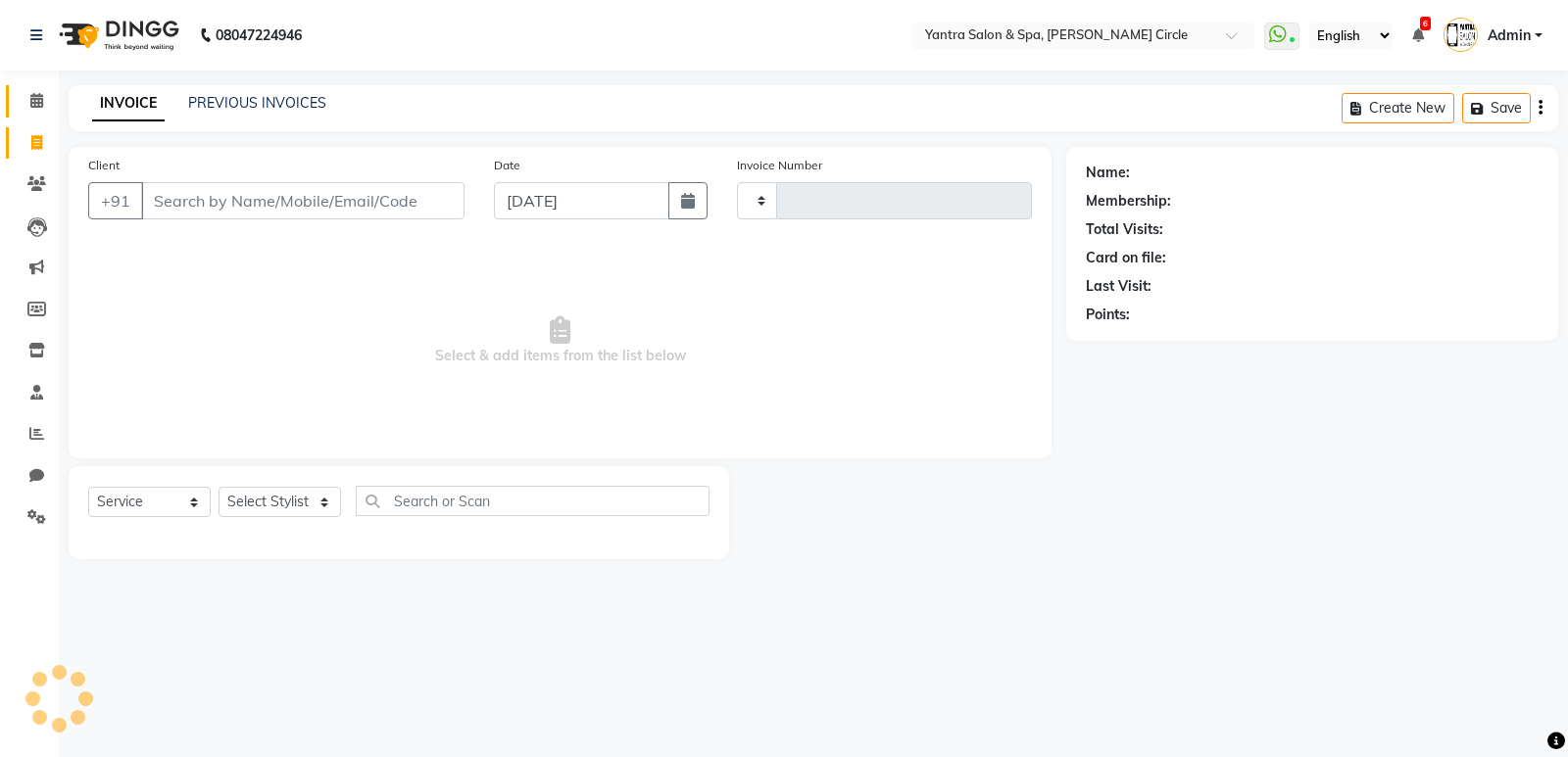
type input "3893"
select select "152"
click at [326, 213] on input "Client" at bounding box center [302, 201] width 323 height 37
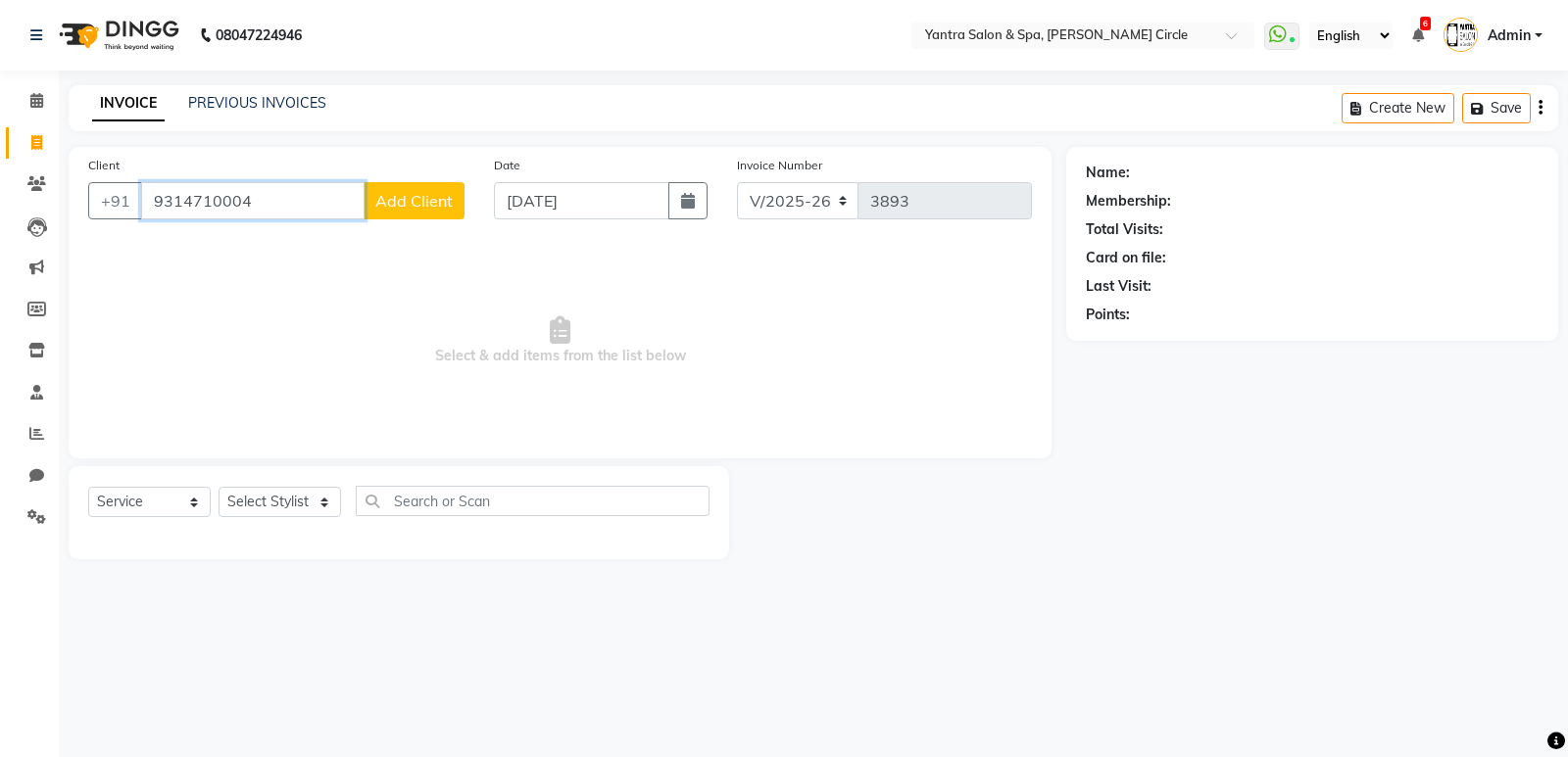
type input "9314710004"
click at [394, 200] on span "Add Client" at bounding box center [414, 201] width 78 height 20
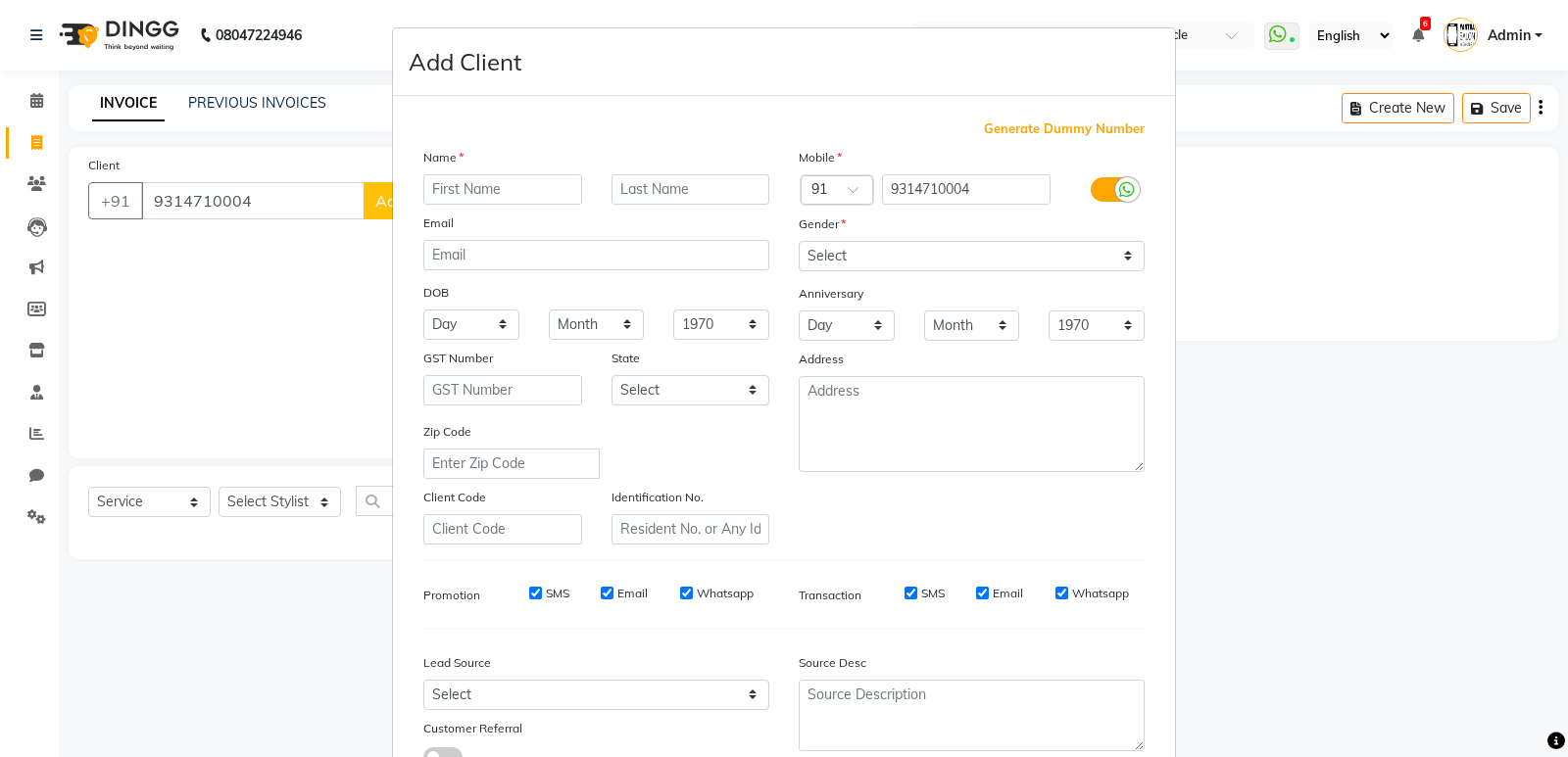
click at [504, 177] on input "text" at bounding box center [502, 189] width 159 height 31
type input "hardik"
click at [845, 255] on select "Select Male Female Other Prefer Not To Say" at bounding box center [971, 256] width 346 height 31
select select "male"
click at [799, 241] on select "Select Male Female Other Prefer Not To Say" at bounding box center [971, 256] width 346 height 31
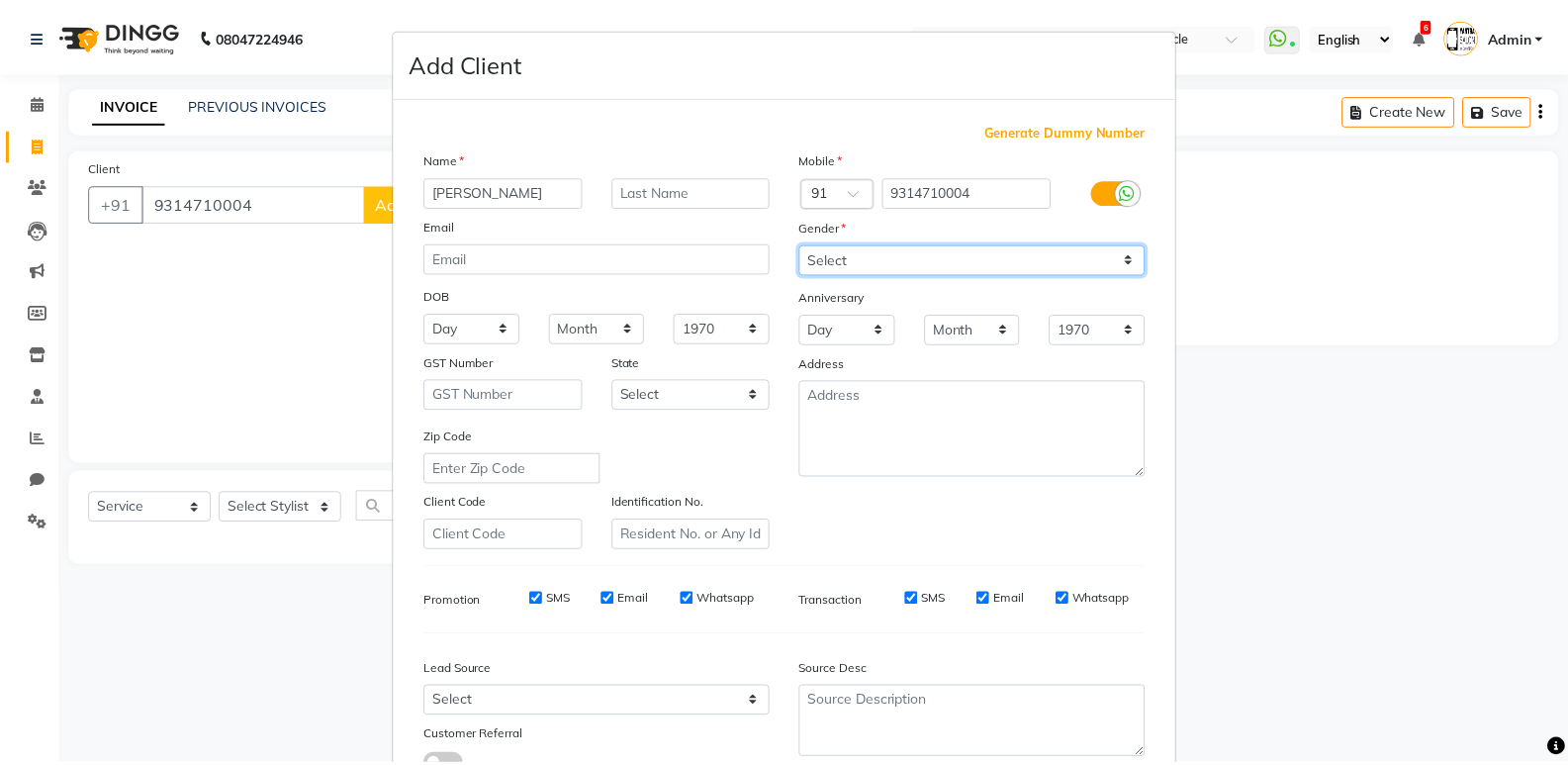
scroll to position [148, 0]
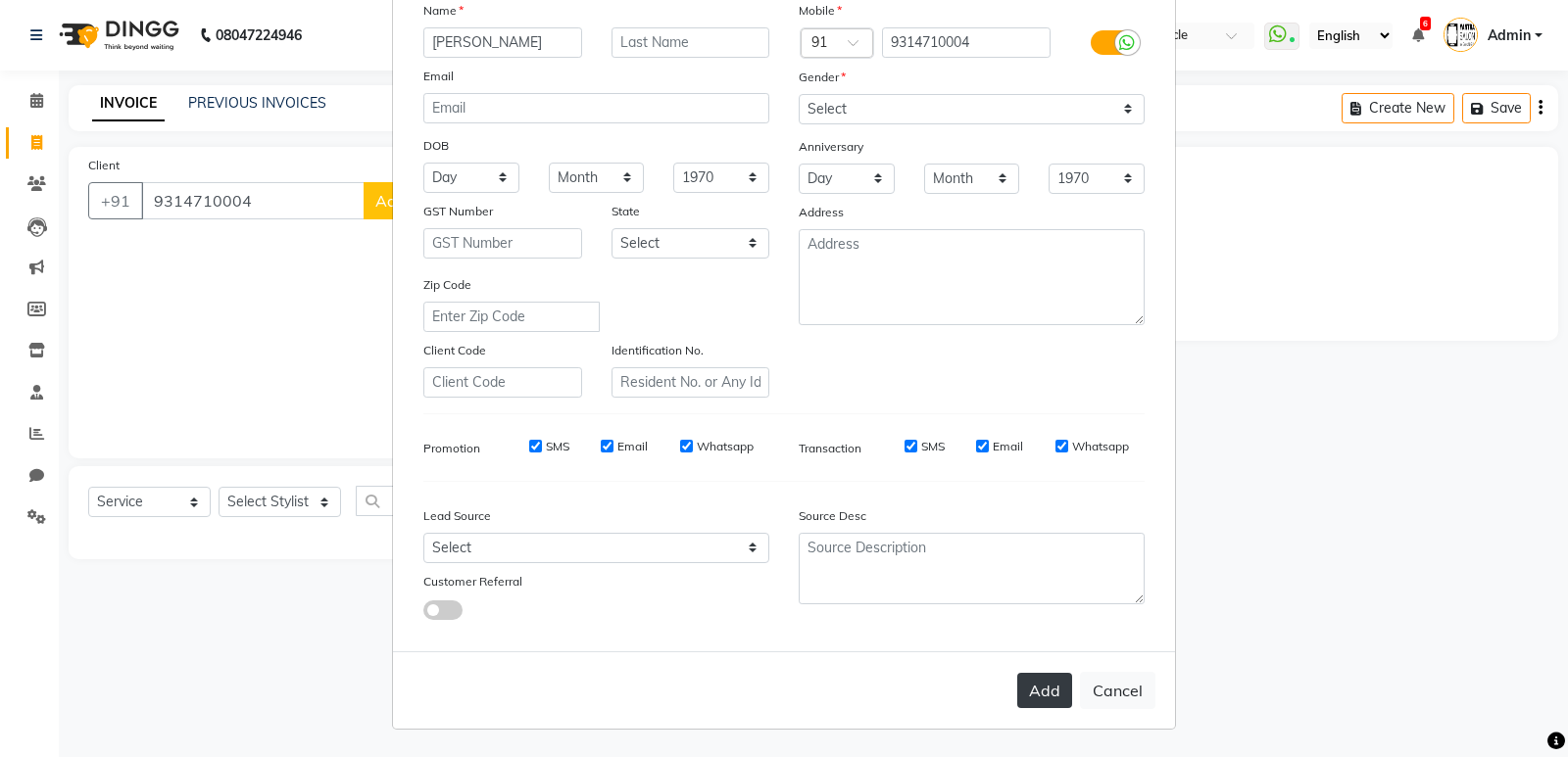
click at [1034, 688] on button "Add" at bounding box center [1045, 691] width 55 height 35
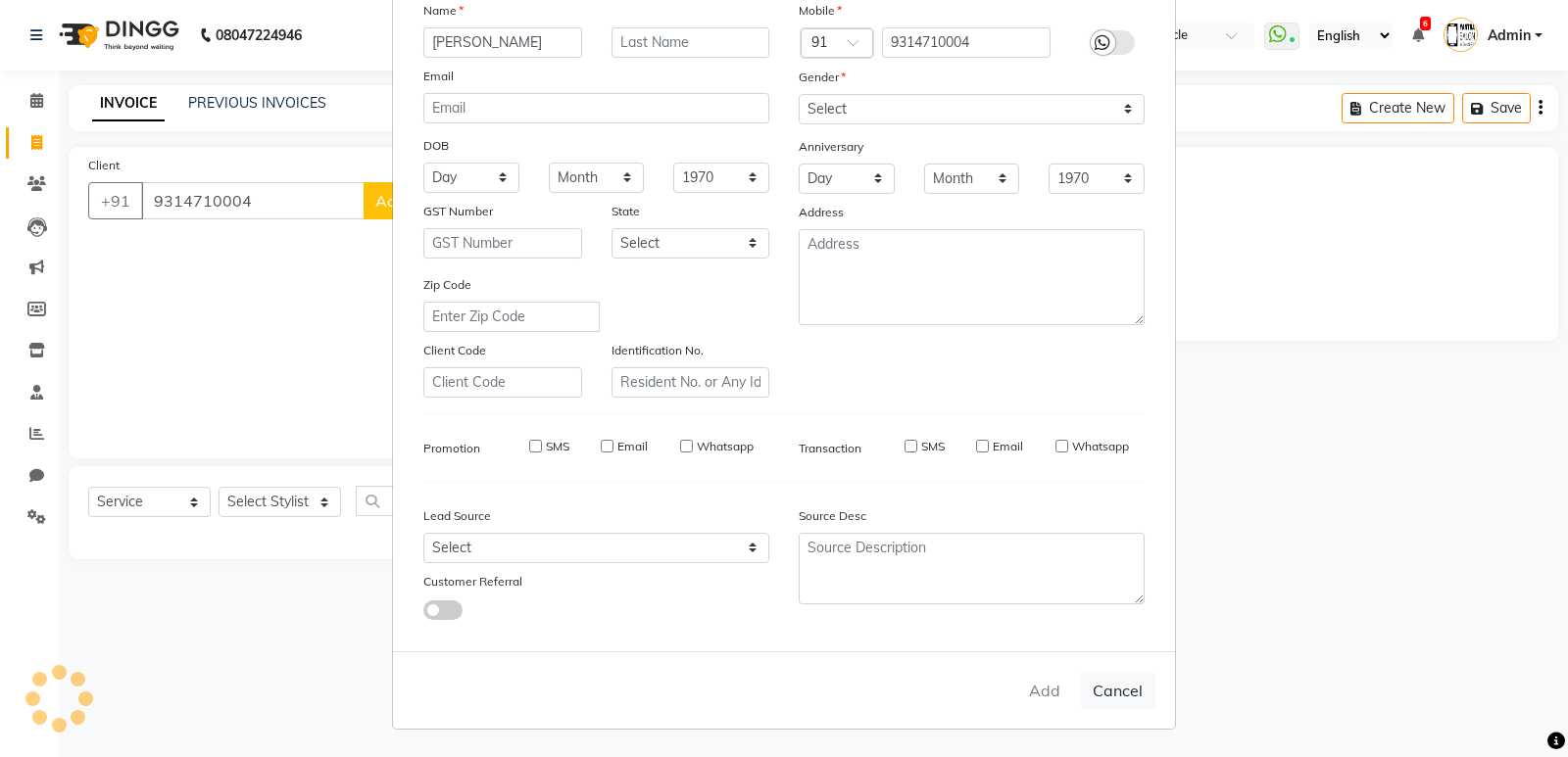
select select
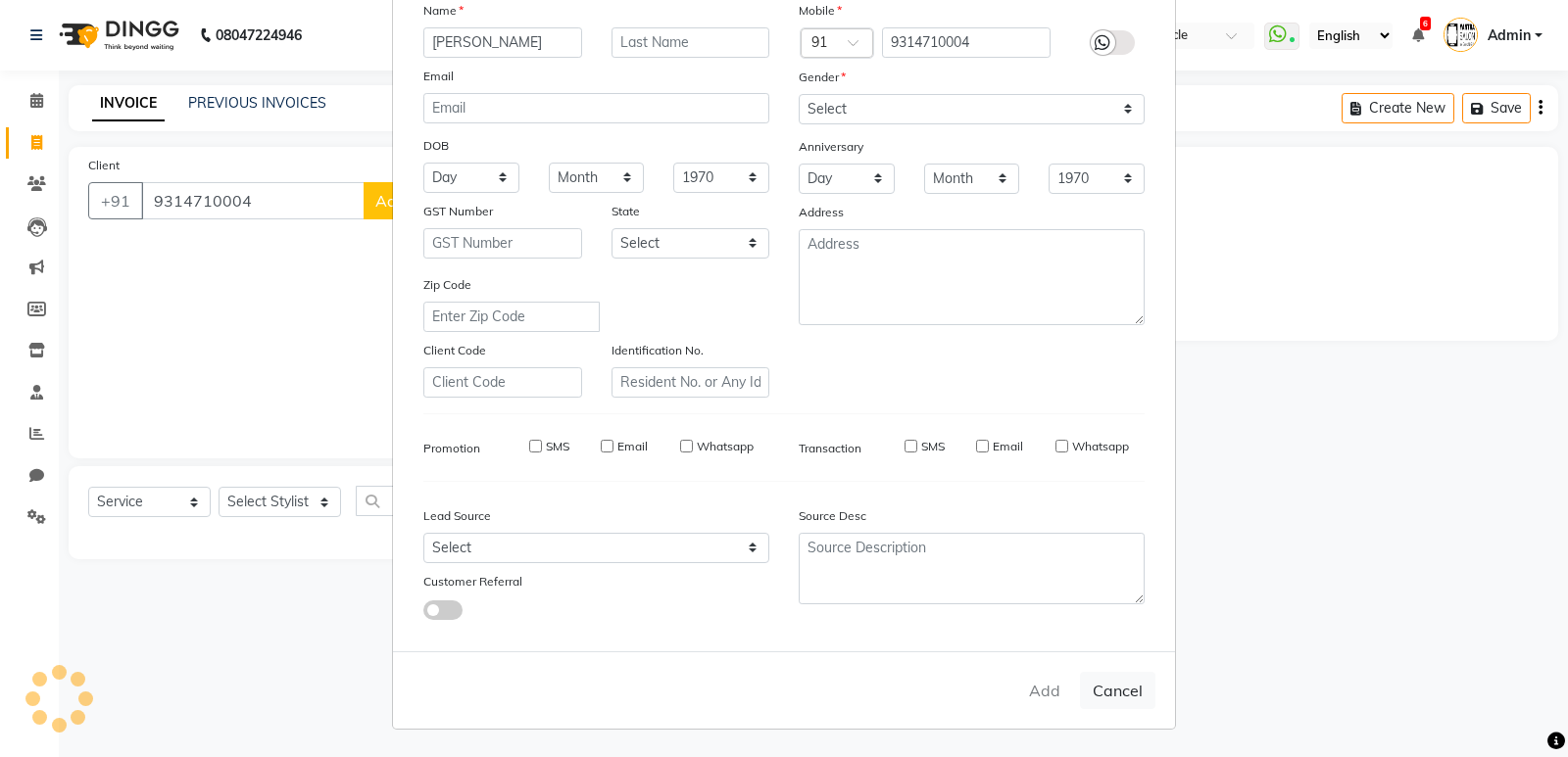
select select
checkbox input "false"
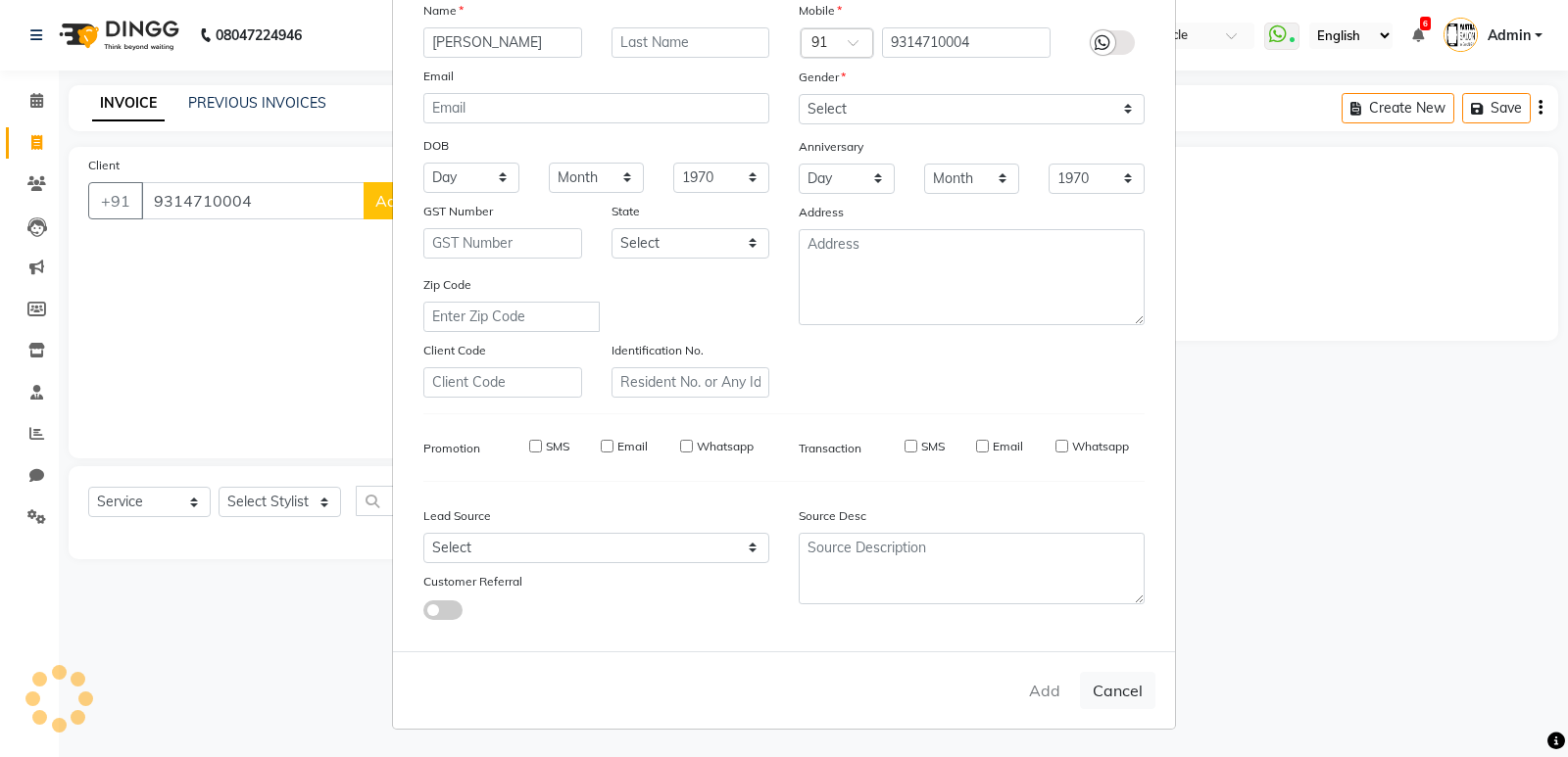
checkbox input "false"
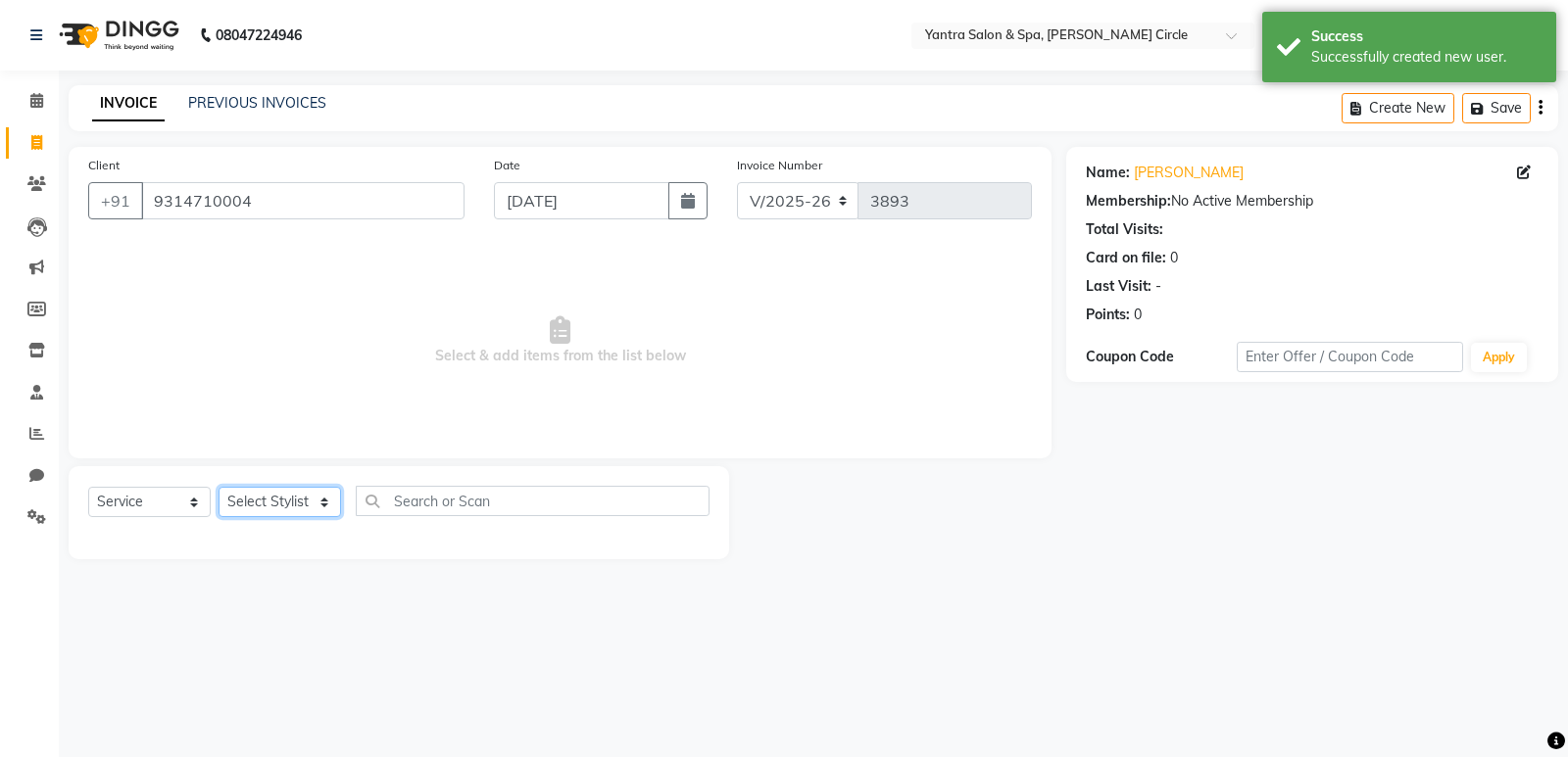
click at [319, 509] on select "Select Stylist Anil Jaipal Arjun Bhawna Chandini Khushboo Soni Lalita Manager N…" at bounding box center [280, 502] width 122 height 31
select select "18094"
click at [219, 487] on select "Select Stylist Anil Jaipal Arjun Bhawna Chandini Khushboo Soni Lalita Manager N…" at bounding box center [280, 502] width 122 height 31
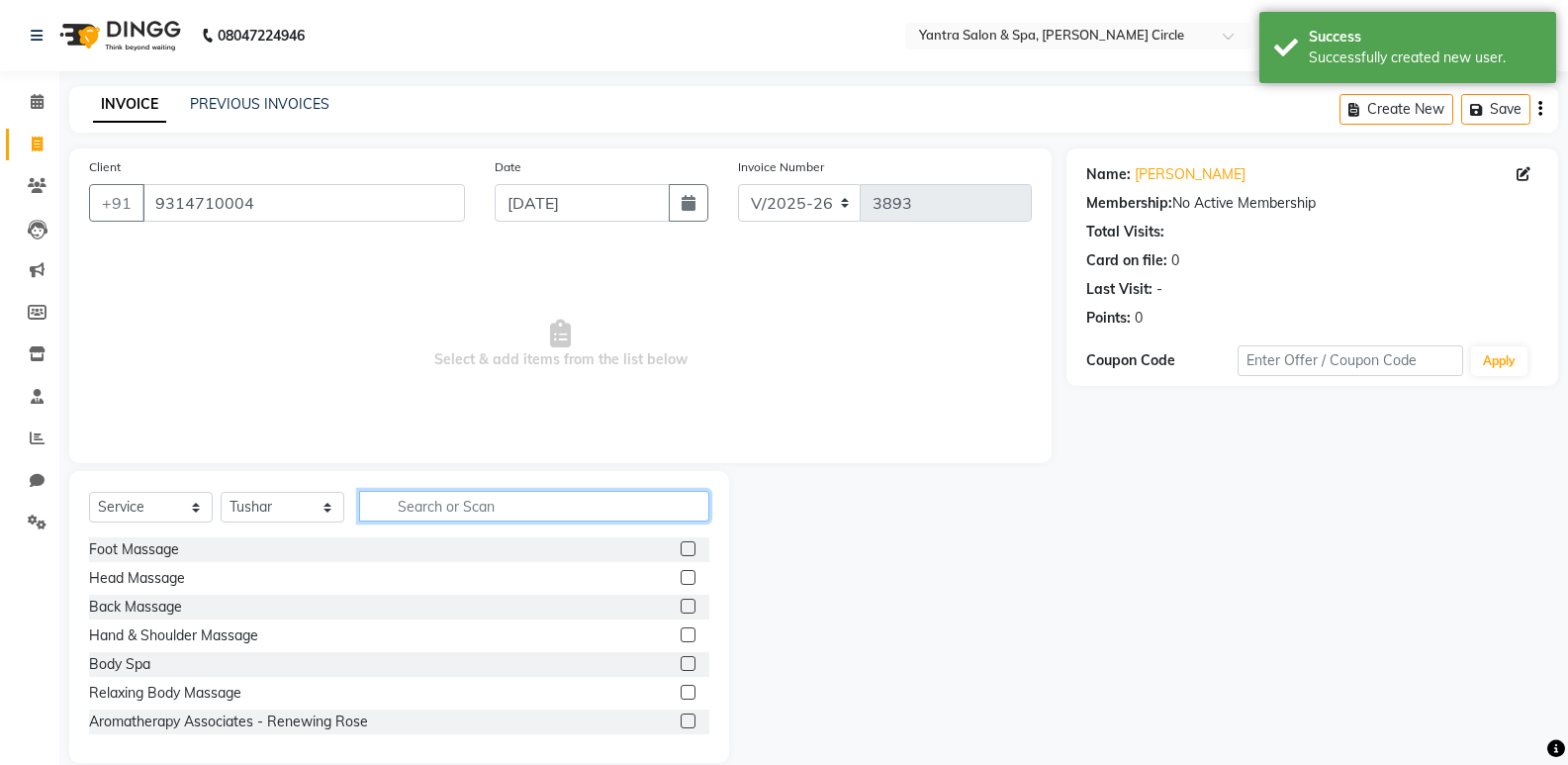
click at [454, 497] on input "text" at bounding box center [534, 506] width 350 height 31
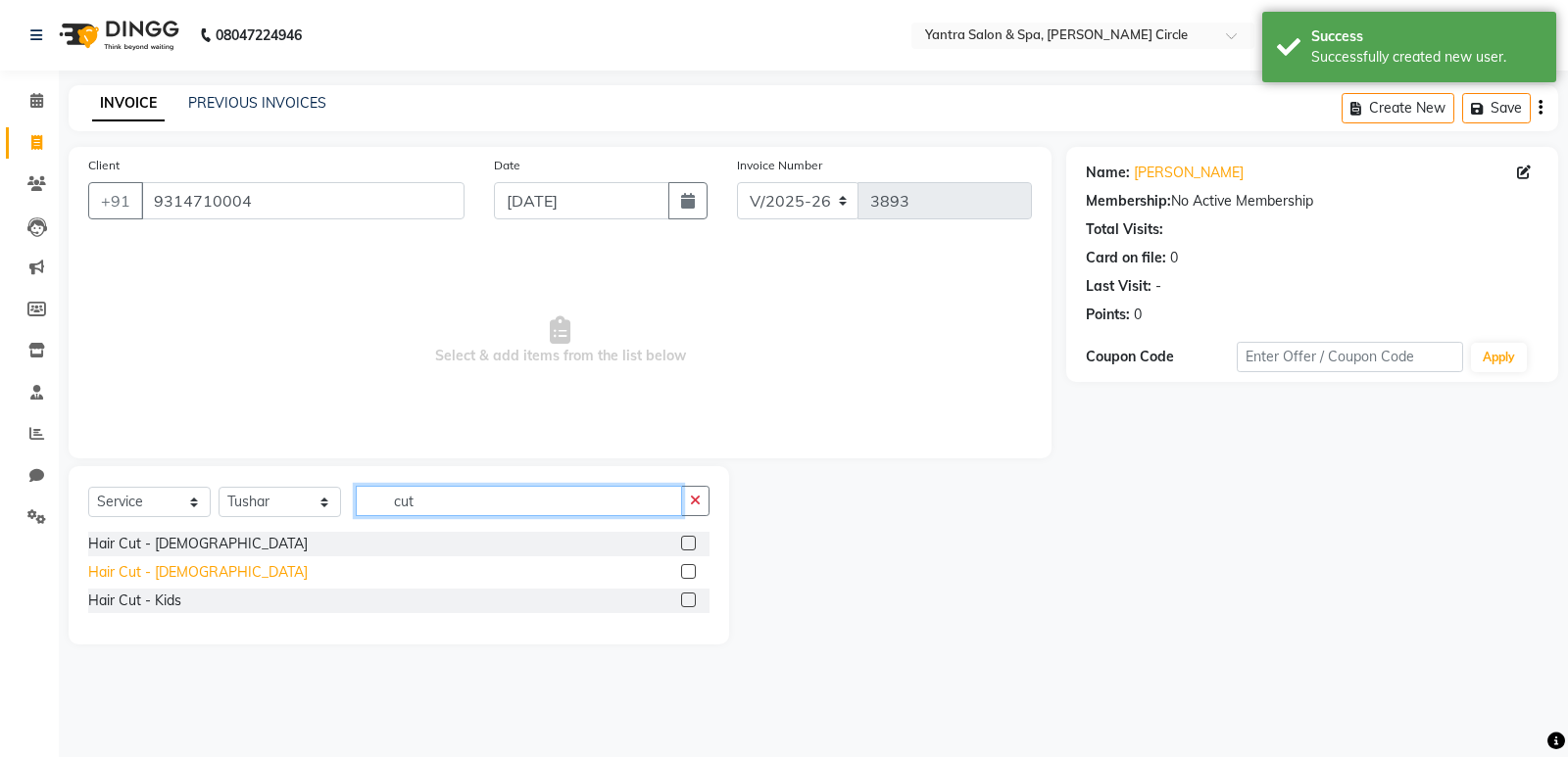
type input "cut"
click at [98, 562] on div "Hair Cut - [DEMOGRAPHIC_DATA]" at bounding box center [198, 572] width 220 height 21
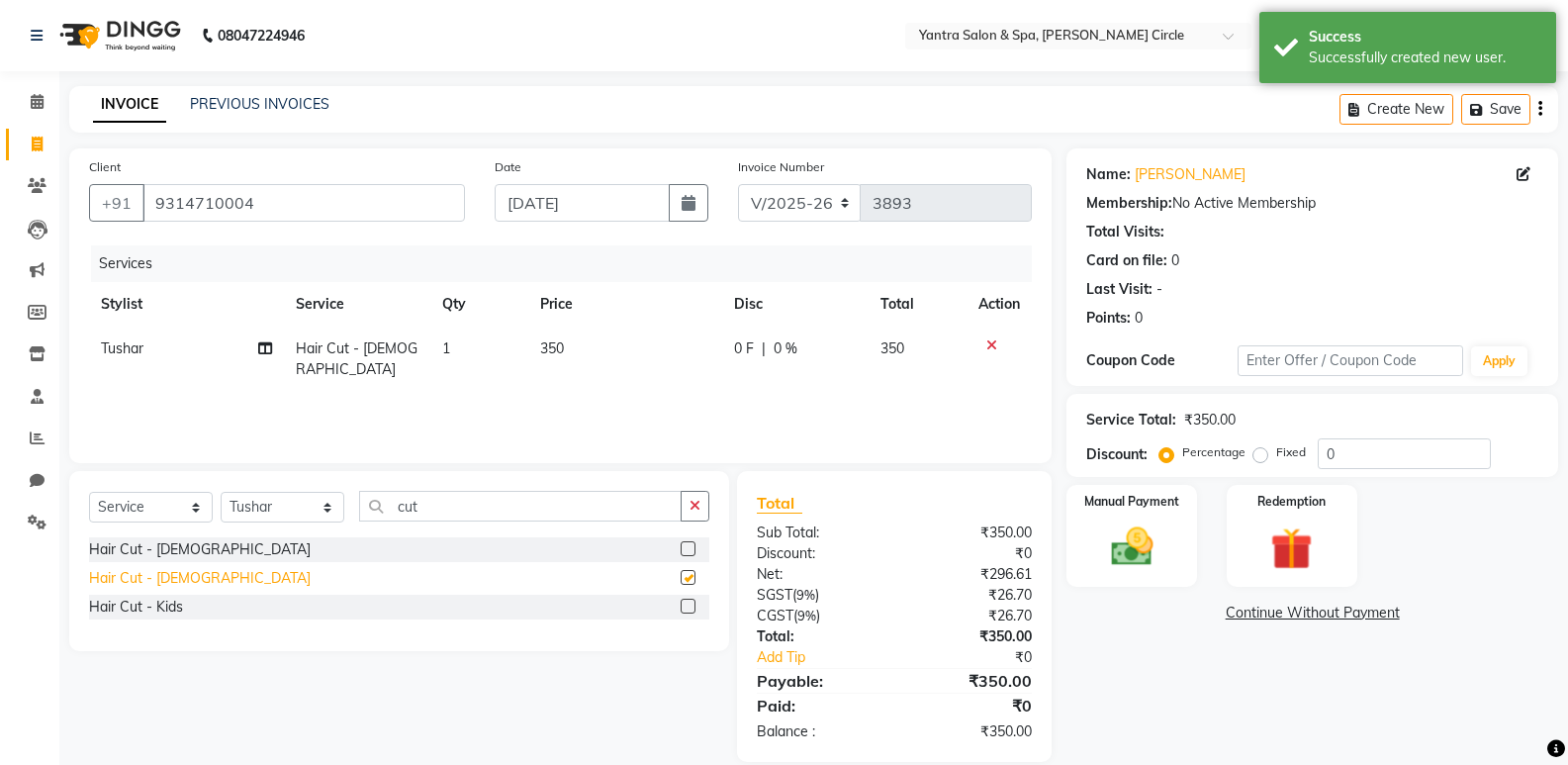
checkbox input "false"
click at [438, 504] on input "cut" at bounding box center [520, 506] width 322 height 31
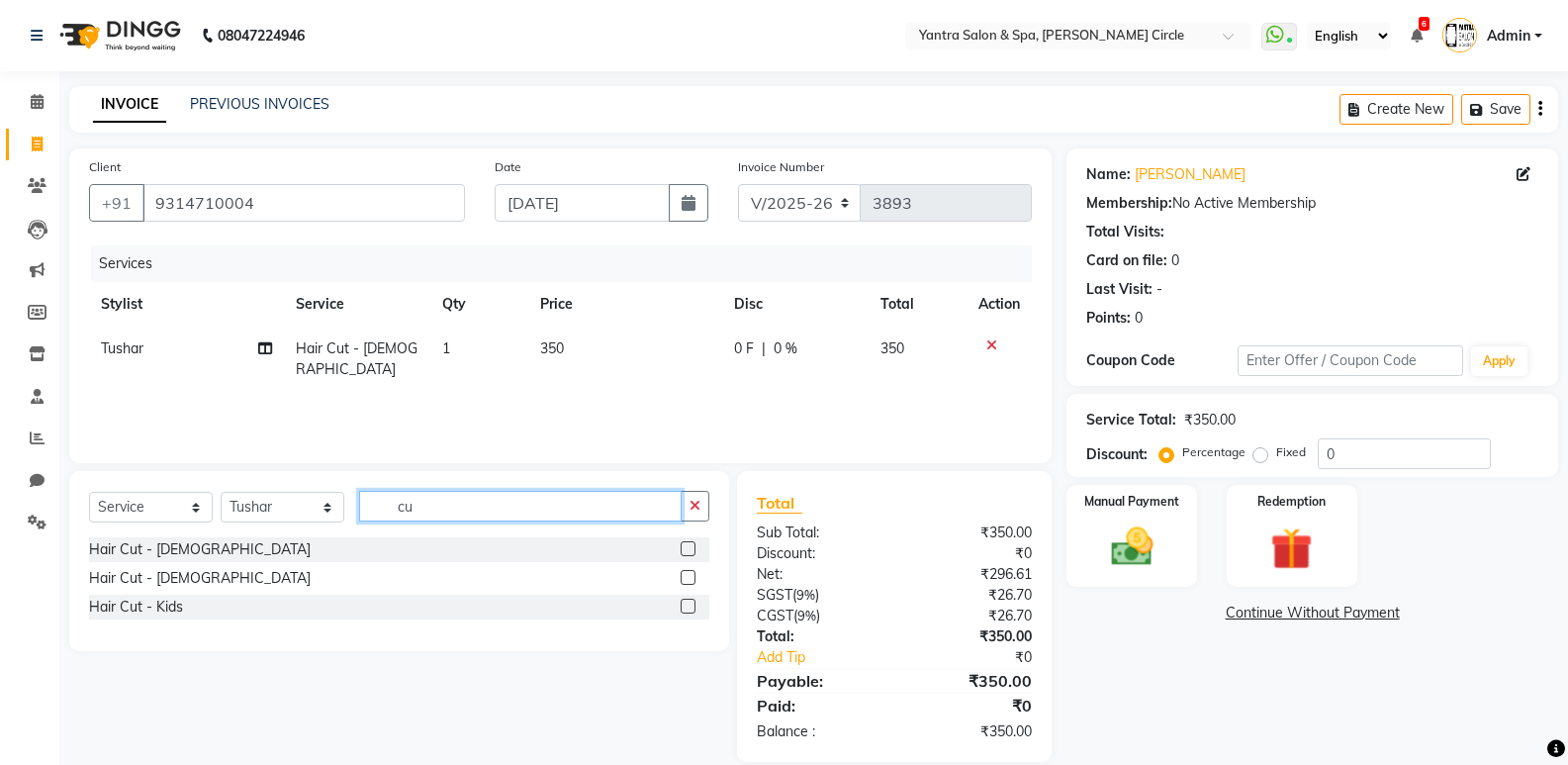
type input "c"
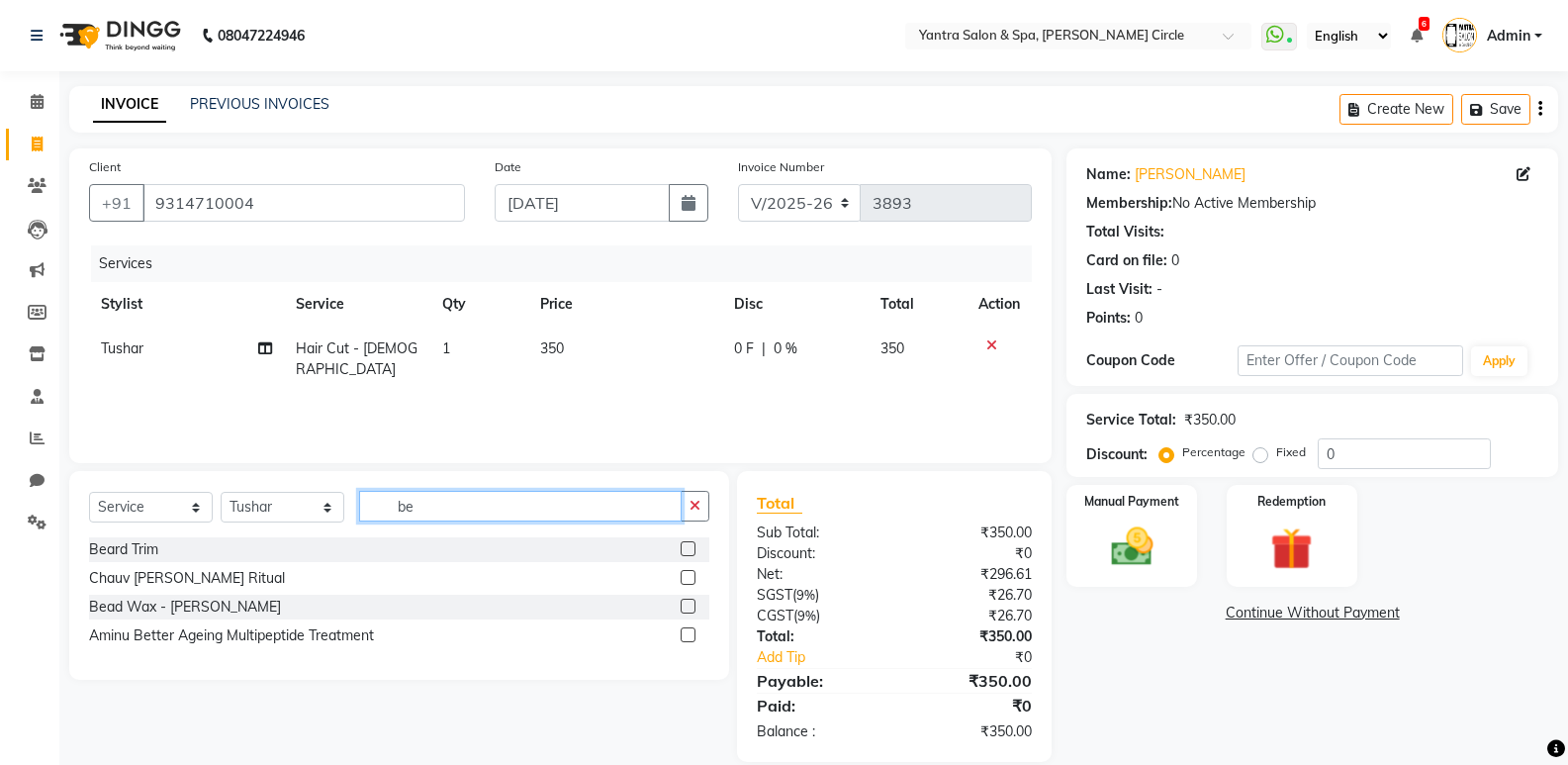
type input "be"
click at [115, 536] on div "Select Service Product Membership Package Voucher Prepaid Gift Card Select Styl…" at bounding box center [400, 514] width 620 height 47
click at [115, 544] on div "Beard Trim" at bounding box center [124, 549] width 70 height 21
checkbox input "false"
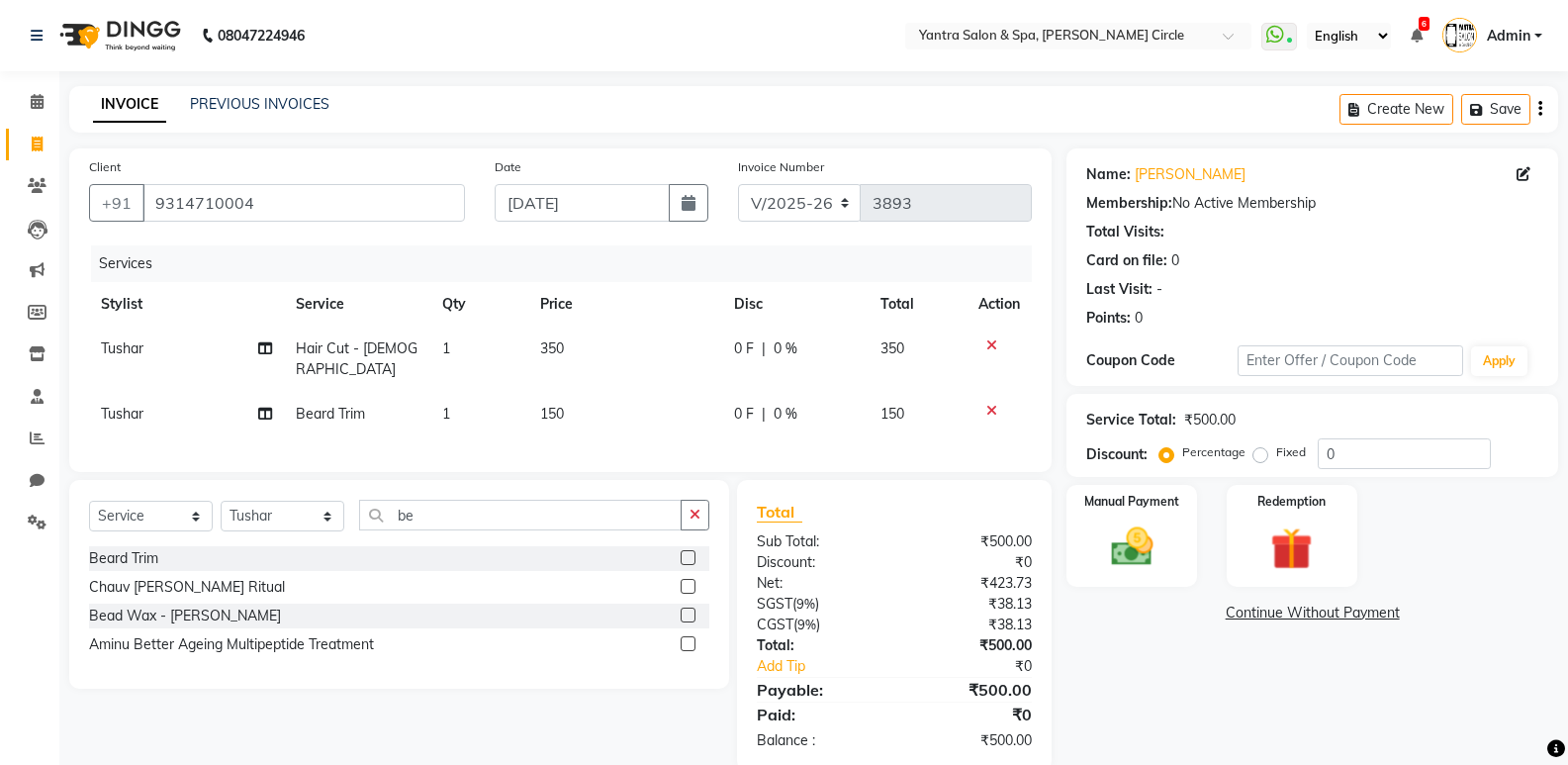
click at [622, 392] on td "150" at bounding box center [625, 414] width 195 height 45
select select "18094"
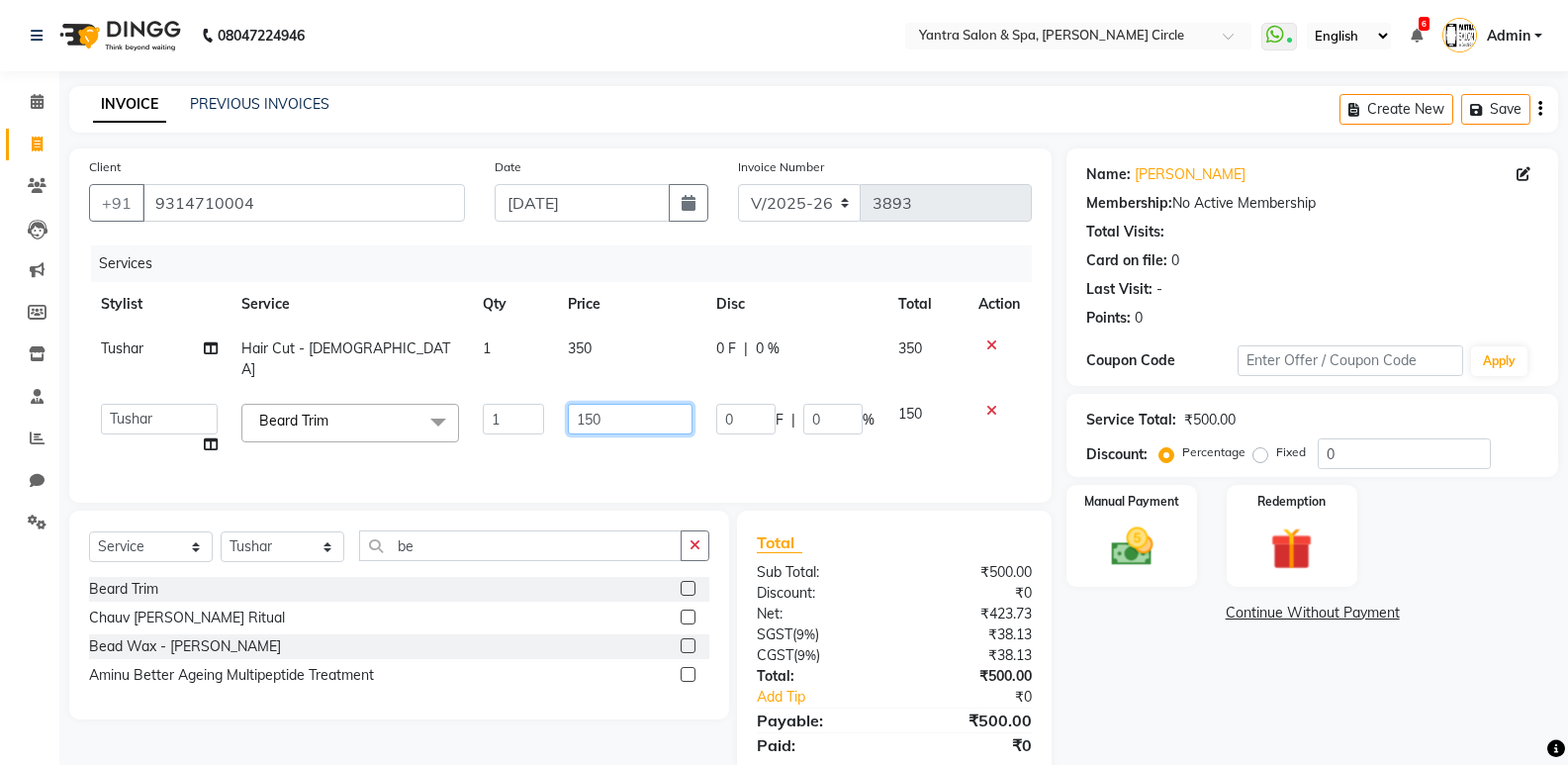
click at [622, 404] on input "150" at bounding box center [629, 419] width 123 height 31
type input "1"
type input "200"
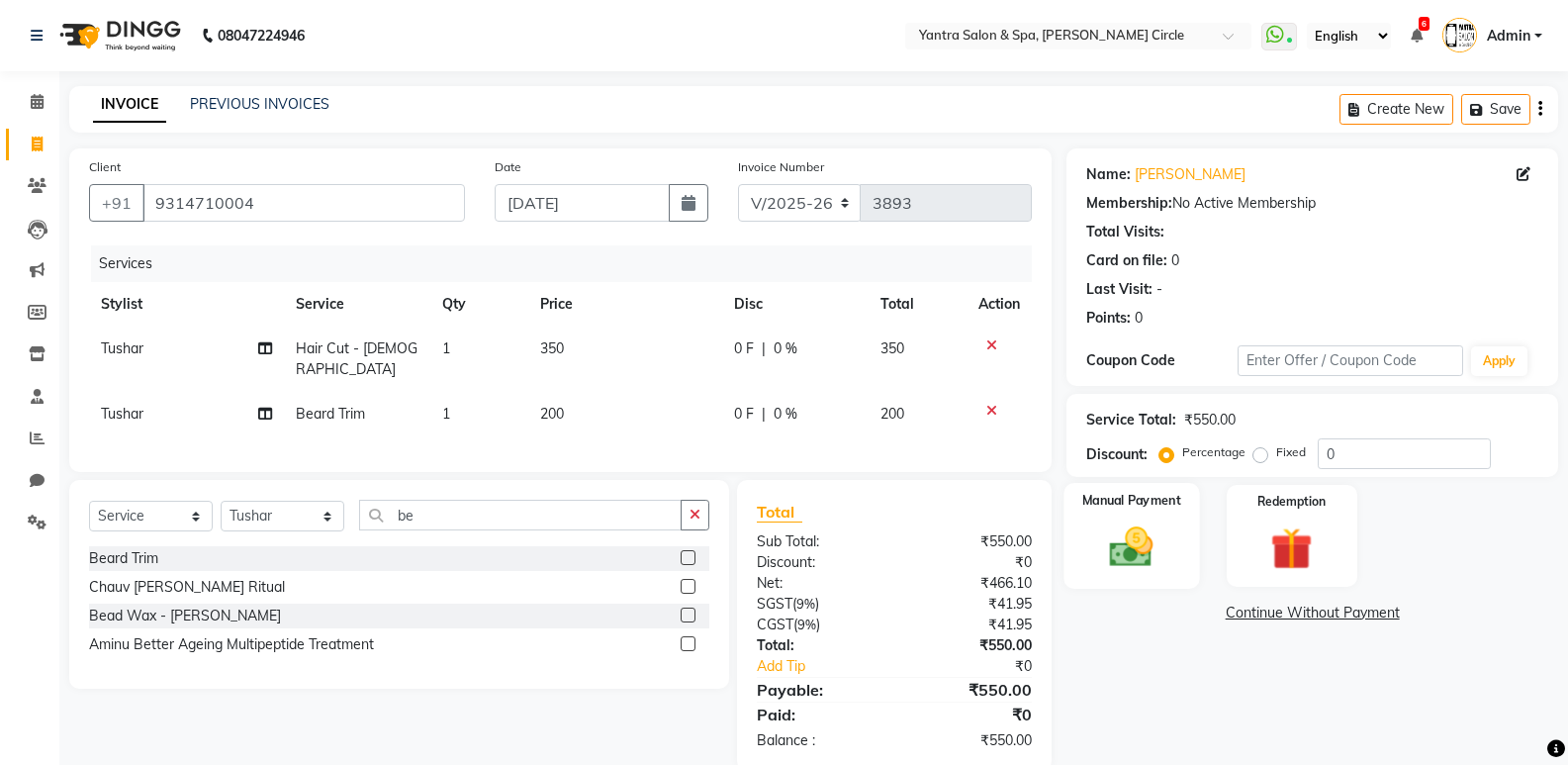
click at [1121, 540] on img at bounding box center [1132, 546] width 71 height 51
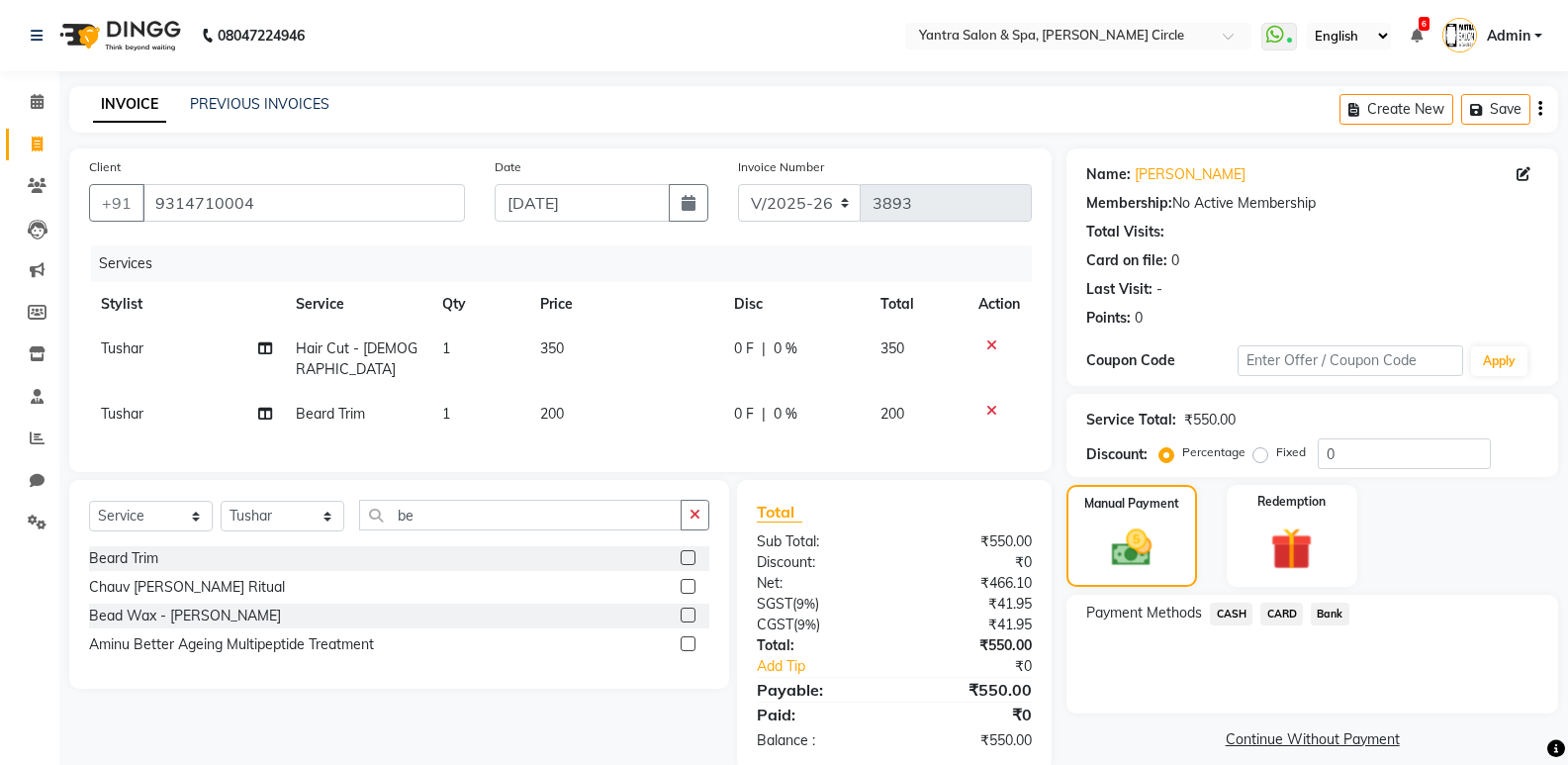
click at [1317, 608] on span "Bank" at bounding box center [1330, 614] width 39 height 23
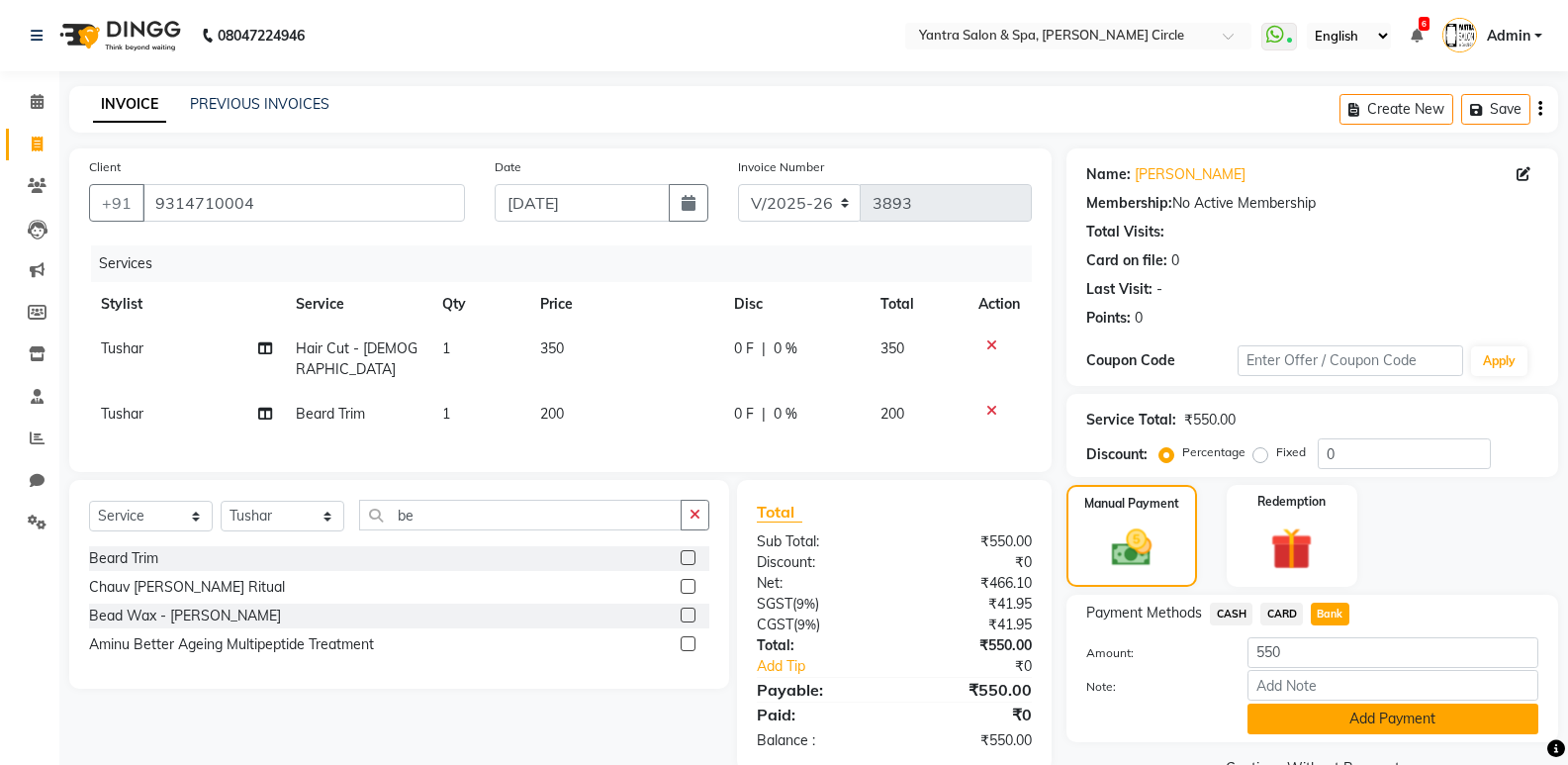
click at [1340, 712] on button "Add Payment" at bounding box center [1393, 719] width 291 height 31
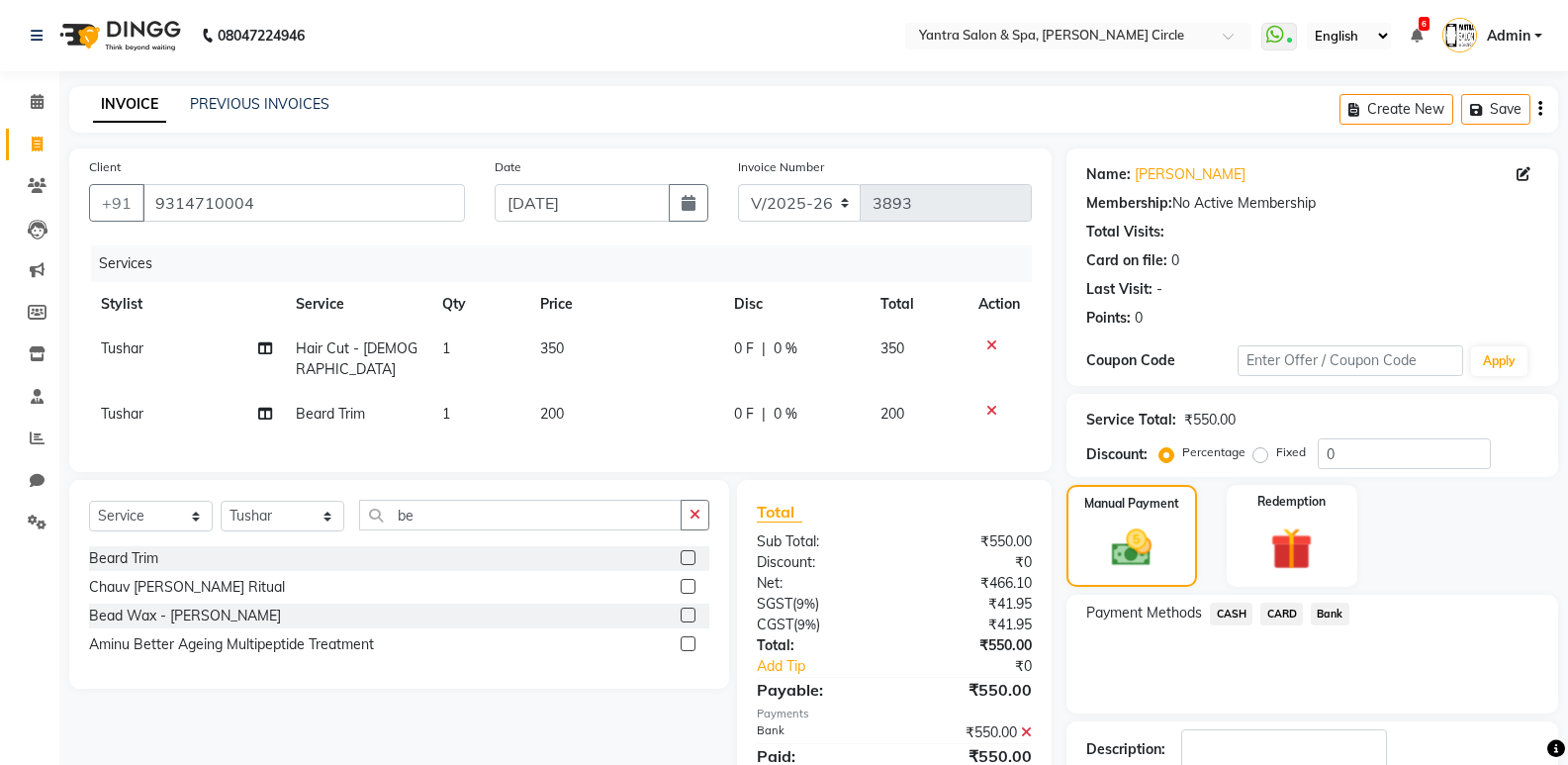
scroll to position [130, 0]
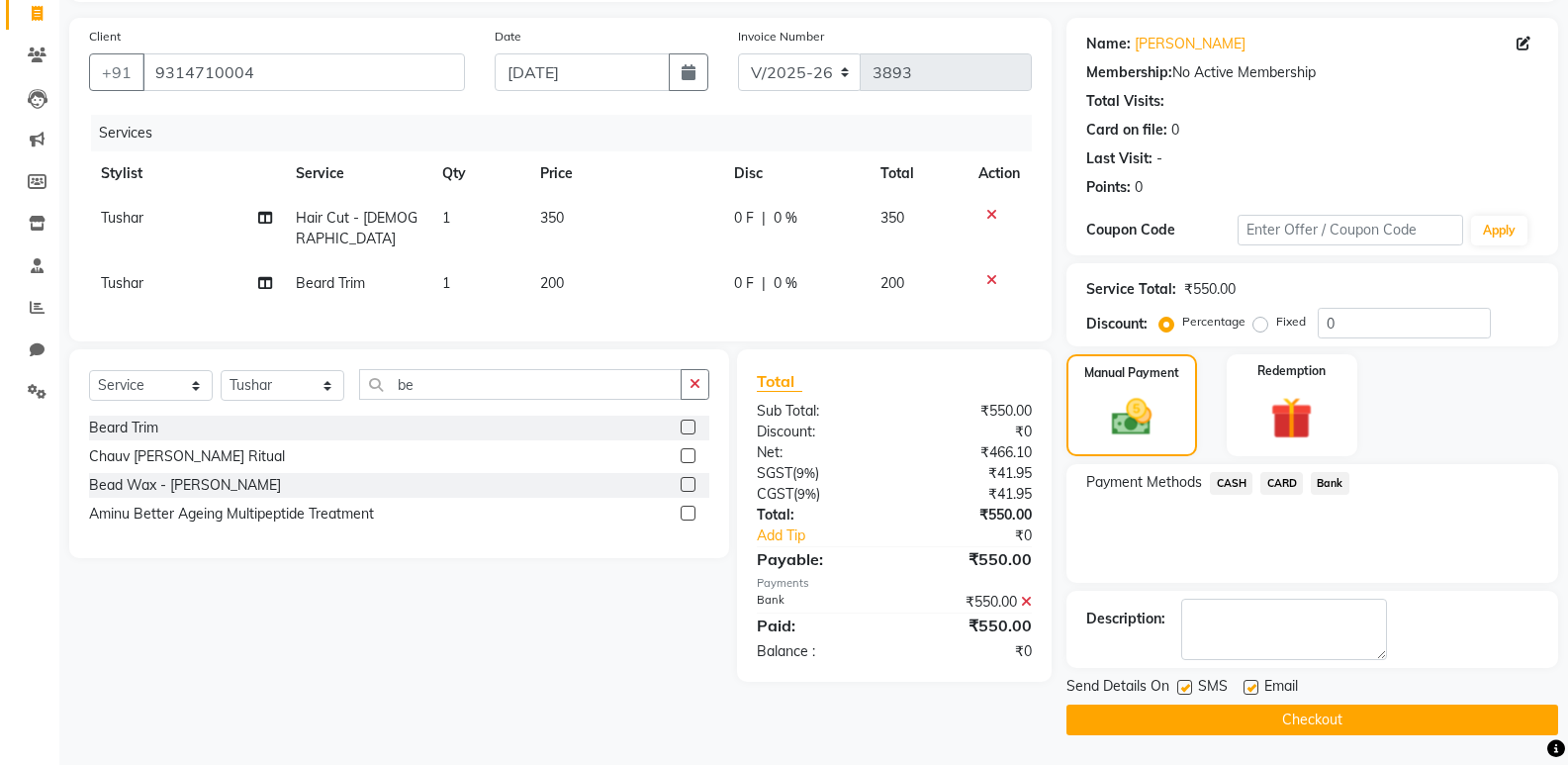
click at [1249, 718] on button "Checkout" at bounding box center [1312, 720] width 492 height 31
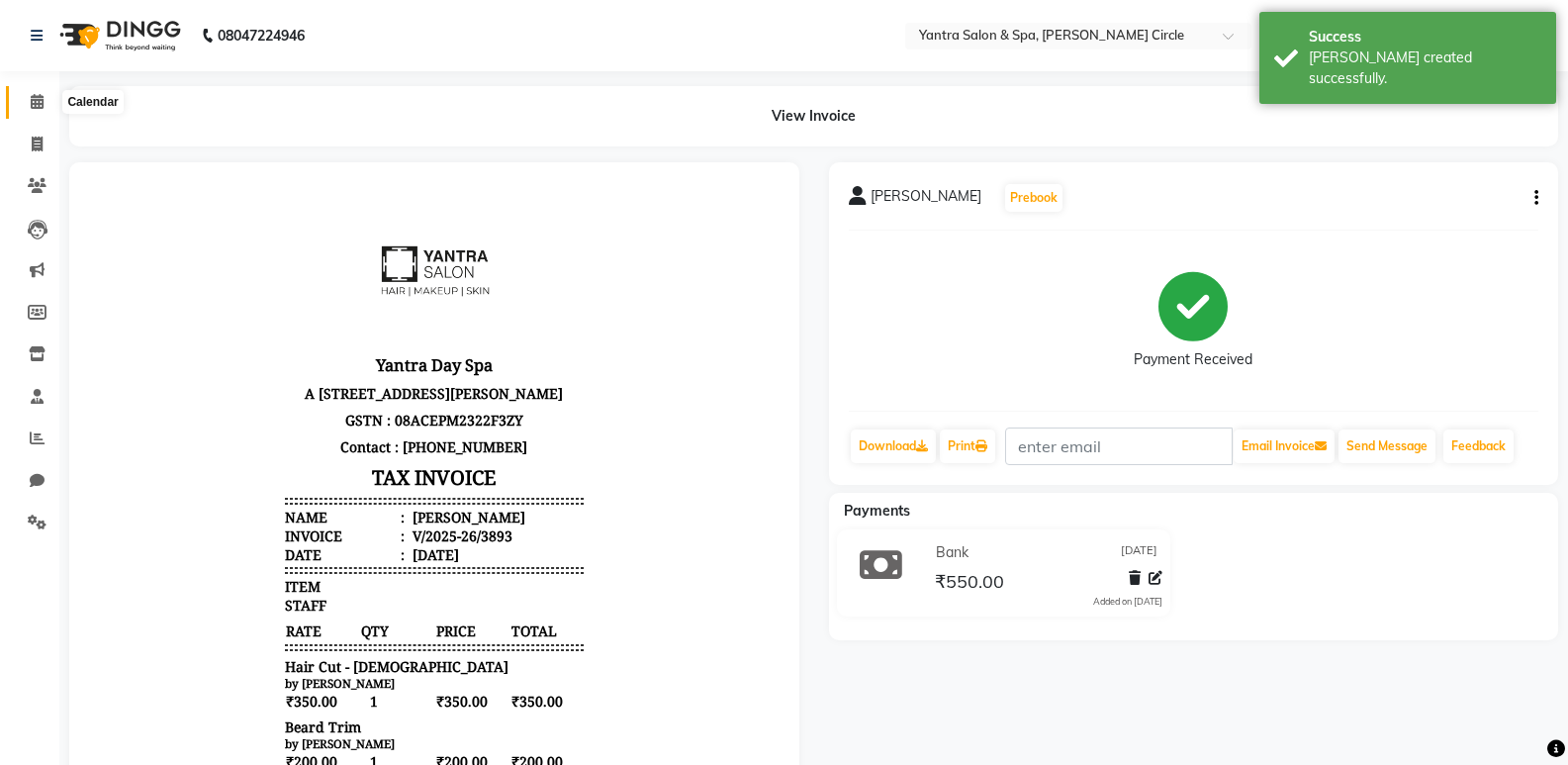
click at [40, 95] on icon at bounding box center [37, 101] width 13 height 15
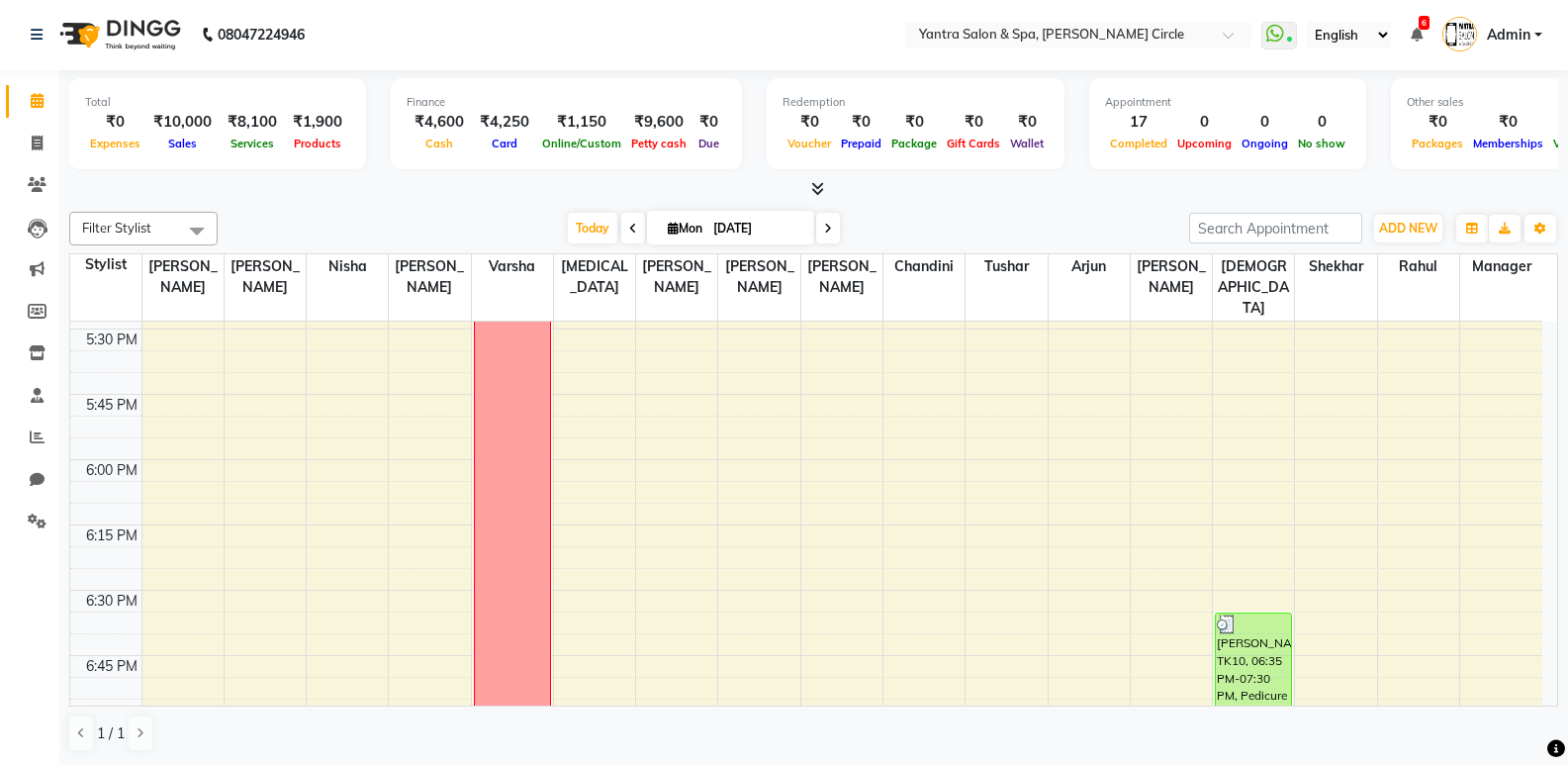
scroll to position [2970, 0]
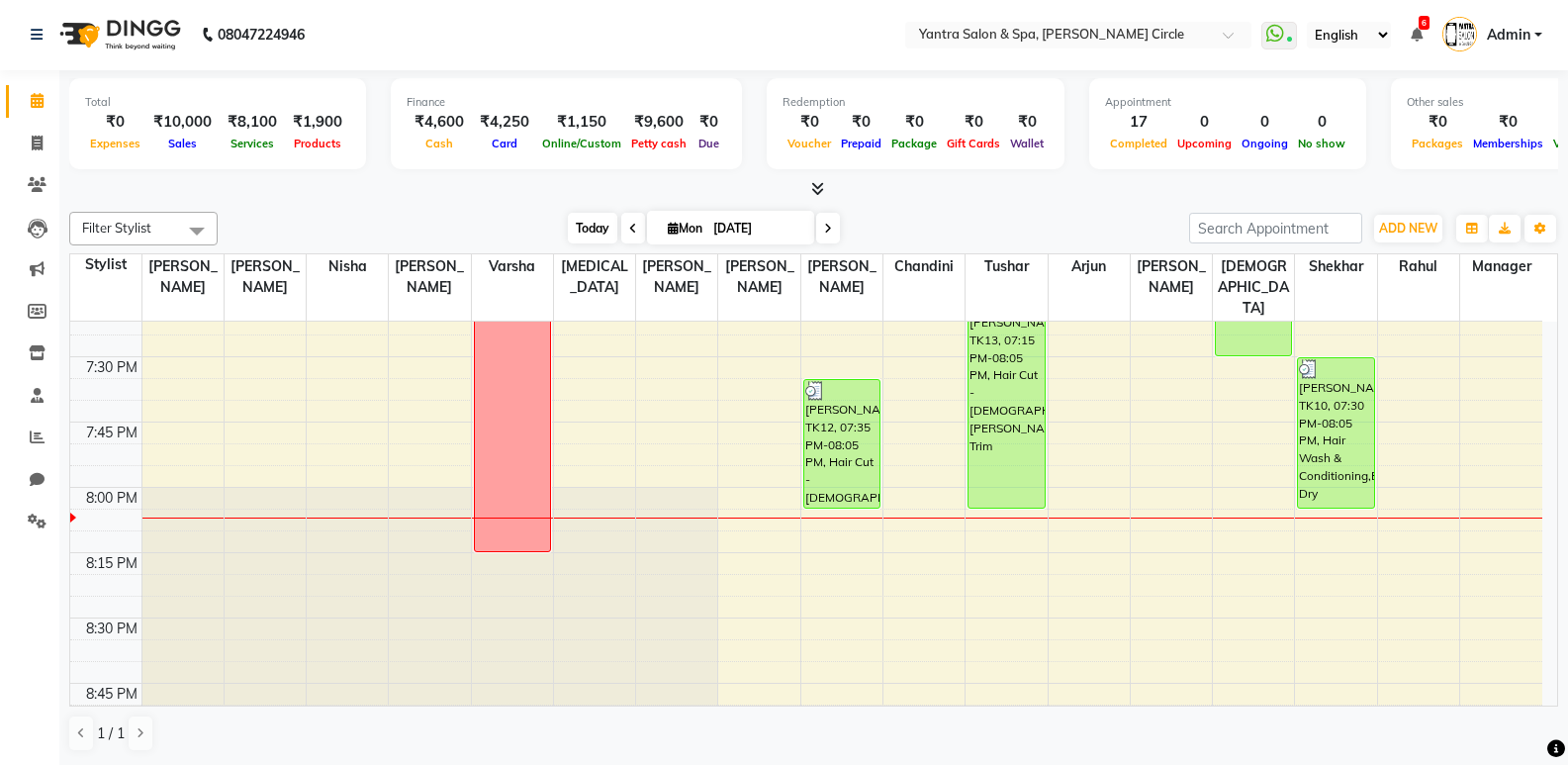
click at [578, 224] on span "Today" at bounding box center [593, 228] width 50 height 31
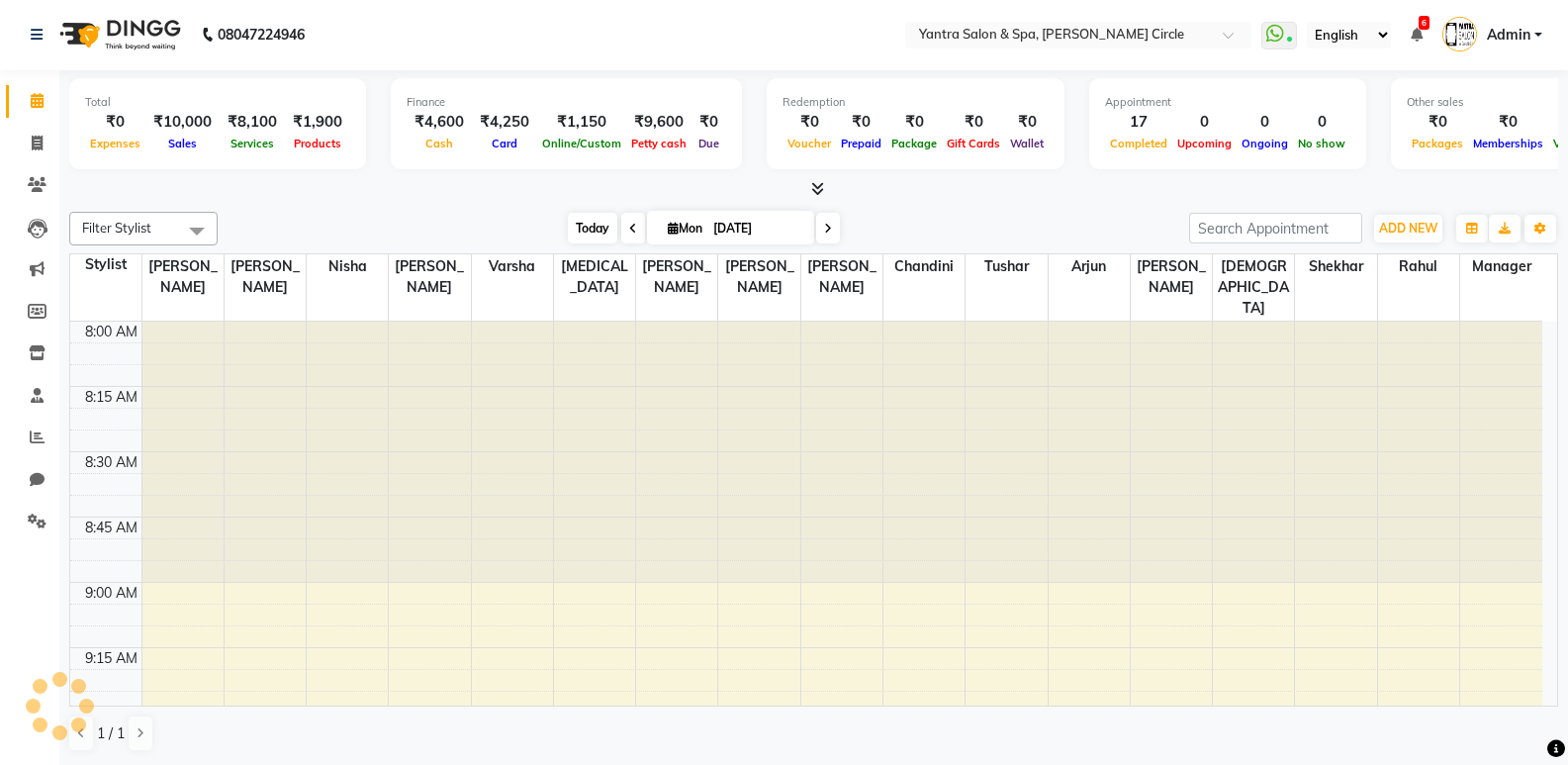
scroll to position [3138, 0]
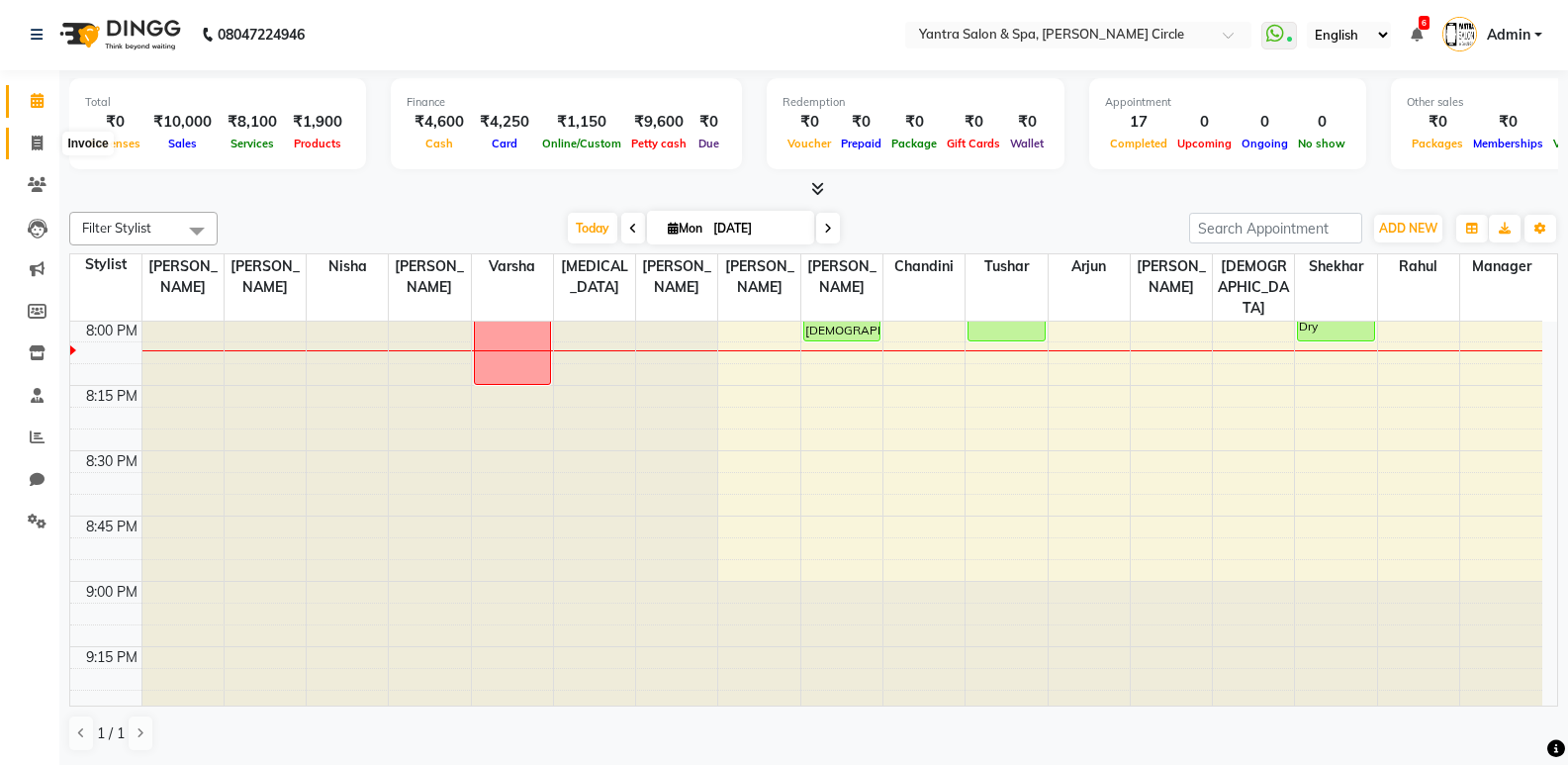
click at [34, 132] on span at bounding box center [37, 143] width 35 height 23
select select "152"
select select "service"
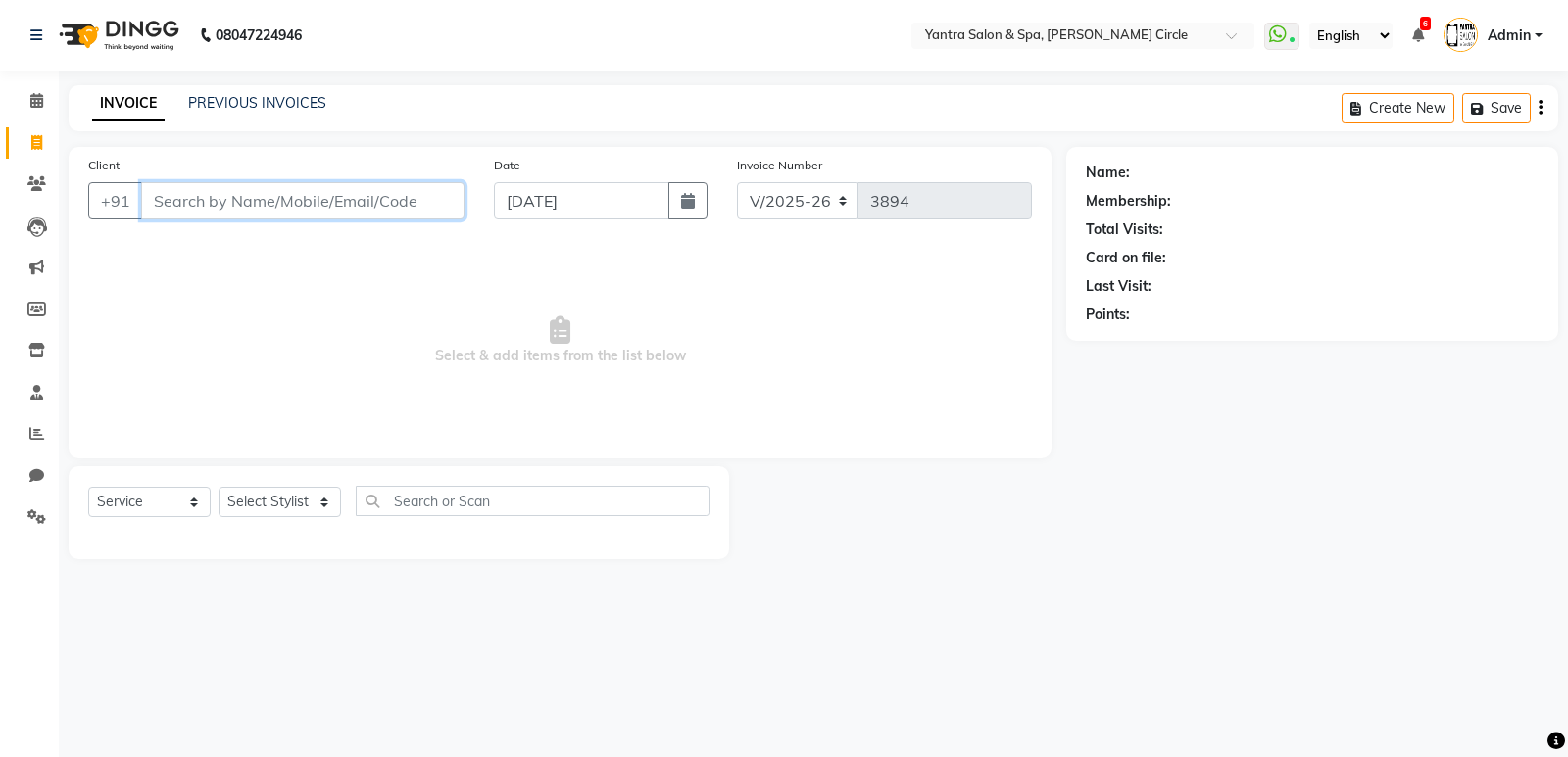
click at [210, 202] on input "Client" at bounding box center [302, 201] width 323 height 37
click at [256, 200] on input "941407037" at bounding box center [252, 201] width 224 height 37
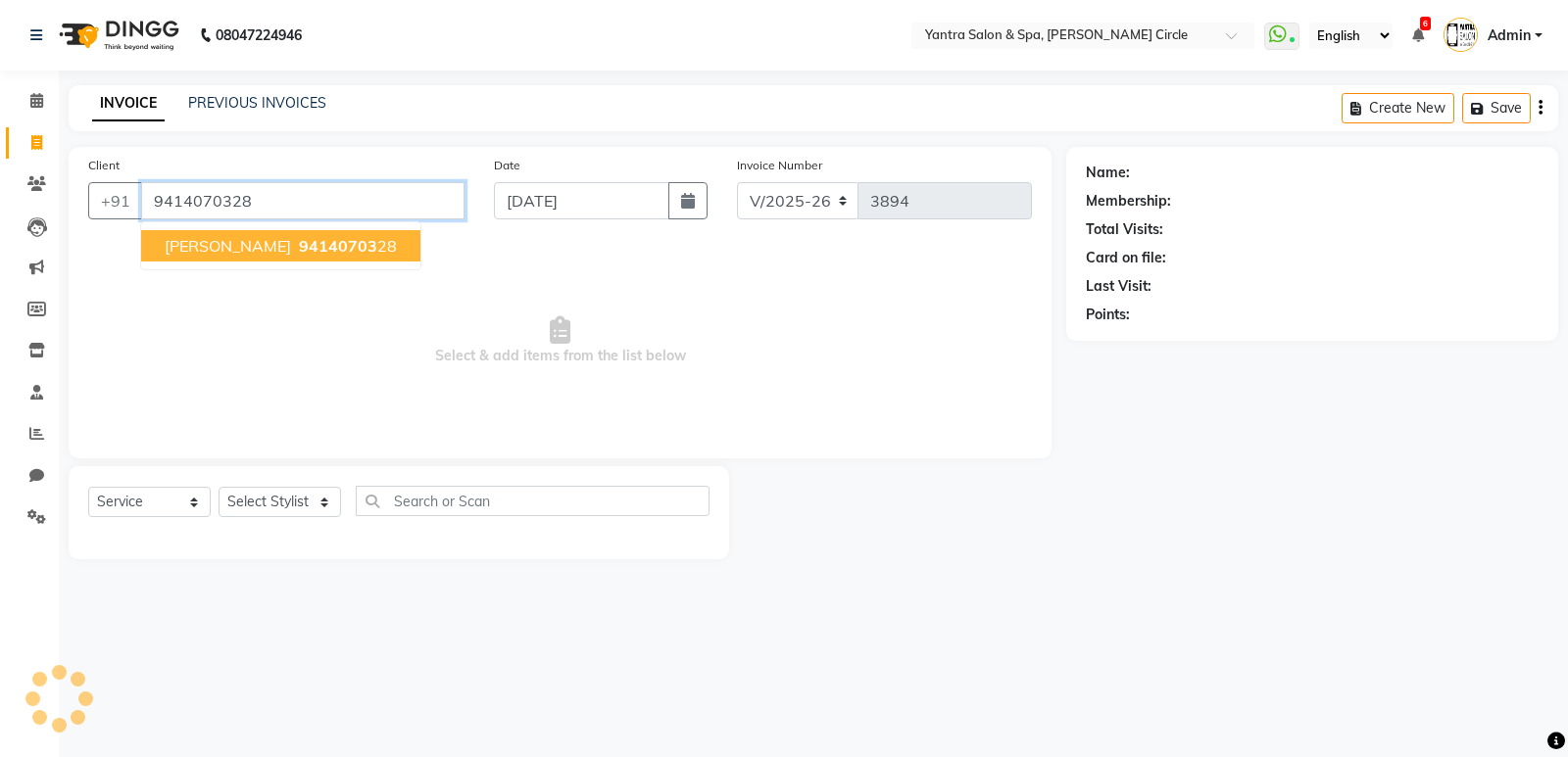
type input "9414070328"
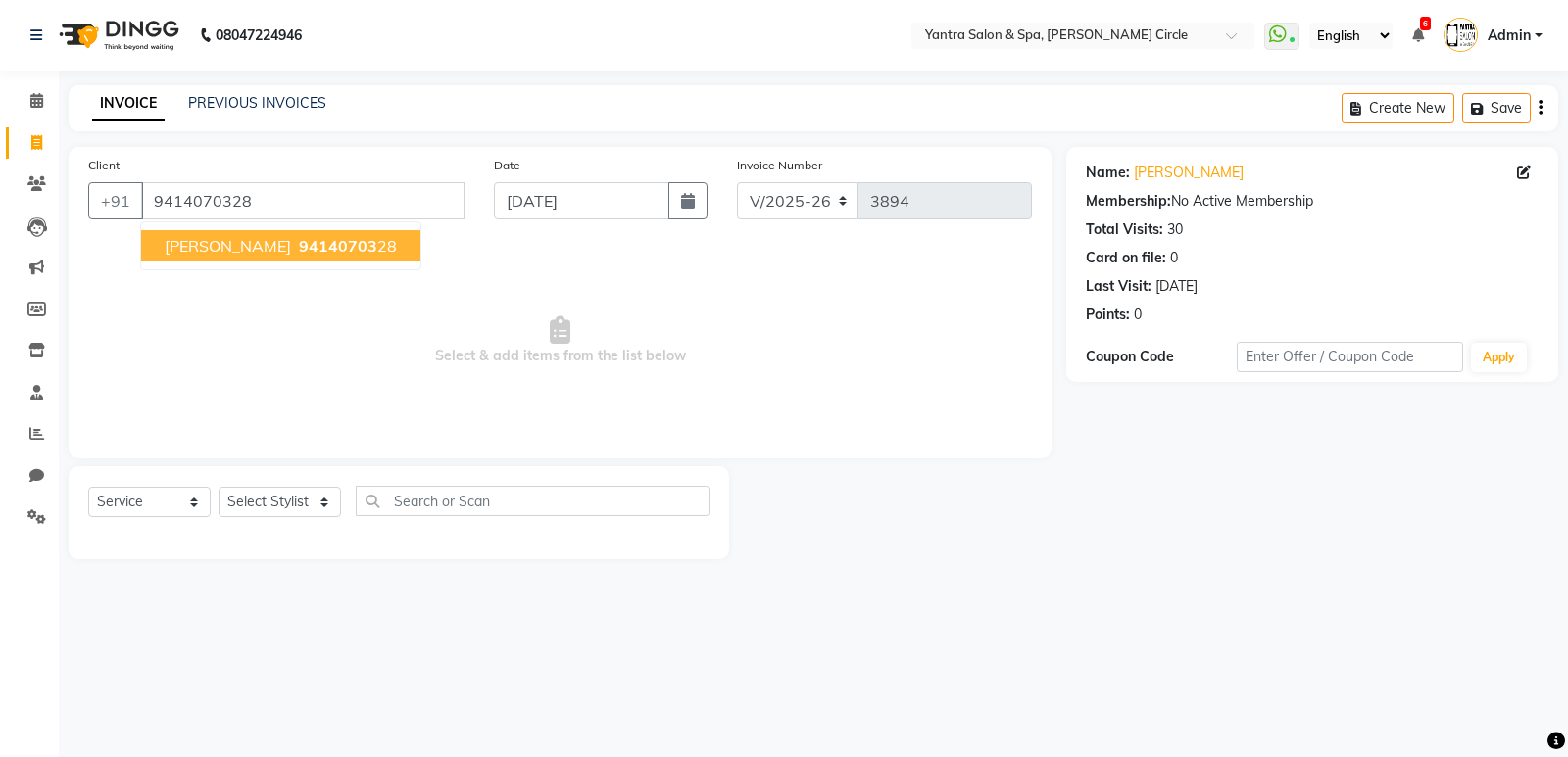
click at [260, 238] on span "NAVESH JAIN" at bounding box center [228, 246] width 126 height 20
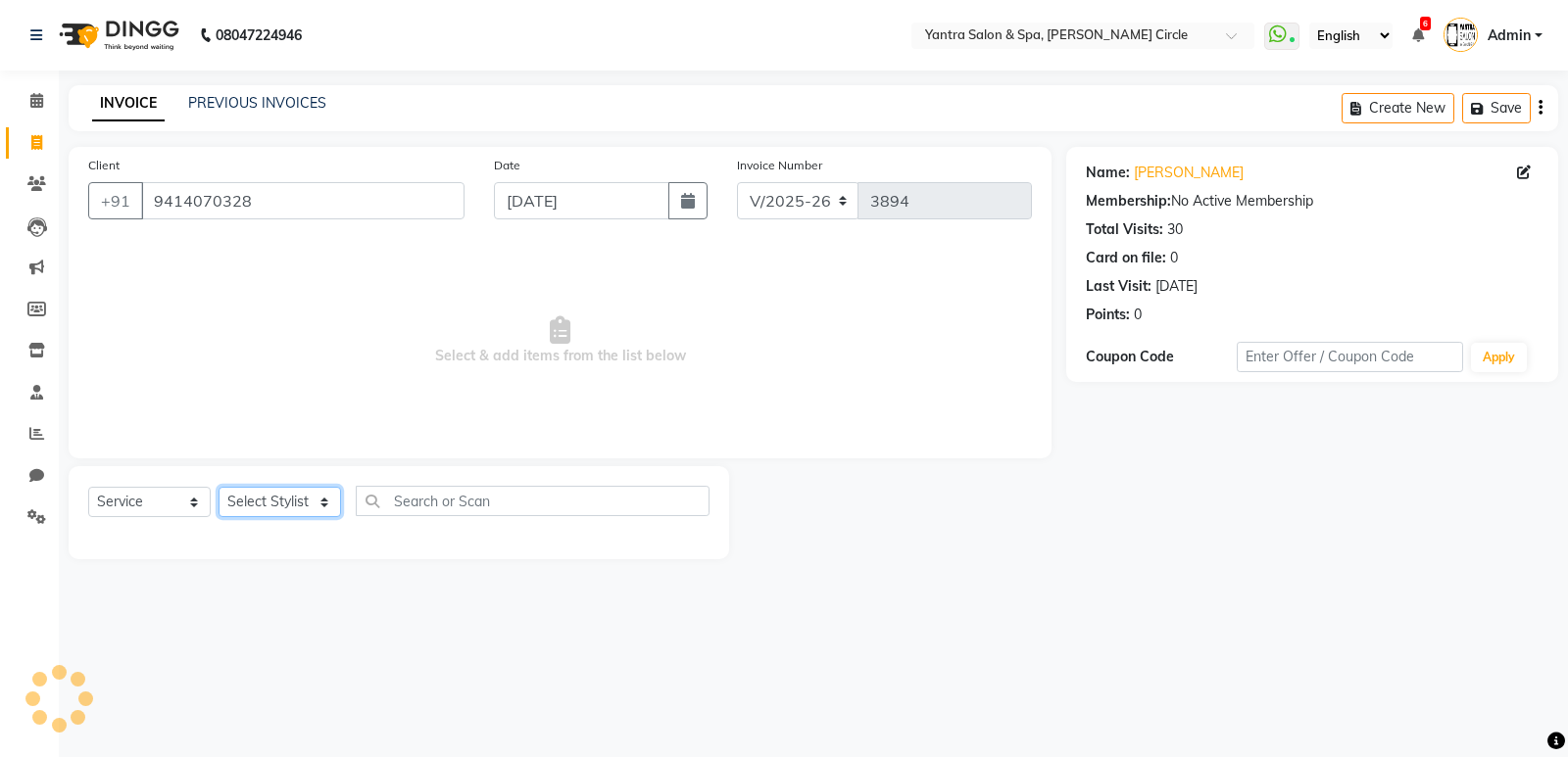
drag, startPoint x: 334, startPoint y: 510, endPoint x: 302, endPoint y: 509, distance: 32.0
click at [334, 510] on select "Select Stylist Anil Jaipal Arjun Bhawna Chandini Khushboo Soni Lalita Manager N…" at bounding box center [280, 502] width 122 height 31
select select "84063"
click at [219, 487] on select "Select Stylist Anil Jaipal Arjun Bhawna Chandini Khushboo Soni Lalita Manager N…" at bounding box center [280, 502] width 122 height 31
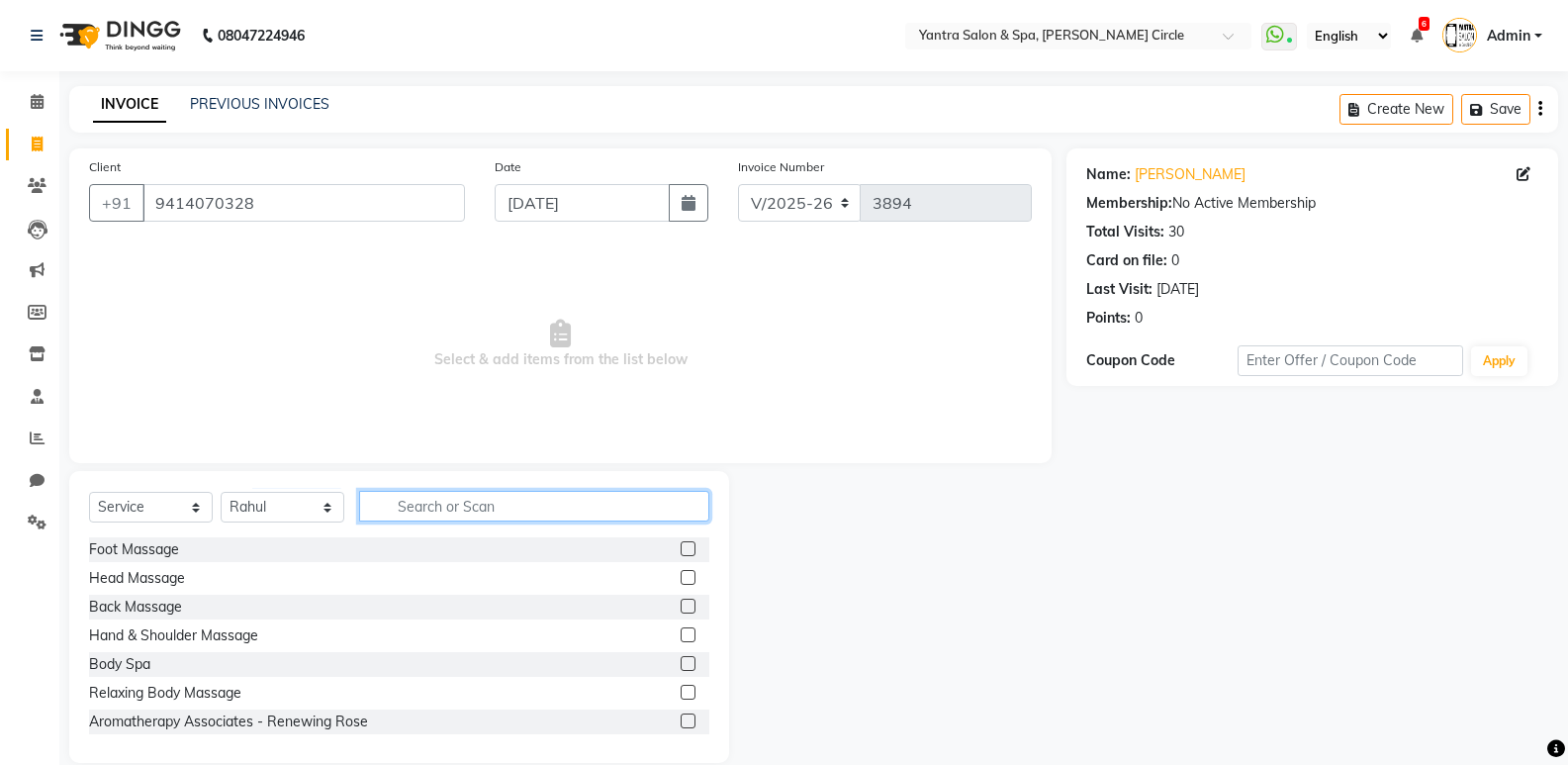
click at [466, 499] on input "text" at bounding box center [534, 506] width 350 height 31
type input "v"
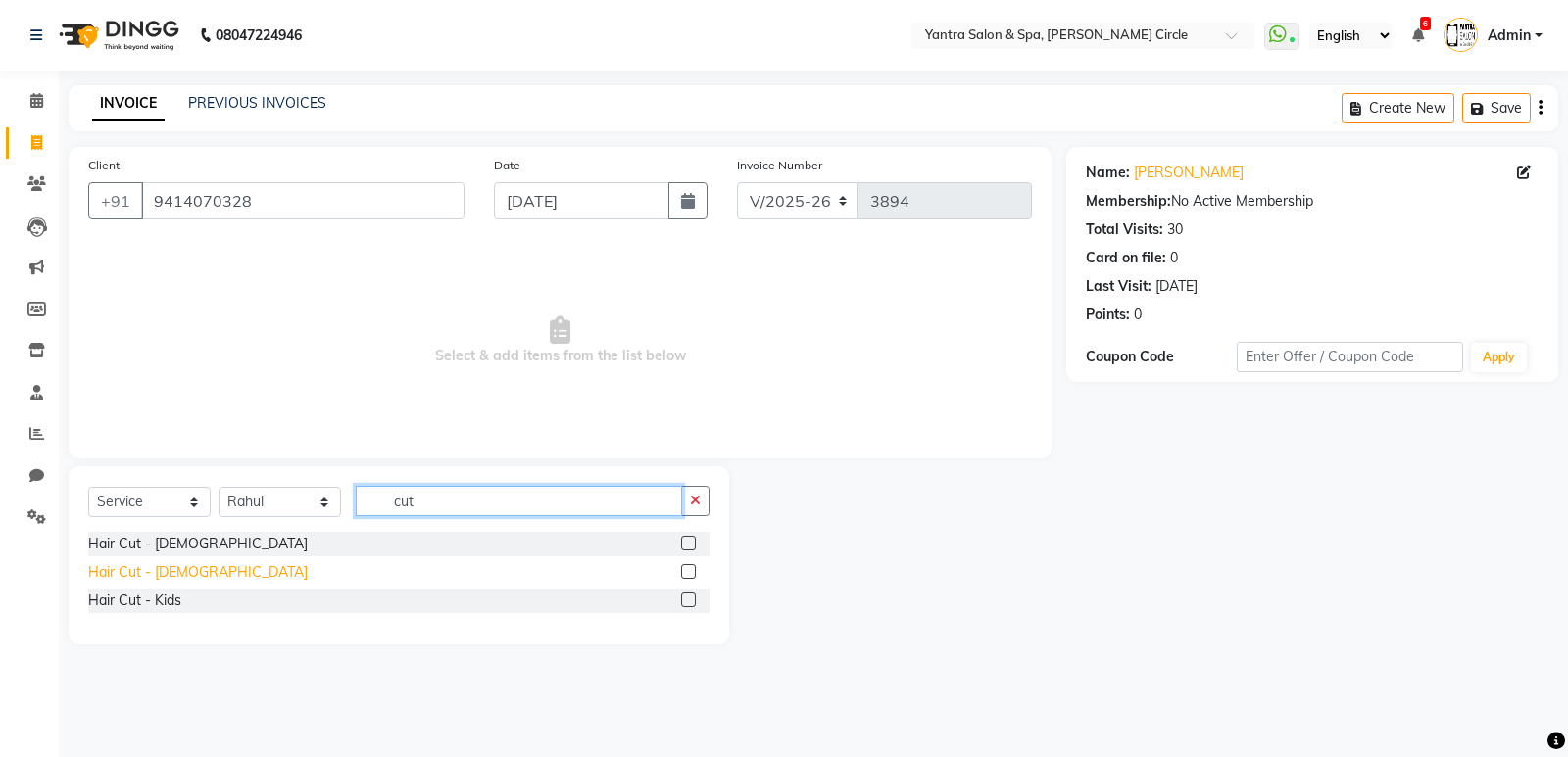
type input "cut"
click at [138, 573] on div "Hair Cut - [DEMOGRAPHIC_DATA]" at bounding box center [198, 572] width 220 height 21
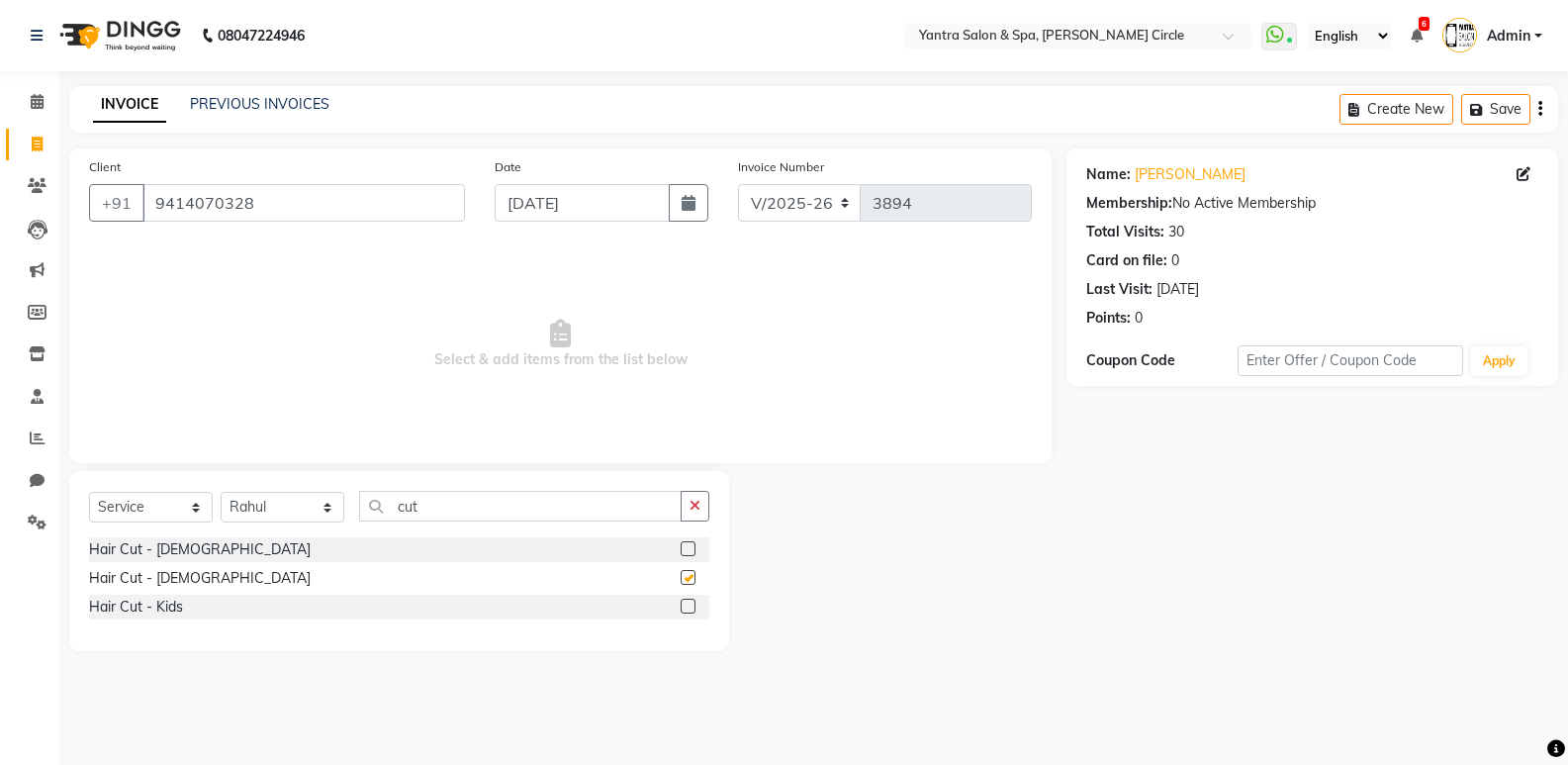
checkbox input "false"
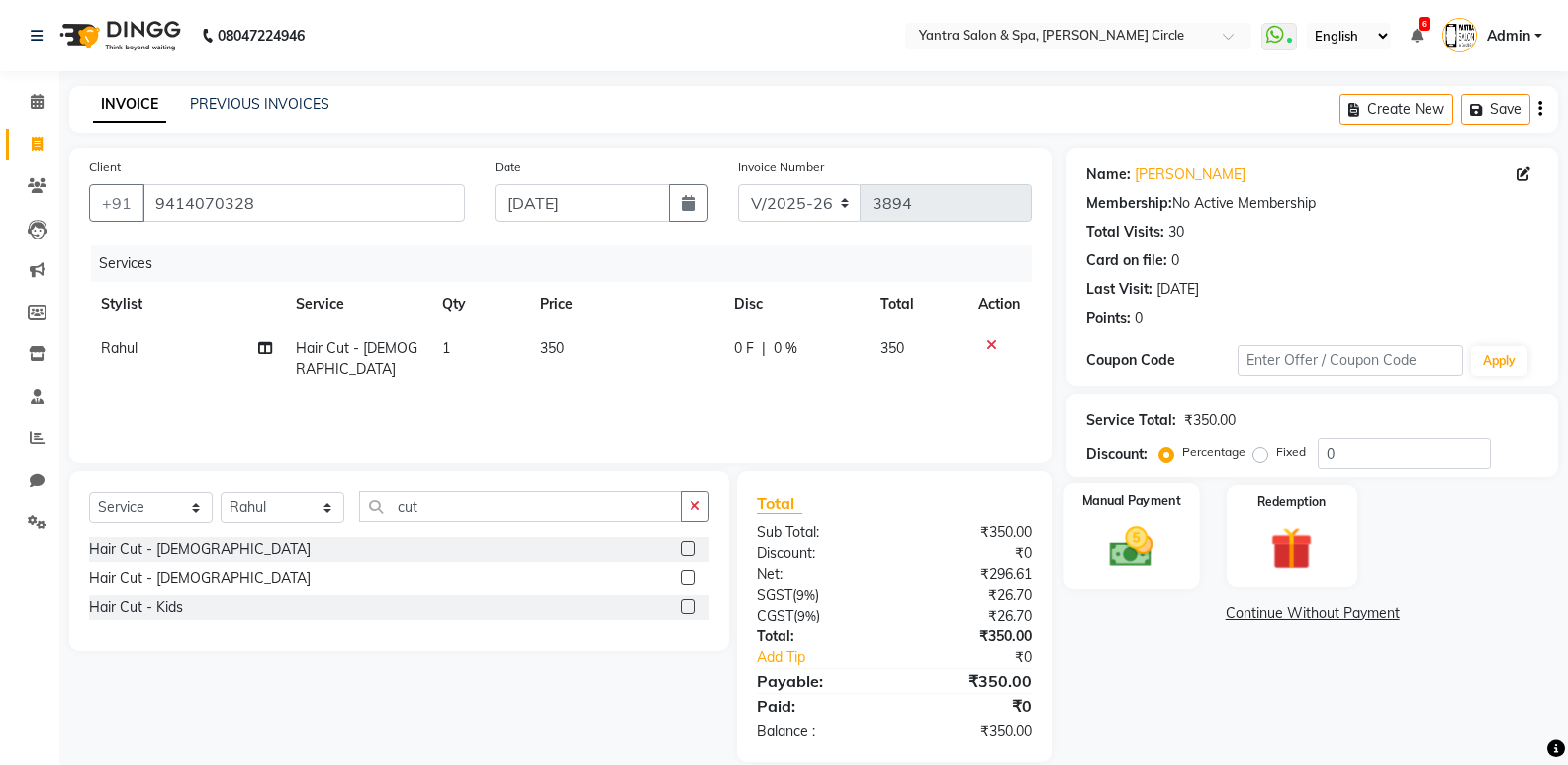
click at [1096, 537] on div "Manual Payment" at bounding box center [1132, 536] width 135 height 105
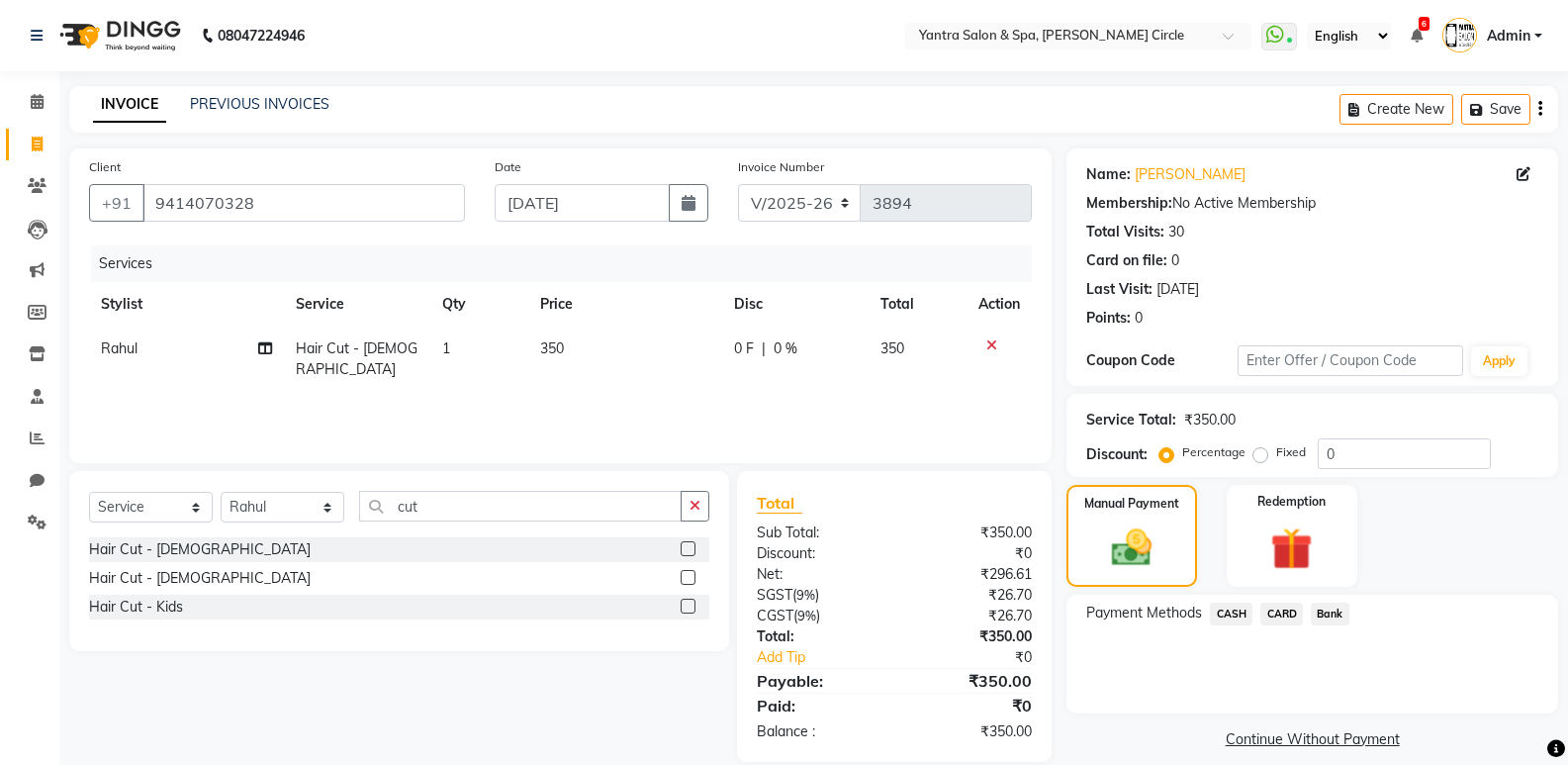
click at [1272, 612] on span "CARD" at bounding box center [1282, 614] width 43 height 23
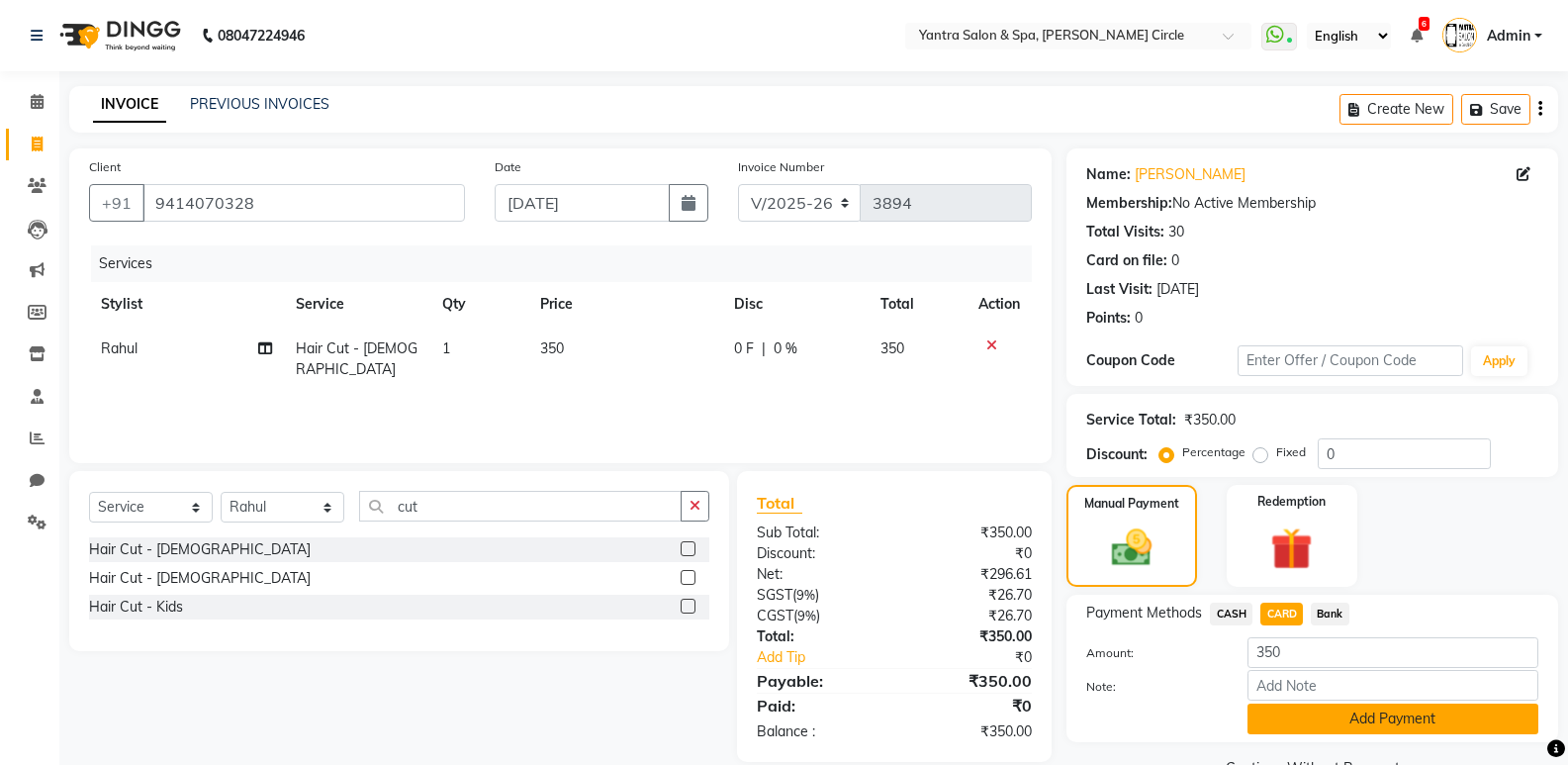
click at [1361, 715] on button "Add Payment" at bounding box center [1393, 719] width 291 height 31
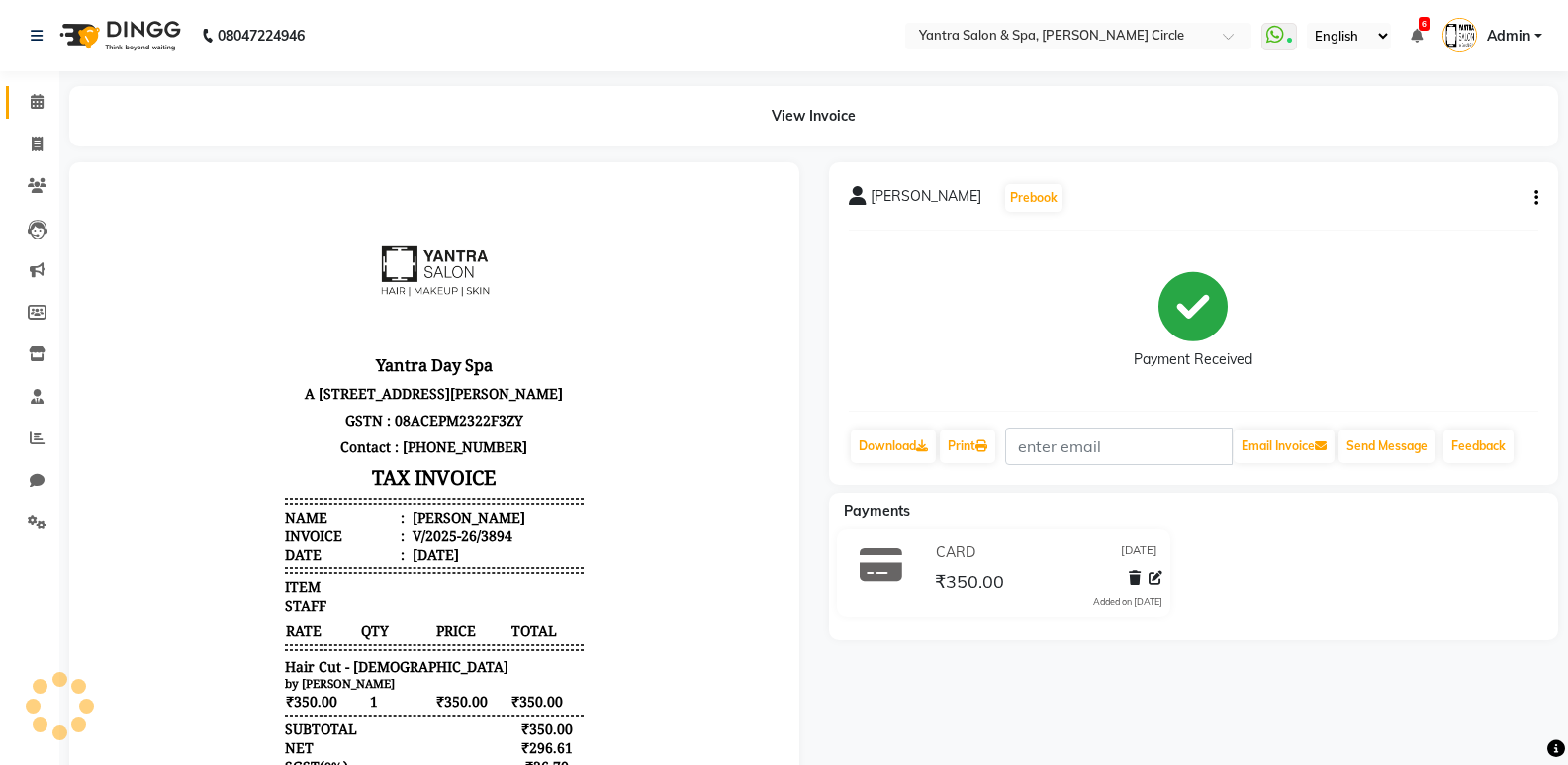
click at [34, 108] on span at bounding box center [37, 102] width 35 height 23
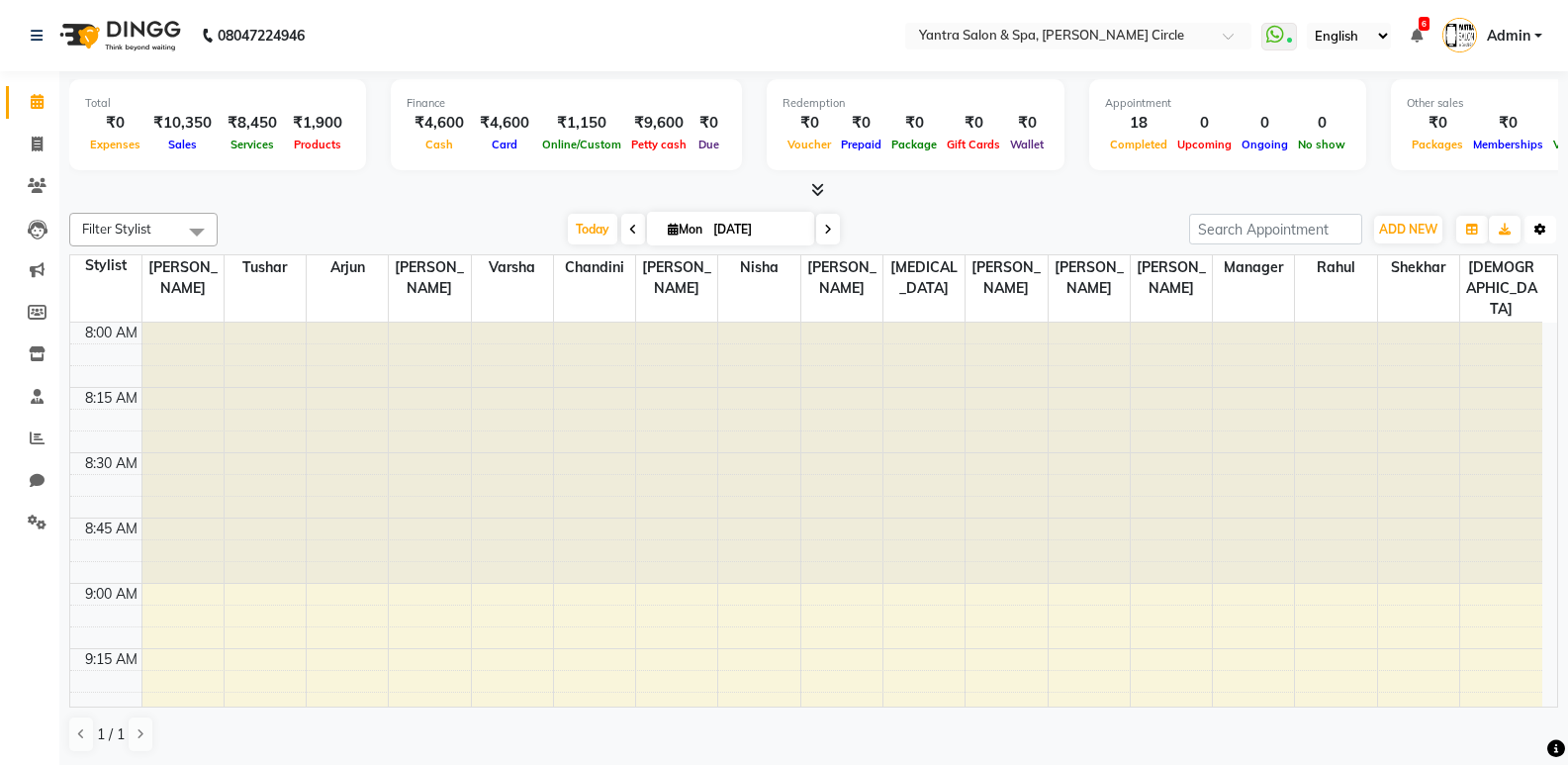
click at [1544, 226] on icon "button" at bounding box center [1541, 230] width 12 height 12
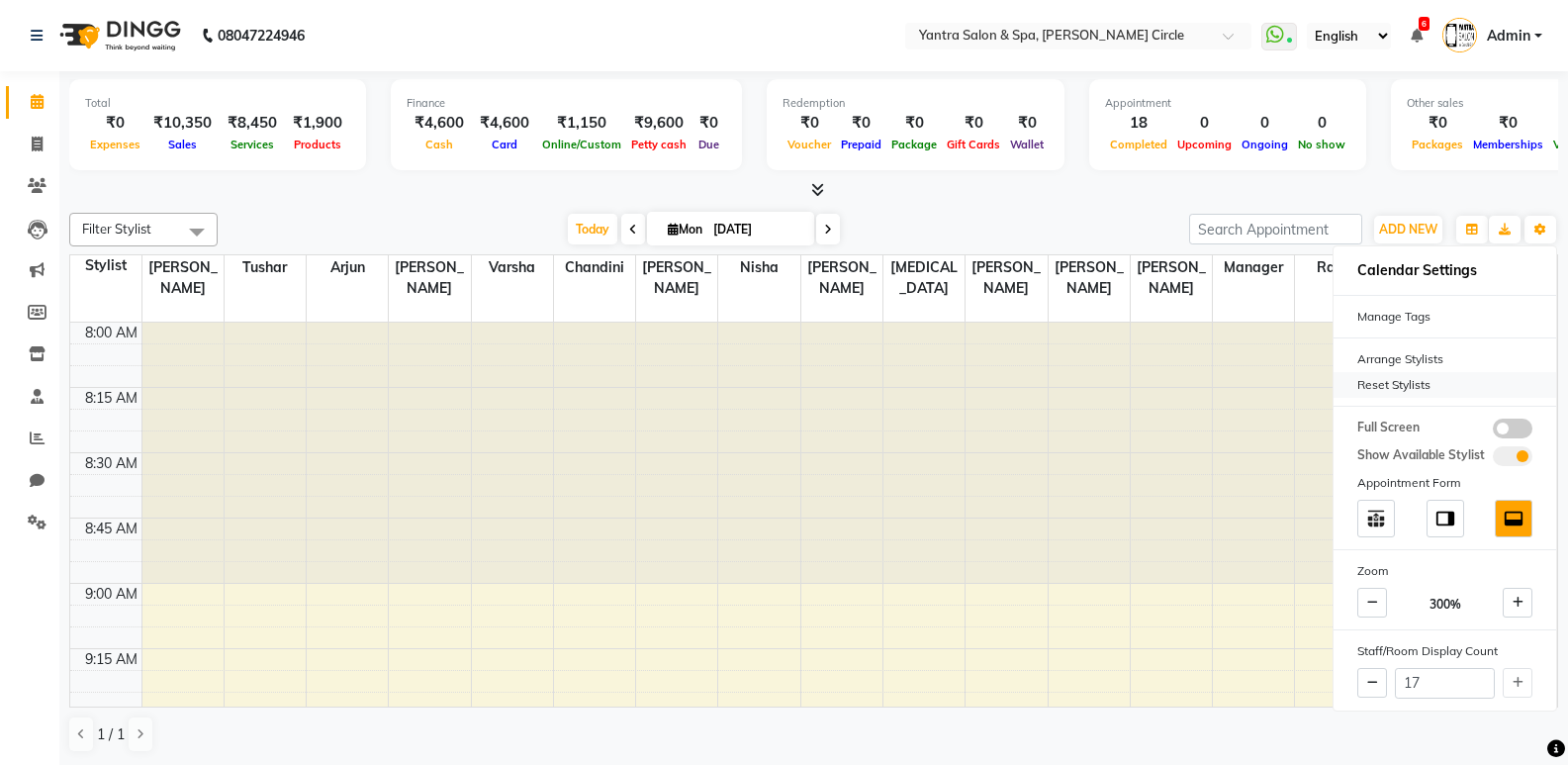
click at [1426, 382] on div "Reset Stylists" at bounding box center [1446, 385] width 223 height 26
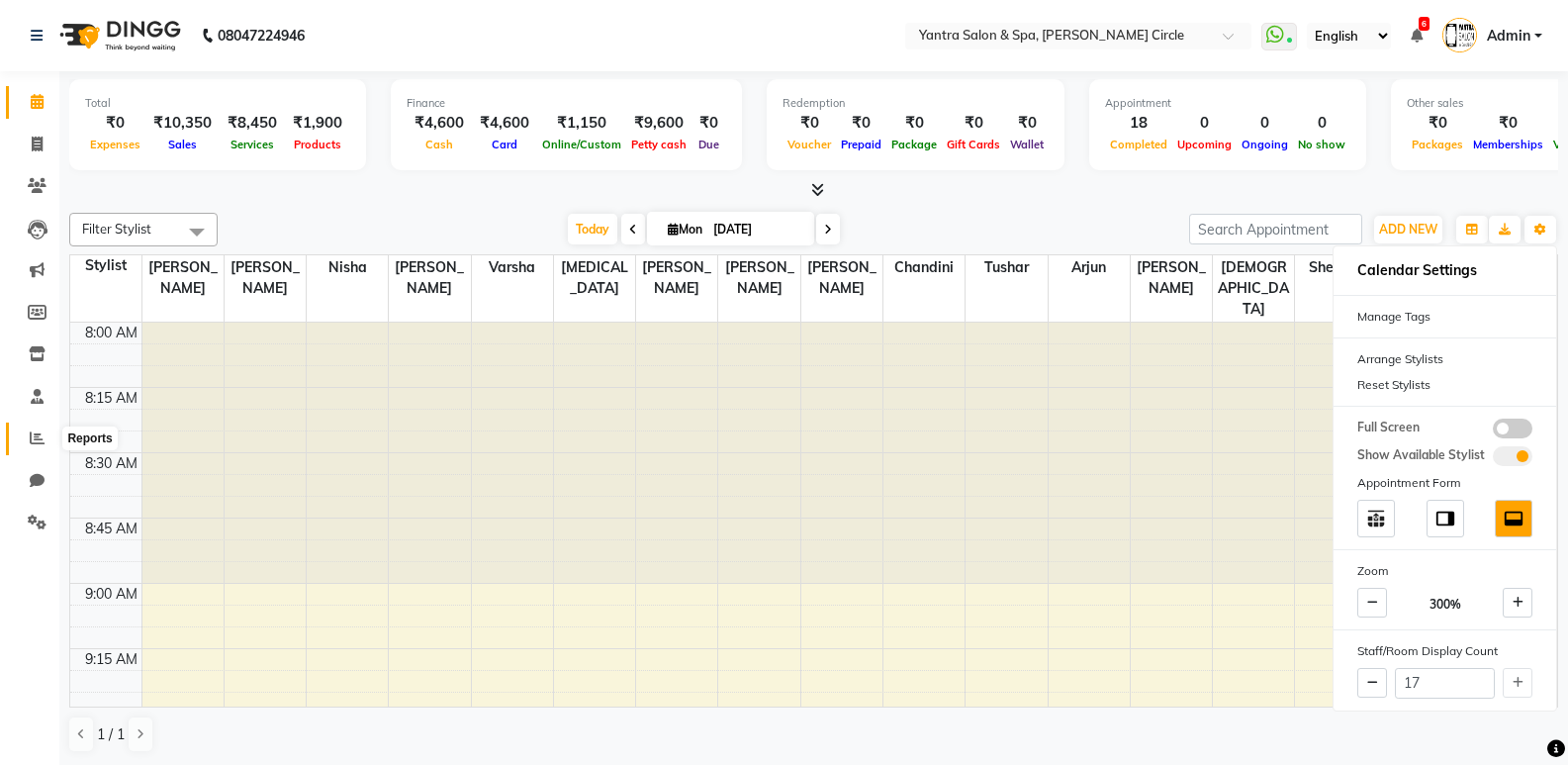
click at [38, 436] on icon at bounding box center [37, 438] width 15 height 15
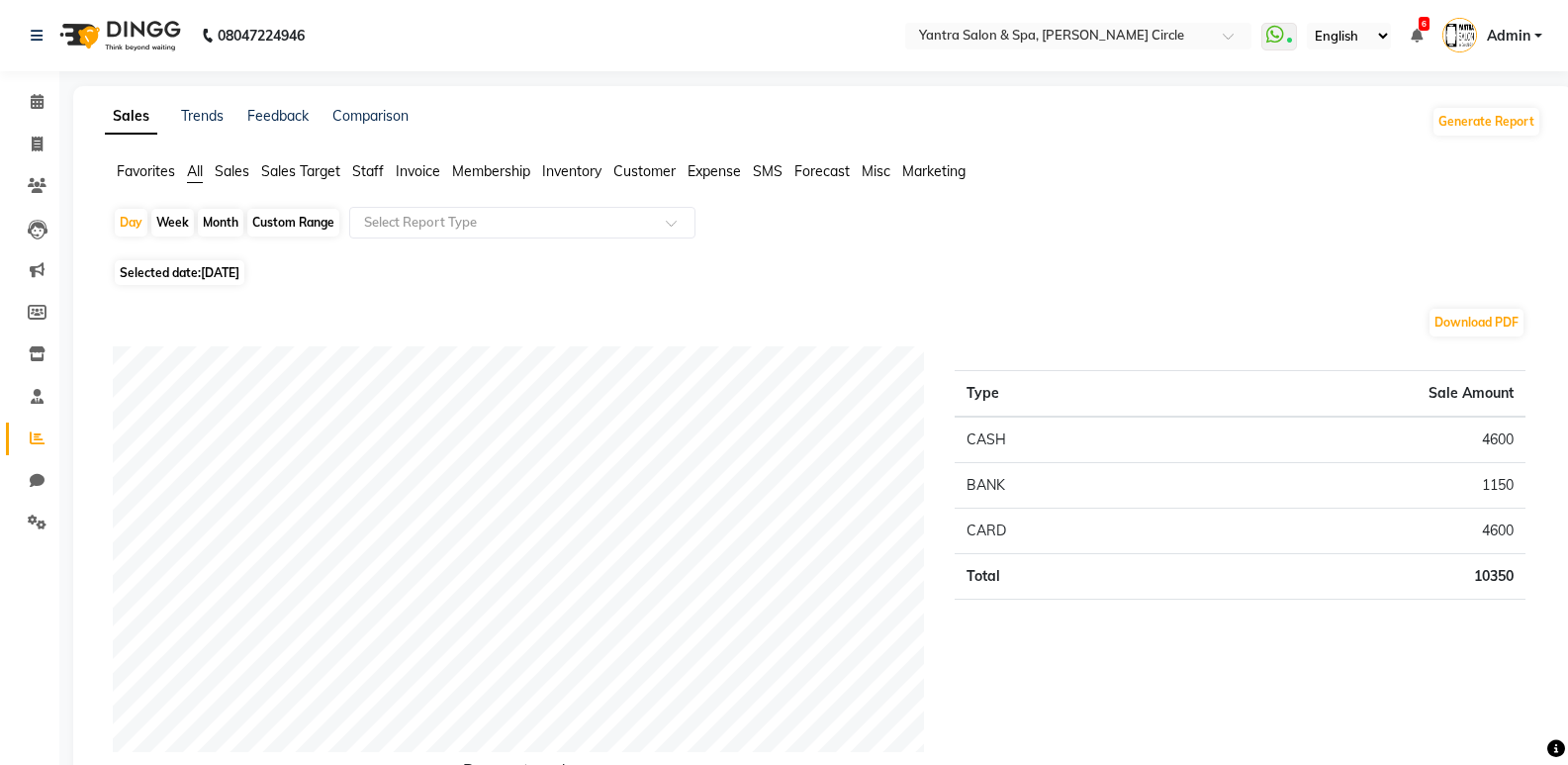
click at [229, 212] on div "Month" at bounding box center [221, 223] width 46 height 28
select select "9"
select select "2025"
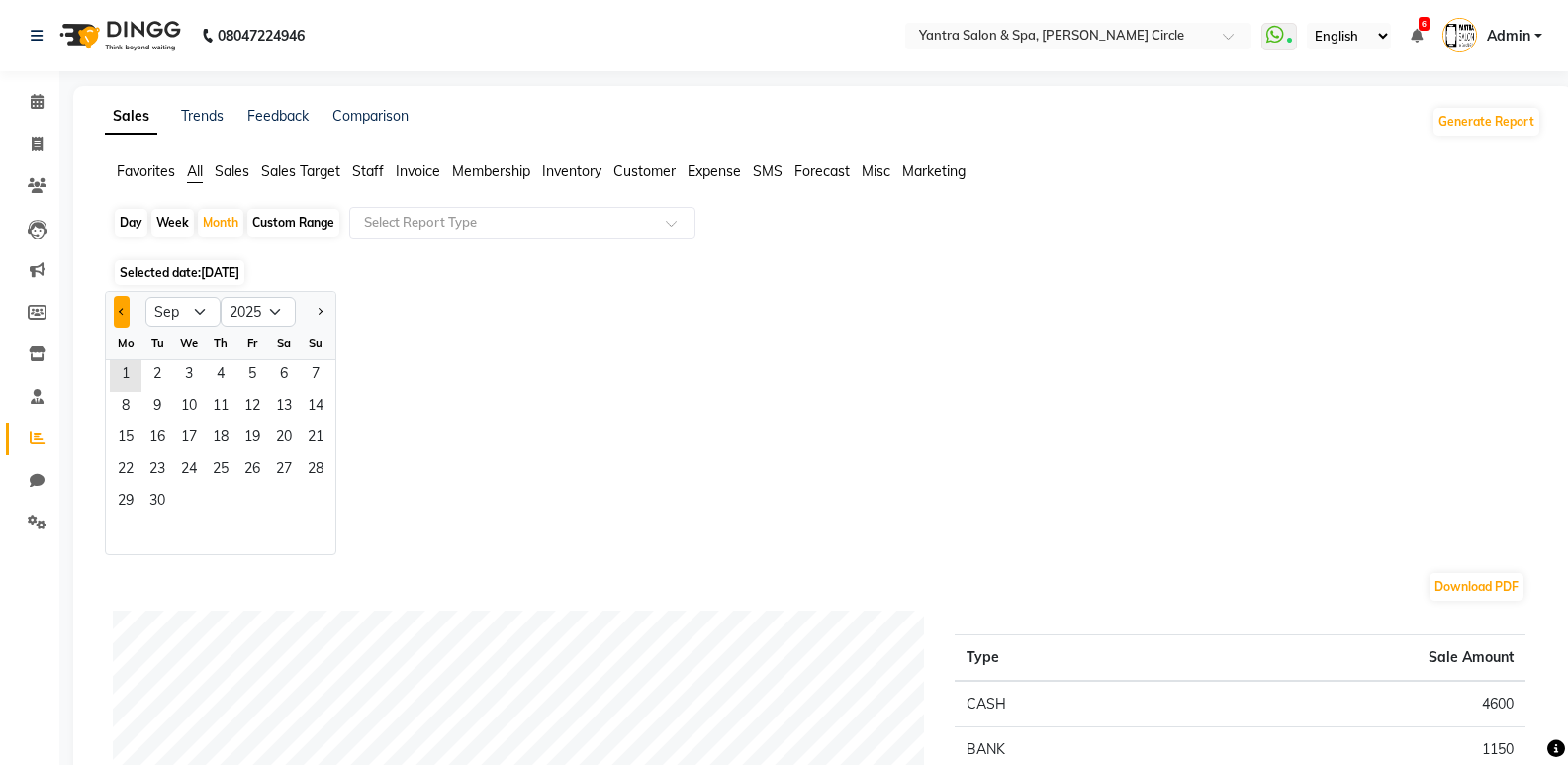
click at [124, 312] on span "Previous month" at bounding box center [121, 310] width 7 height 7
select select "8"
click at [504, 224] on input "text" at bounding box center [502, 223] width 285 height 20
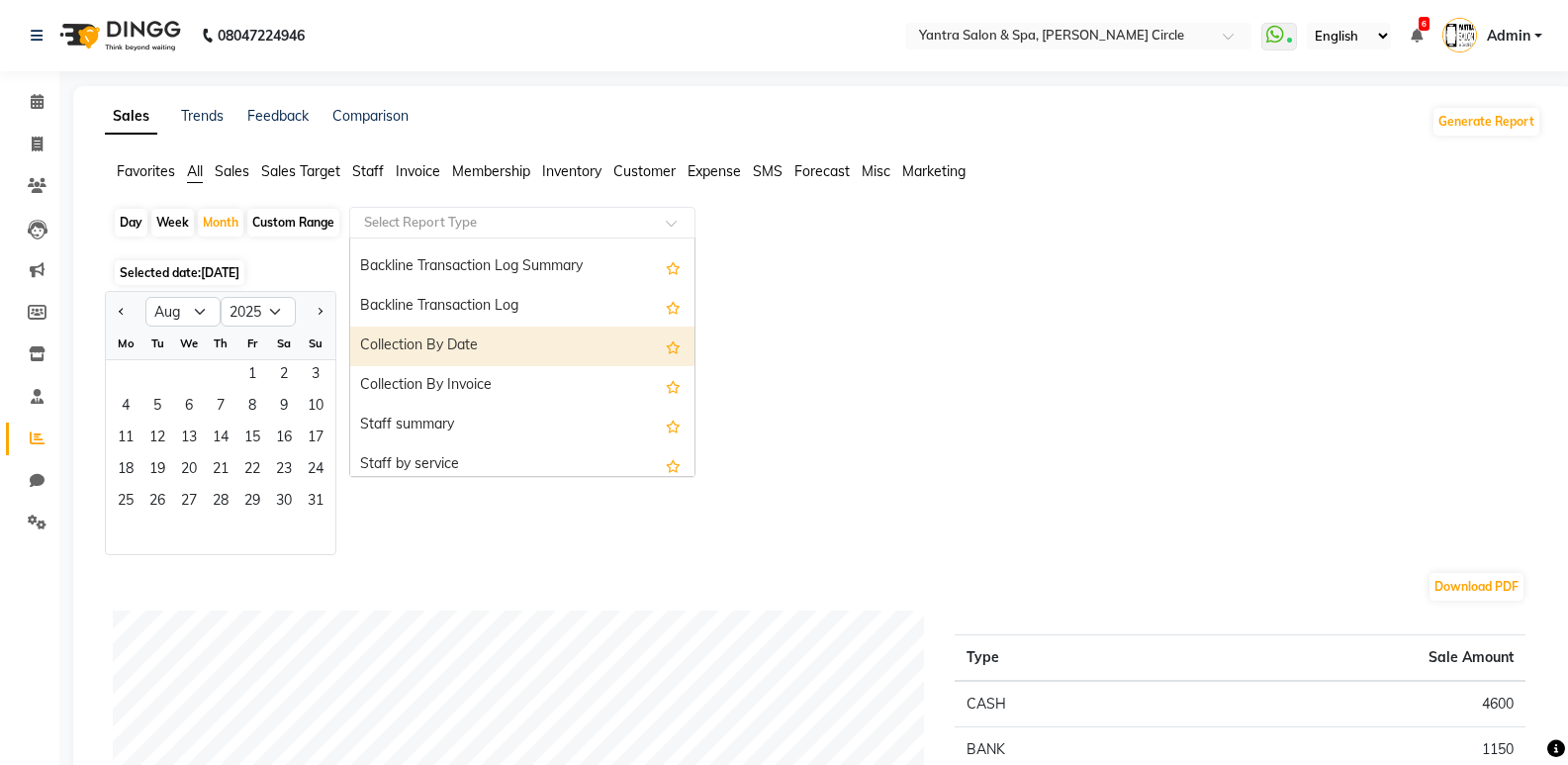
scroll to position [594, 0]
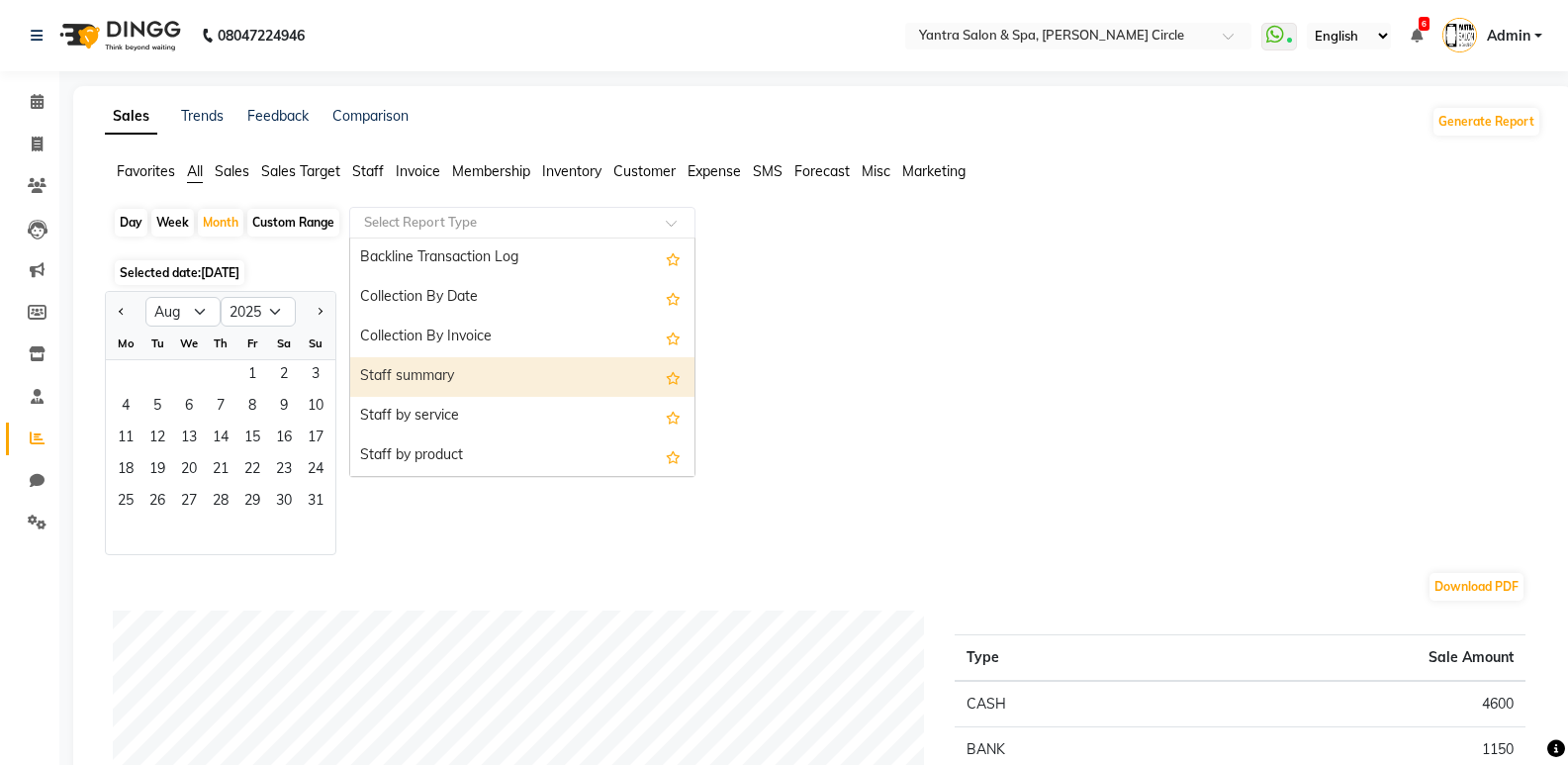
click at [452, 379] on div "Staff summary" at bounding box center [522, 377] width 344 height 40
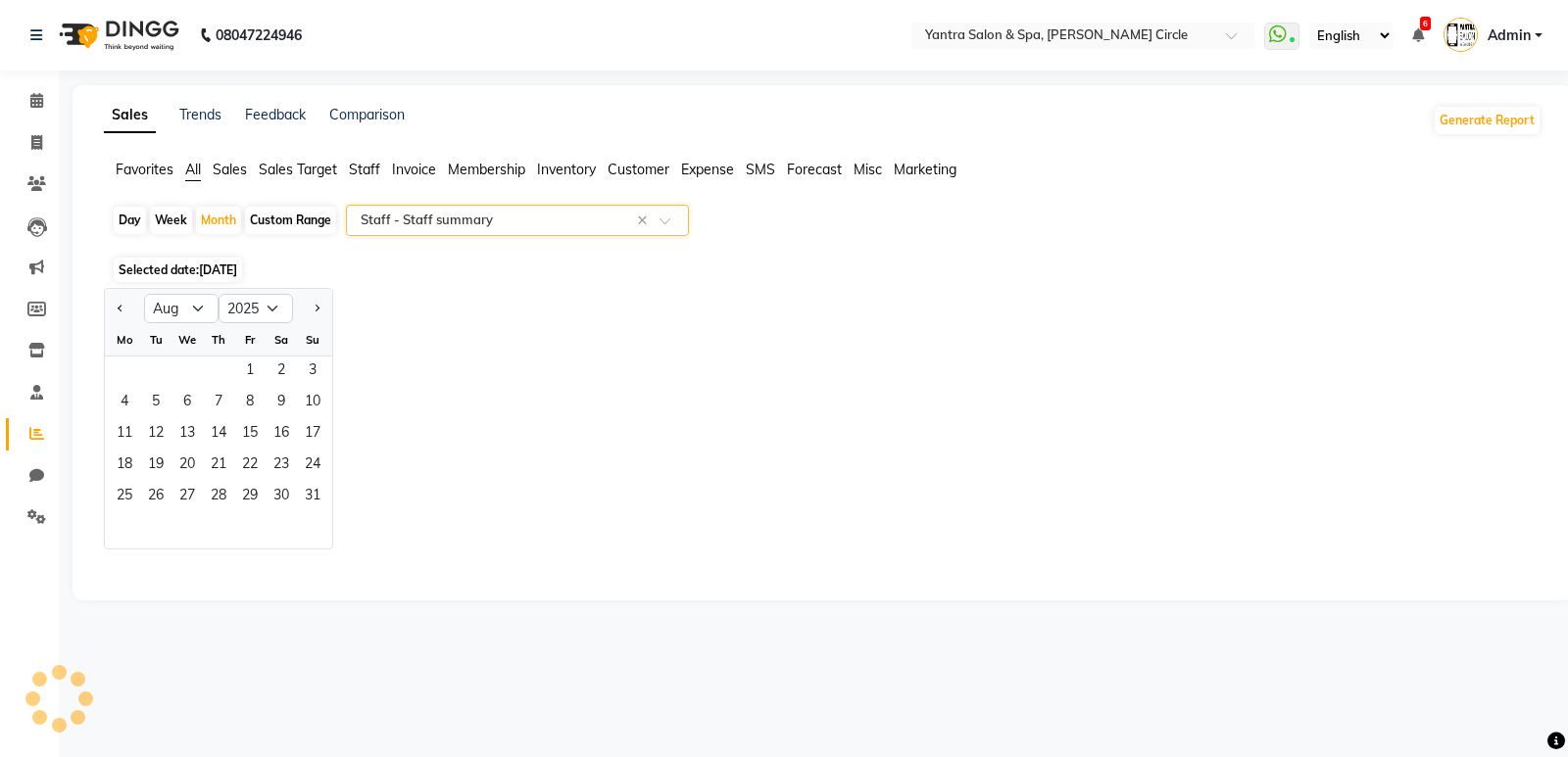
select select "filtered_report"
select select "pdf"
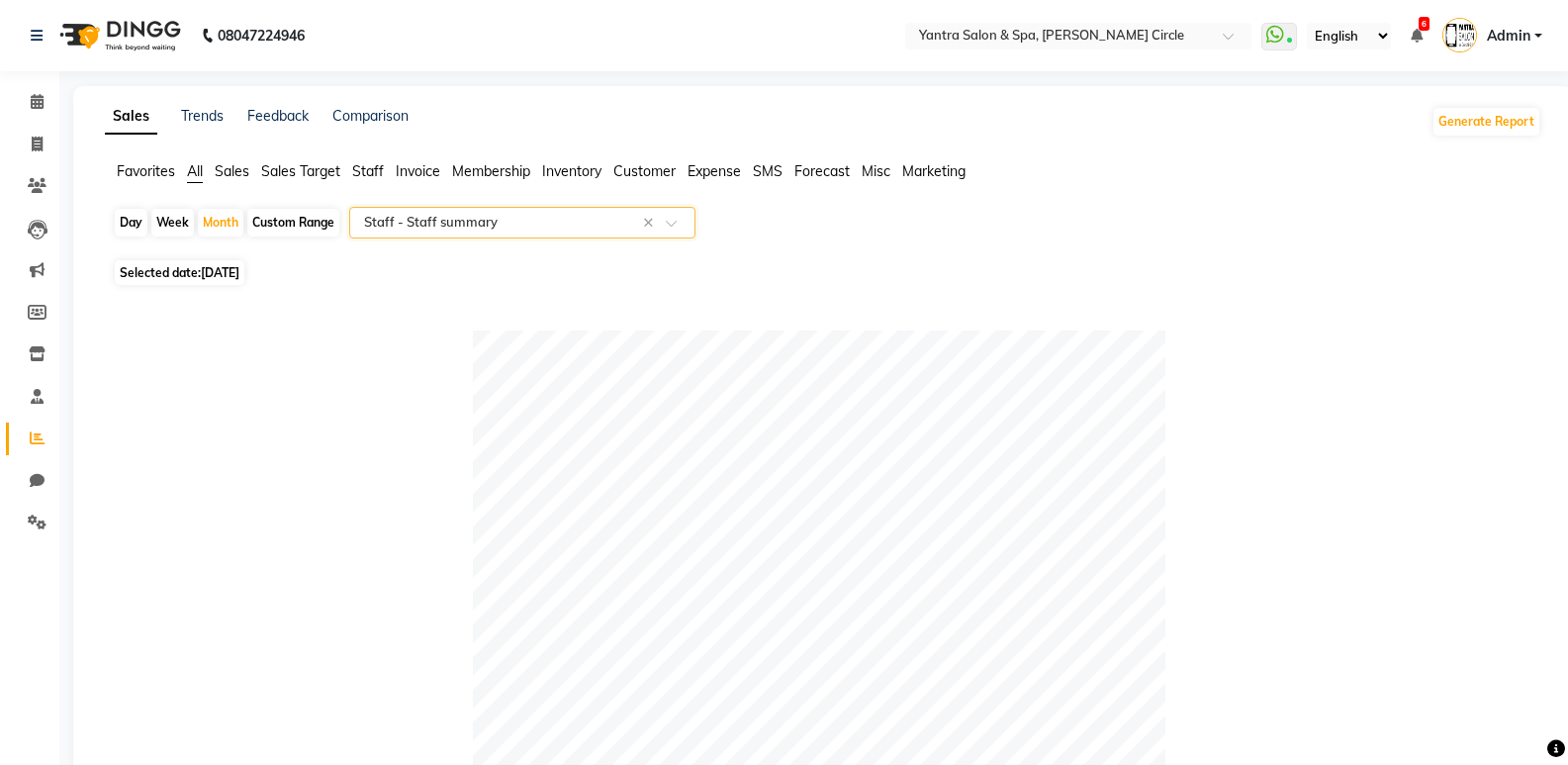
scroll to position [1001, 0]
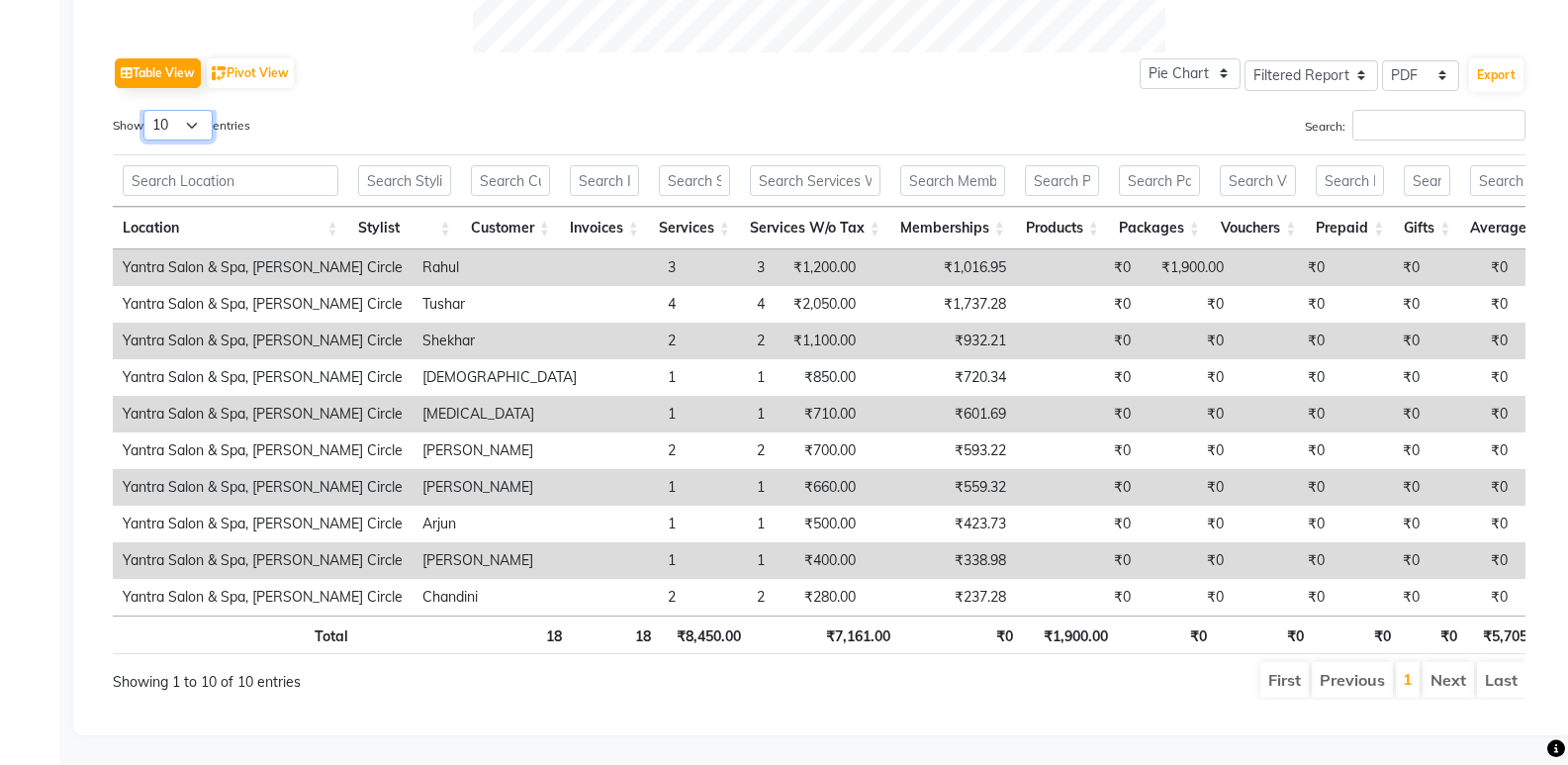
click at [183, 109] on select "10 25 50 100" at bounding box center [178, 124] width 70 height 31
select select "100"
click at [146, 109] on select "10 25 50 100" at bounding box center [178, 124] width 70 height 31
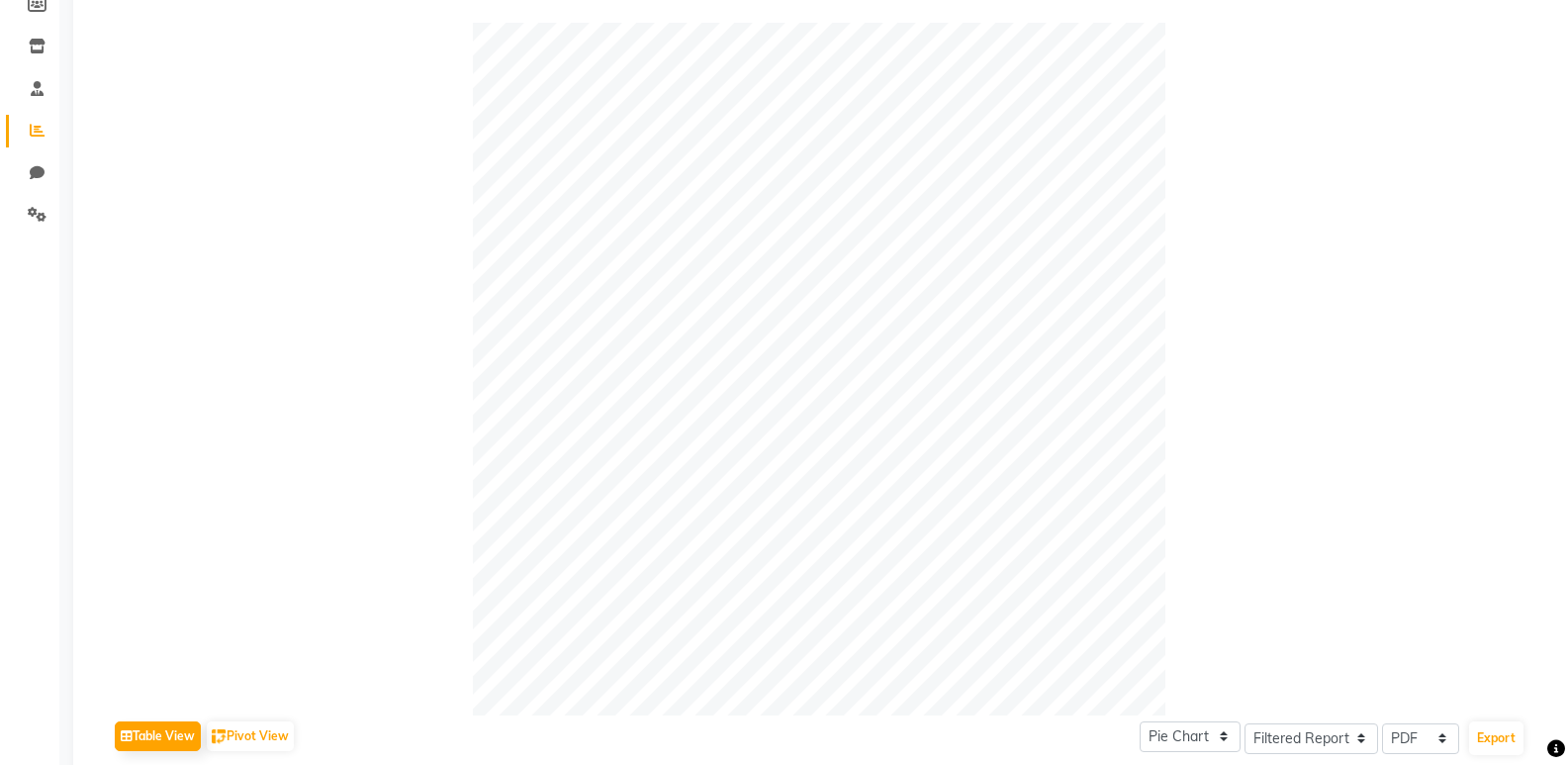
scroll to position [0, 0]
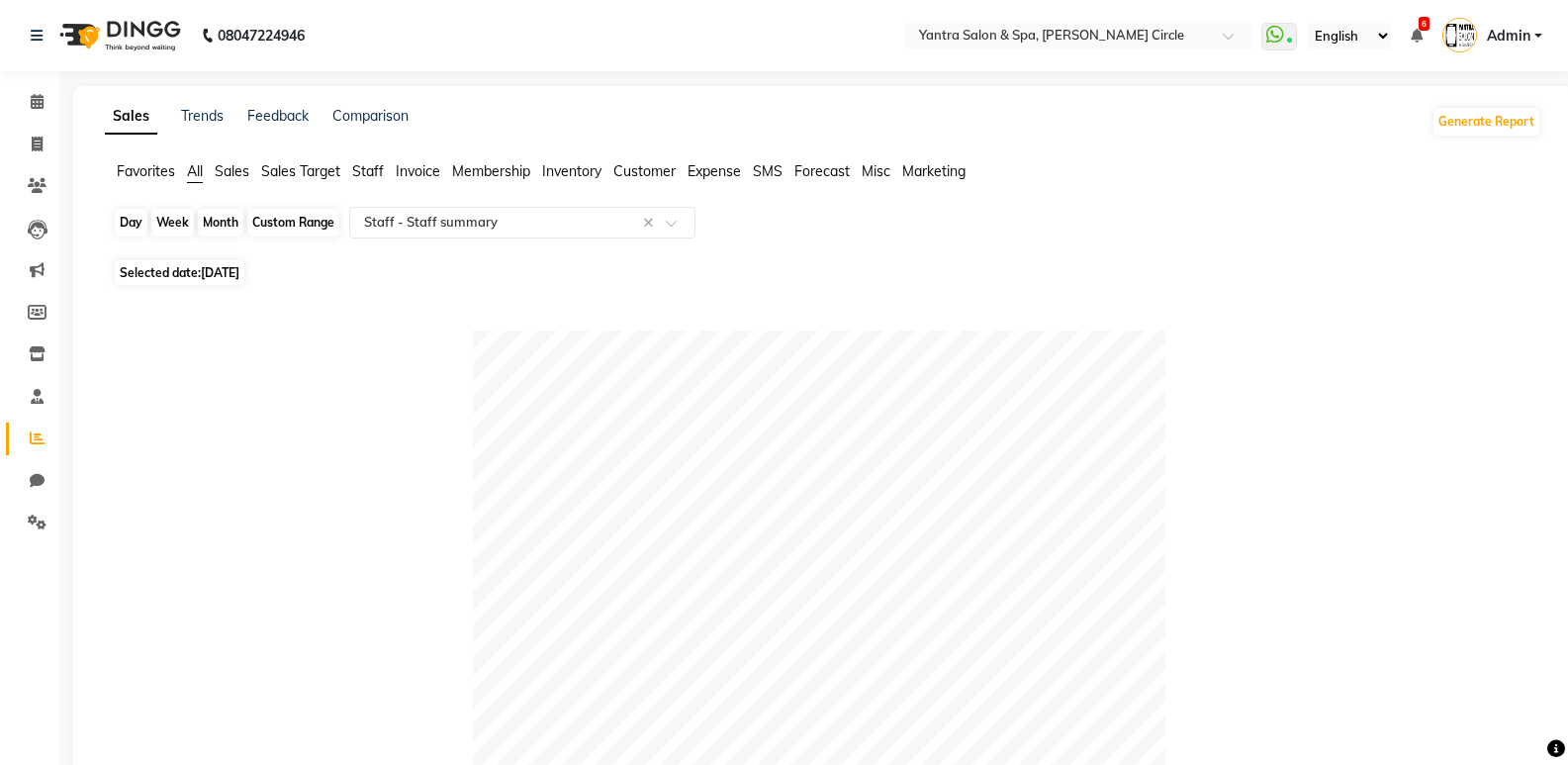
click at [216, 224] on div "Month" at bounding box center [221, 223] width 46 height 28
select select "9"
select select "2025"
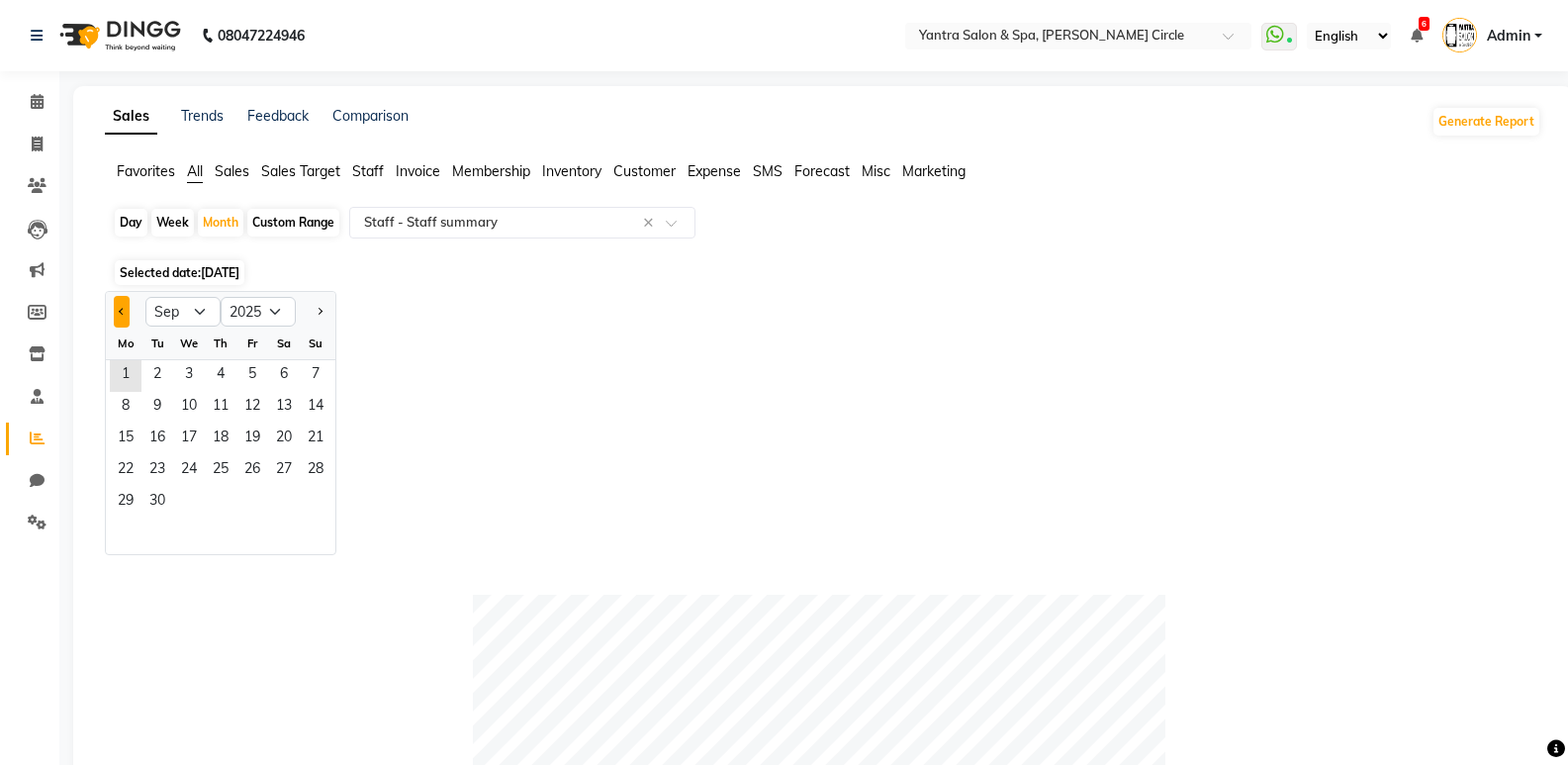
click at [126, 309] on button "Previous month" at bounding box center [121, 312] width 16 height 32
select select "8"
click at [250, 363] on span "1" at bounding box center [253, 376] width 32 height 32
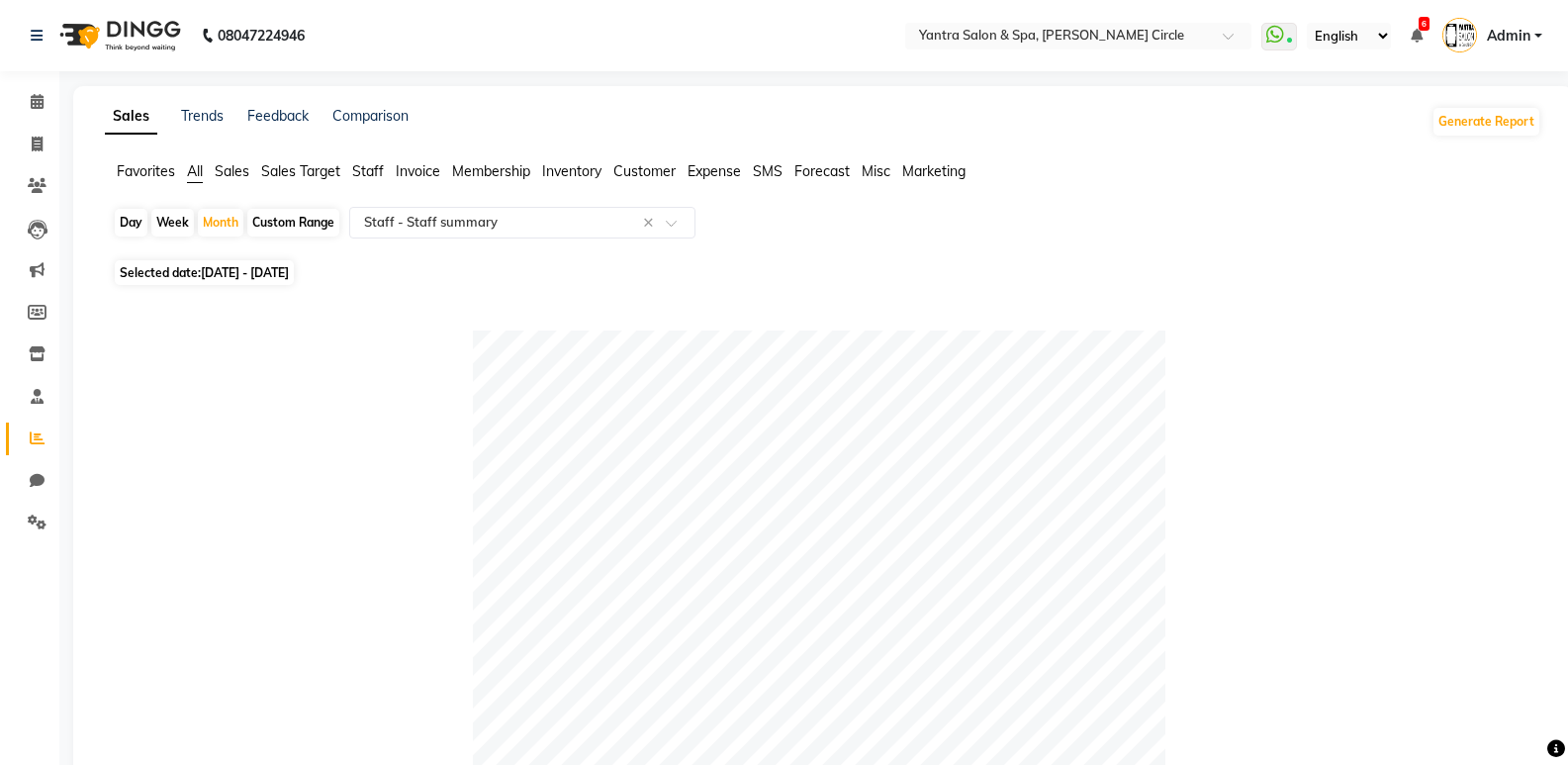
scroll to position [1001, 0]
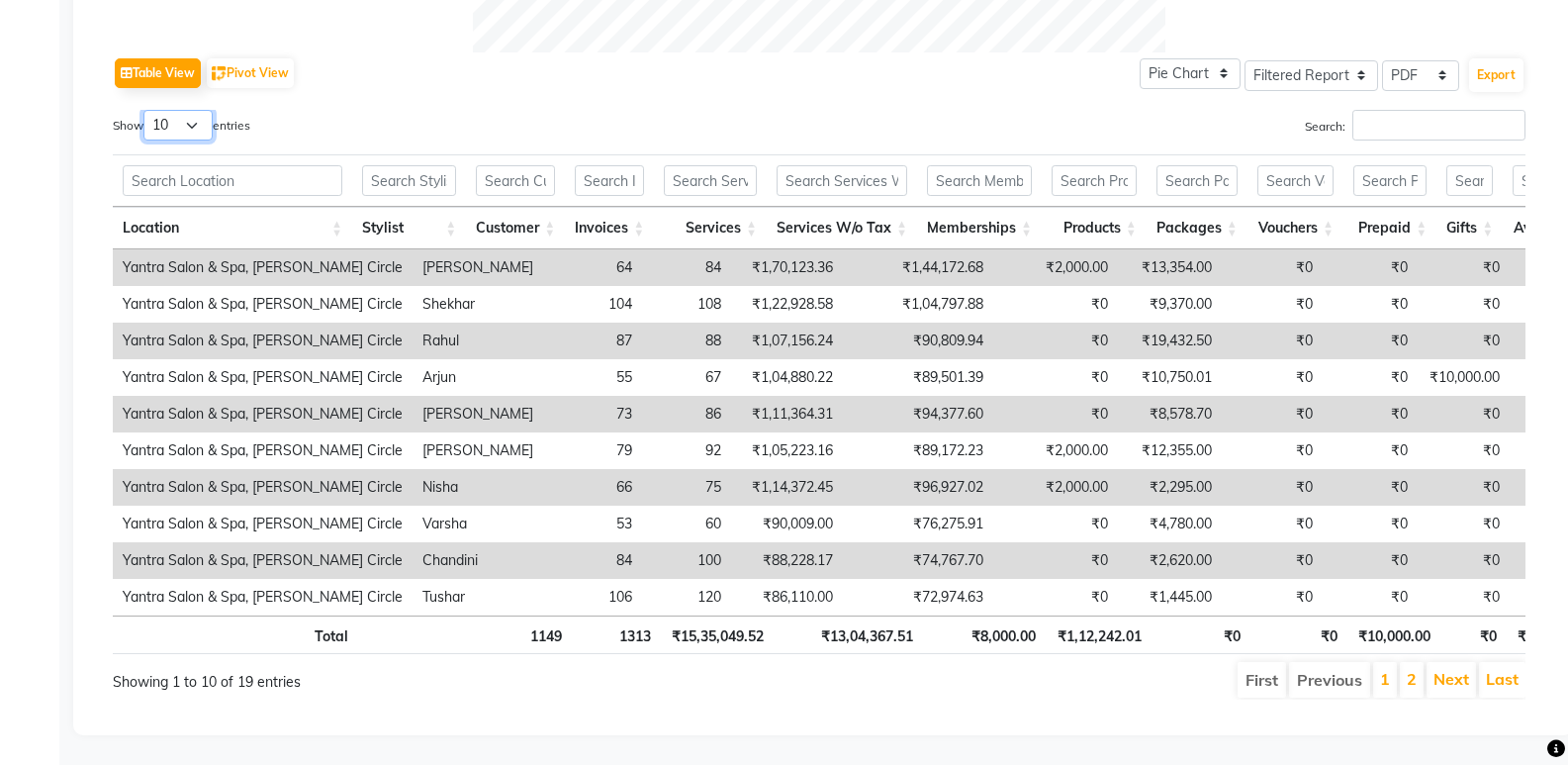
click at [177, 109] on select "10 25 50 100" at bounding box center [178, 124] width 70 height 31
select select "100"
click at [146, 109] on select "10 25 50 100" at bounding box center [178, 124] width 70 height 31
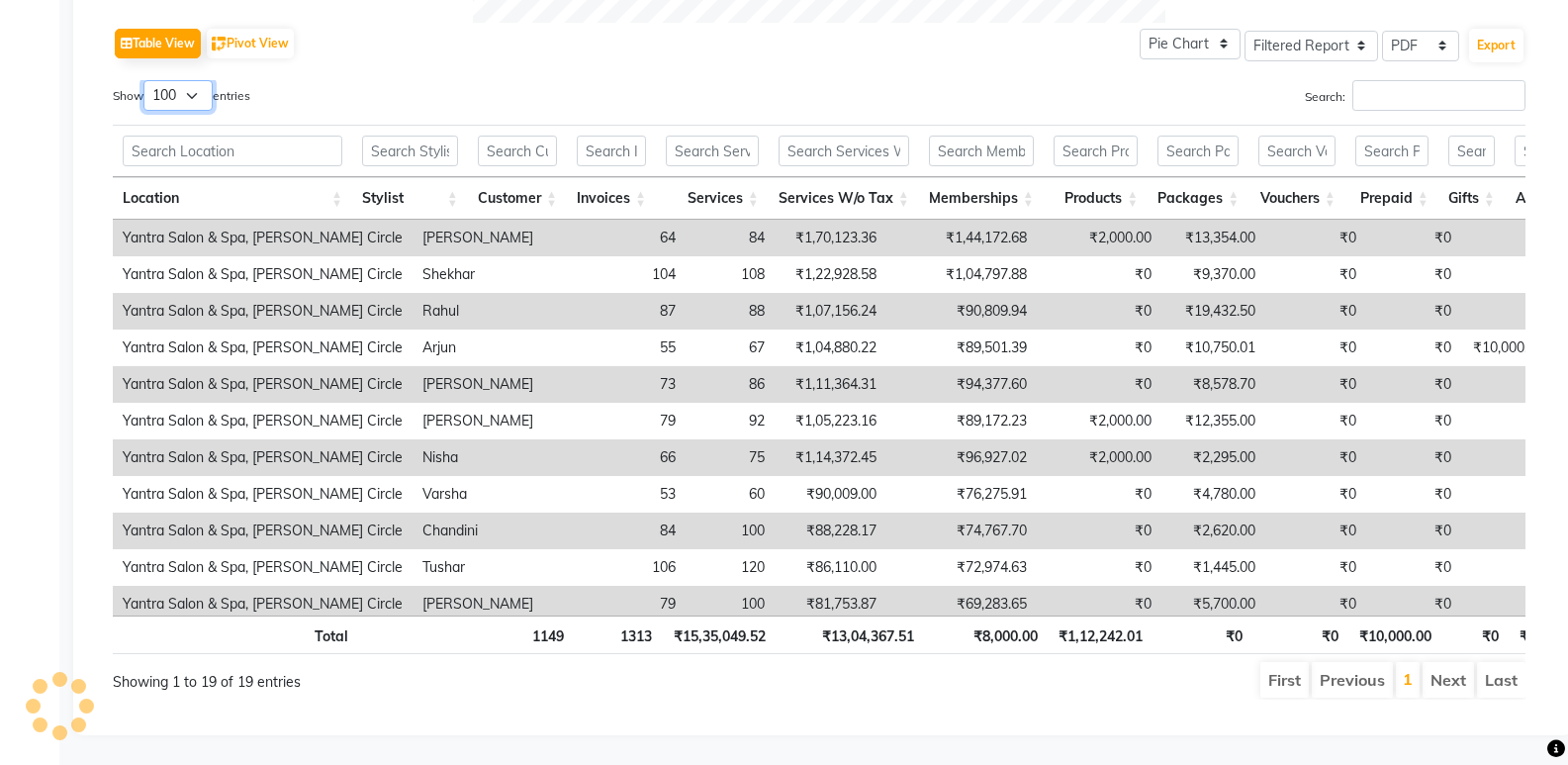
scroll to position [26, 0]
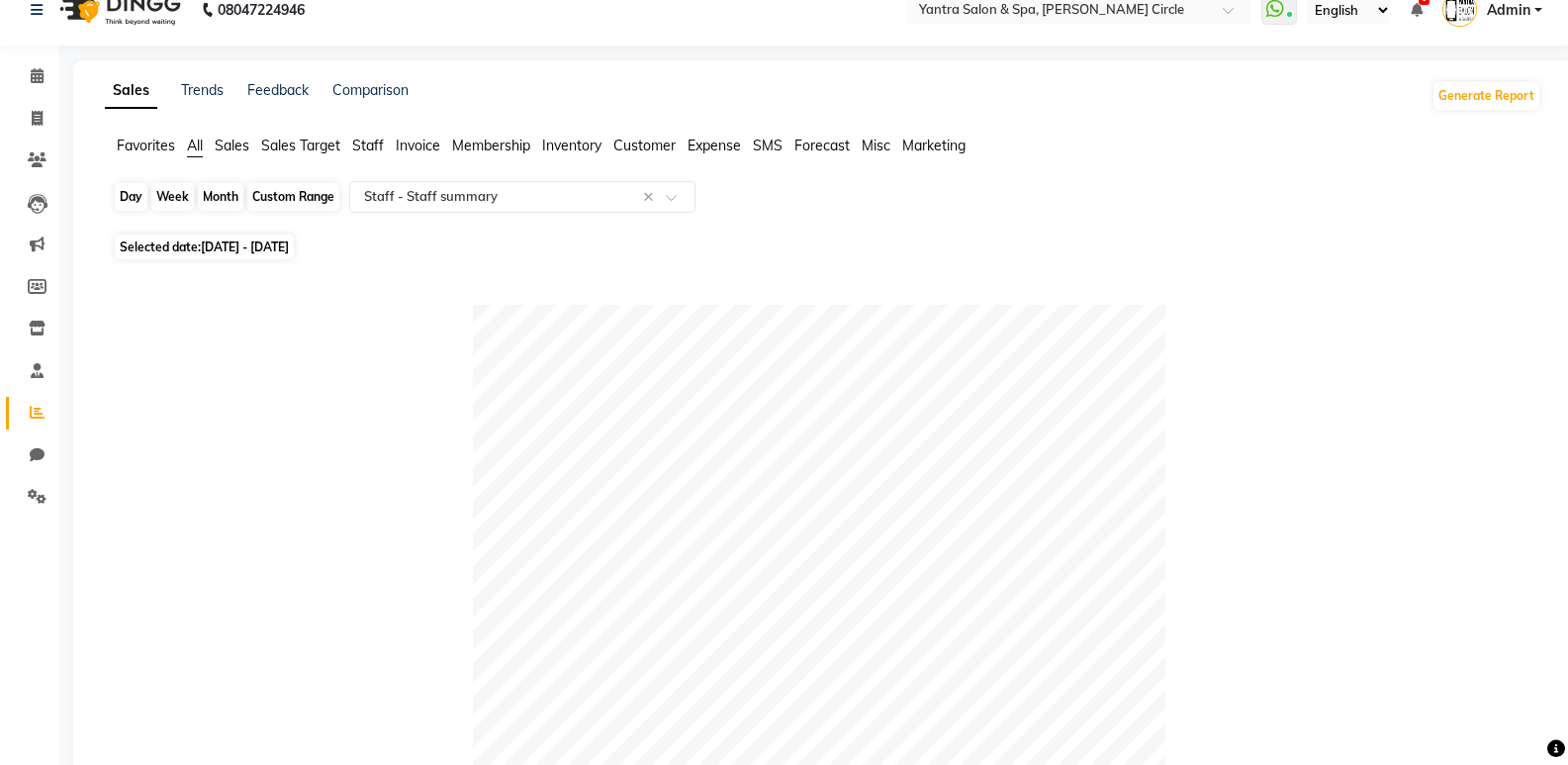
click at [221, 189] on div "Month" at bounding box center [221, 197] width 46 height 28
select select "8"
select select "2025"
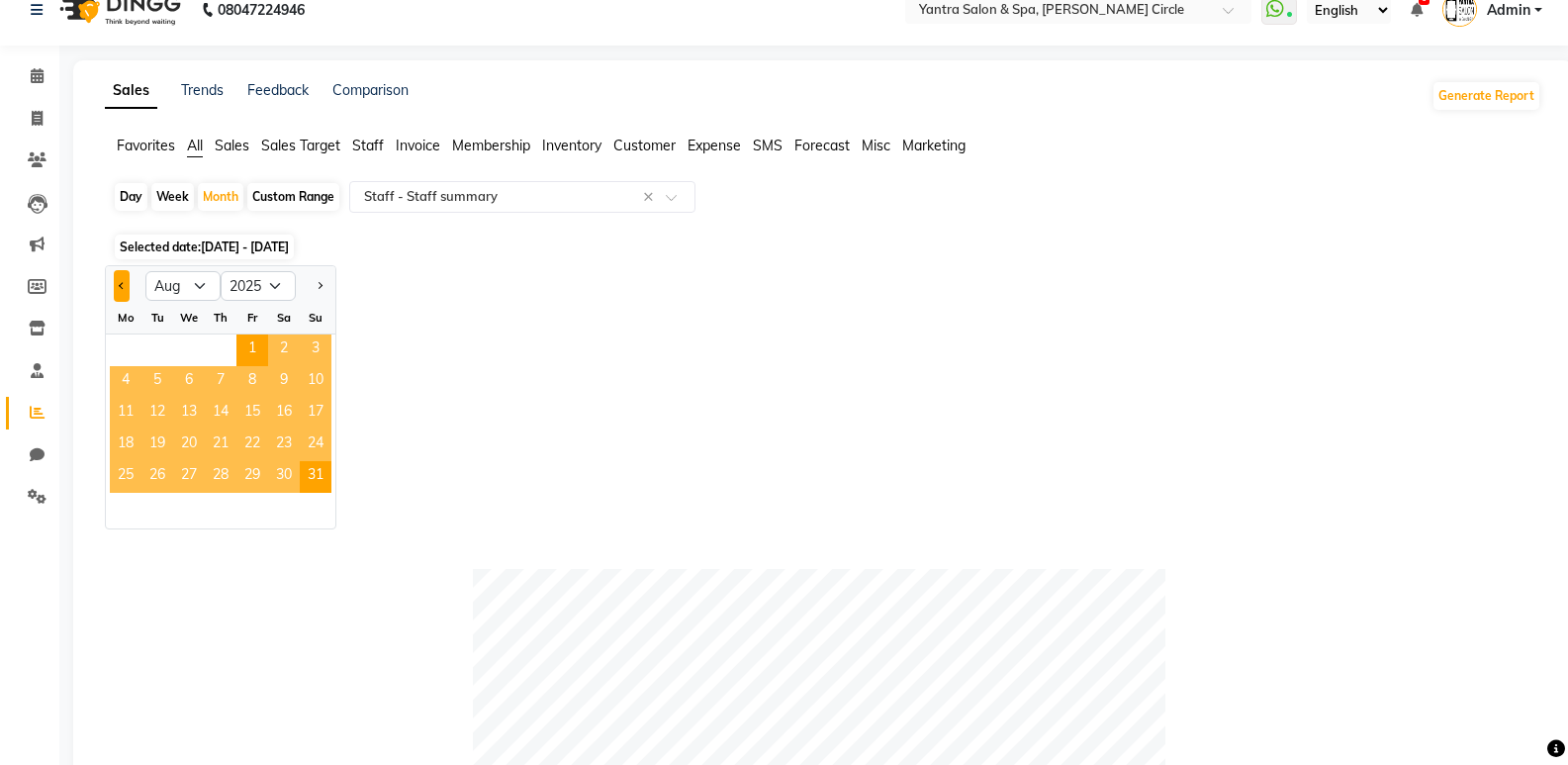
click at [123, 284] on span "Previous month" at bounding box center [121, 285] width 7 height 7
select select "7"
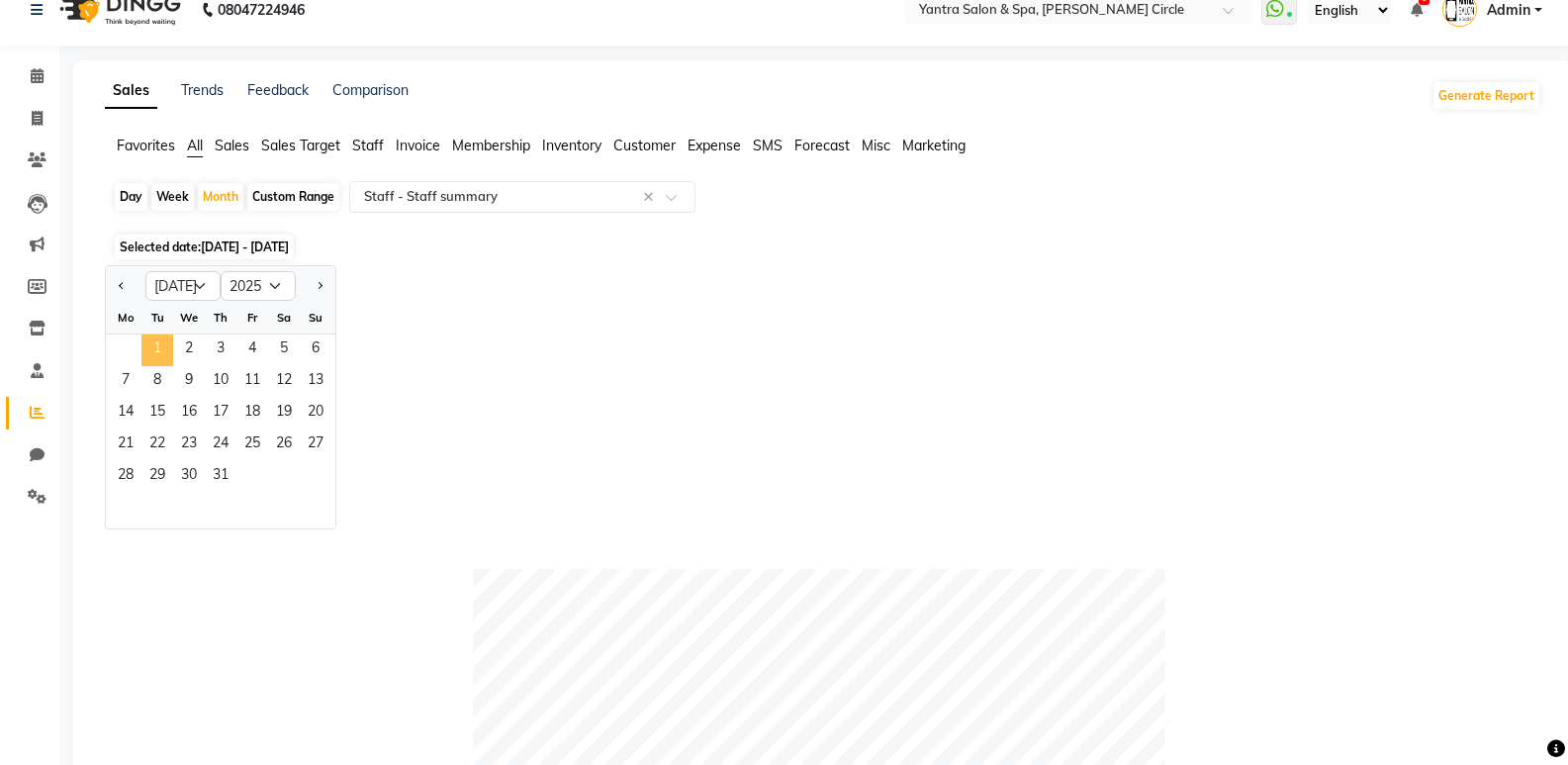
click at [162, 338] on span "1" at bounding box center [157, 350] width 32 height 32
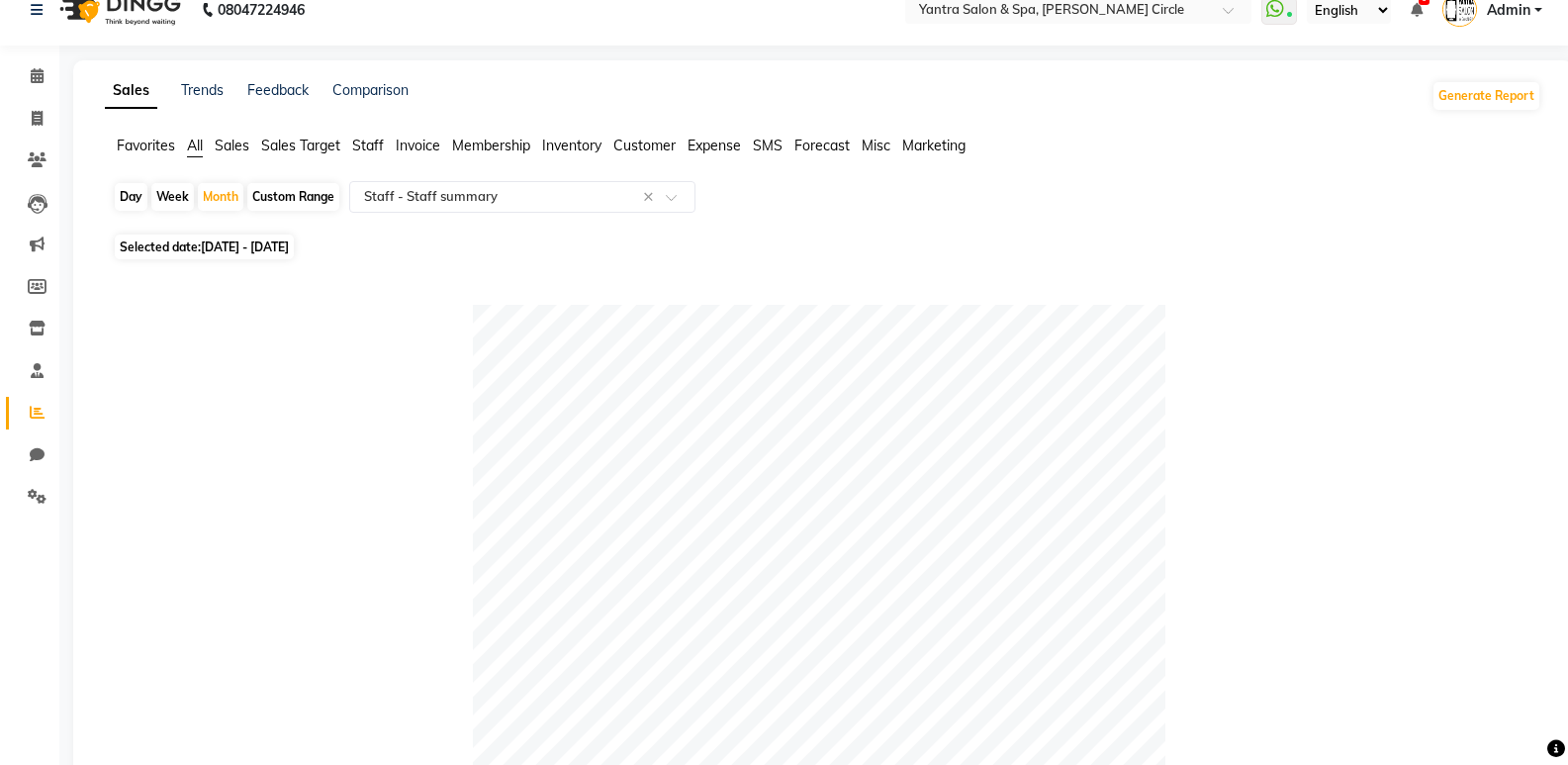
scroll to position [1001, 0]
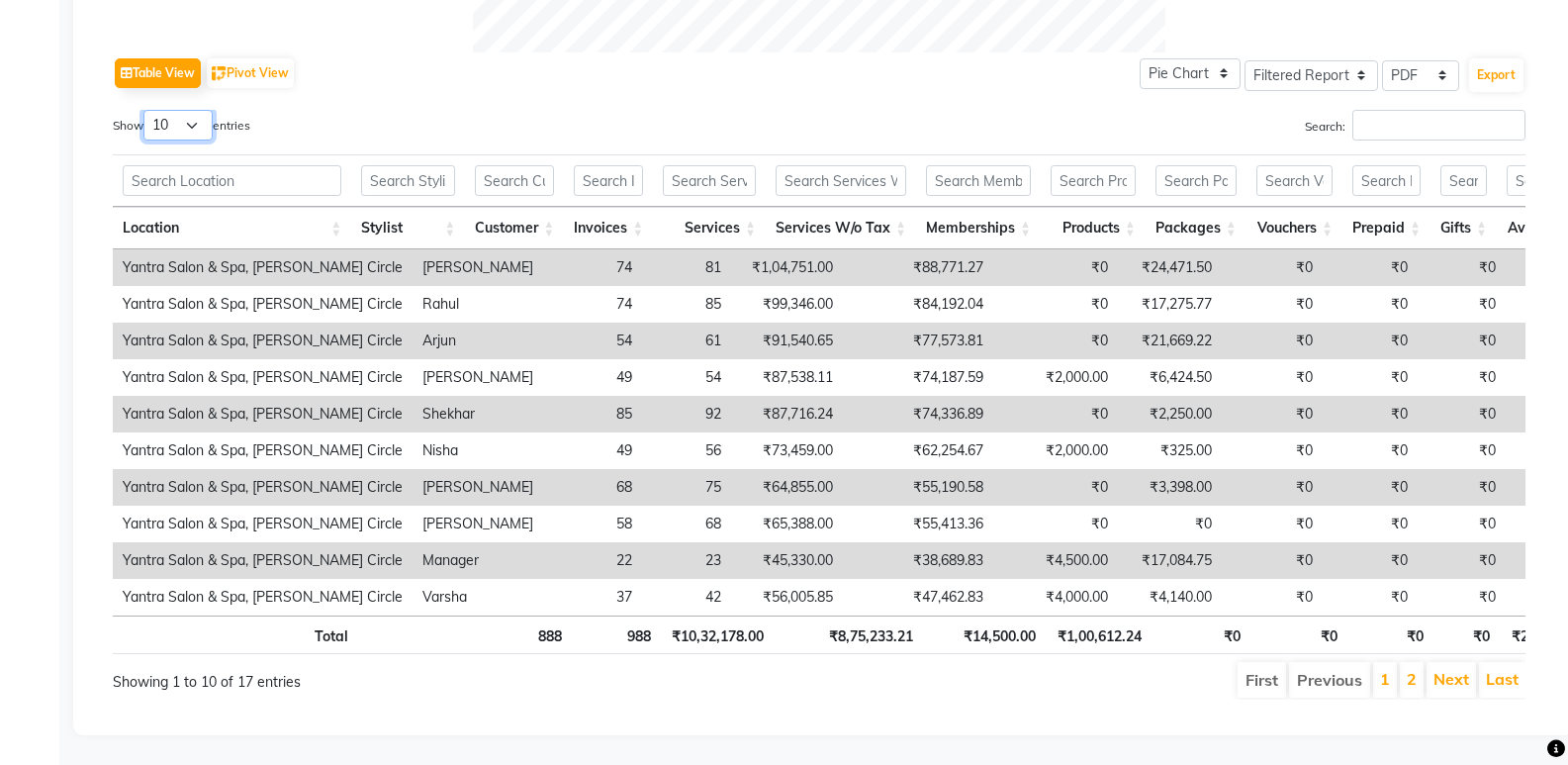
click at [161, 109] on select "10 25 50 100" at bounding box center [178, 124] width 70 height 31
select select "100"
click at [146, 109] on select "10 25 50 100" at bounding box center [178, 124] width 70 height 31
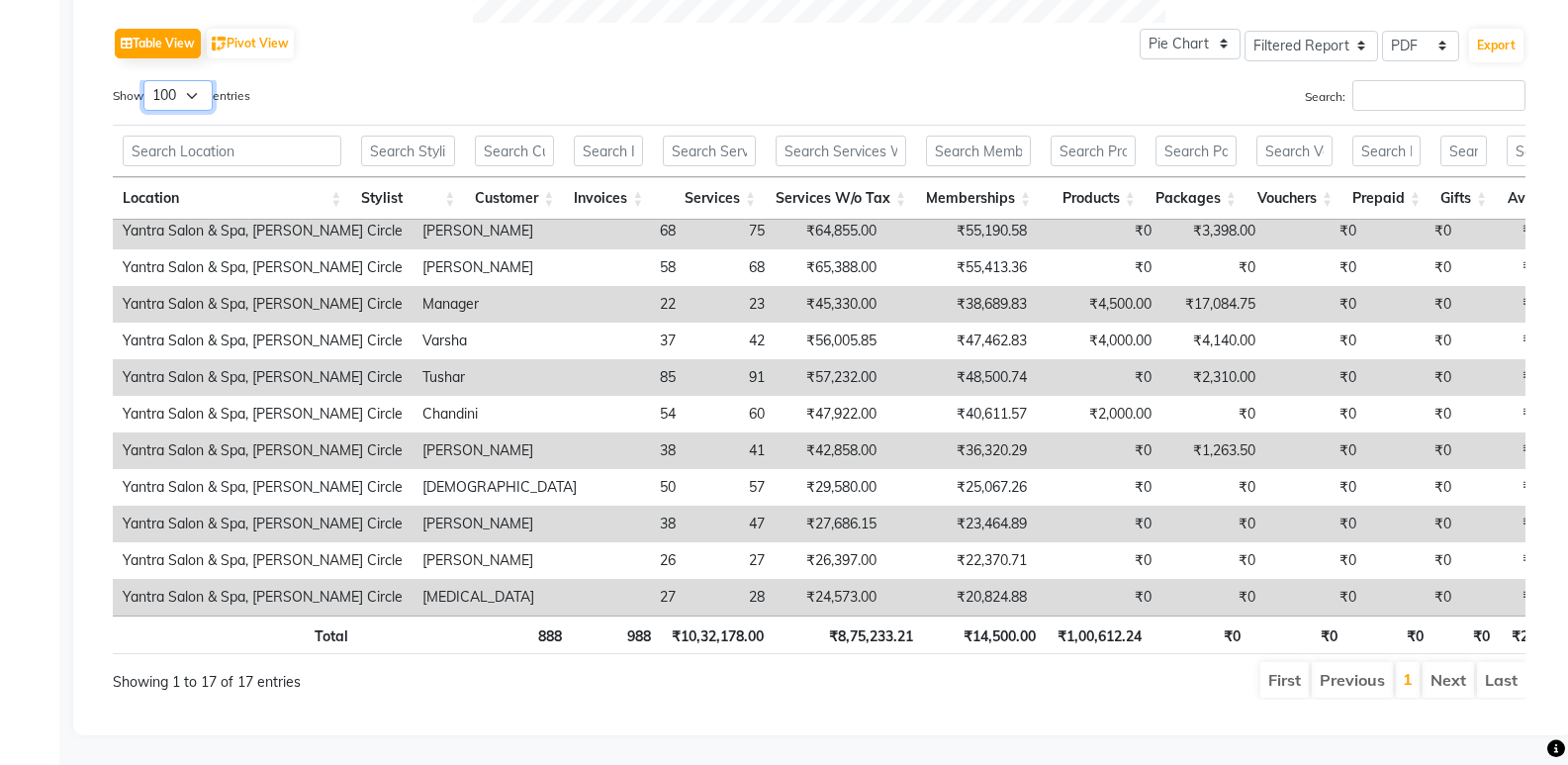
scroll to position [0, 0]
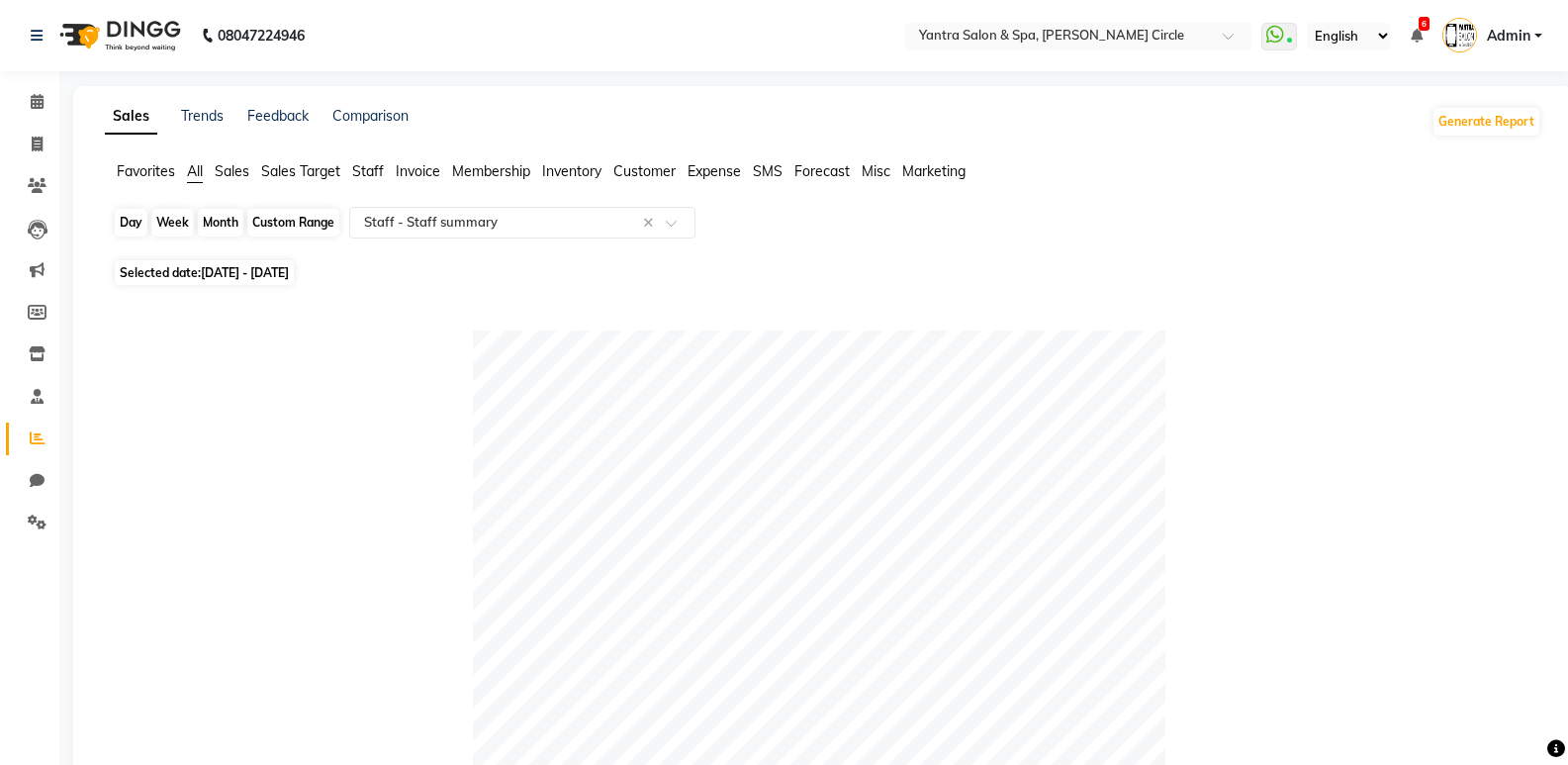
click at [211, 224] on div "Month" at bounding box center [221, 223] width 46 height 28
select select "7"
select select "2025"
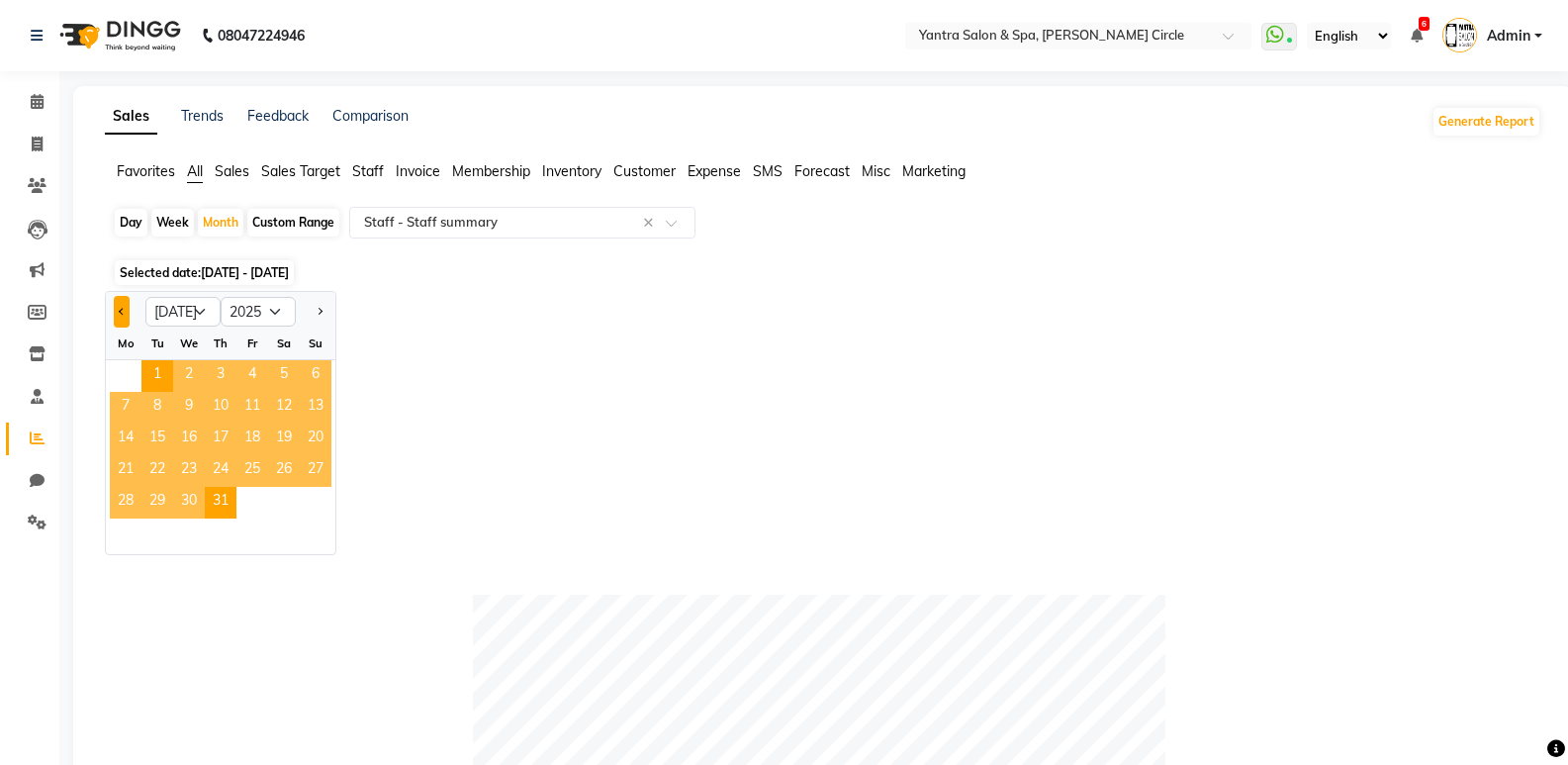
click at [123, 308] on button "Previous month" at bounding box center [121, 312] width 16 height 32
select select "6"
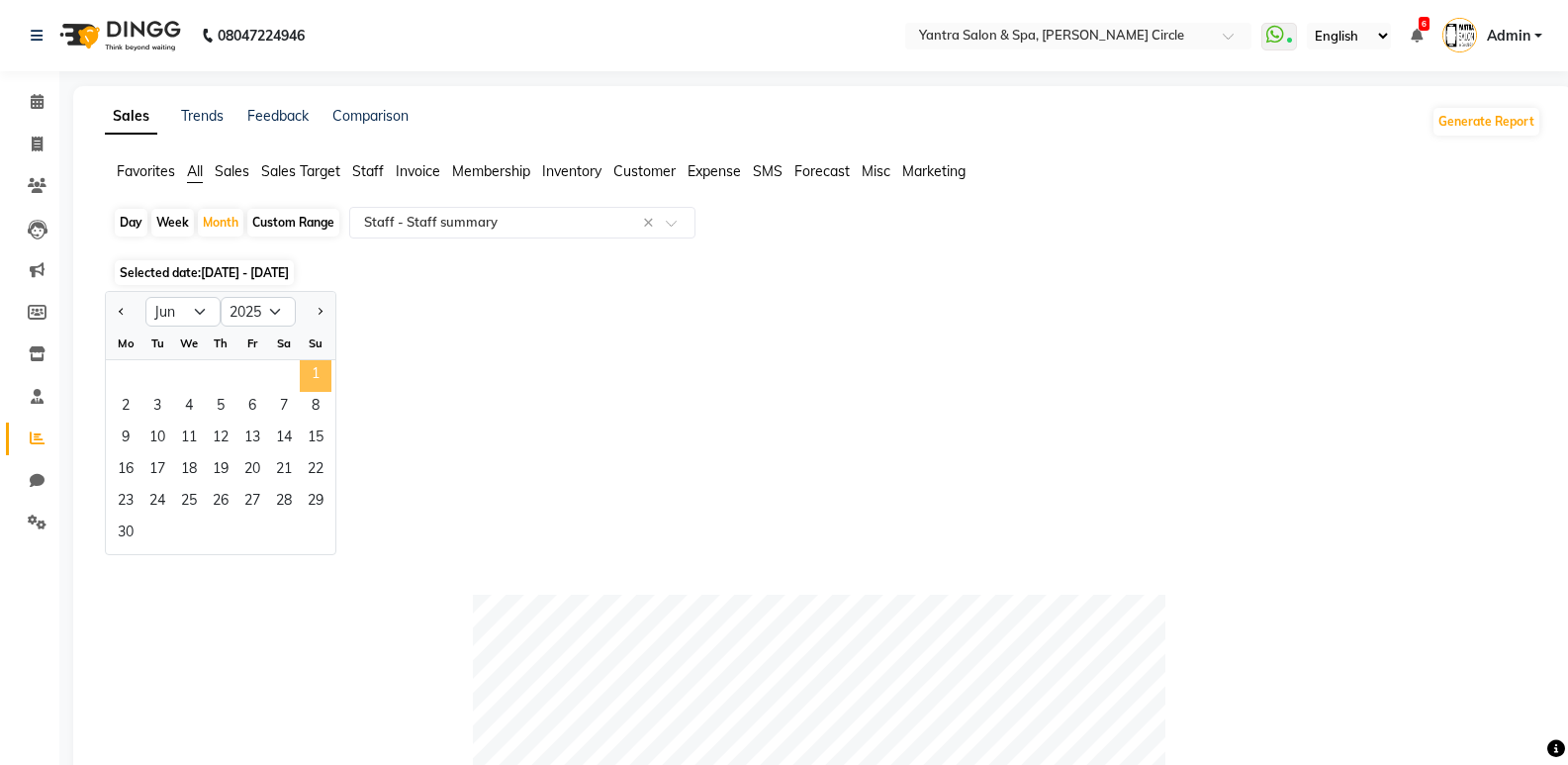
click at [312, 370] on span "1" at bounding box center [316, 376] width 32 height 32
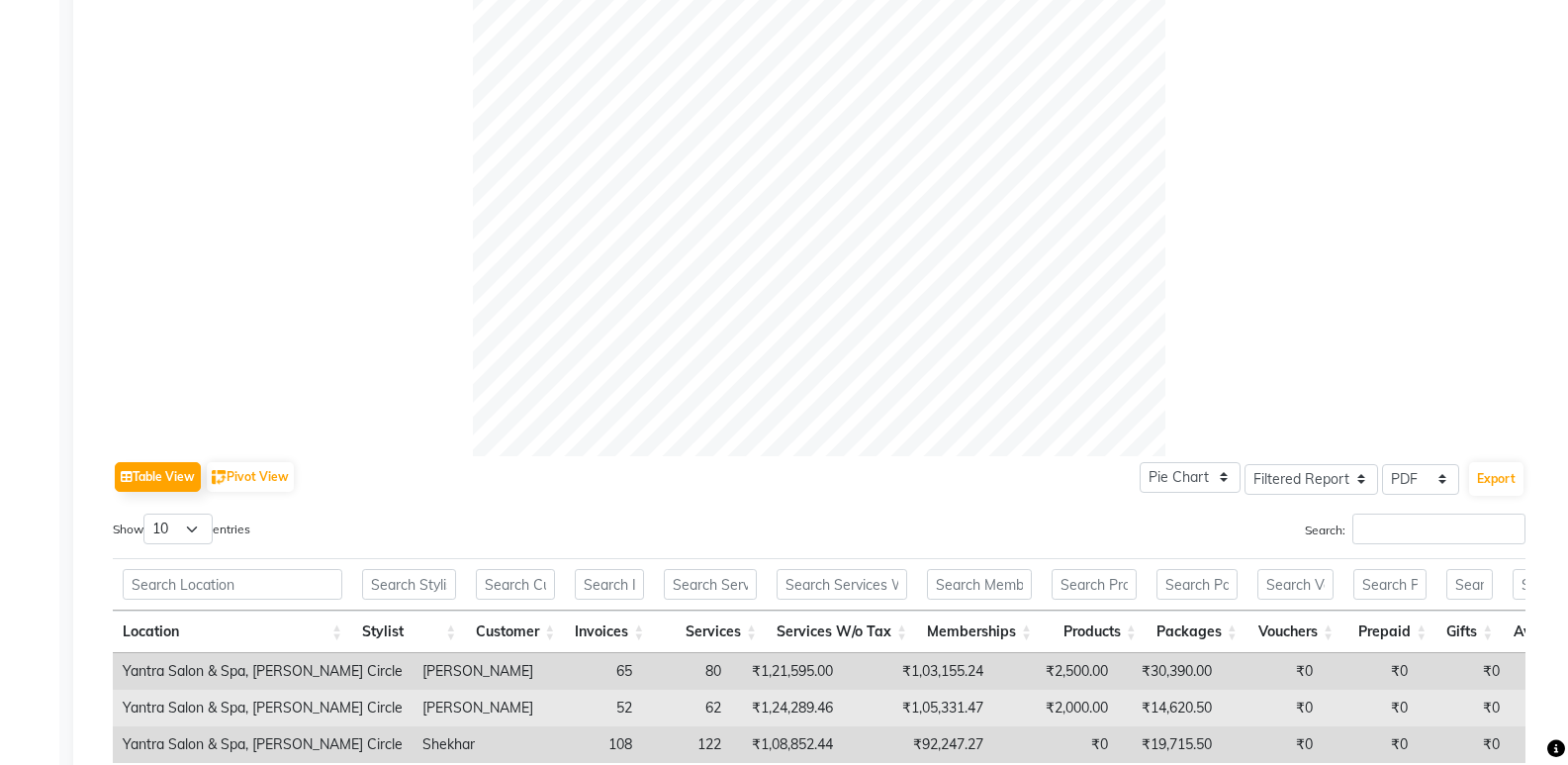
scroll to position [1001, 0]
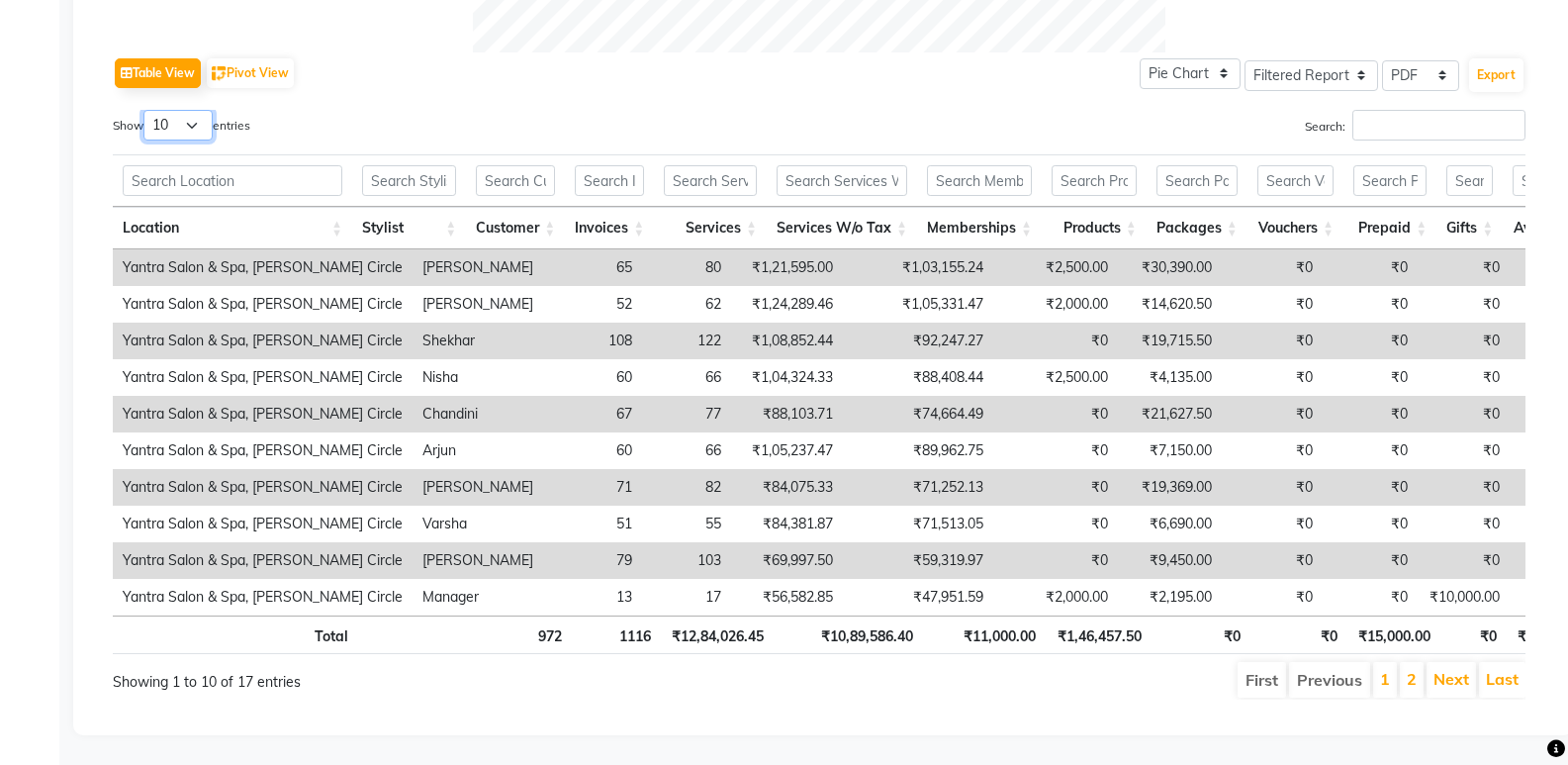
click at [176, 109] on select "10 25 50 100" at bounding box center [178, 124] width 70 height 31
select select "100"
click at [146, 109] on select "10 25 50 100" at bounding box center [178, 124] width 70 height 31
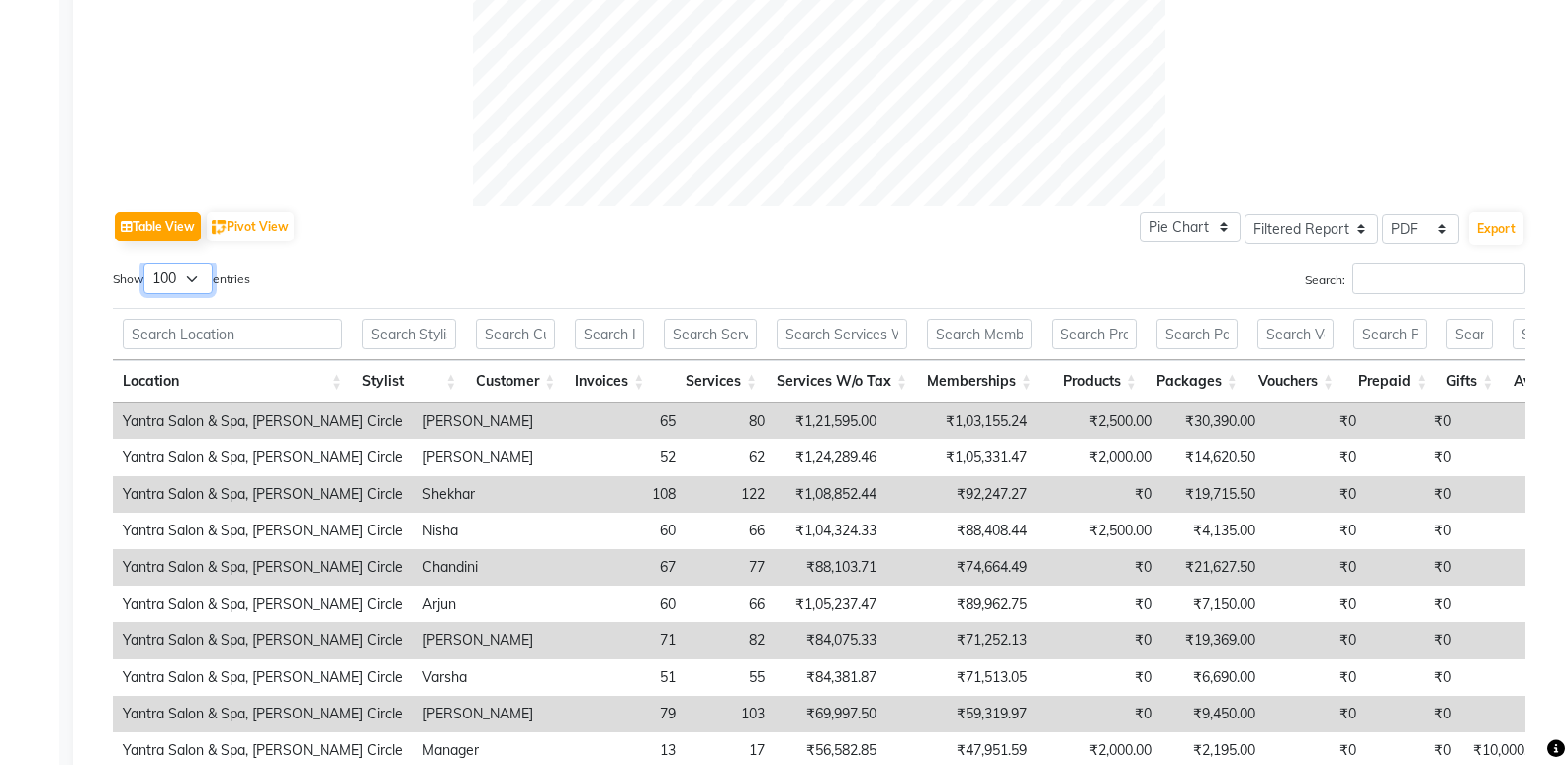
scroll to position [124, 0]
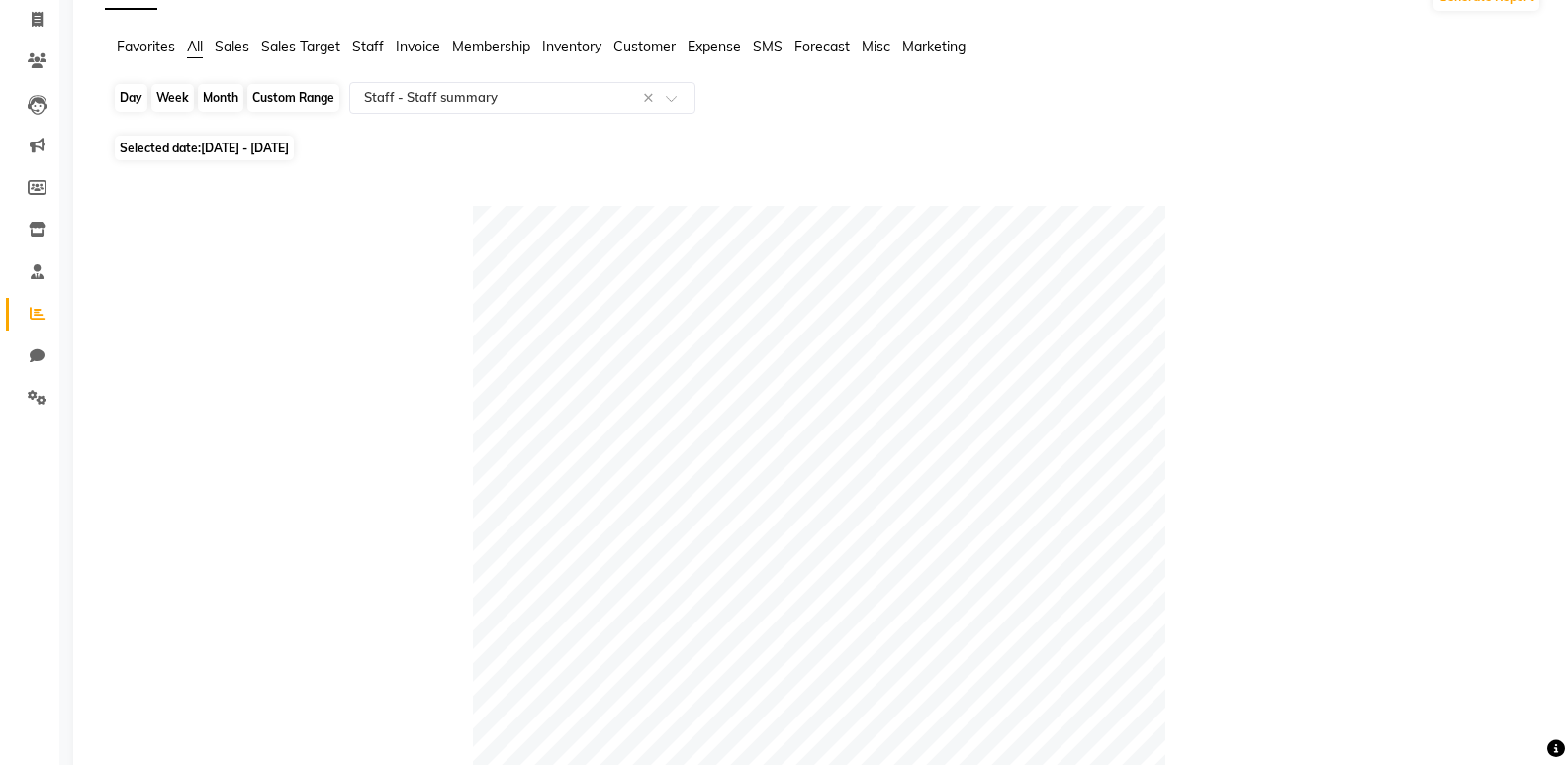
click at [231, 99] on div "Month" at bounding box center [221, 98] width 46 height 28
select select "6"
select select "2025"
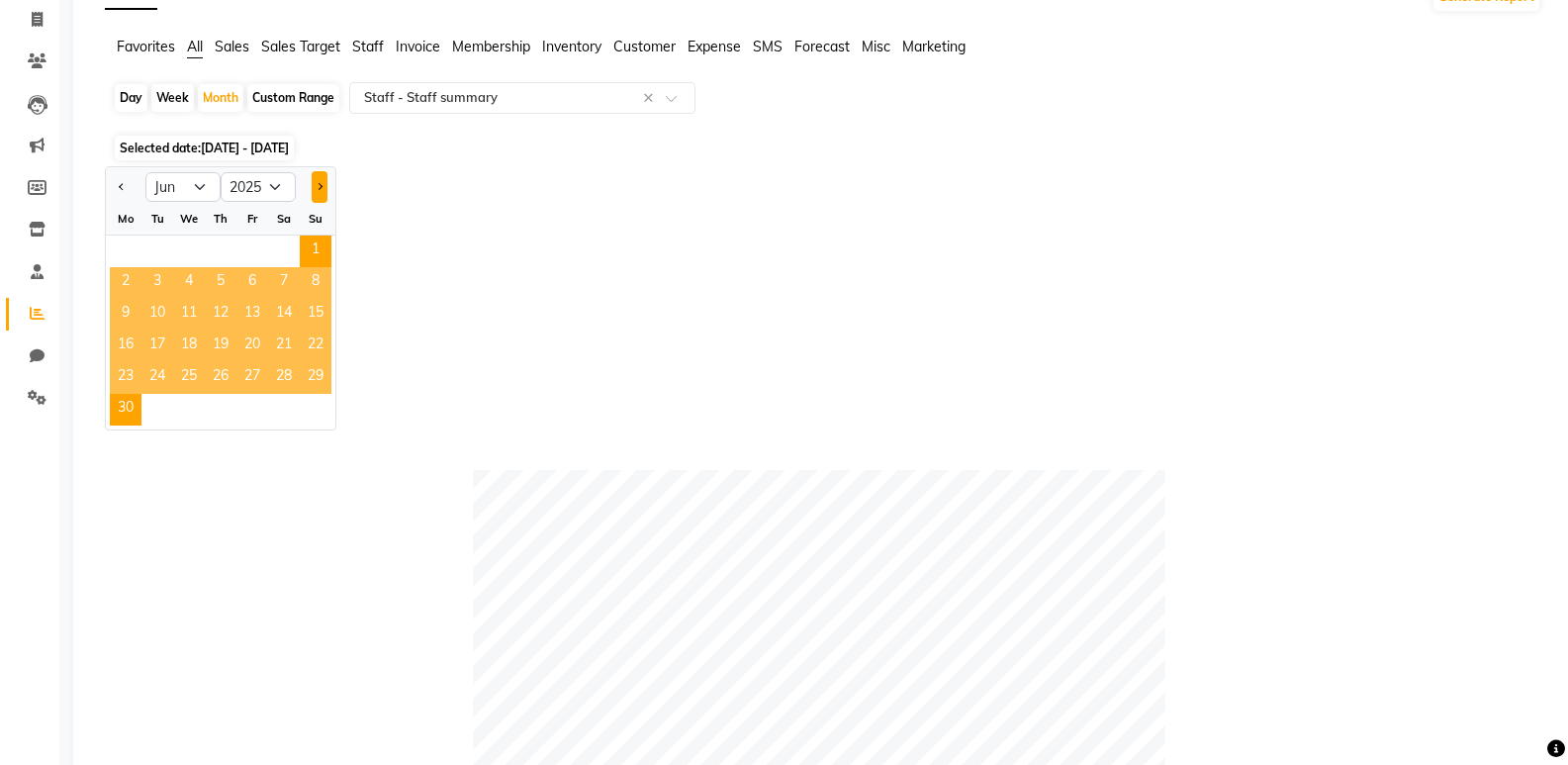
click at [320, 183] on button "Next month" at bounding box center [320, 187] width 16 height 32
select select "7"
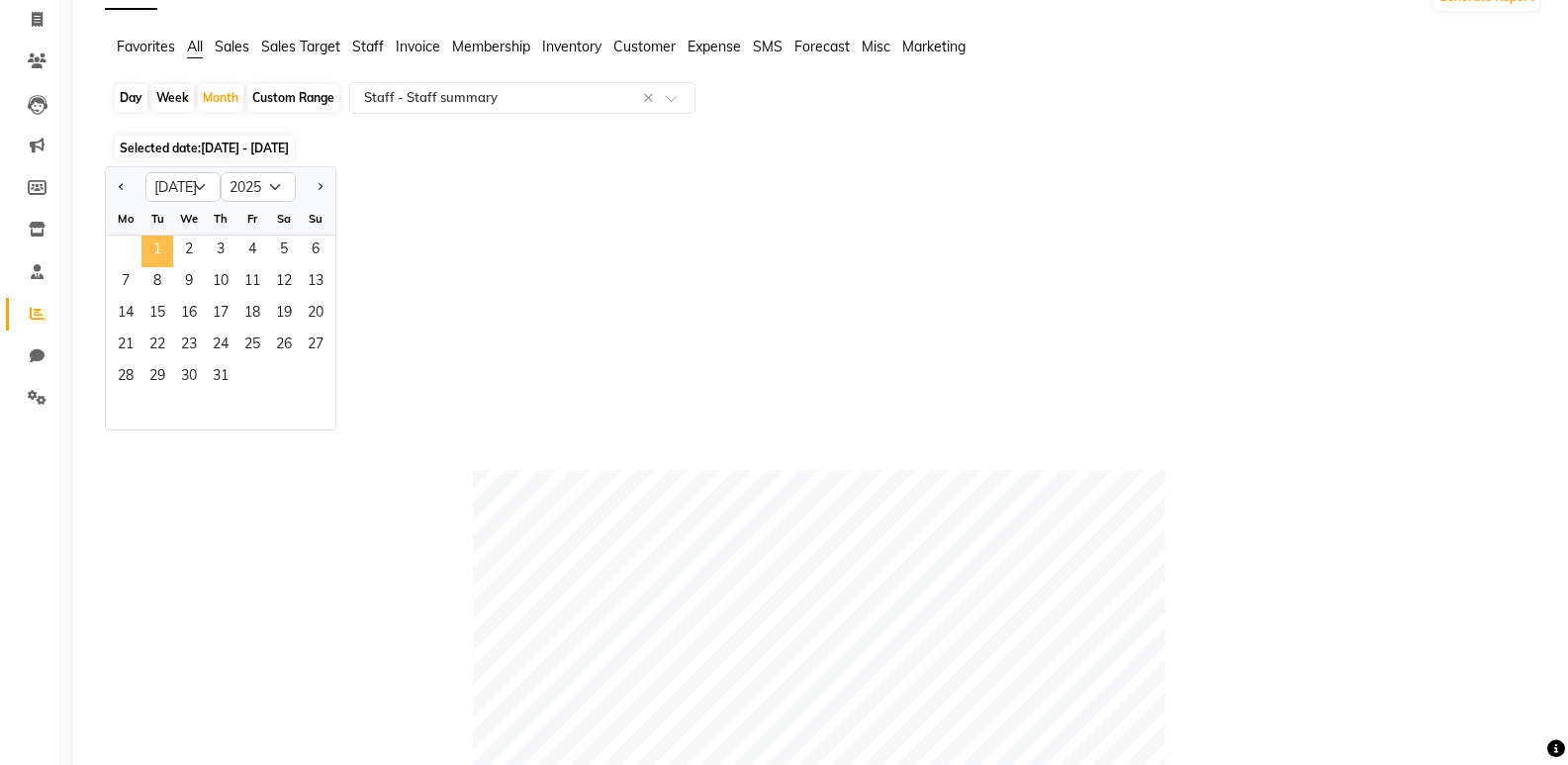
click at [168, 242] on span "1" at bounding box center [157, 252] width 32 height 32
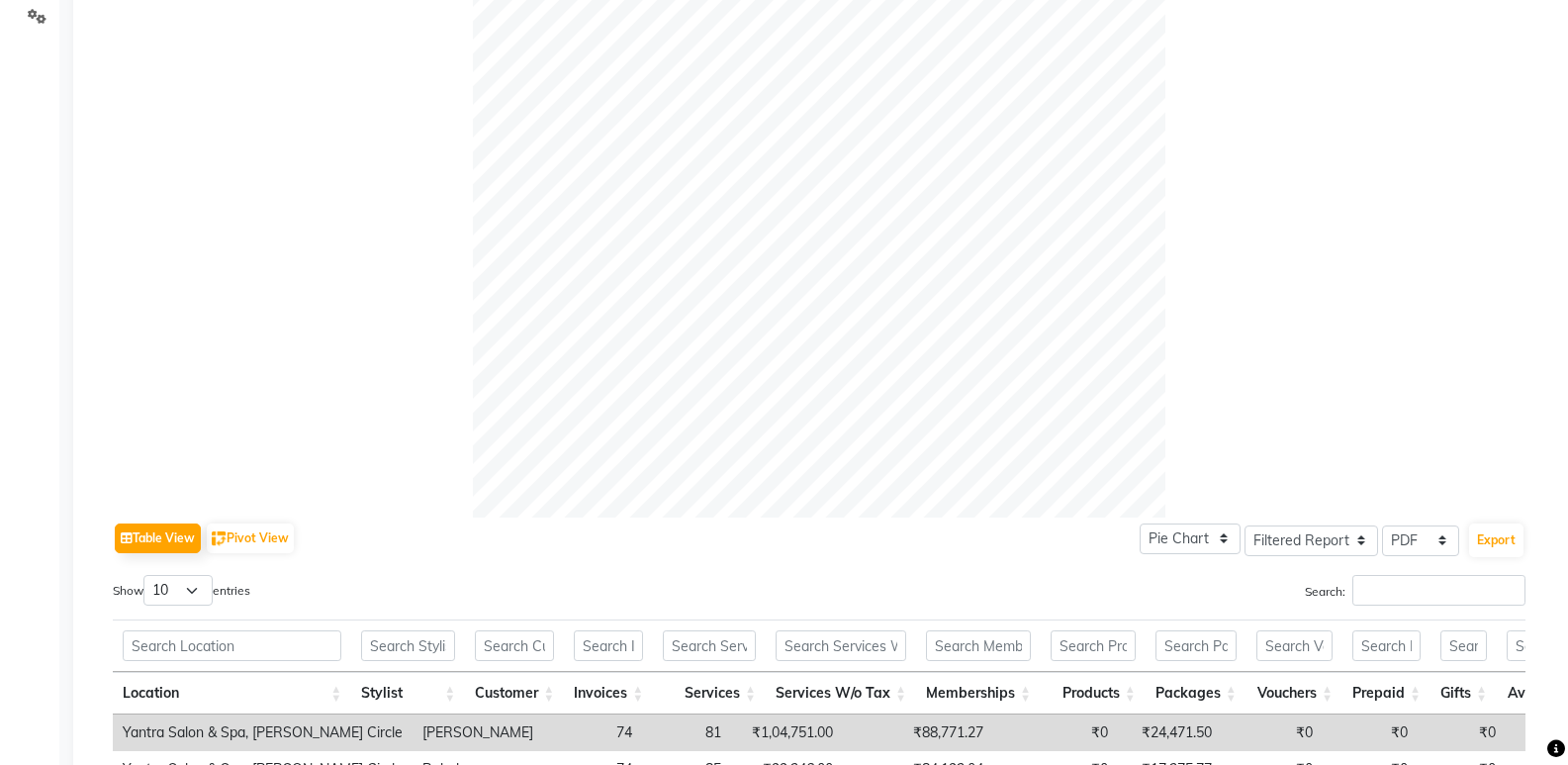
scroll to position [0, 0]
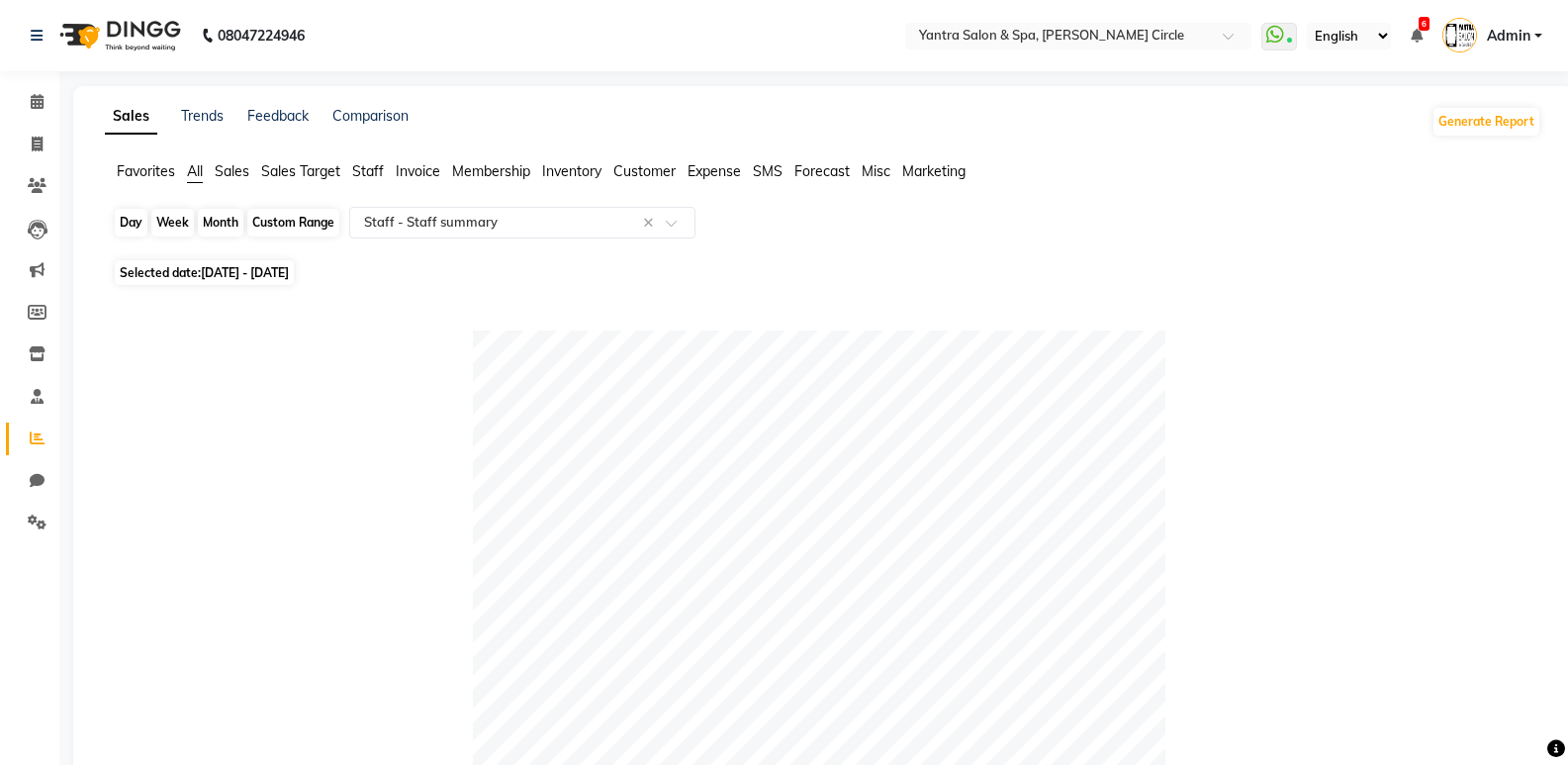
click at [214, 211] on div "Month" at bounding box center [221, 223] width 46 height 28
select select "7"
select select "2025"
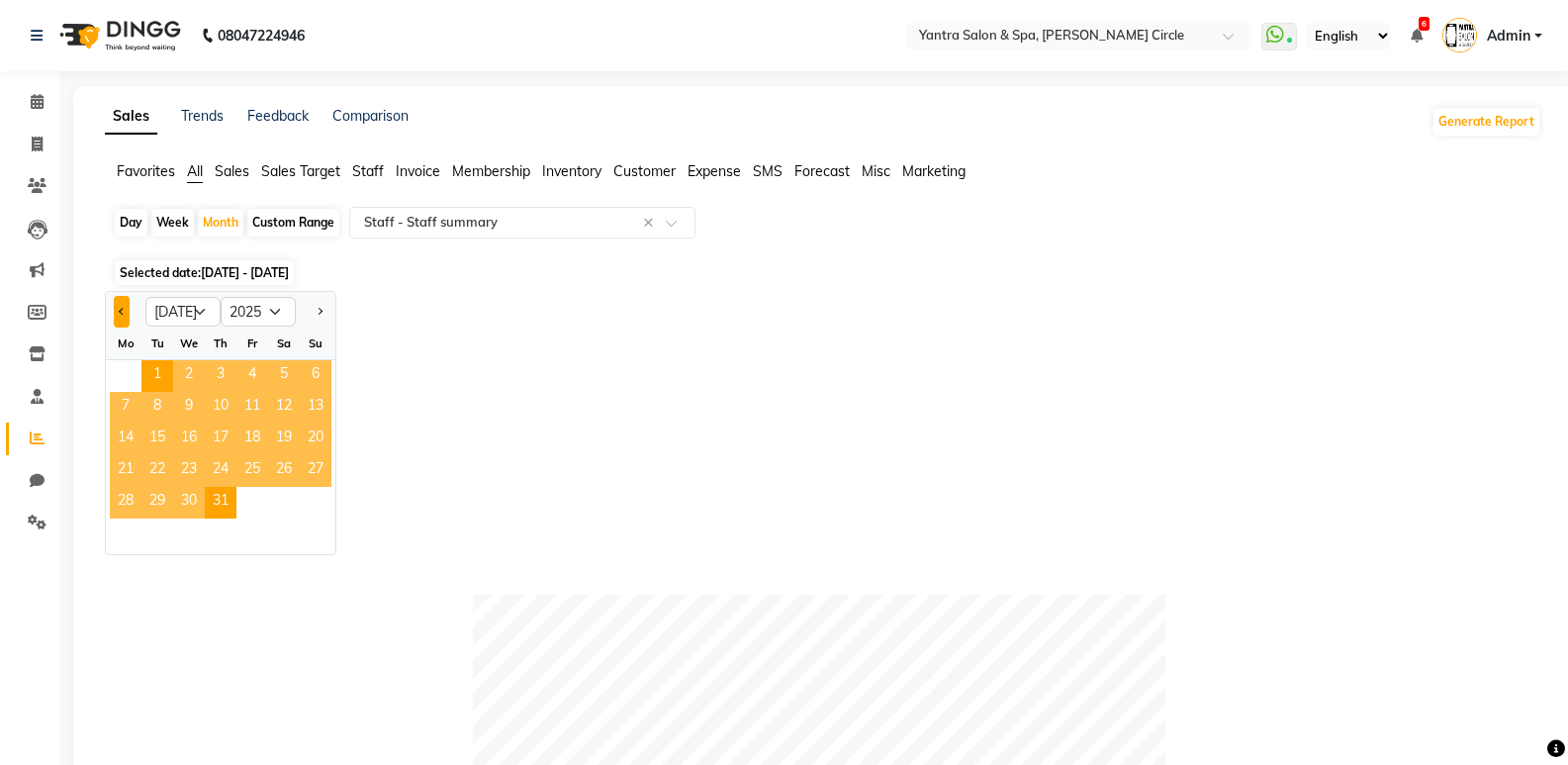
click at [125, 306] on button "Previous month" at bounding box center [121, 312] width 16 height 32
select select "6"
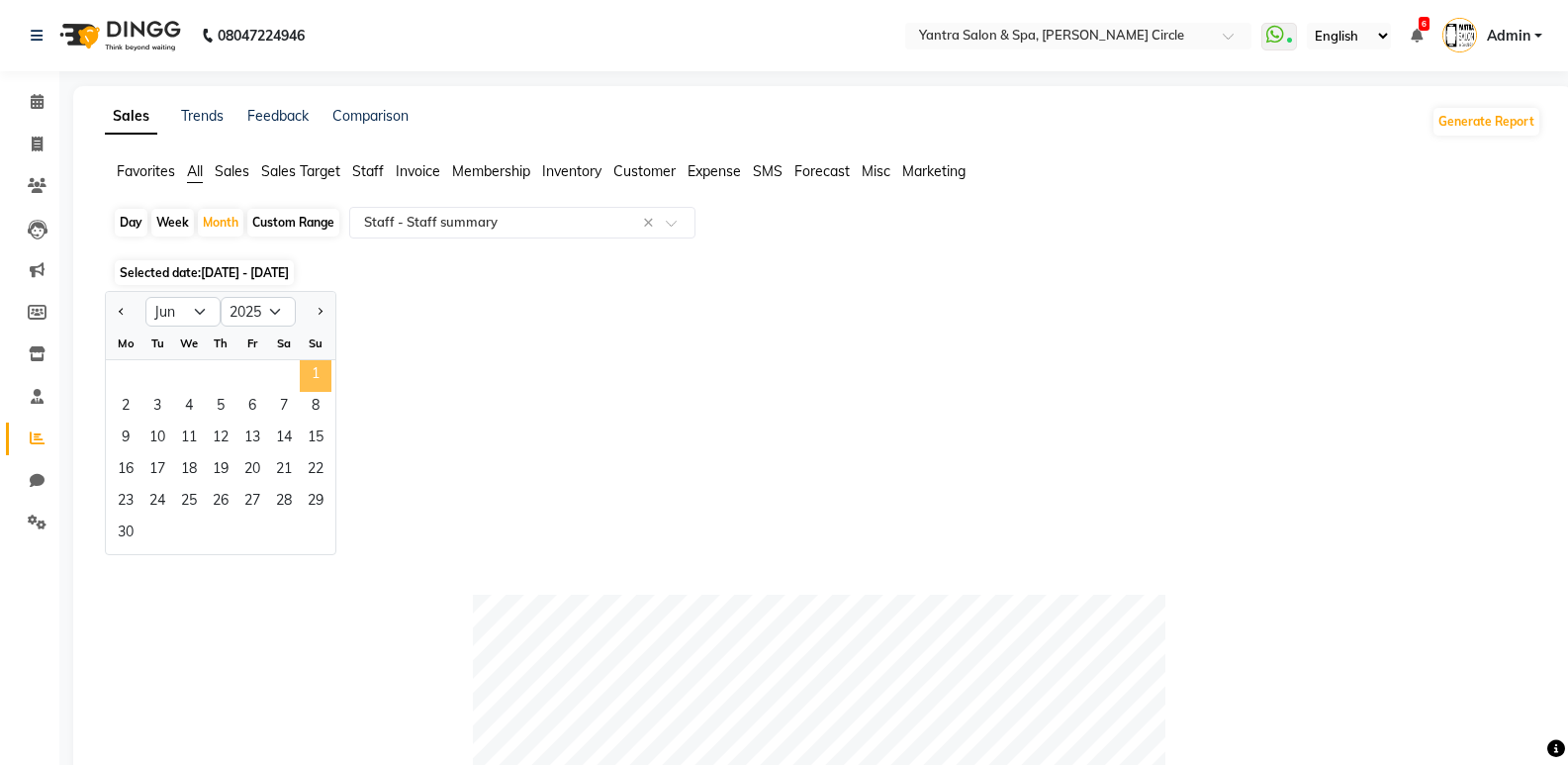
click at [327, 376] on span "1" at bounding box center [316, 376] width 32 height 32
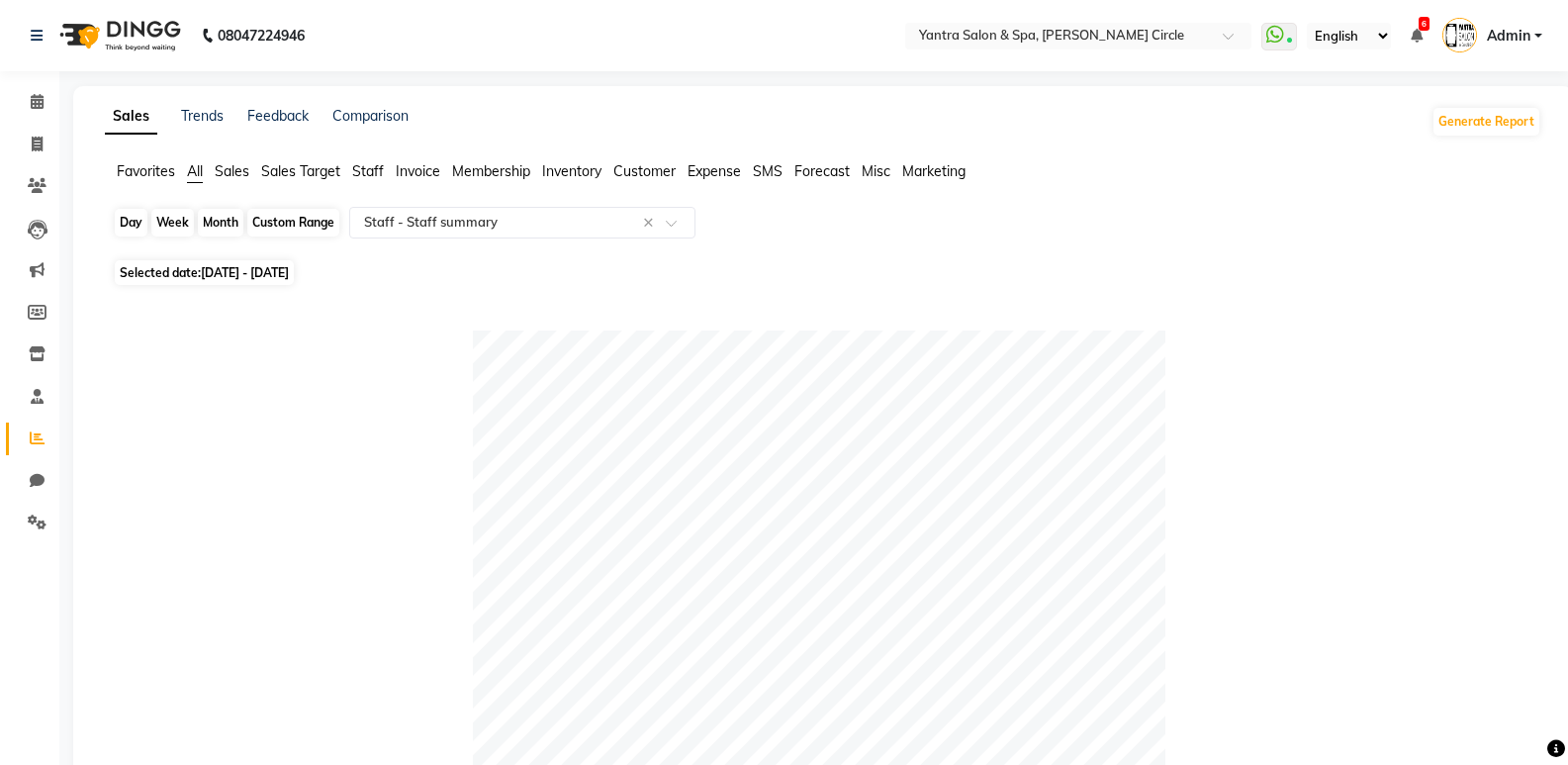
click at [215, 218] on div "Month" at bounding box center [221, 223] width 46 height 28
select select "6"
select select "2025"
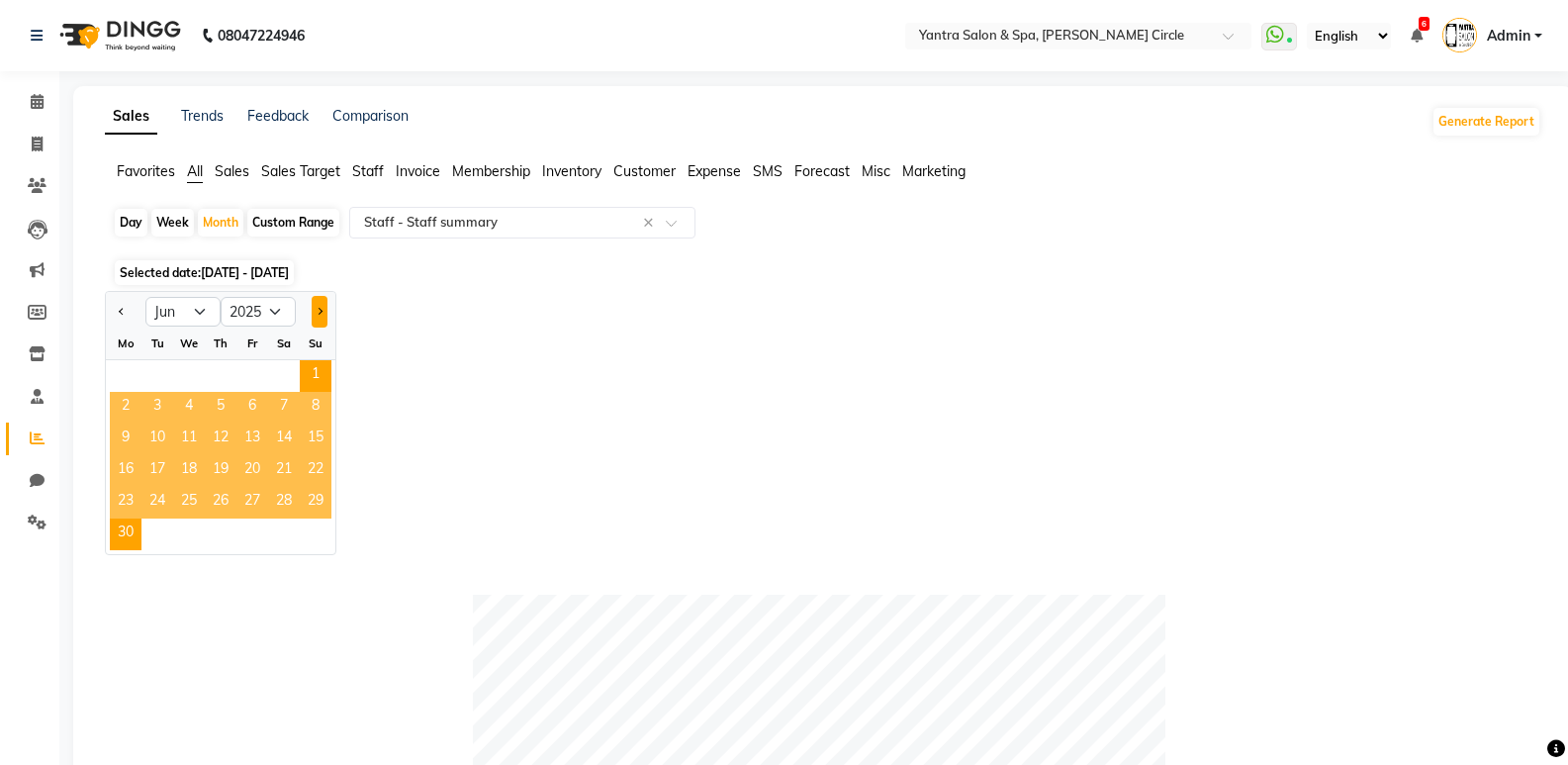
click at [314, 317] on button "Next month" at bounding box center [320, 312] width 16 height 32
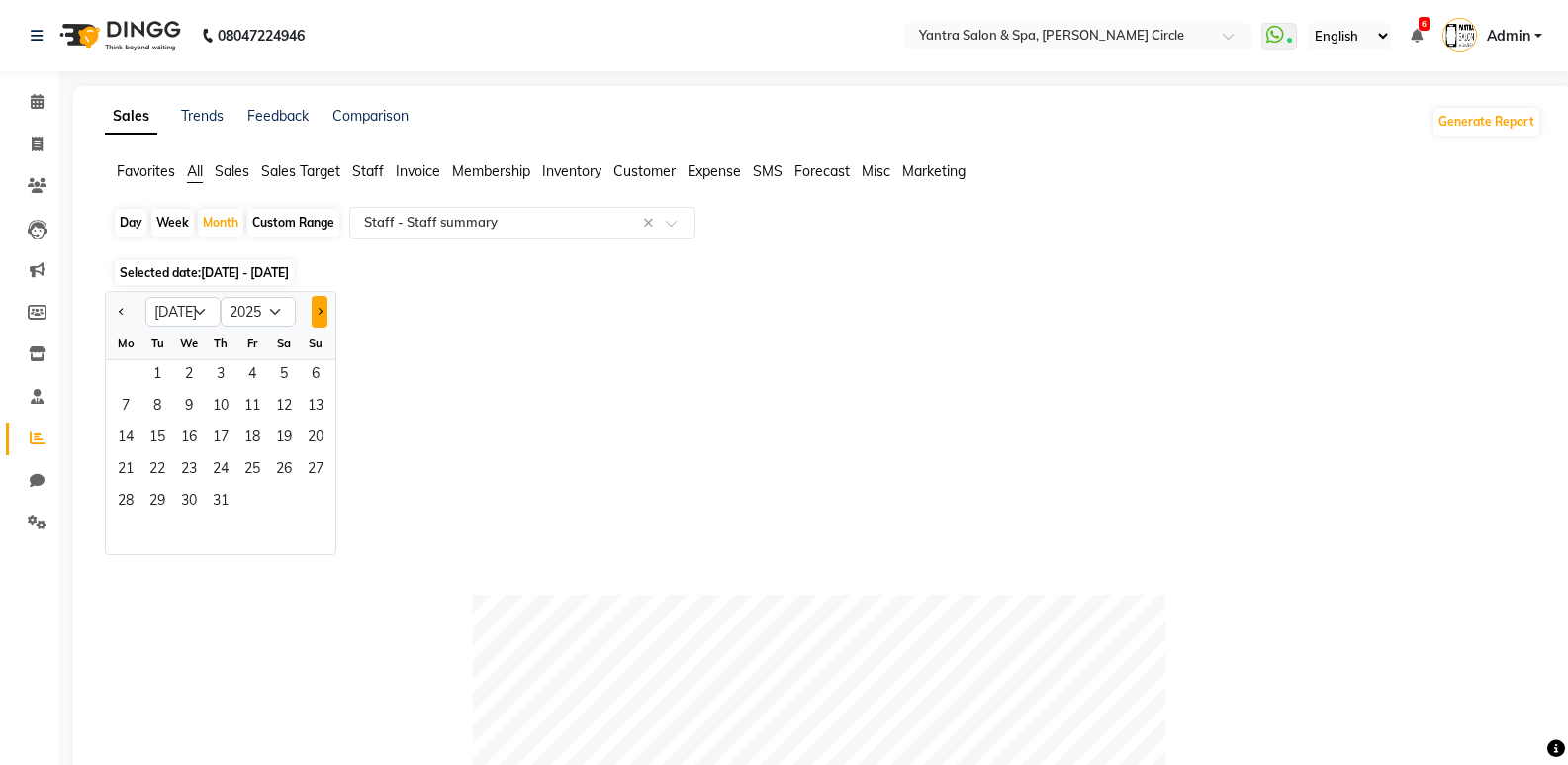
click at [314, 317] on button "Next month" at bounding box center [320, 312] width 16 height 32
select select "8"
click at [253, 372] on span "1" at bounding box center [253, 376] width 32 height 32
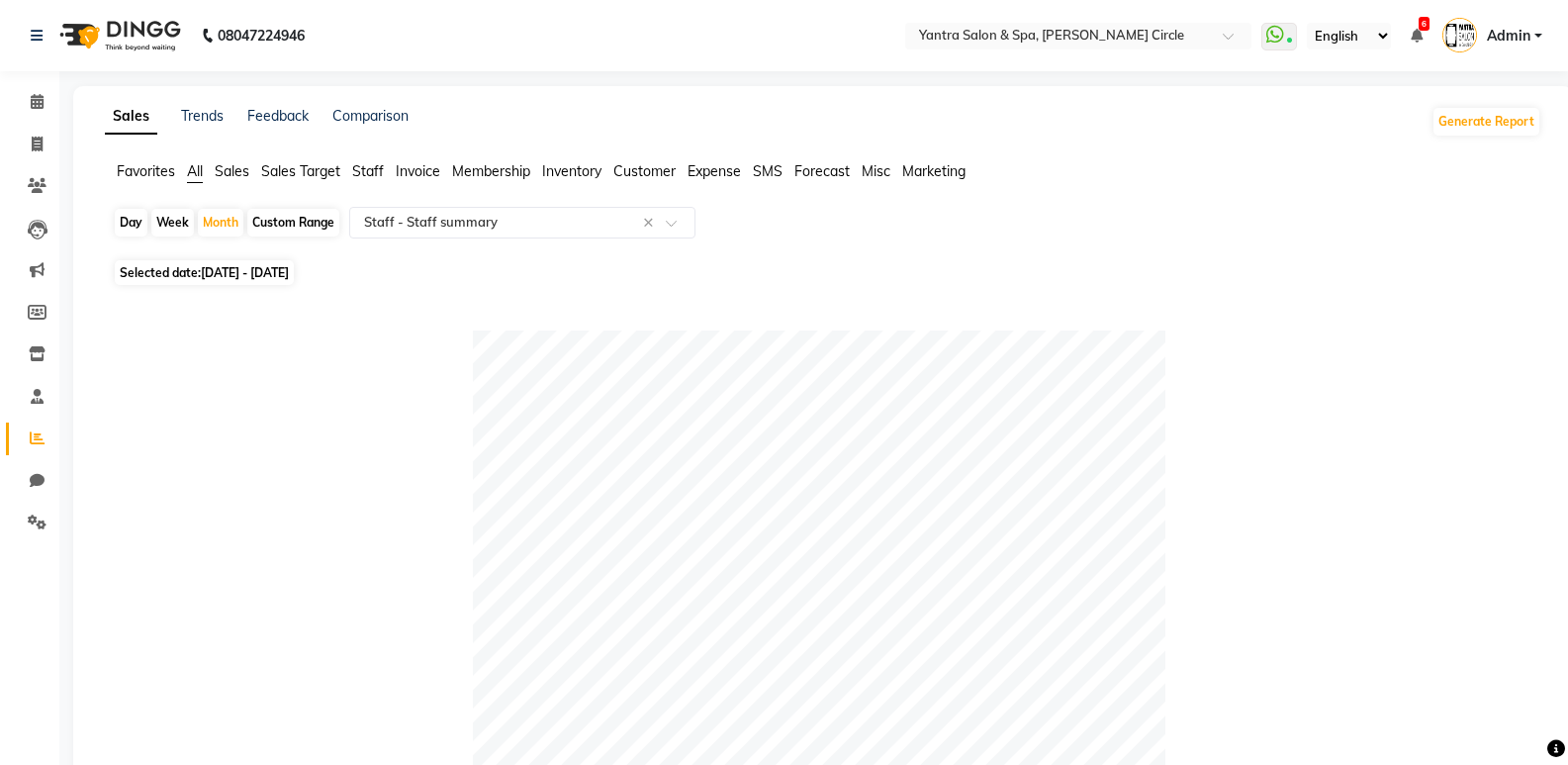
scroll to position [1001, 0]
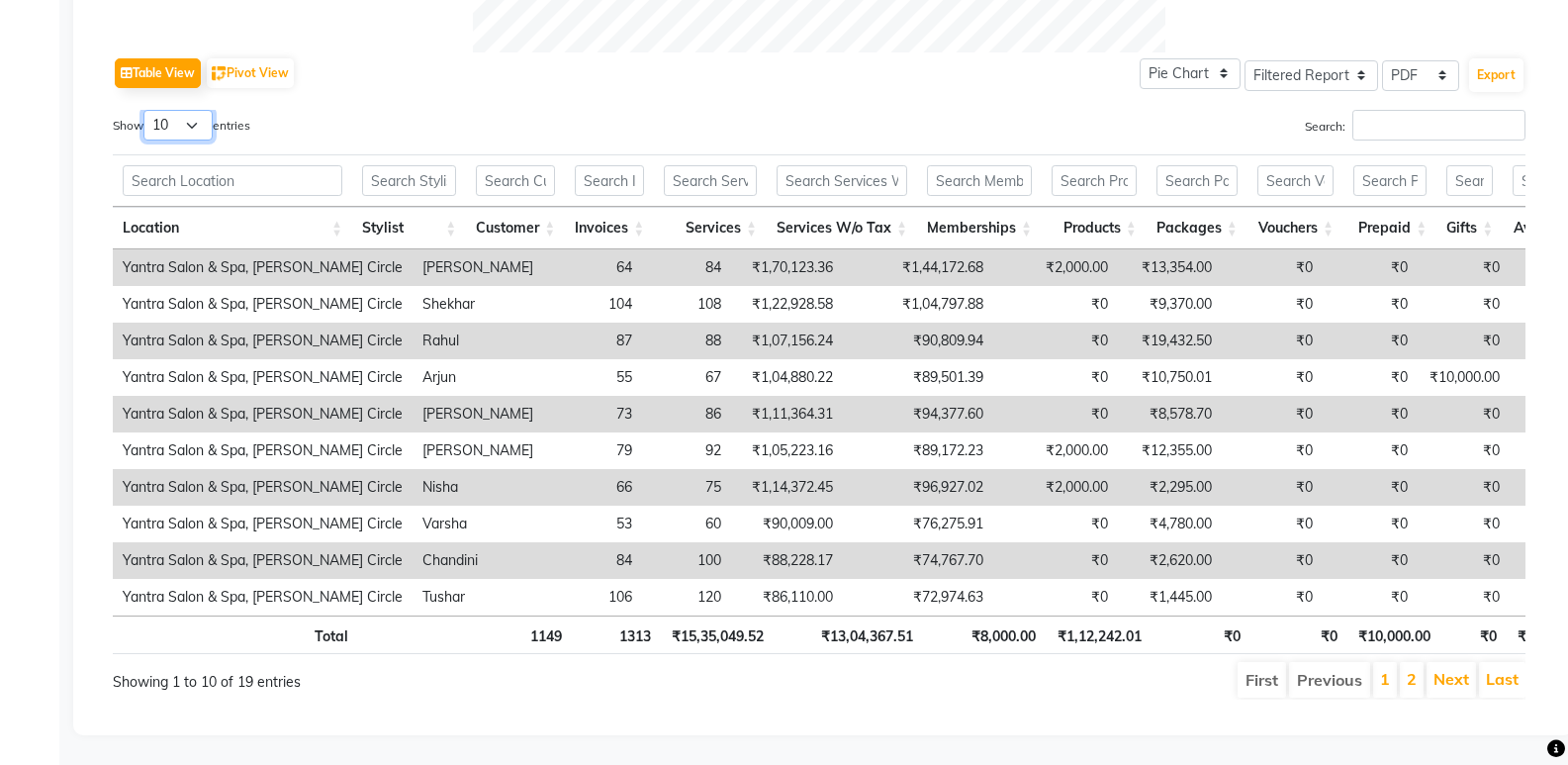
click at [181, 109] on select "10 25 50 100" at bounding box center [178, 124] width 70 height 31
select select "100"
click at [146, 109] on select "10 25 50 100" at bounding box center [178, 124] width 70 height 31
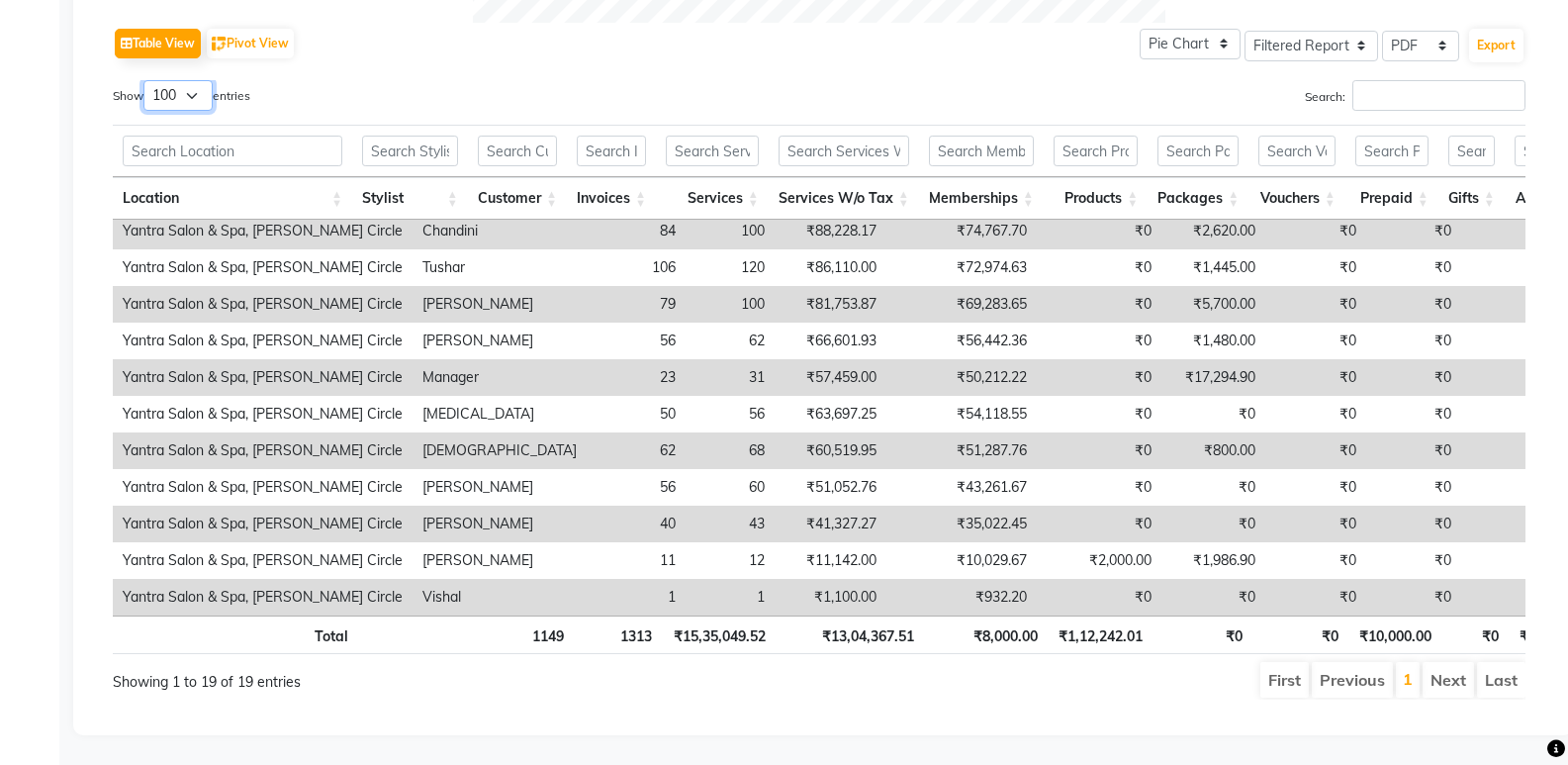
scroll to position [0, 0]
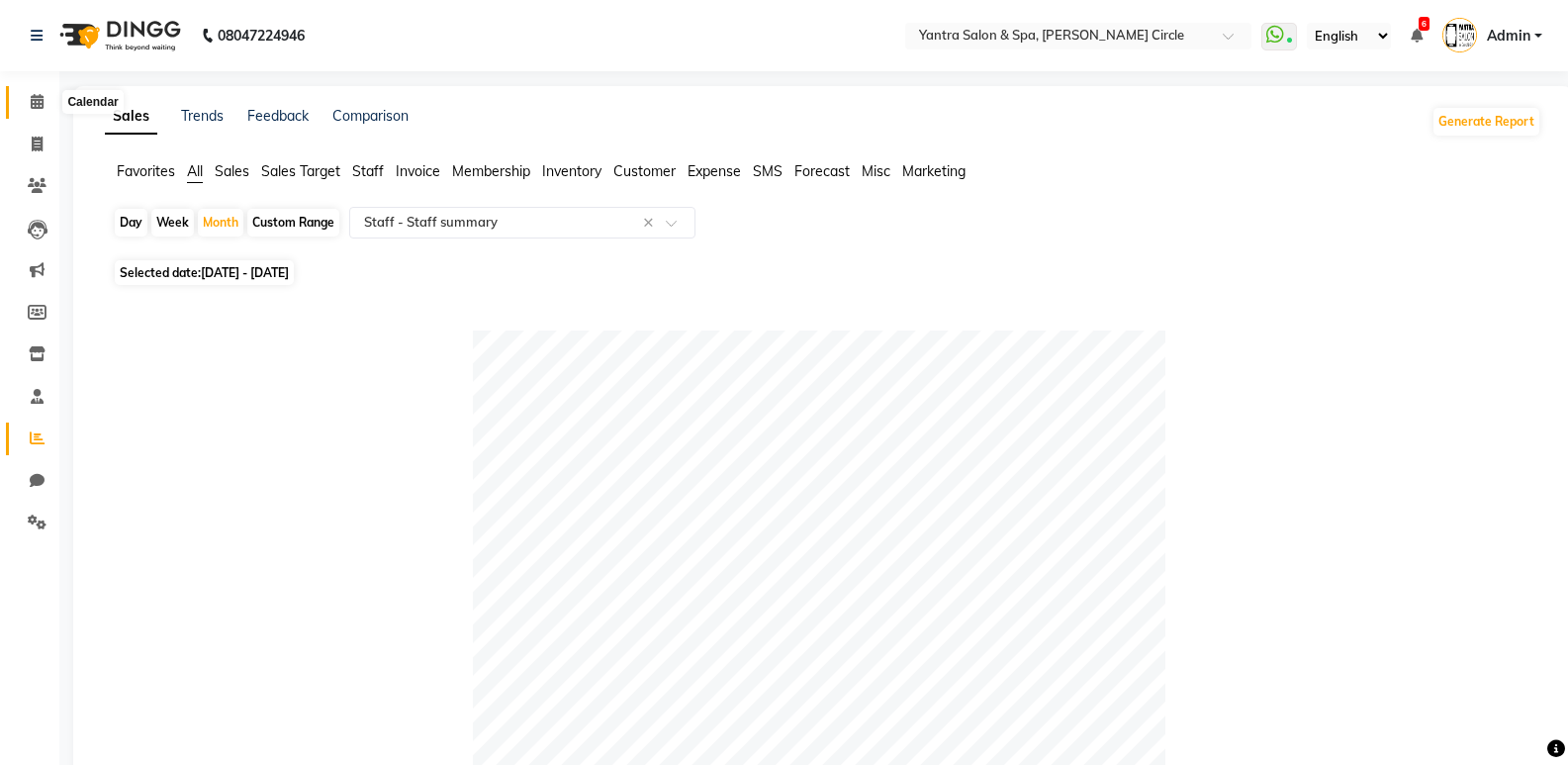
click at [45, 107] on span at bounding box center [37, 102] width 35 height 23
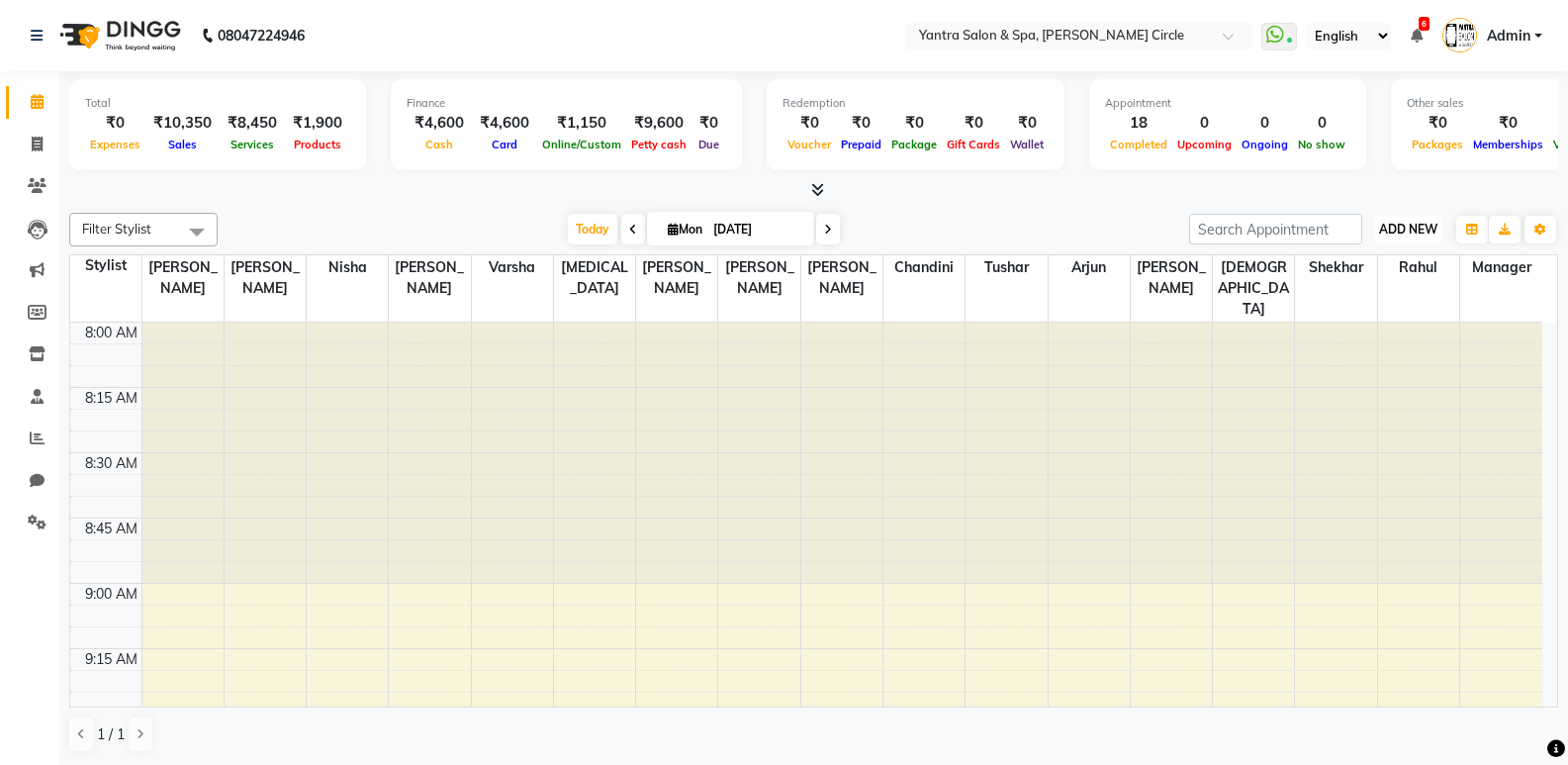
click at [1418, 224] on span "ADD NEW" at bounding box center [1408, 229] width 59 height 15
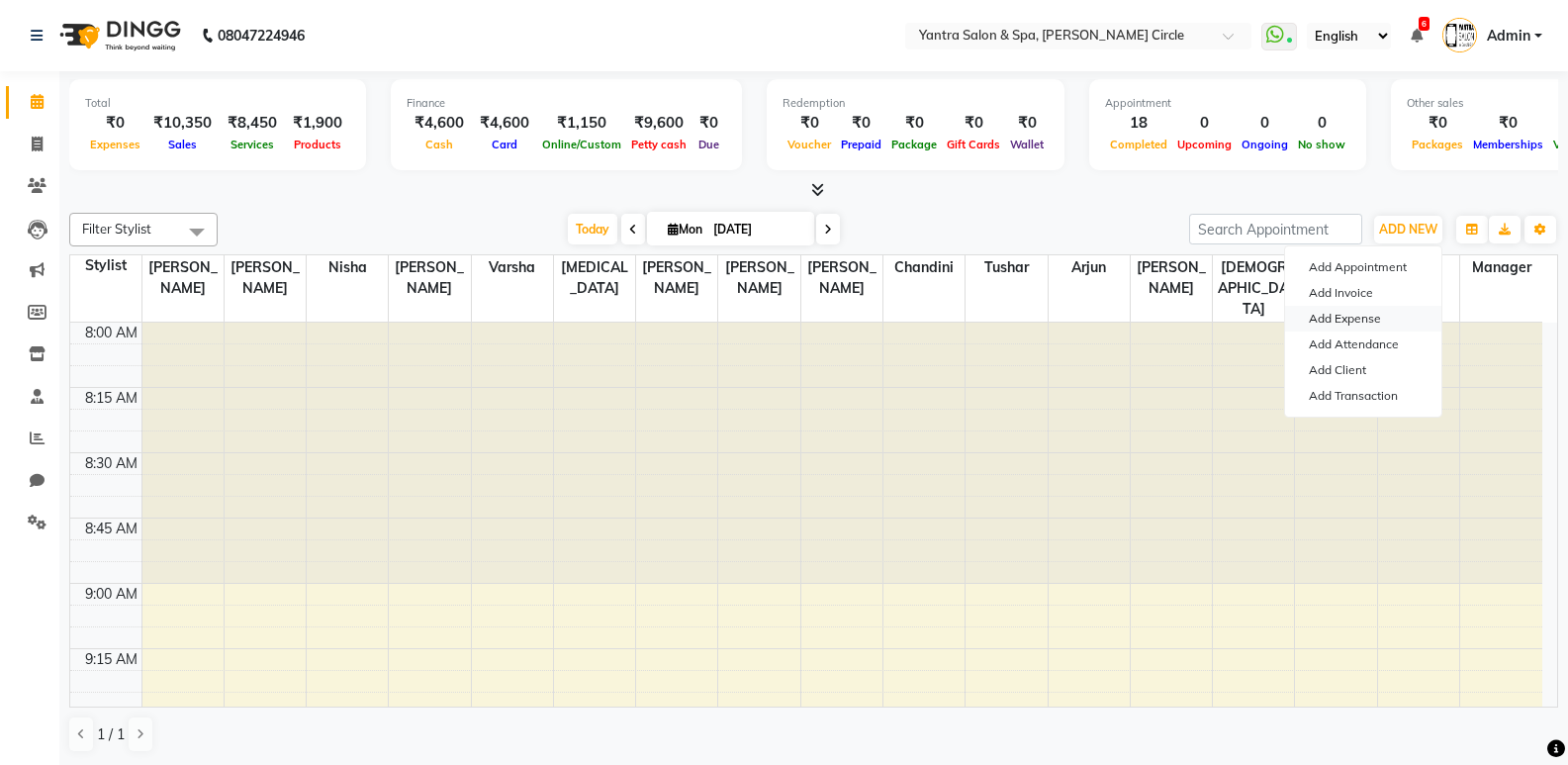
click at [1341, 314] on link "Add Expense" at bounding box center [1363, 319] width 156 height 26
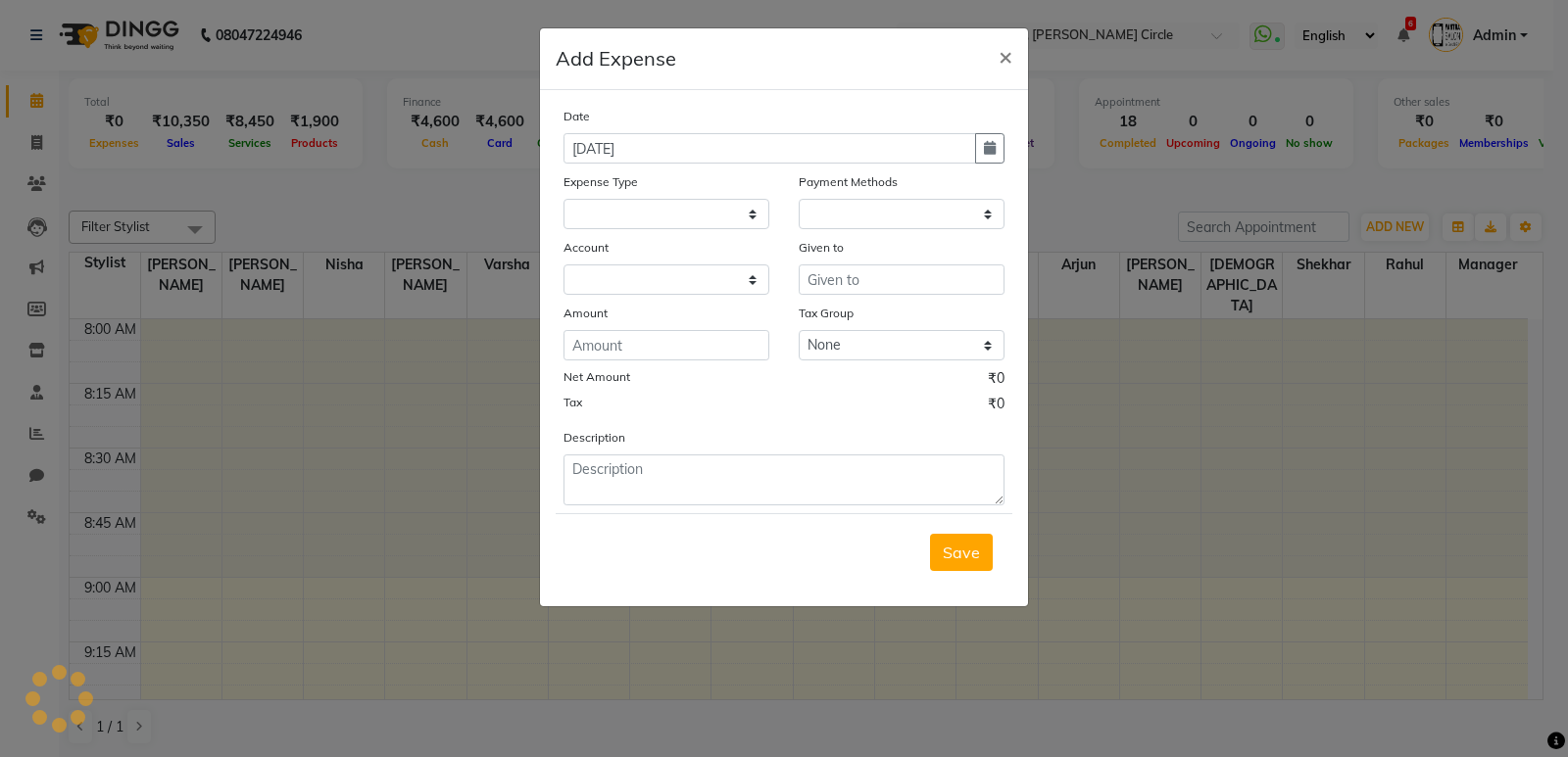
select select
select select "1"
select select "2513"
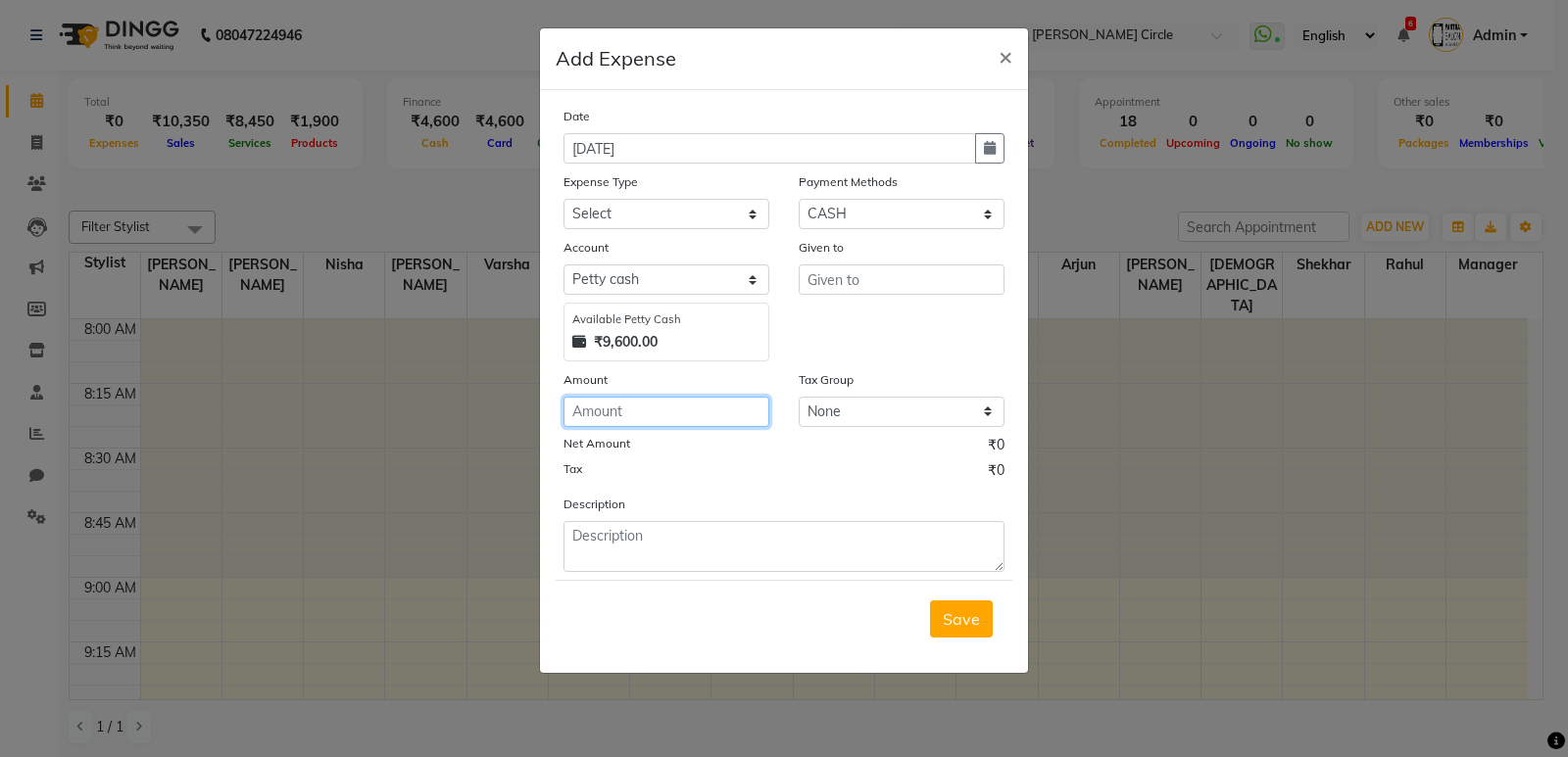
click at [622, 412] on input "number" at bounding box center [666, 411] width 206 height 31
type input "60"
click at [648, 219] on select "Select Advance Salary Bank charges Car maintenance Cash transfer to bank Cash t…" at bounding box center [666, 214] width 206 height 31
select select "10"
click at [563, 199] on select "Select Advance Salary Bank charges Car maintenance Cash transfer to bank Cash t…" at bounding box center [666, 214] width 206 height 31
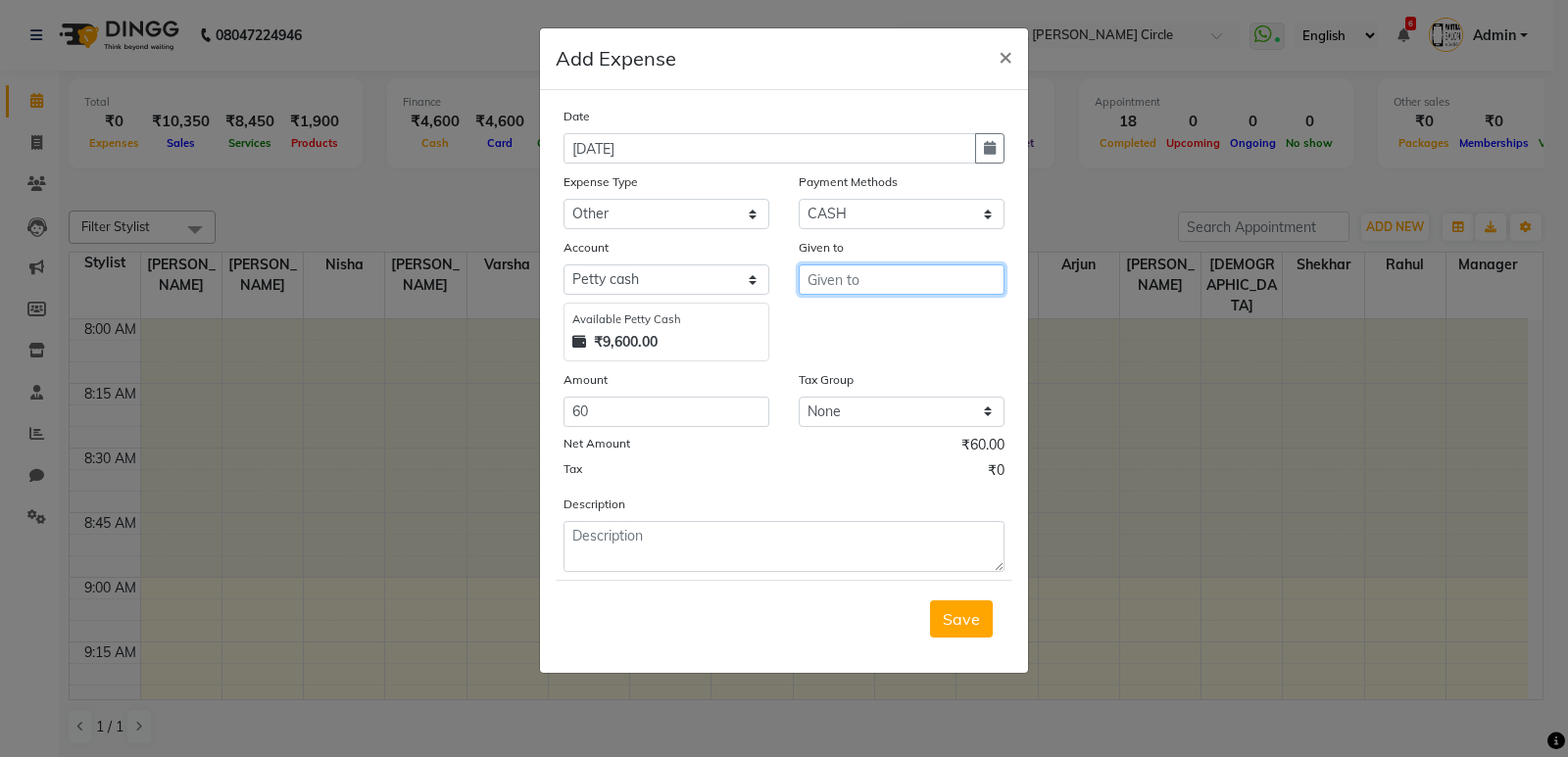
click at [869, 275] on input "text" at bounding box center [901, 280] width 206 height 31
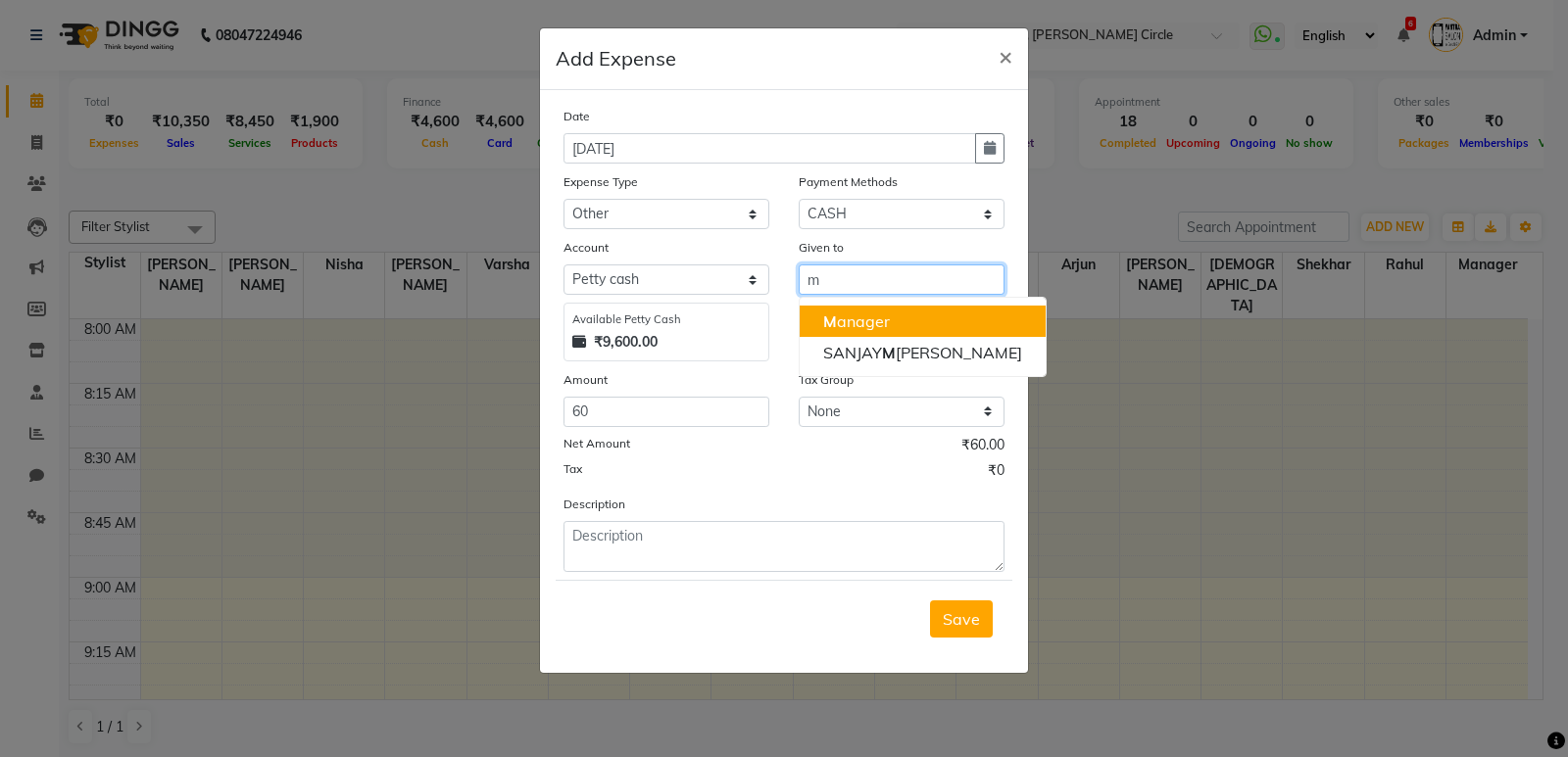
click at [859, 327] on ngb-highlight "M anager" at bounding box center [857, 321] width 67 height 20
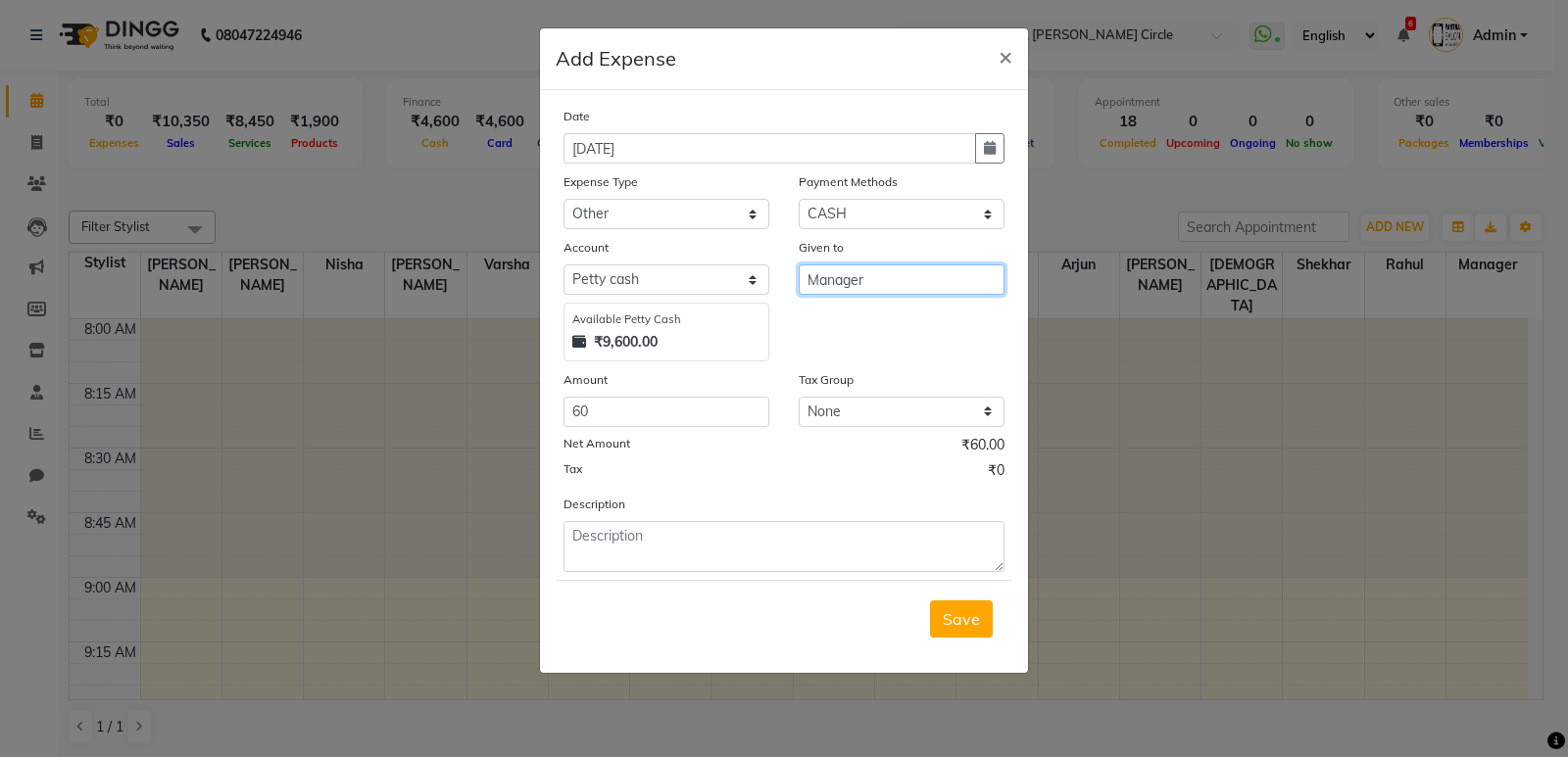
type input "Manager"
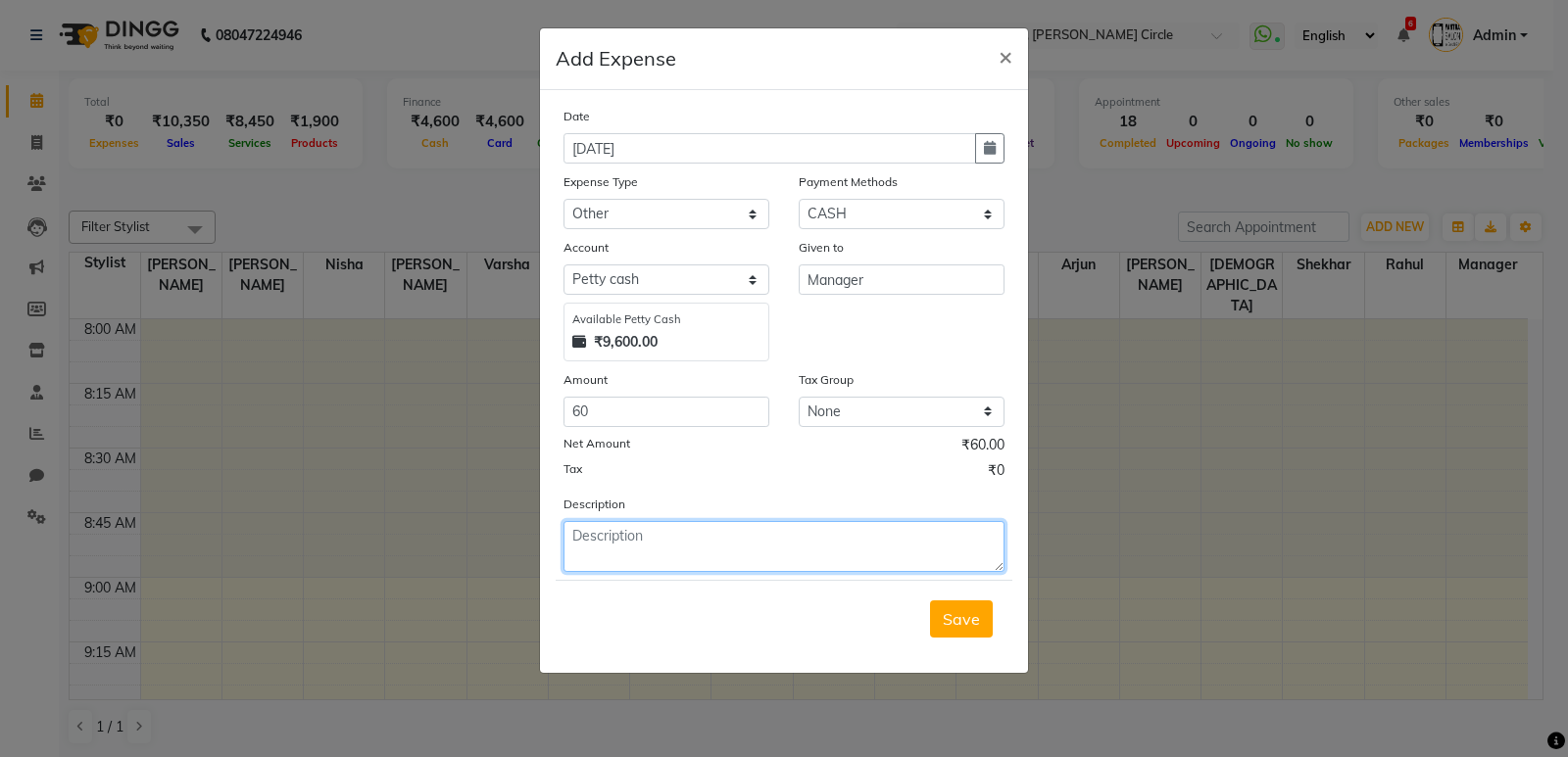
click at [664, 539] on textarea at bounding box center [784, 546] width 441 height 51
type textarea "flower"
click at [947, 629] on button "Save" at bounding box center [961, 619] width 63 height 37
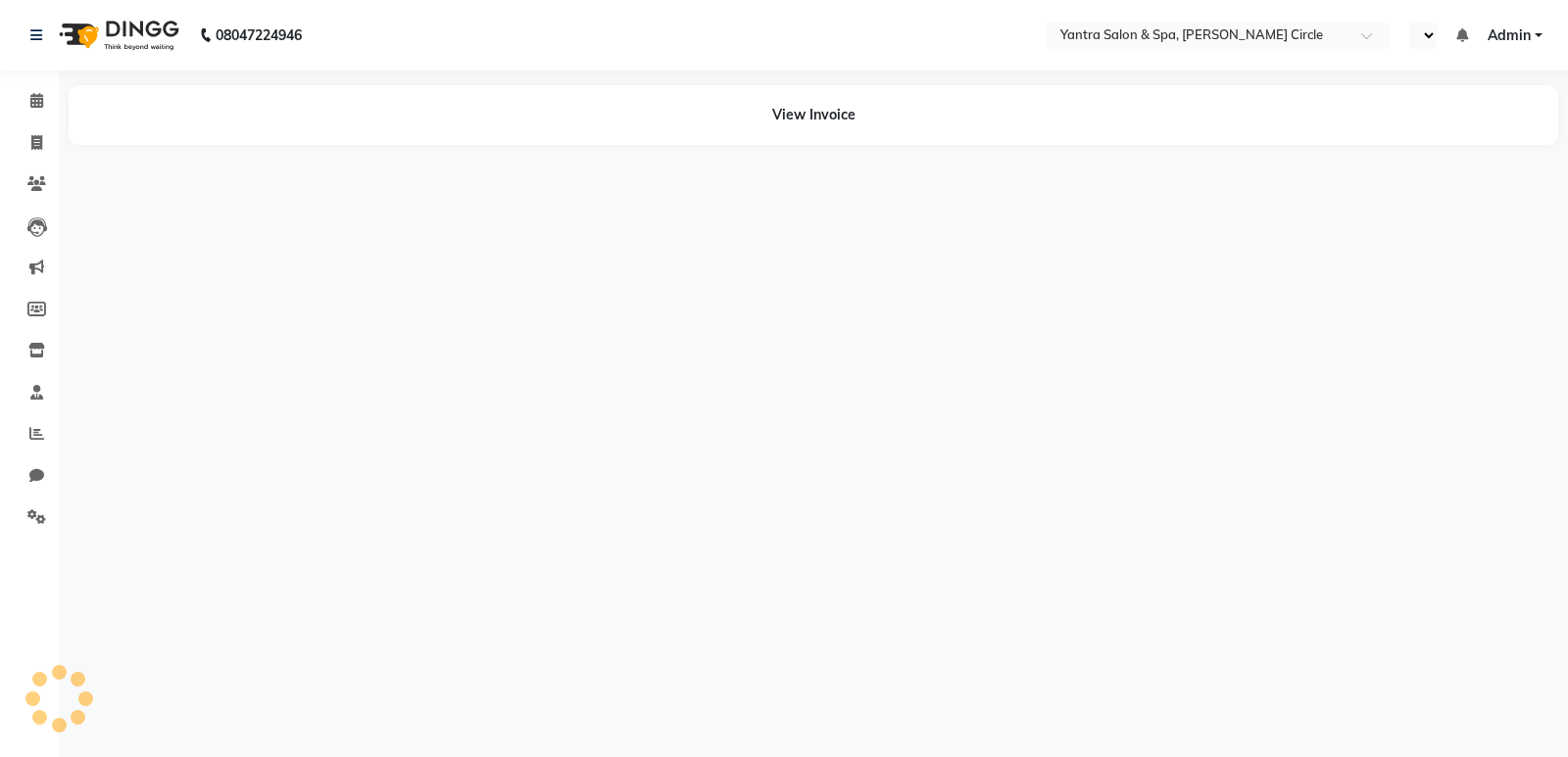
select select "en"
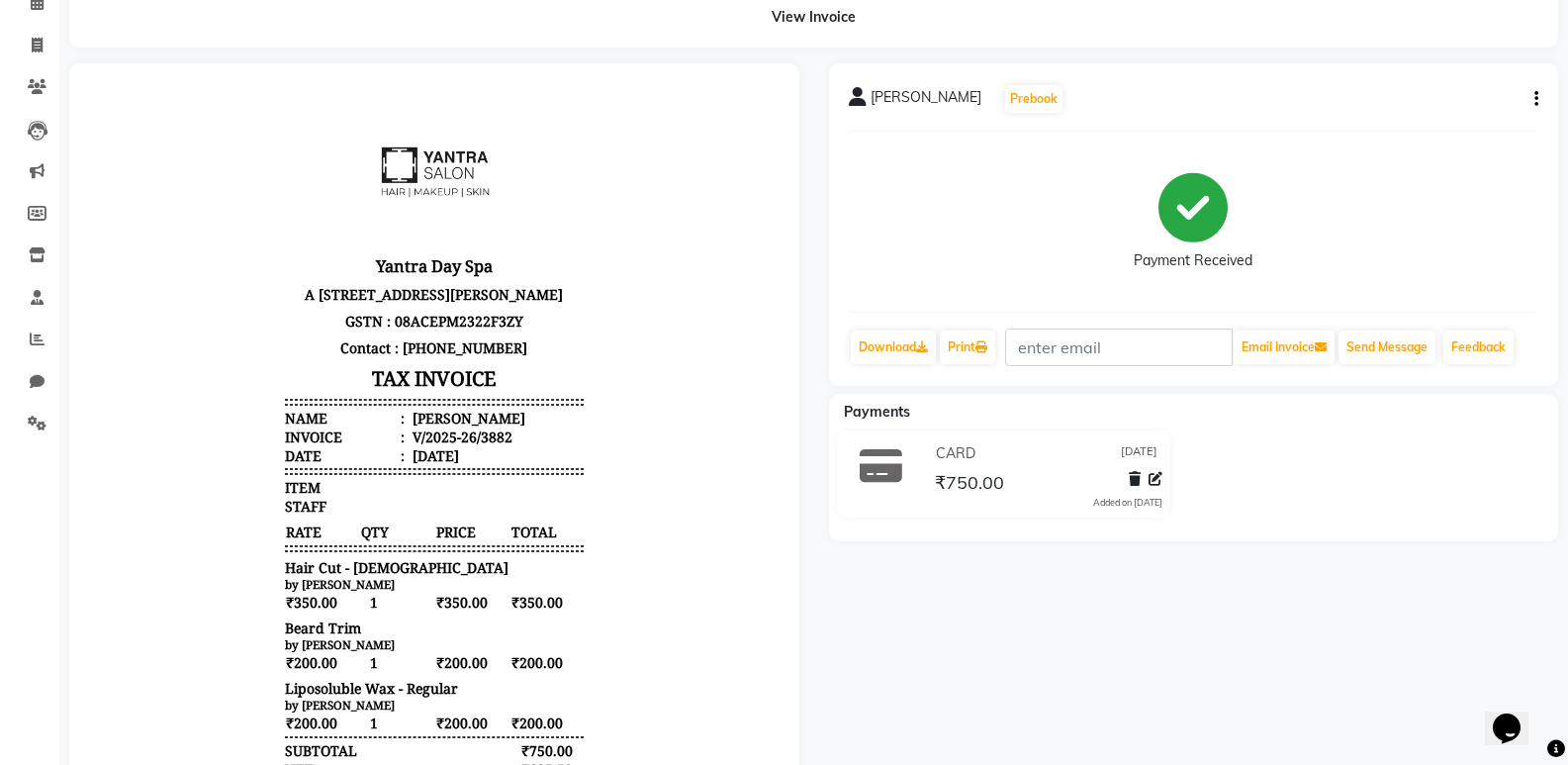
scroll to position [16, 0]
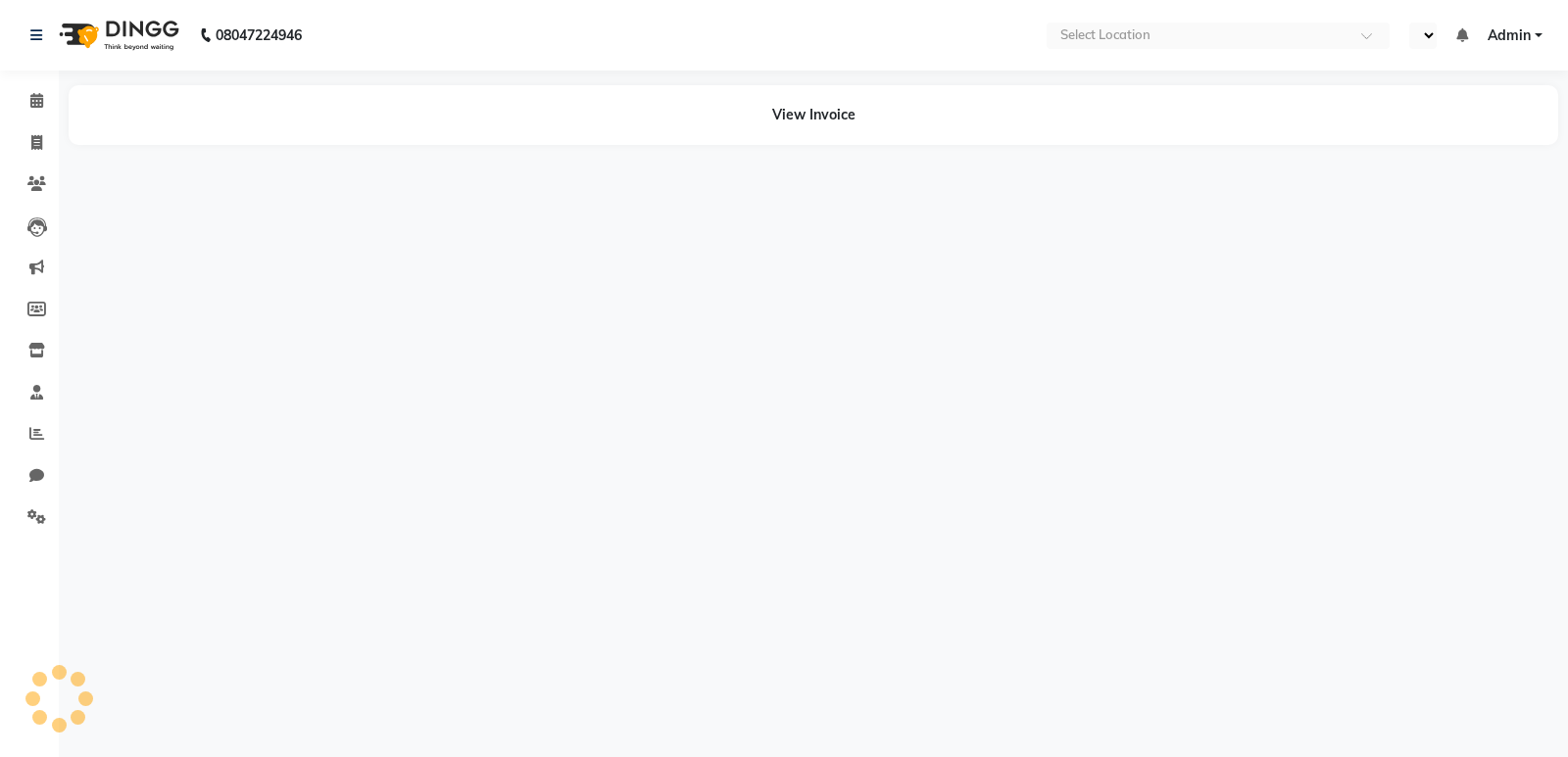
select select "en"
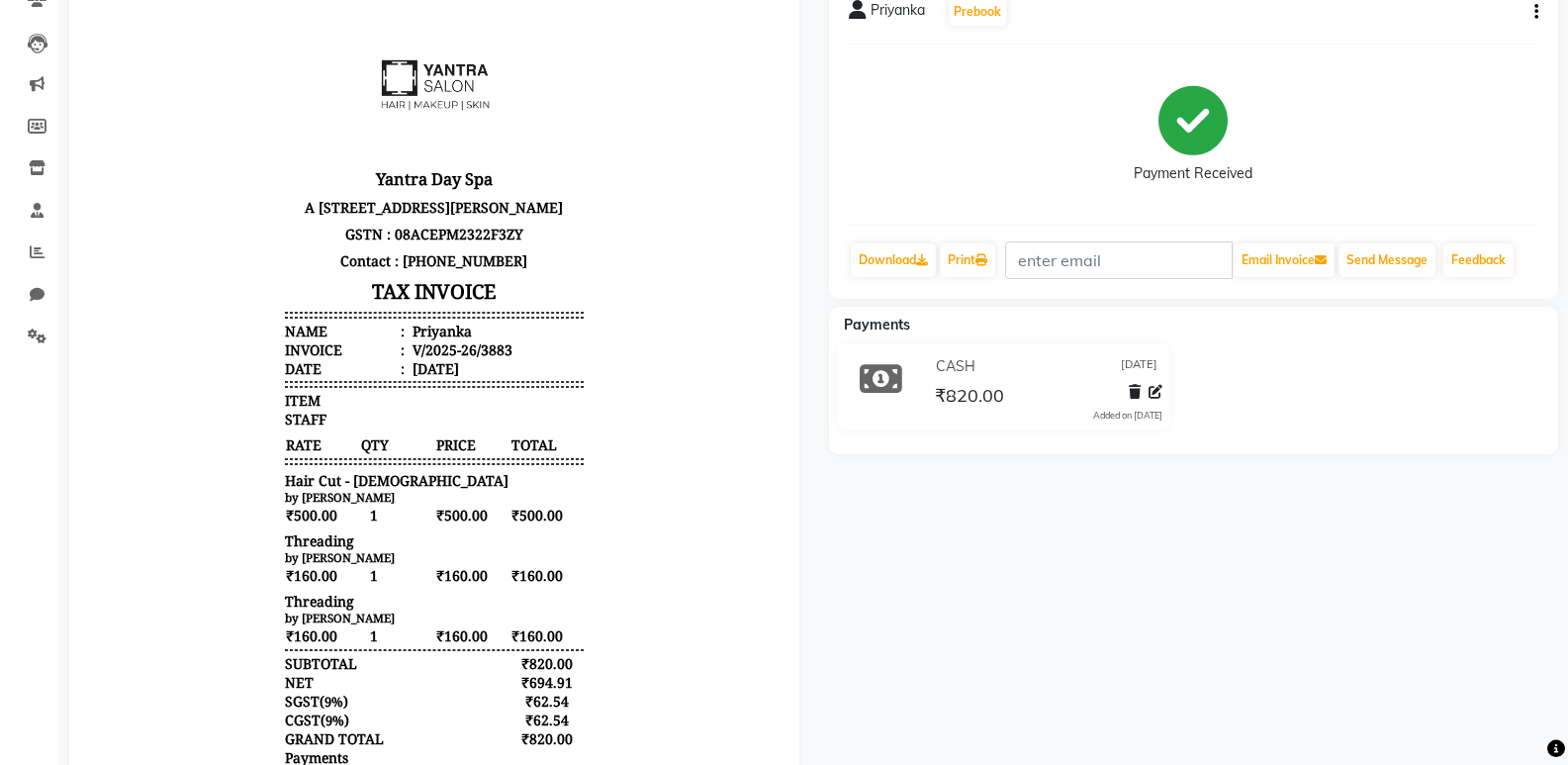
scroll to position [457, 0]
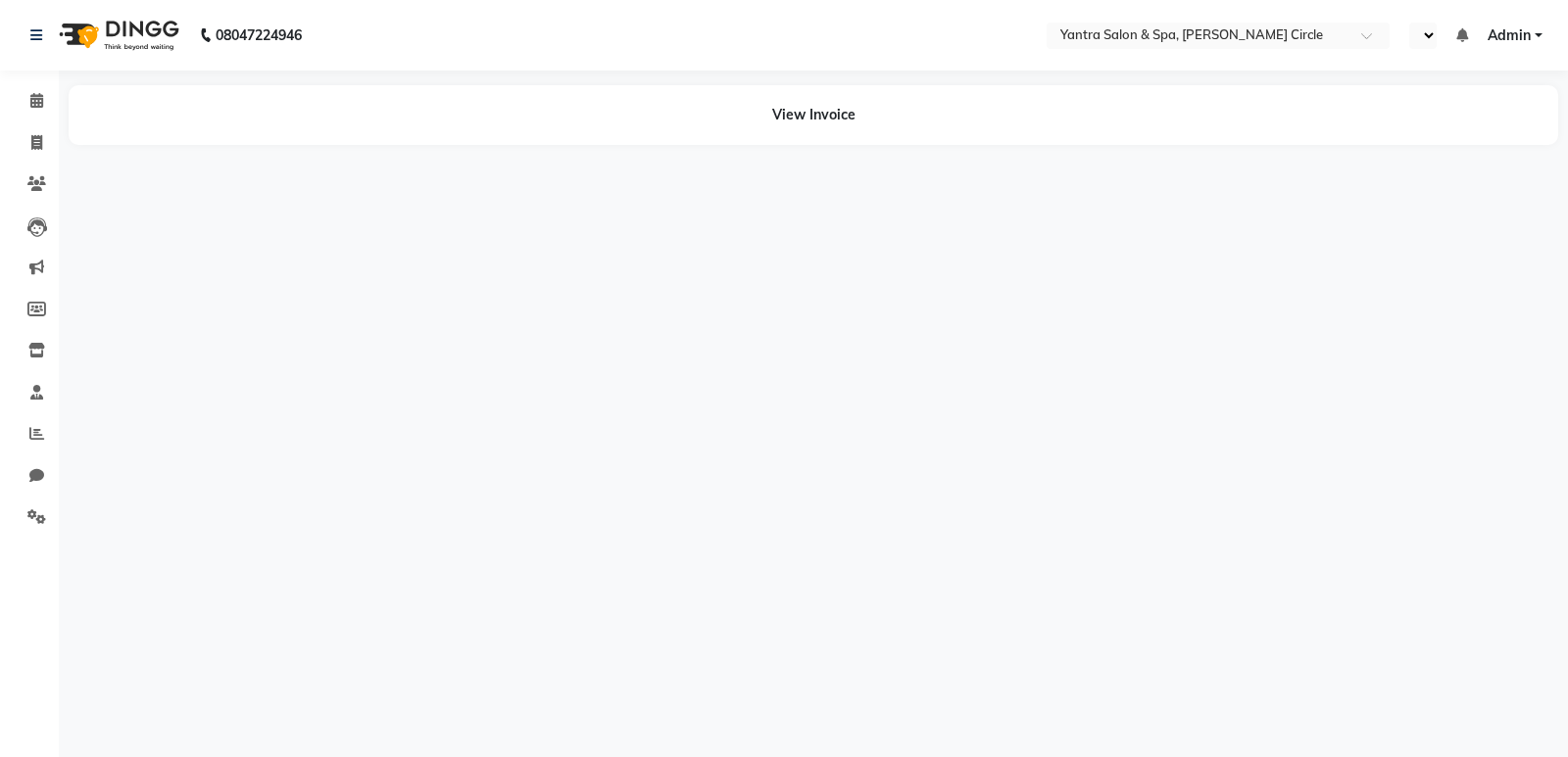
select select "en"
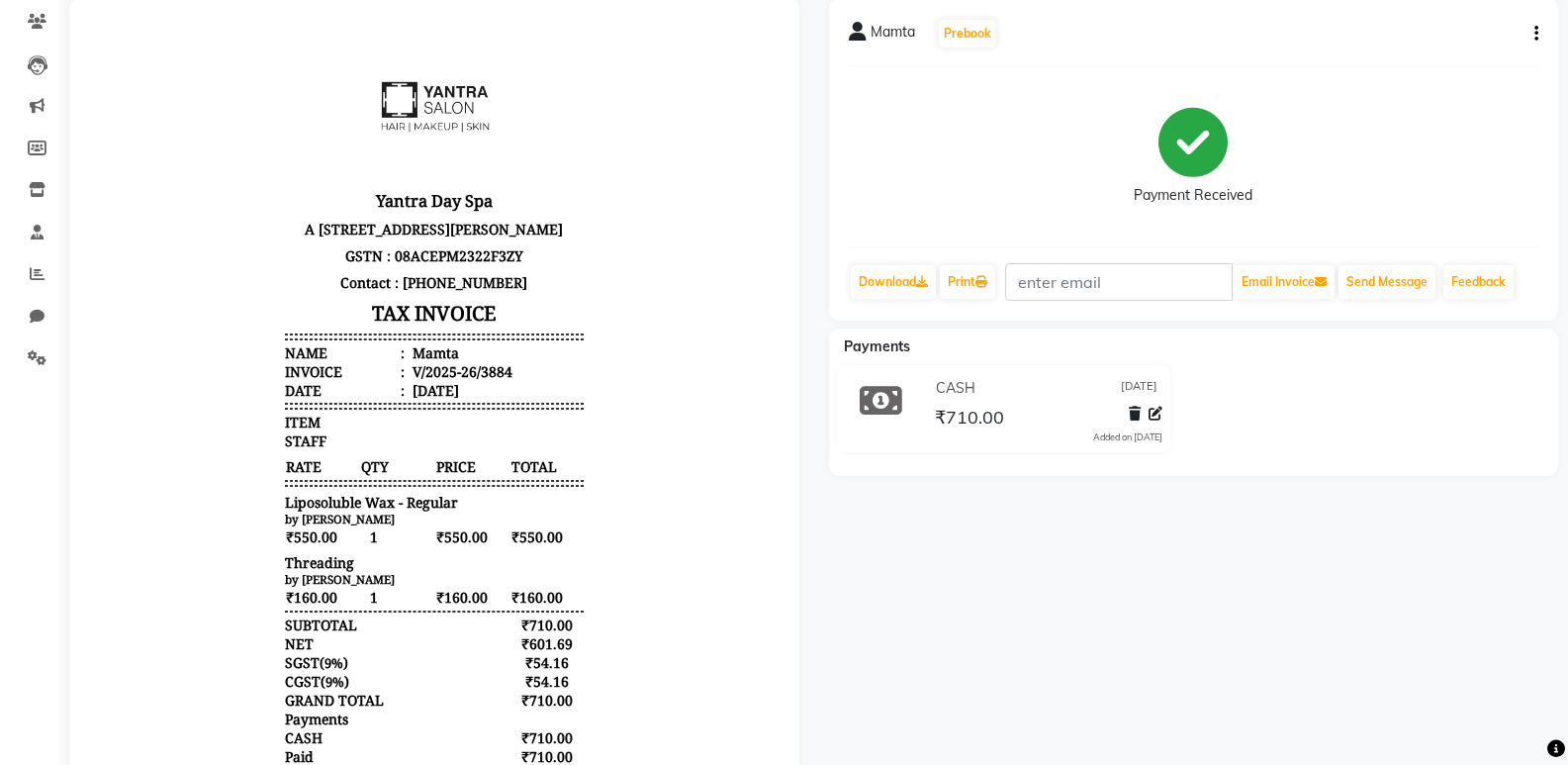
scroll to position [297, 0]
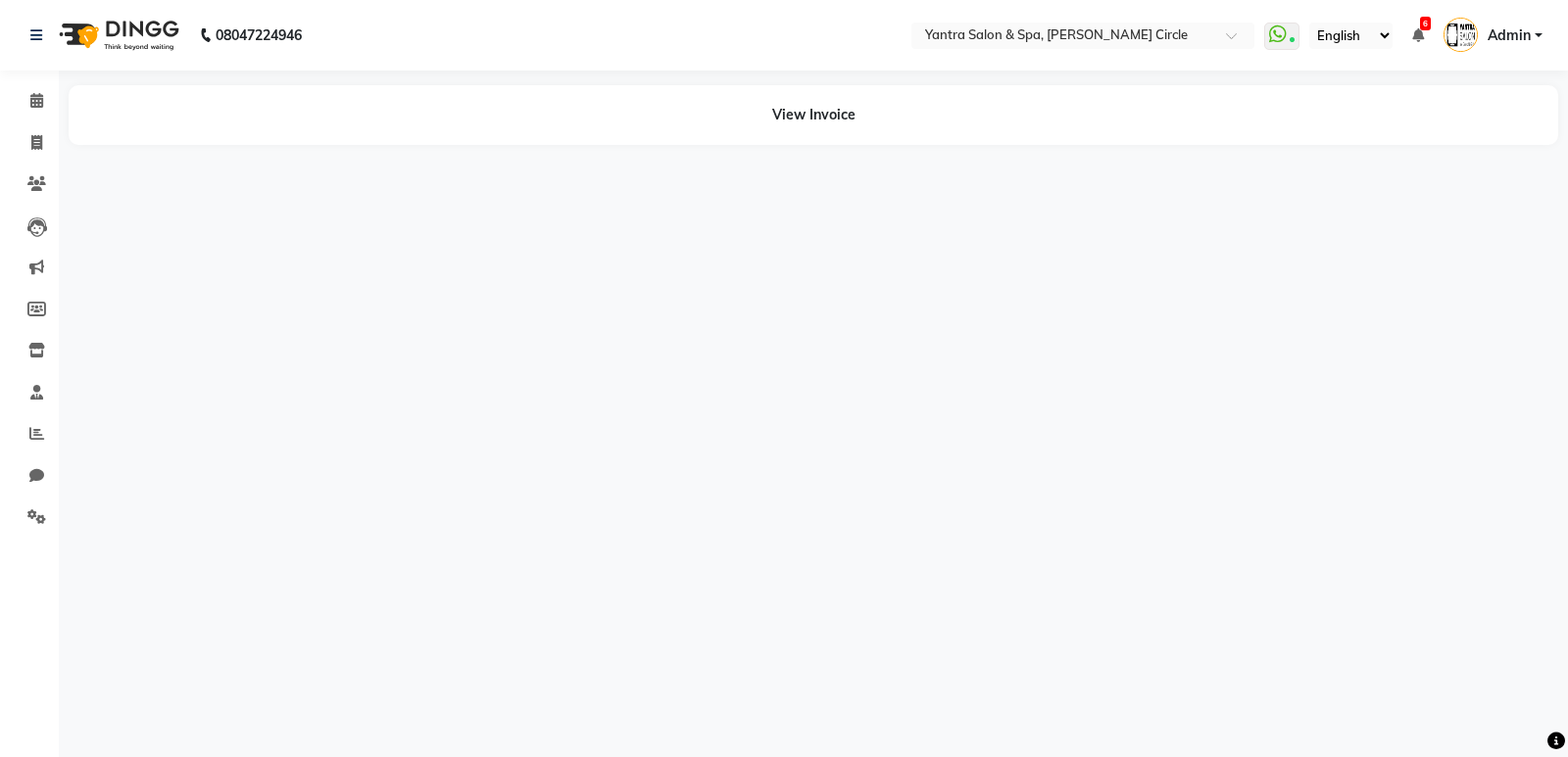
select select "en"
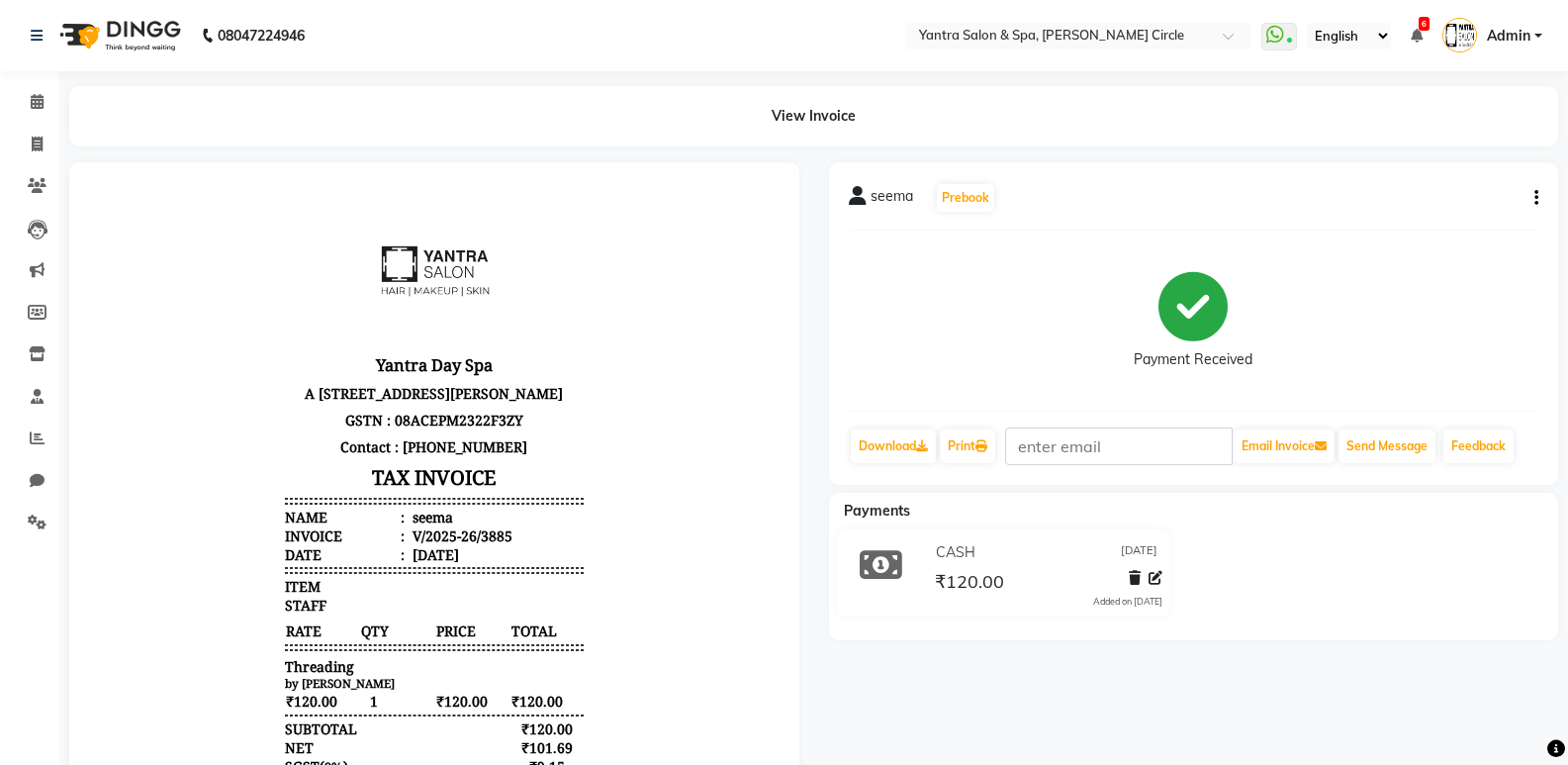
scroll to position [16, 0]
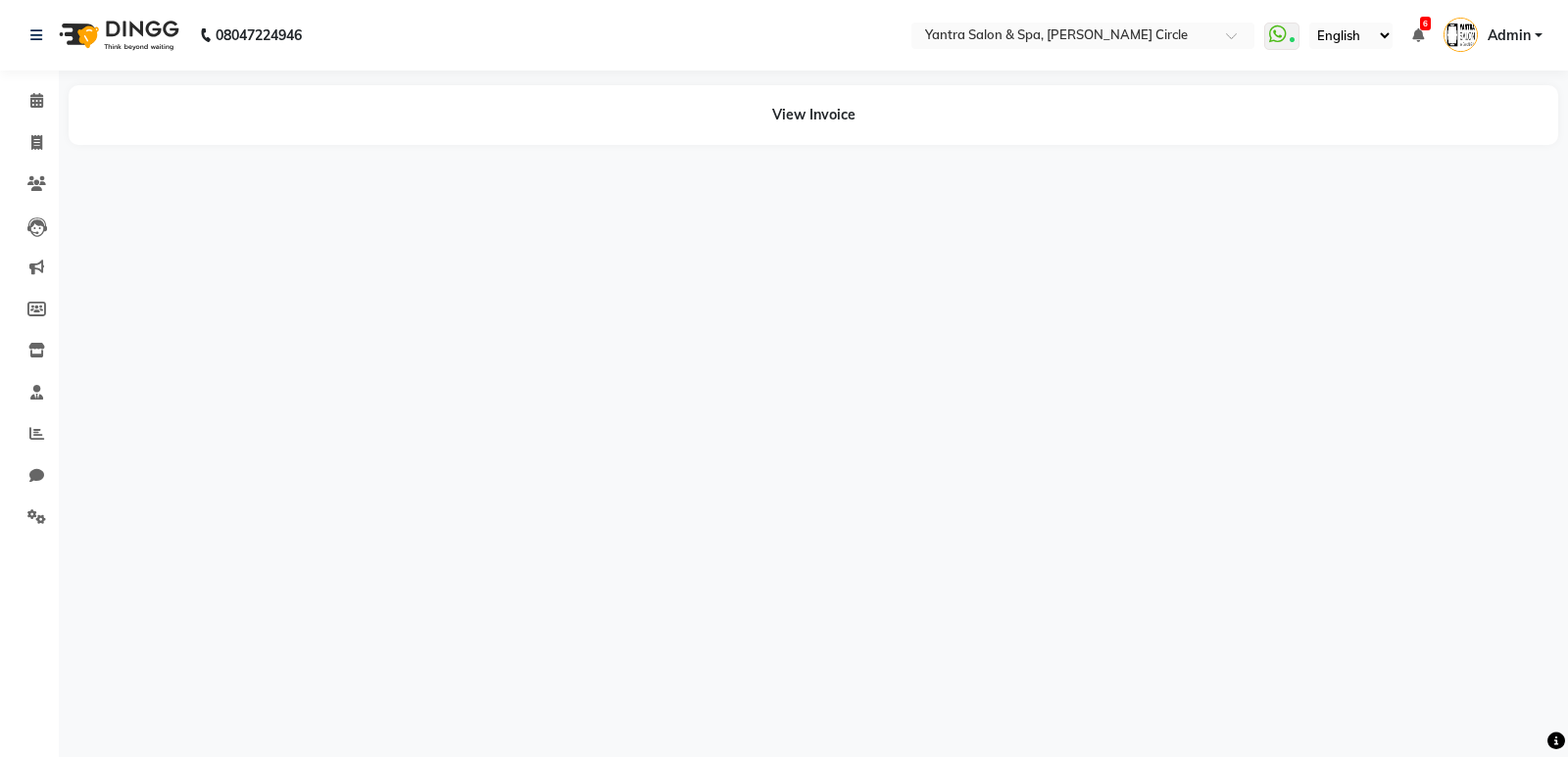
select select "en"
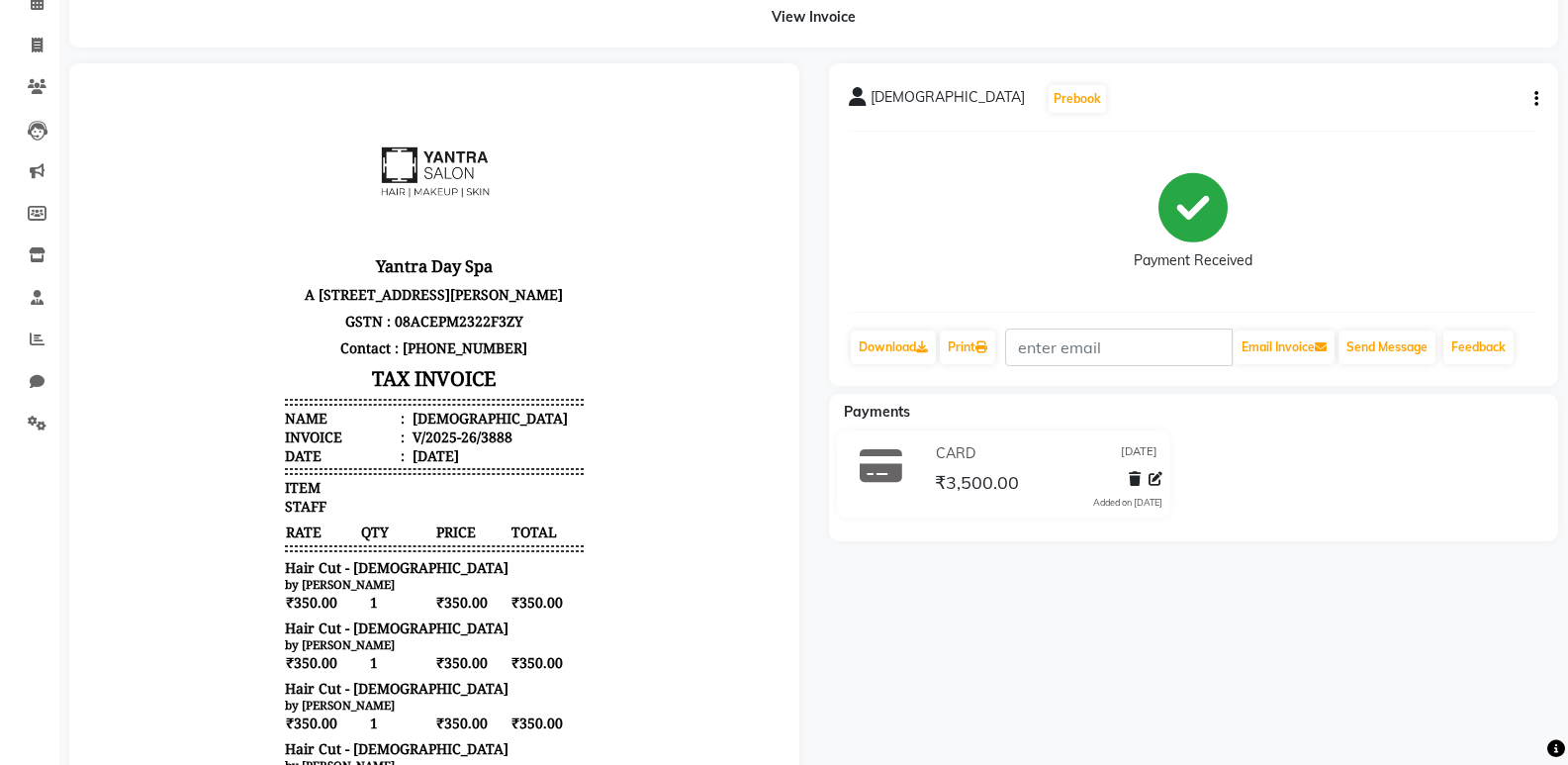
scroll to position [396, 0]
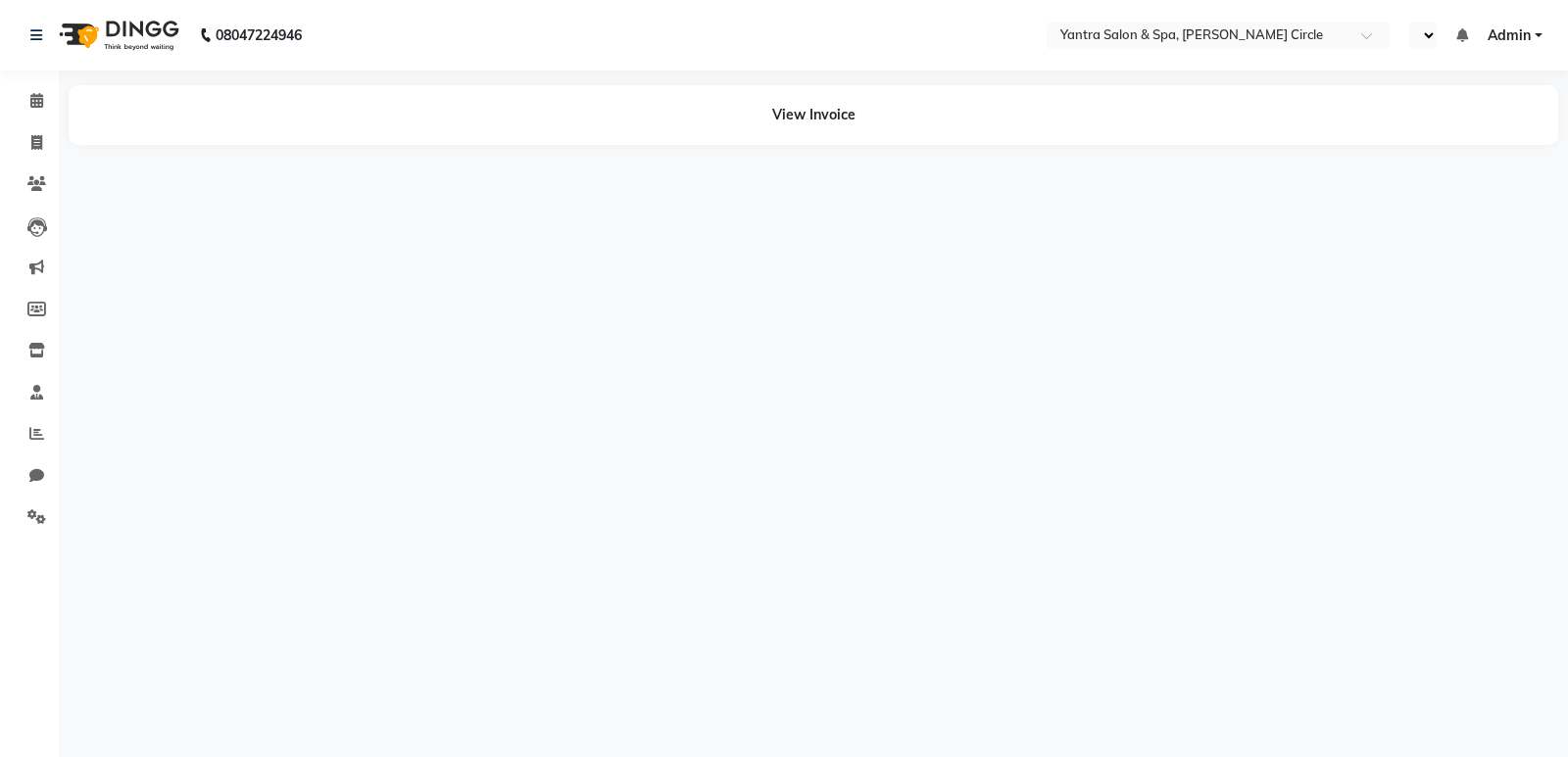
select select "en"
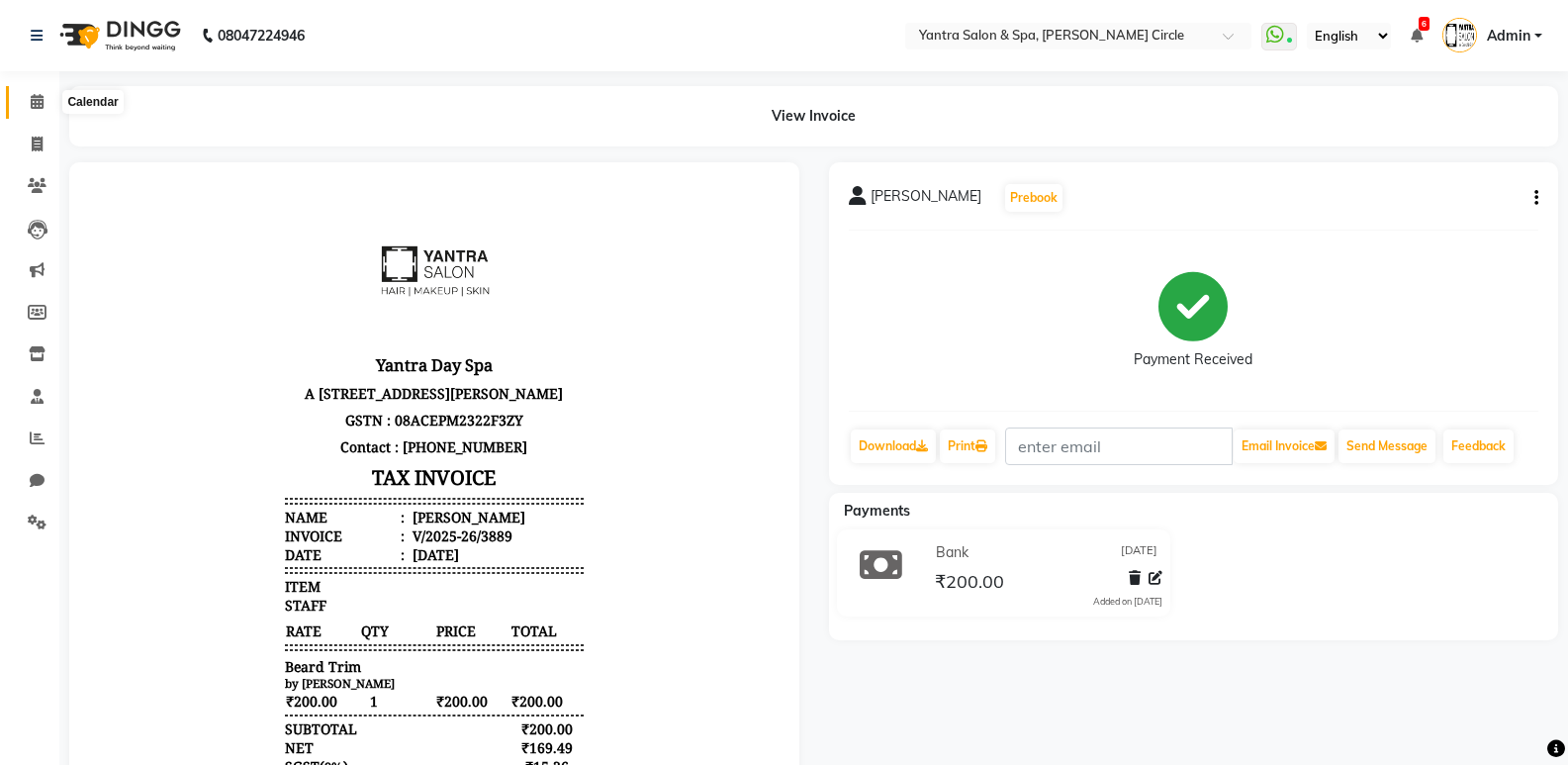
click at [28, 101] on span at bounding box center [37, 102] width 35 height 23
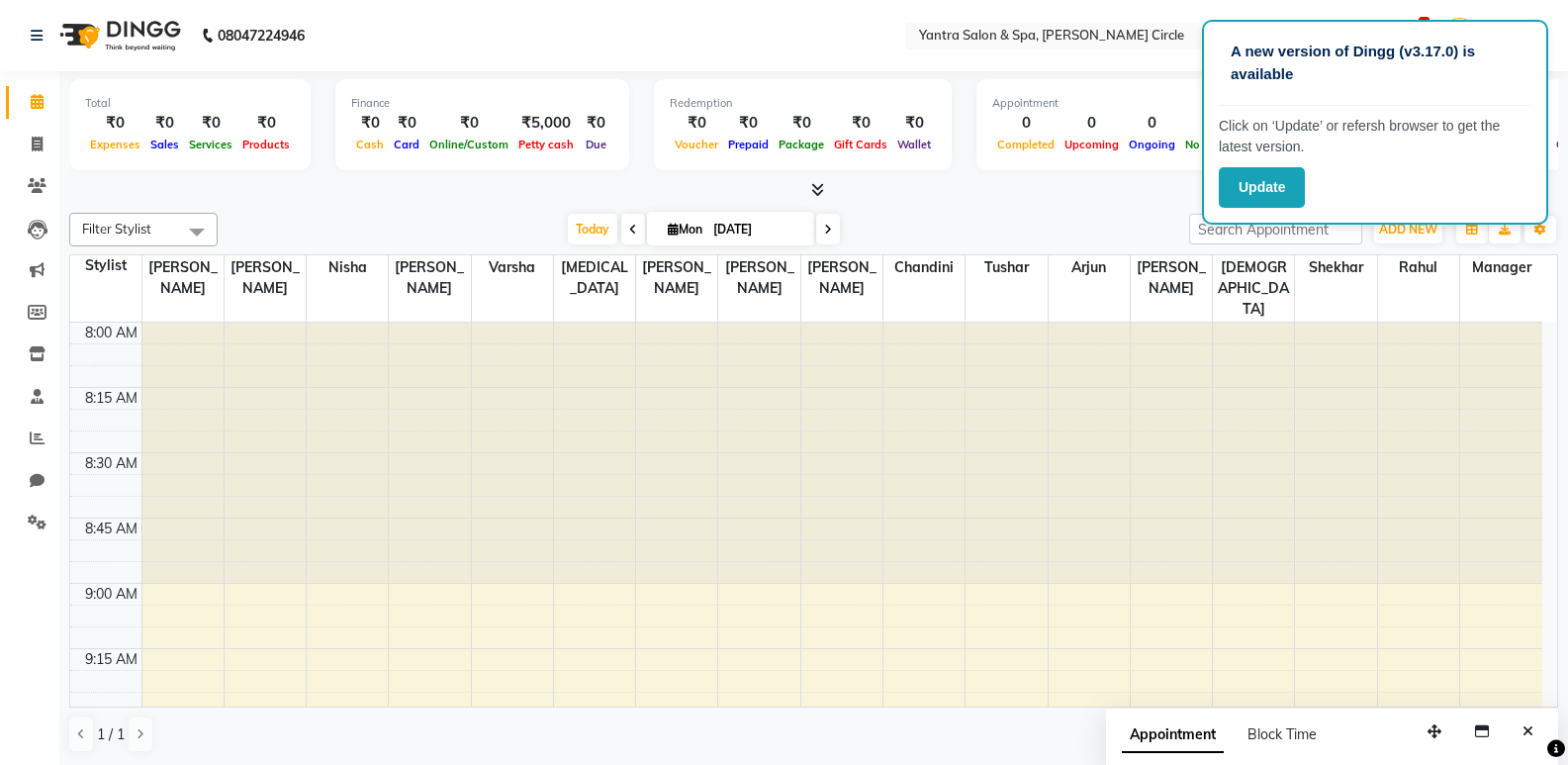
scroll to position [1047, 0]
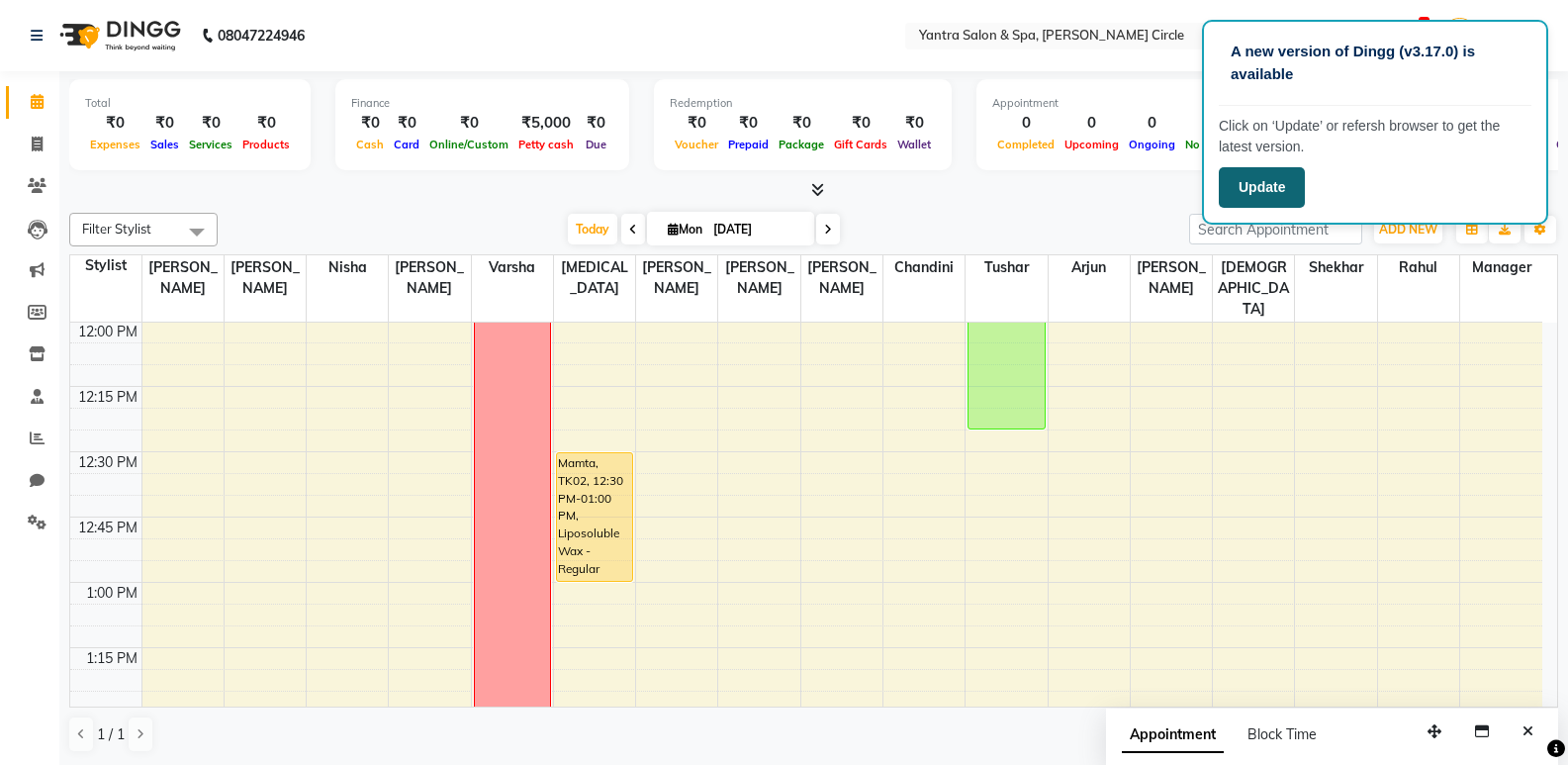
click at [1277, 188] on button "Update" at bounding box center [1262, 187] width 87 height 41
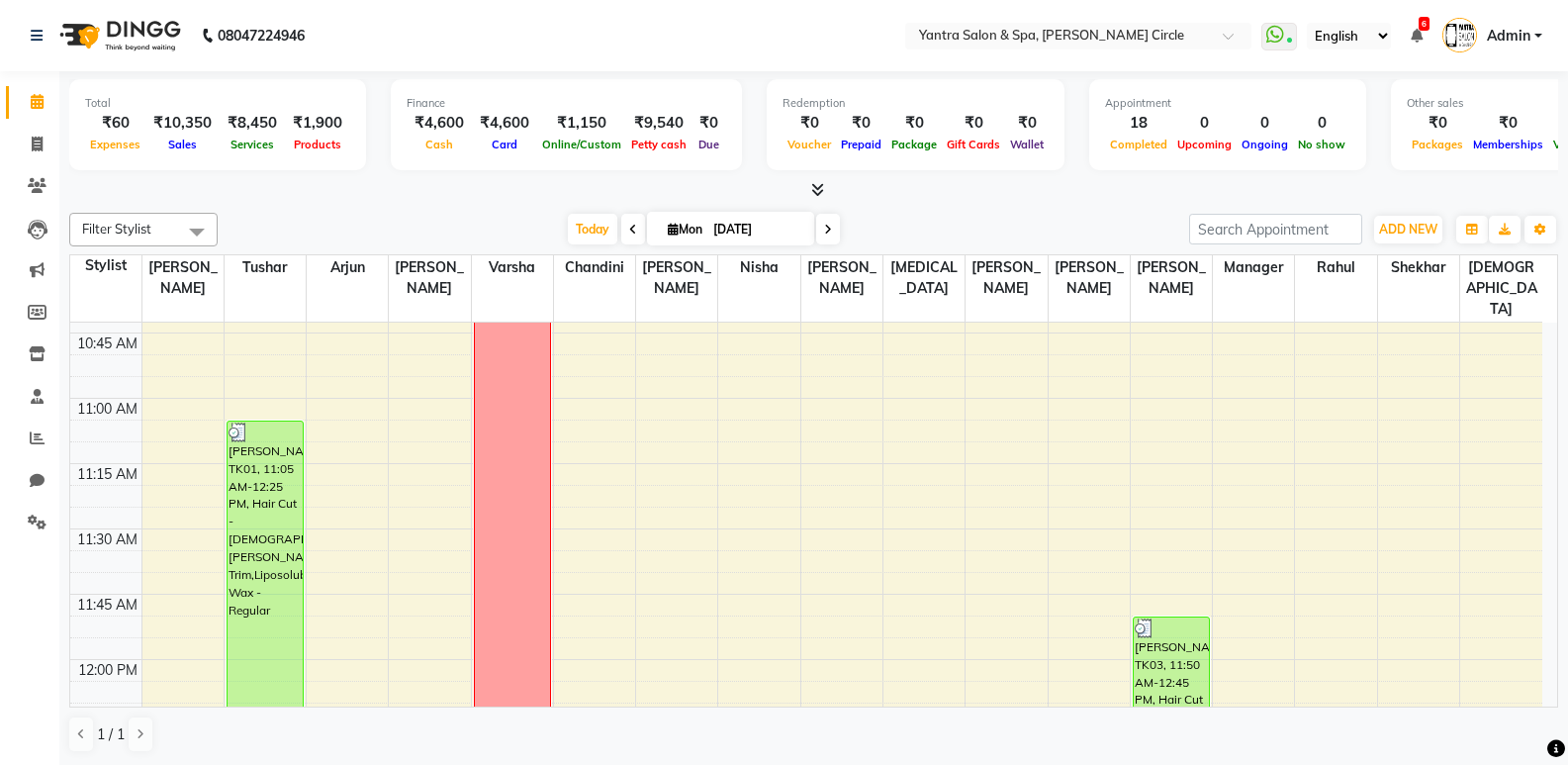
scroll to position [693, 0]
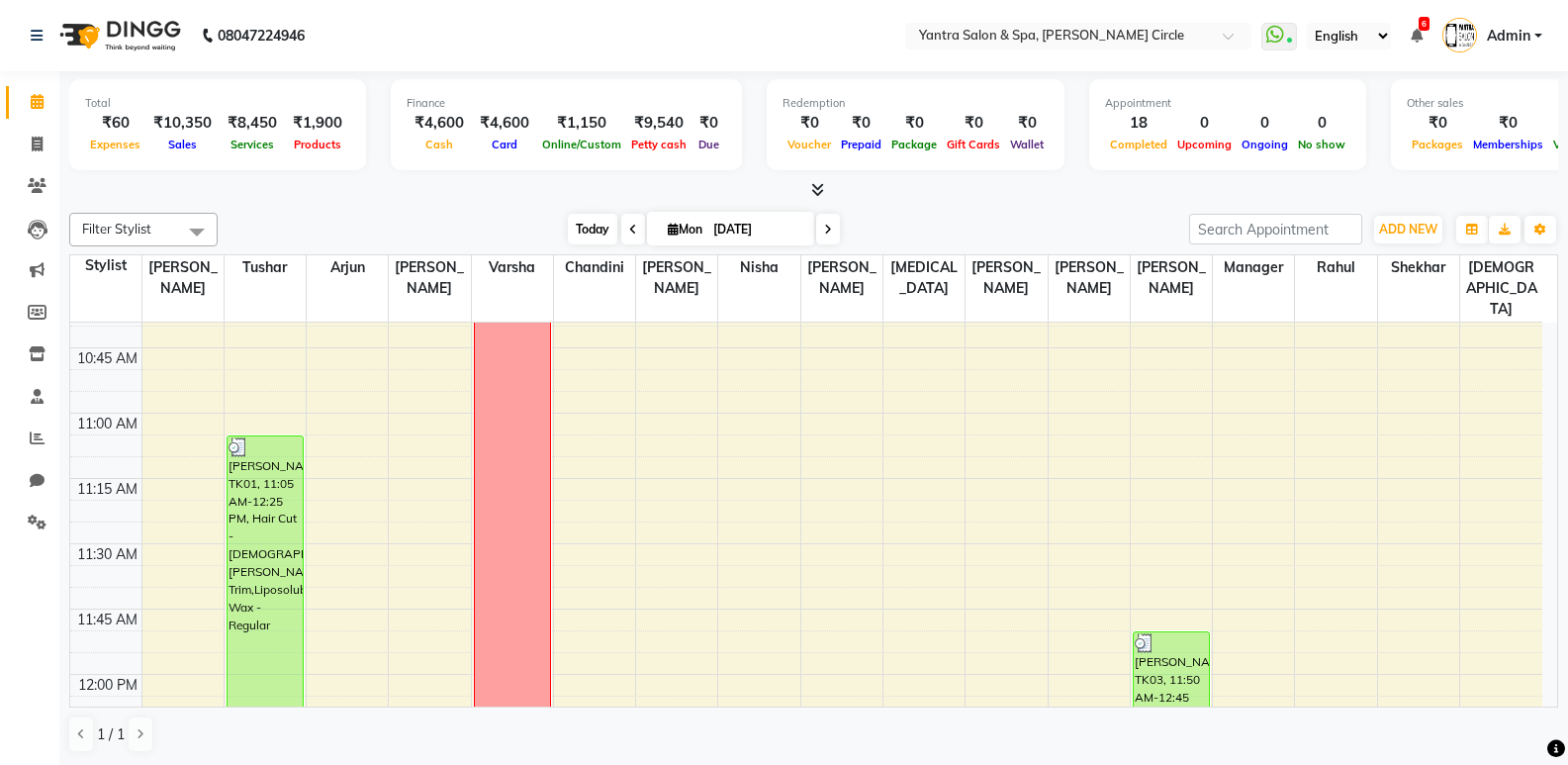
click at [577, 237] on span "Today" at bounding box center [593, 229] width 50 height 31
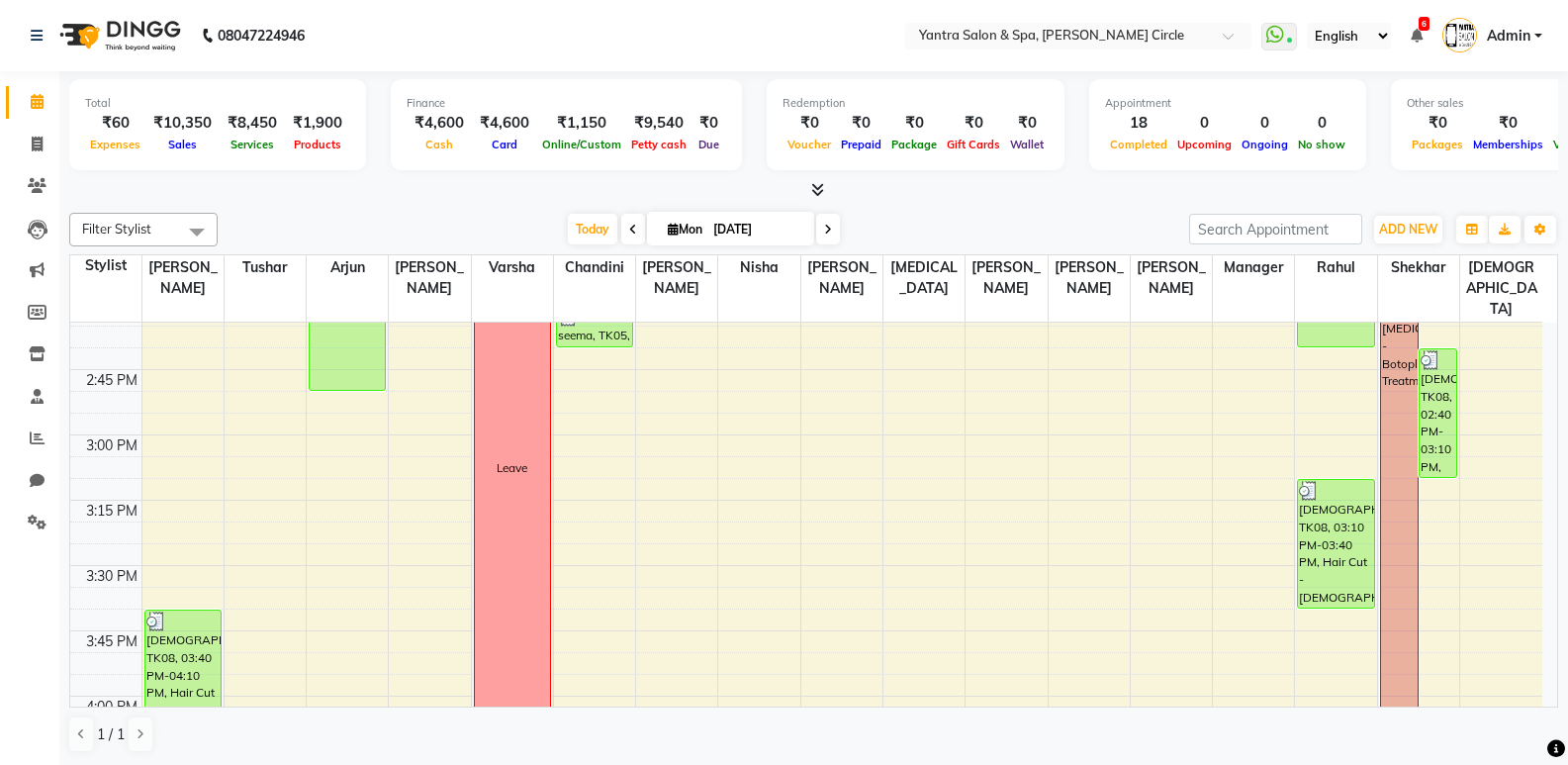
scroll to position [1752, 0]
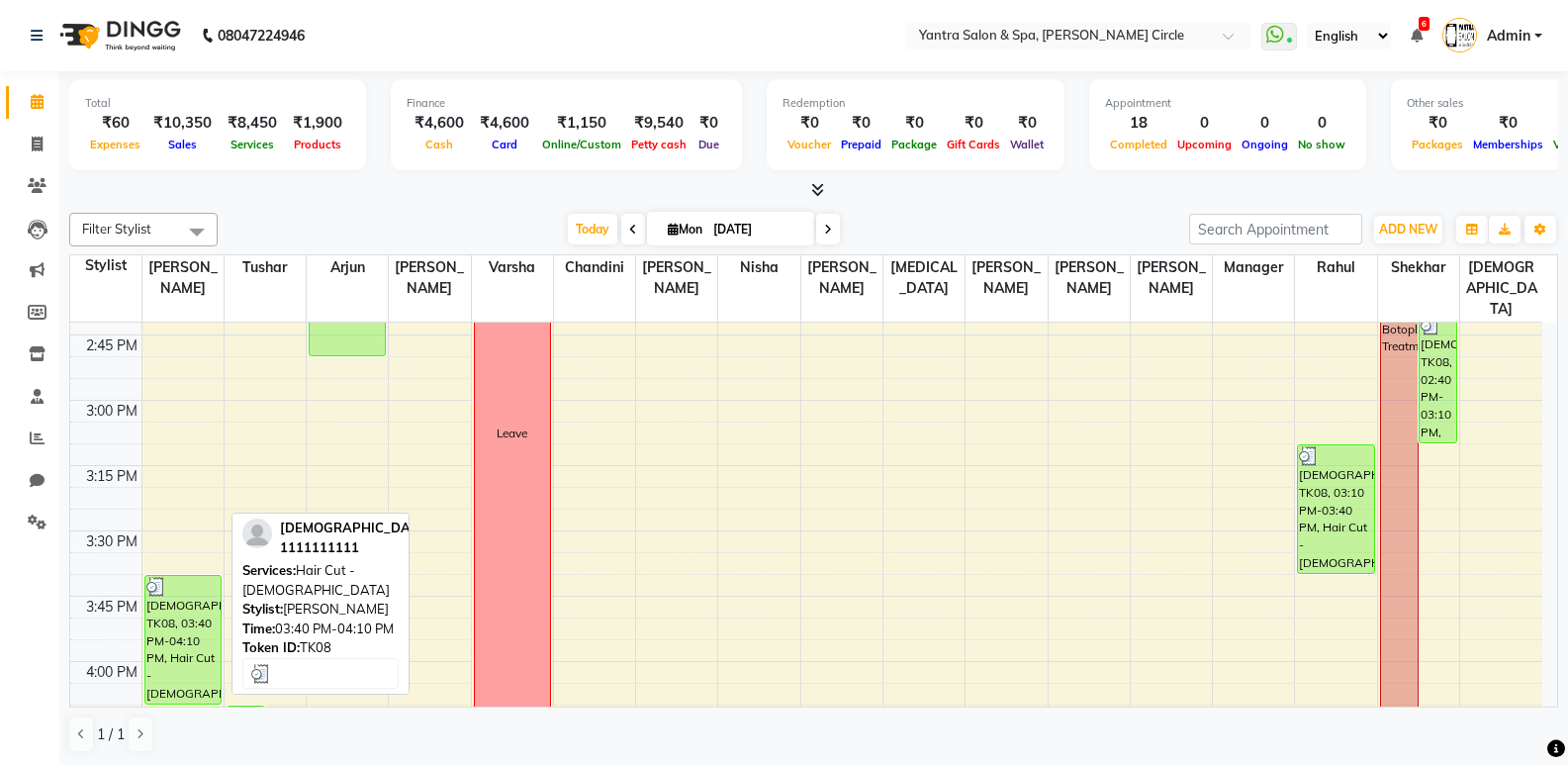
click at [189, 640] on div "[DEMOGRAPHIC_DATA], TK08, 03:40 PM-04:10 PM, Hair Cut - [DEMOGRAPHIC_DATA]" at bounding box center [183, 640] width 76 height 127
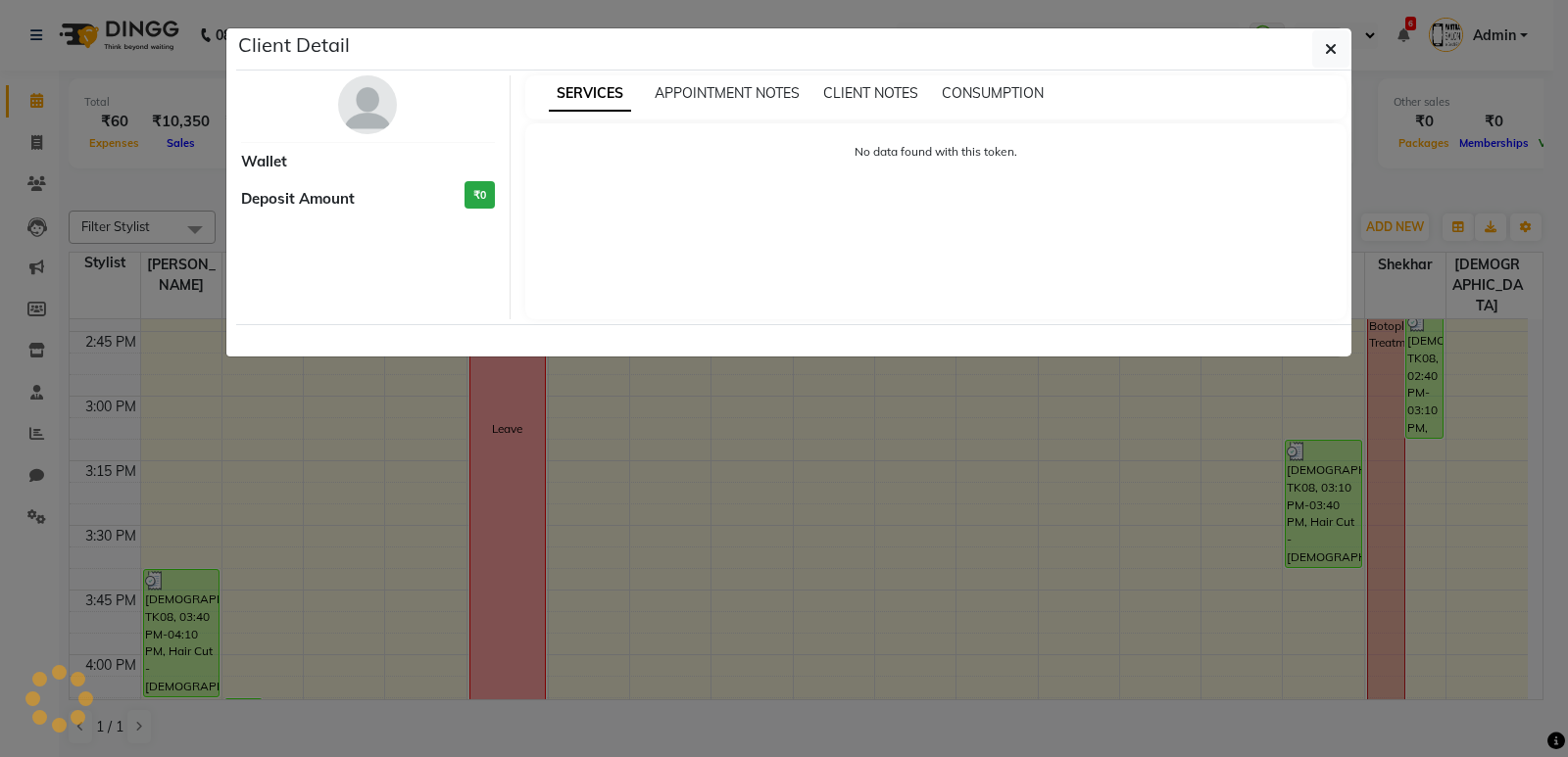
select select "3"
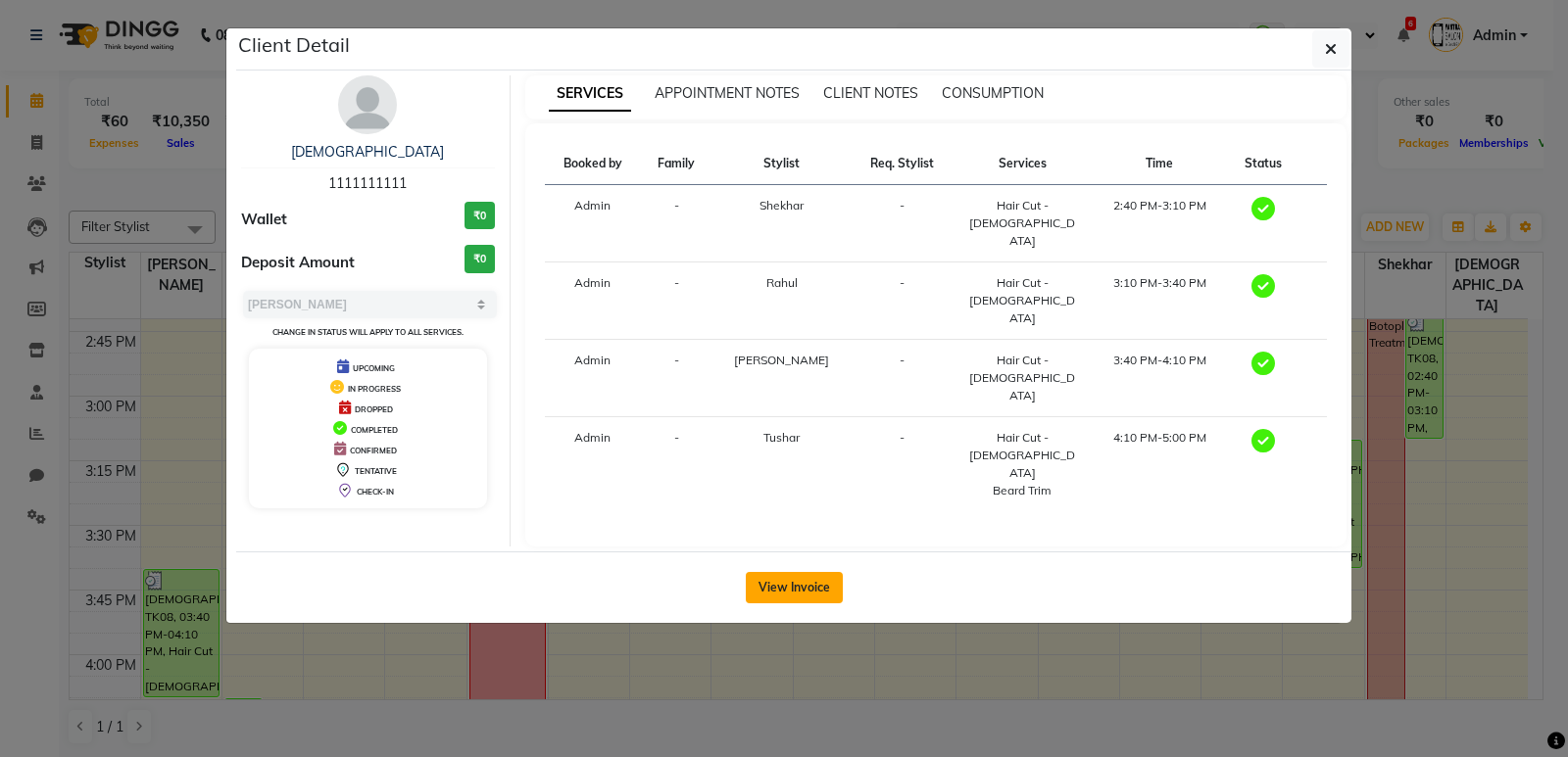
click at [820, 572] on button "View Invoice" at bounding box center [794, 588] width 98 height 32
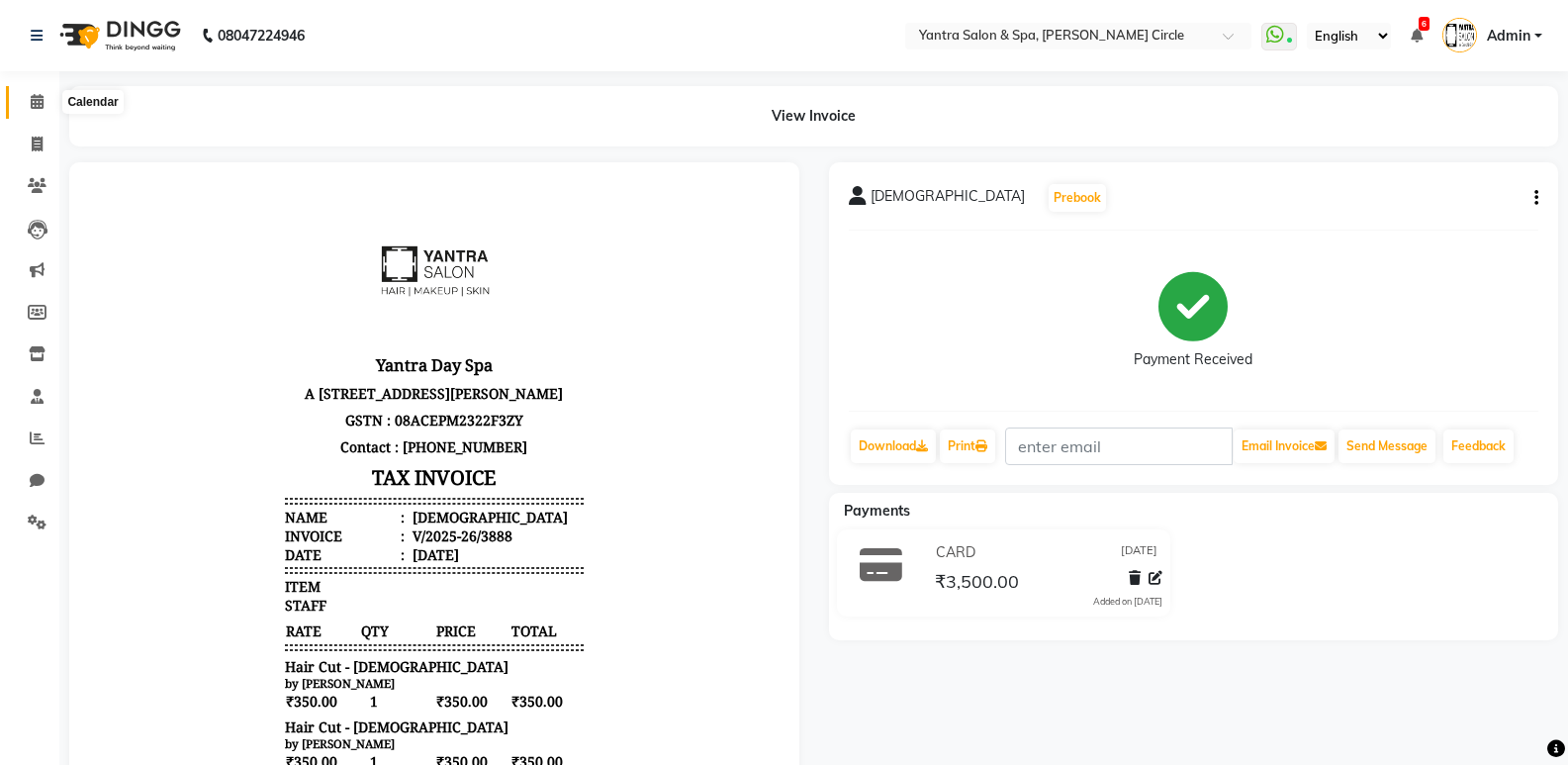
click at [40, 95] on icon at bounding box center [37, 101] width 13 height 15
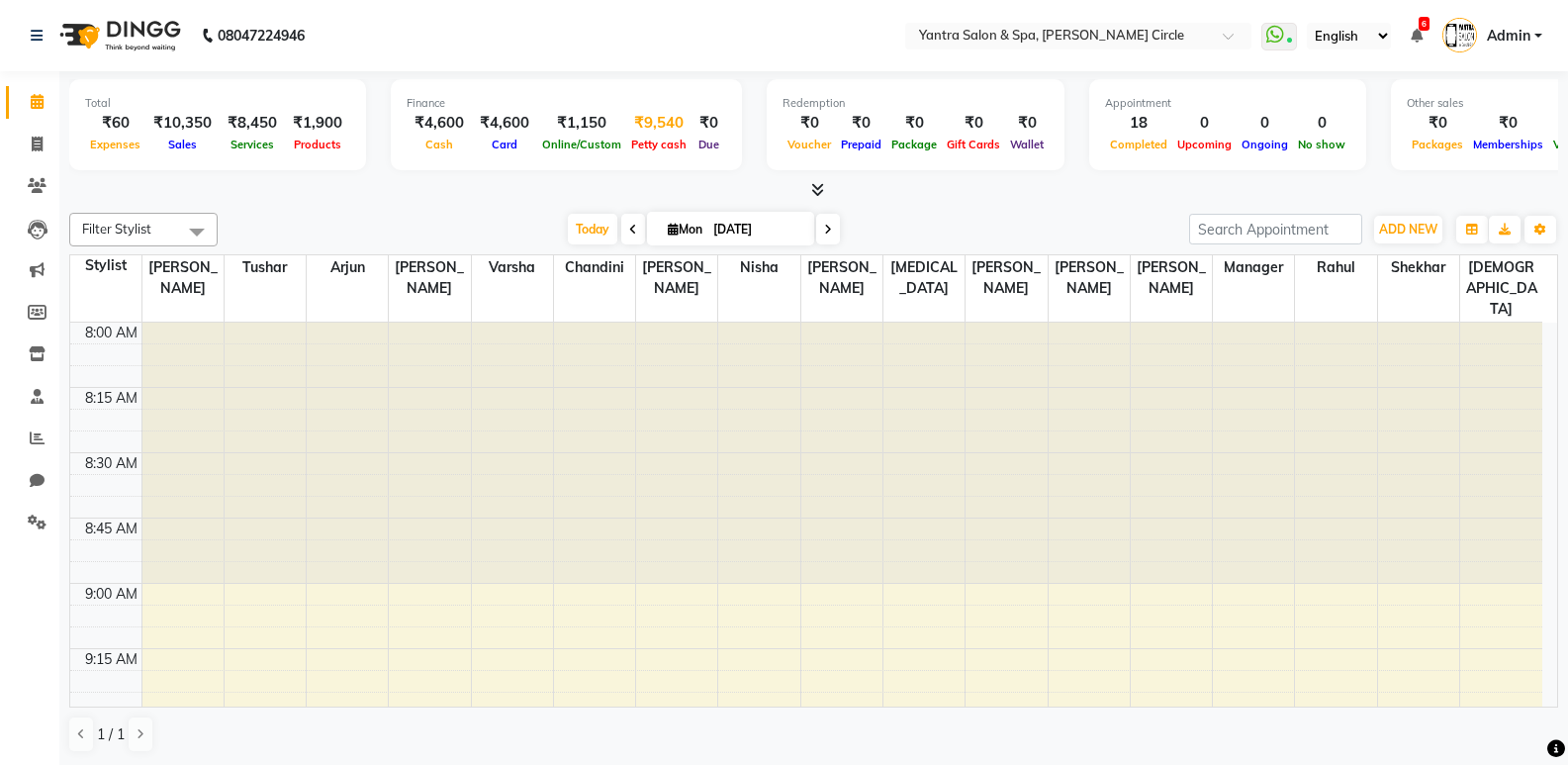
click at [652, 119] on div "₹9,540" at bounding box center [659, 122] width 66 height 23
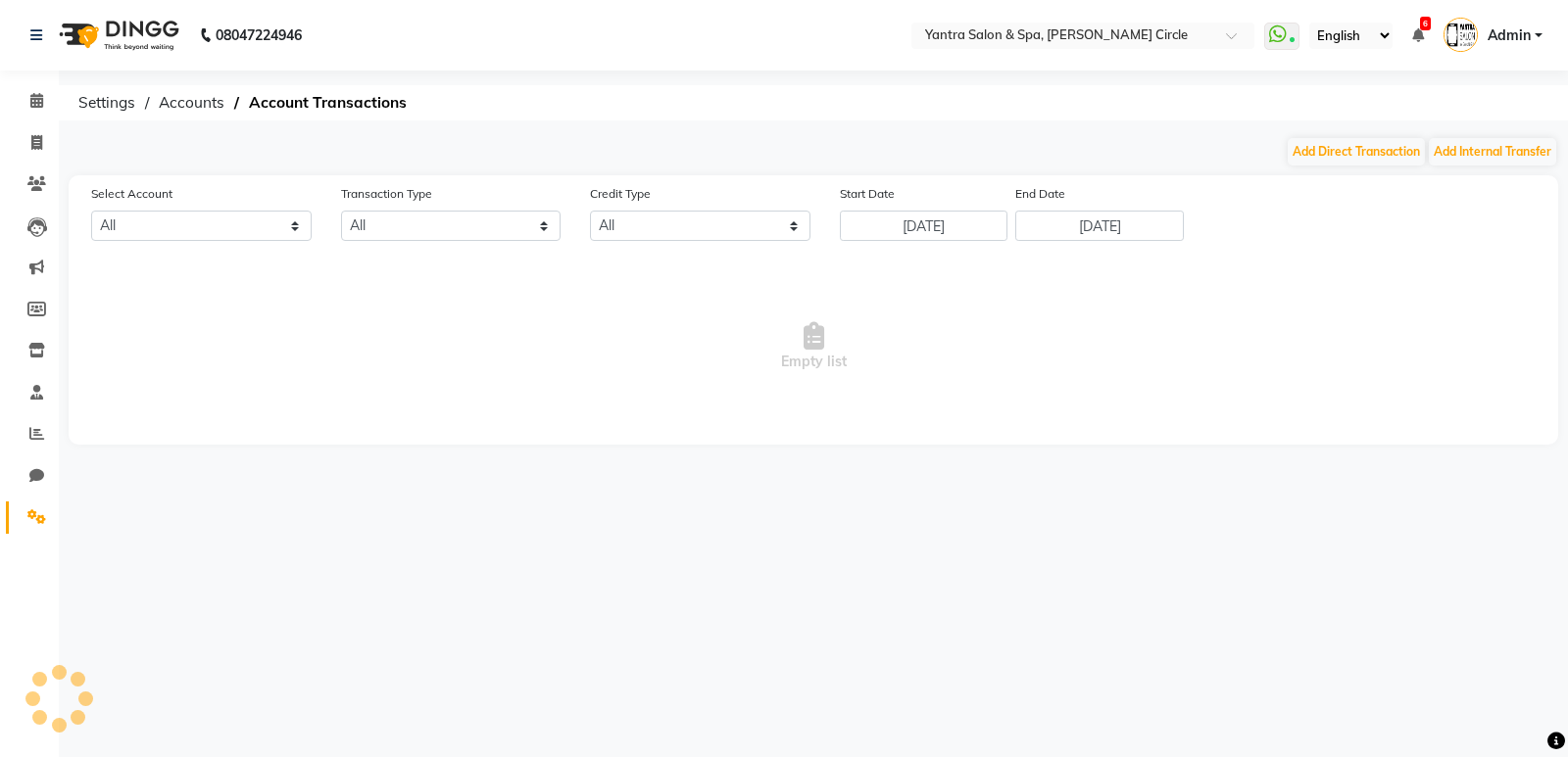
select select "2513"
click at [1338, 145] on button "Add Direct Transaction" at bounding box center [1356, 152] width 137 height 28
select select "direct"
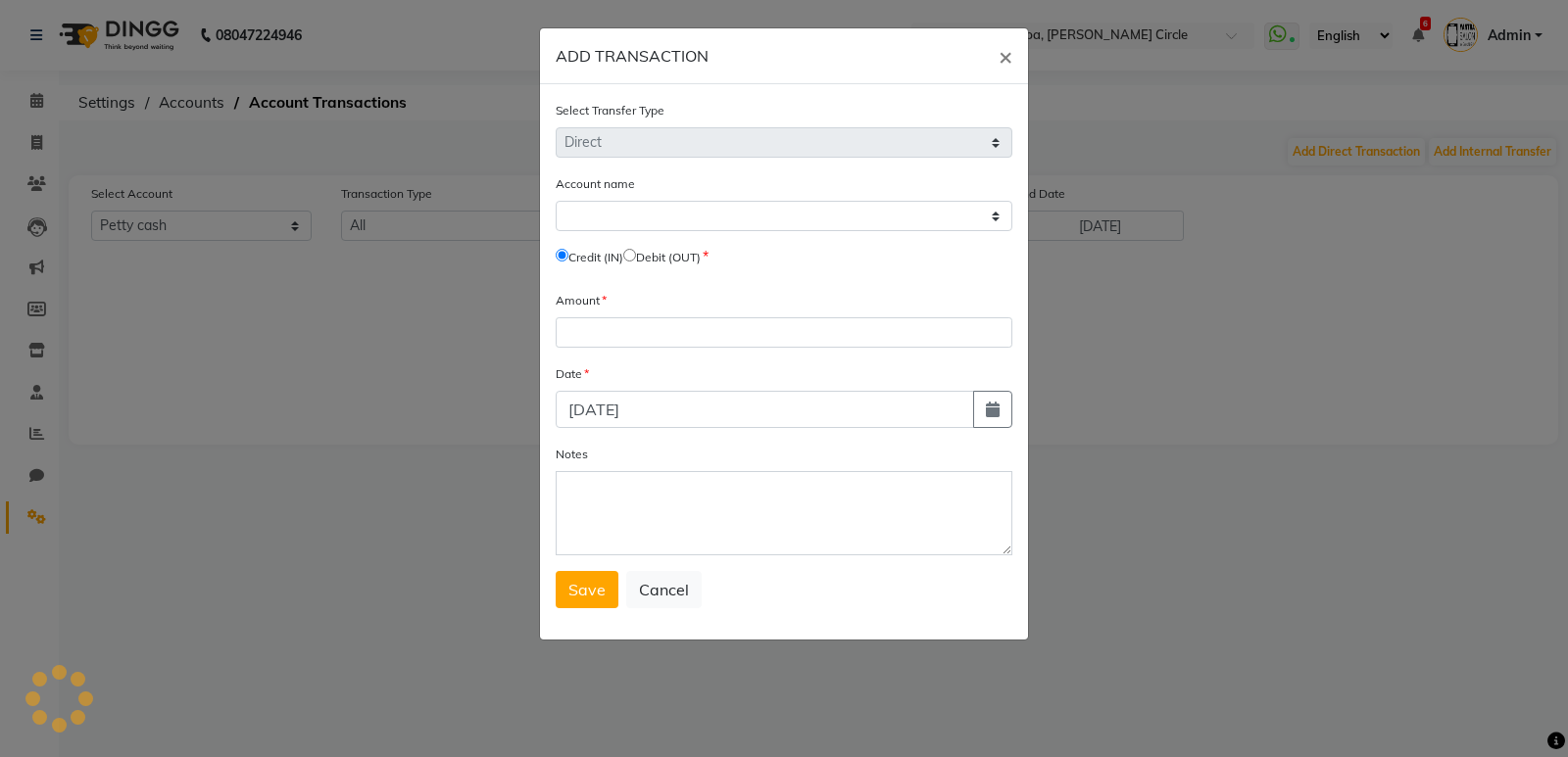
select select "2513"
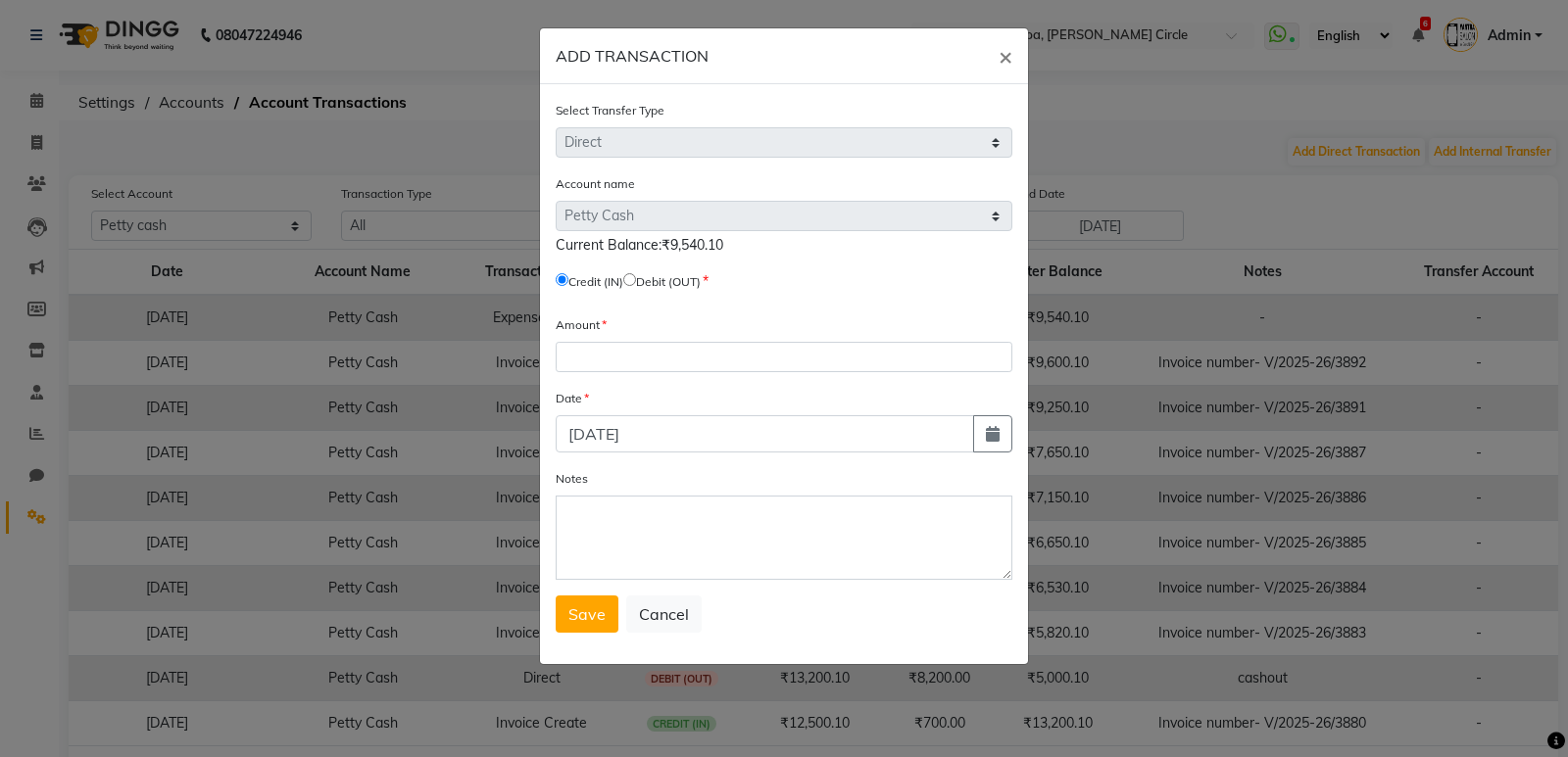
click at [636, 278] on input "radio" at bounding box center [629, 280] width 13 height 13
radio input "true"
click at [625, 355] on input "number" at bounding box center [784, 356] width 457 height 31
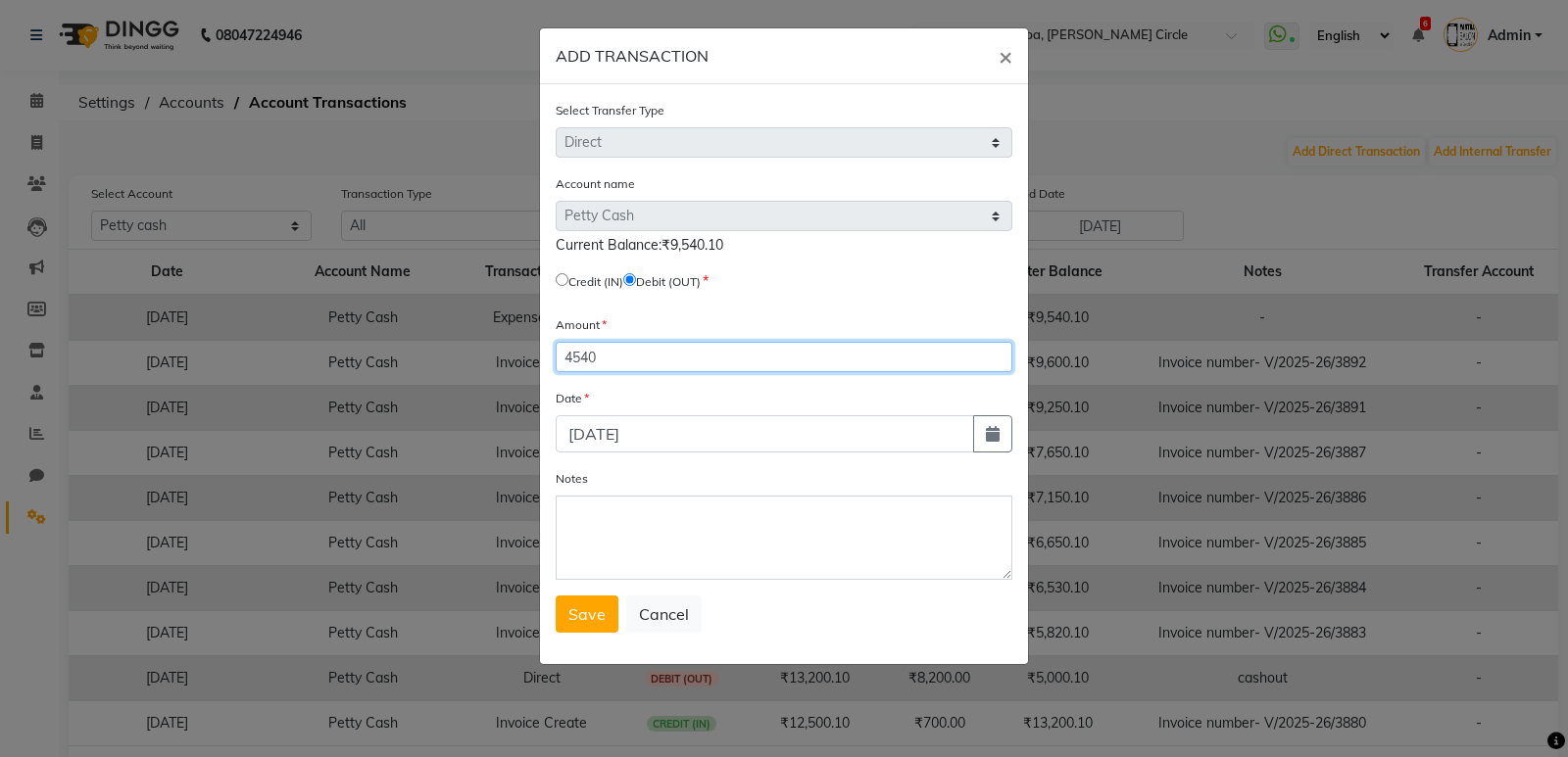
type input "4540"
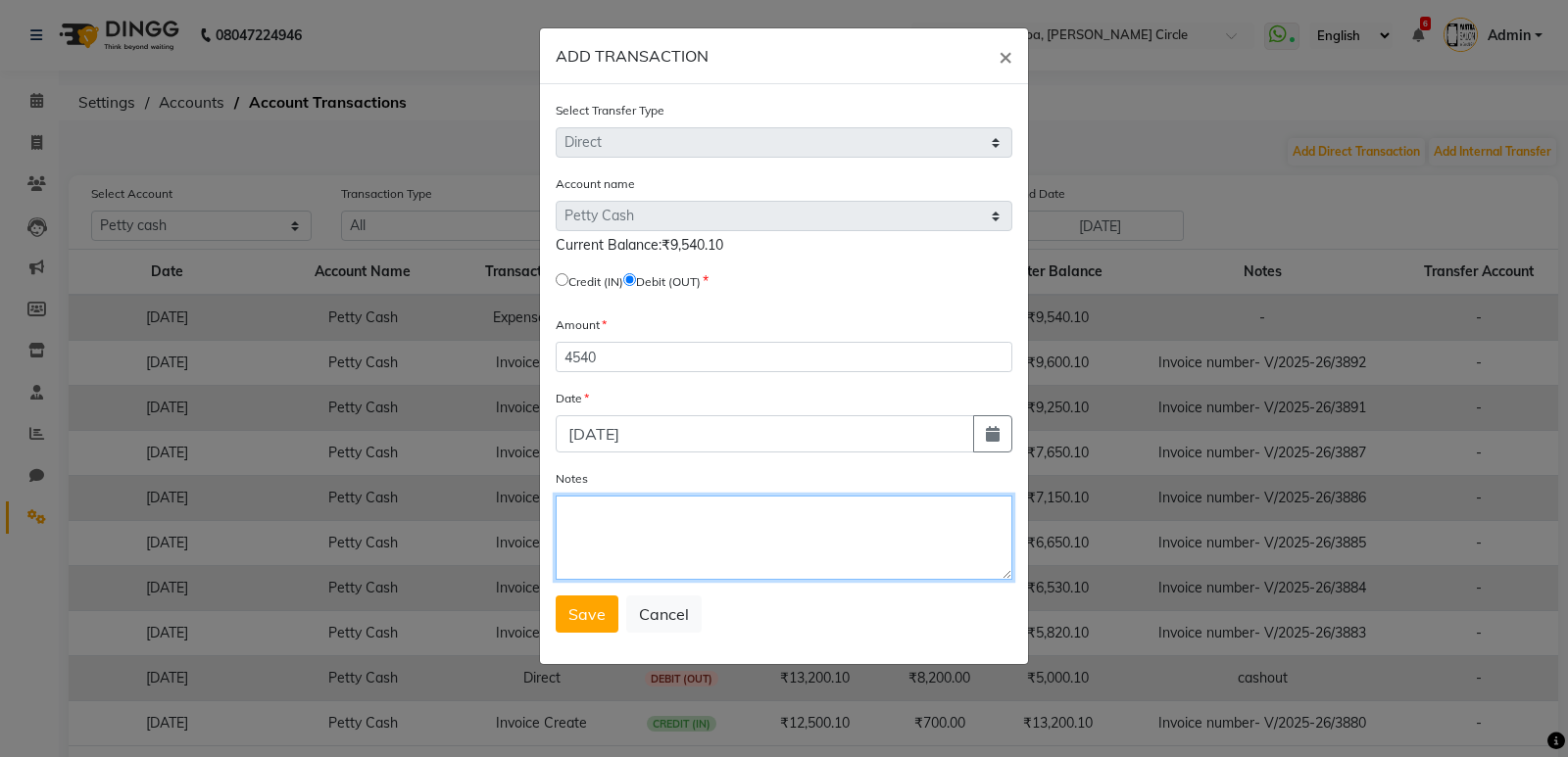
click at [596, 513] on textarea "Notes" at bounding box center [784, 538] width 457 height 85
type textarea "cashout"
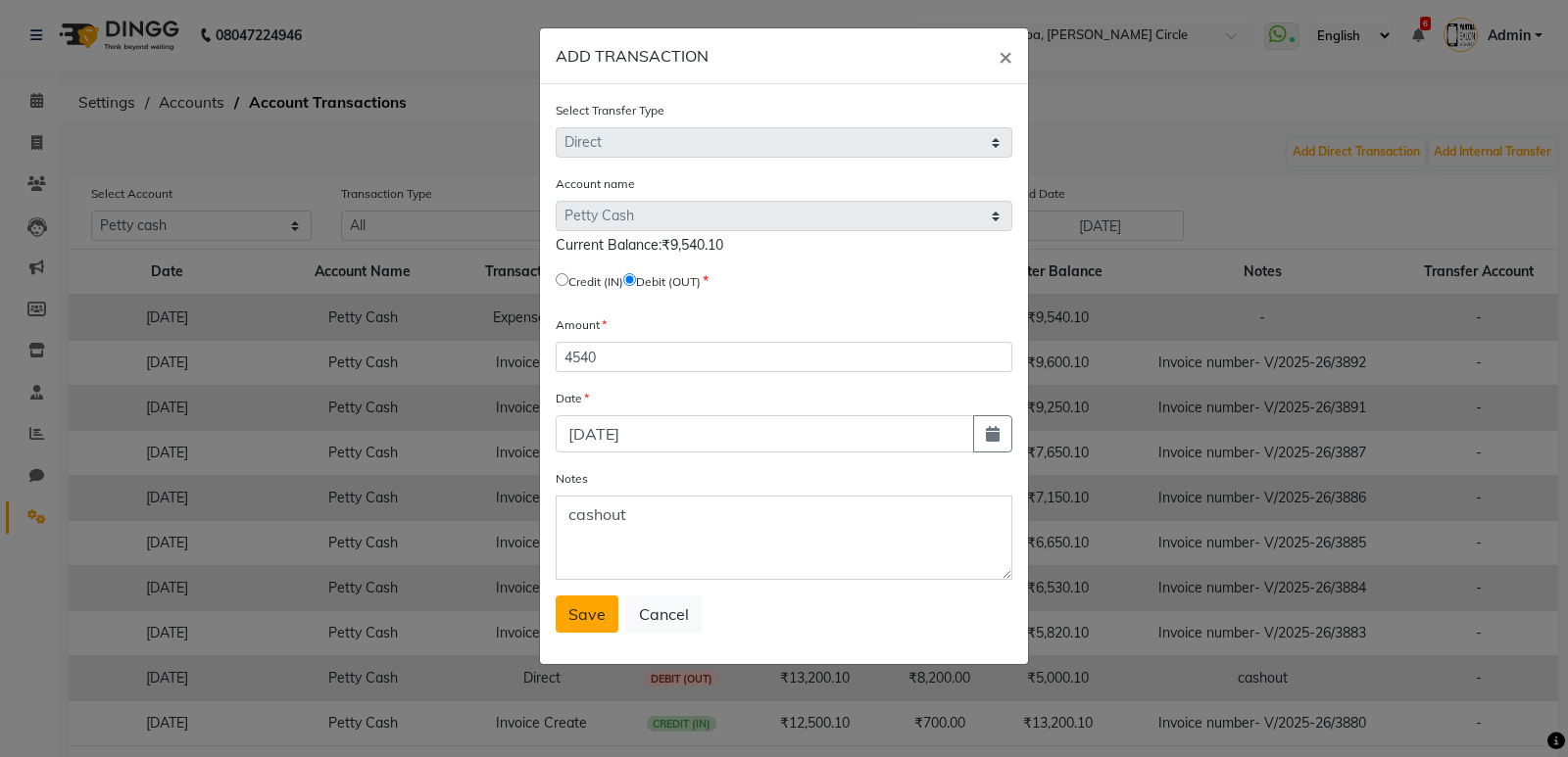
click at [598, 623] on span "Save" at bounding box center [587, 614] width 37 height 20
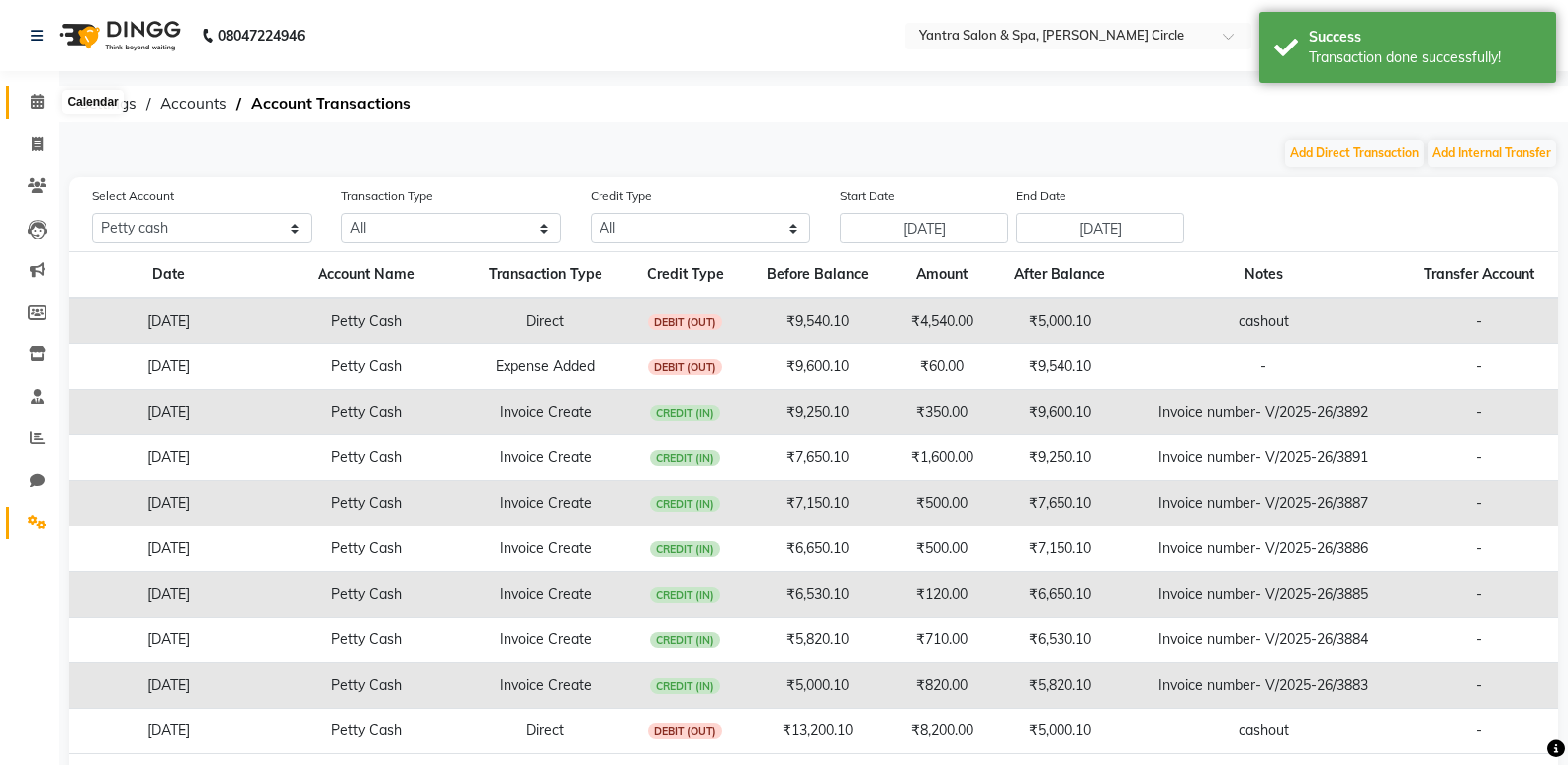
click at [47, 104] on span at bounding box center [37, 102] width 35 height 23
